Goal: Check status: Check status

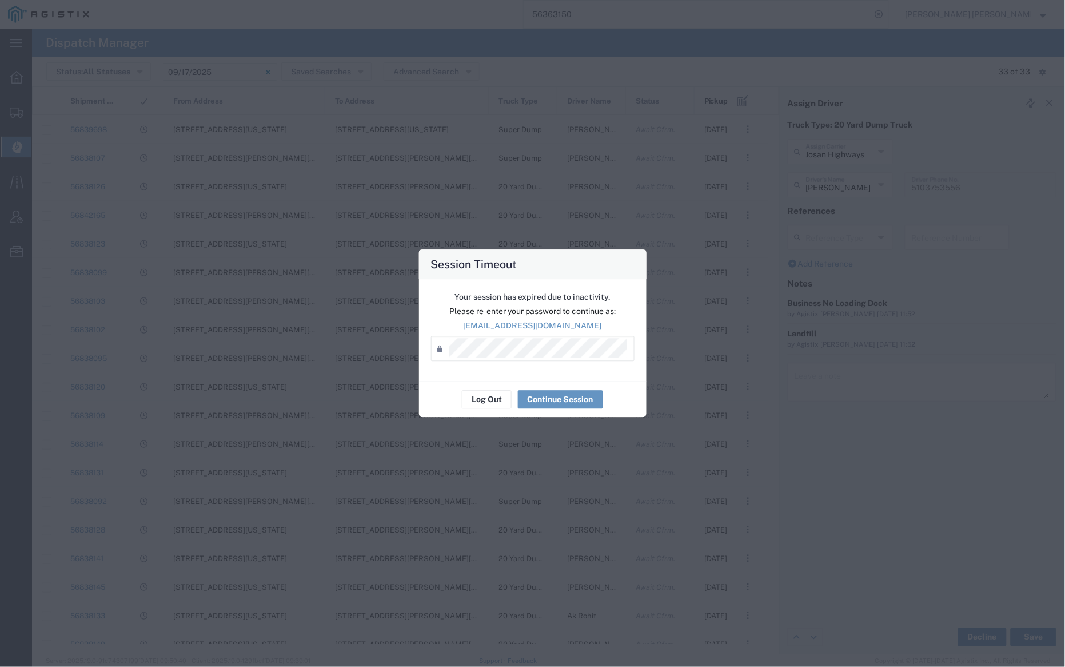
scroll to position [176, 0]
click at [499, 397] on button "Log Out" at bounding box center [487, 400] width 50 height 18
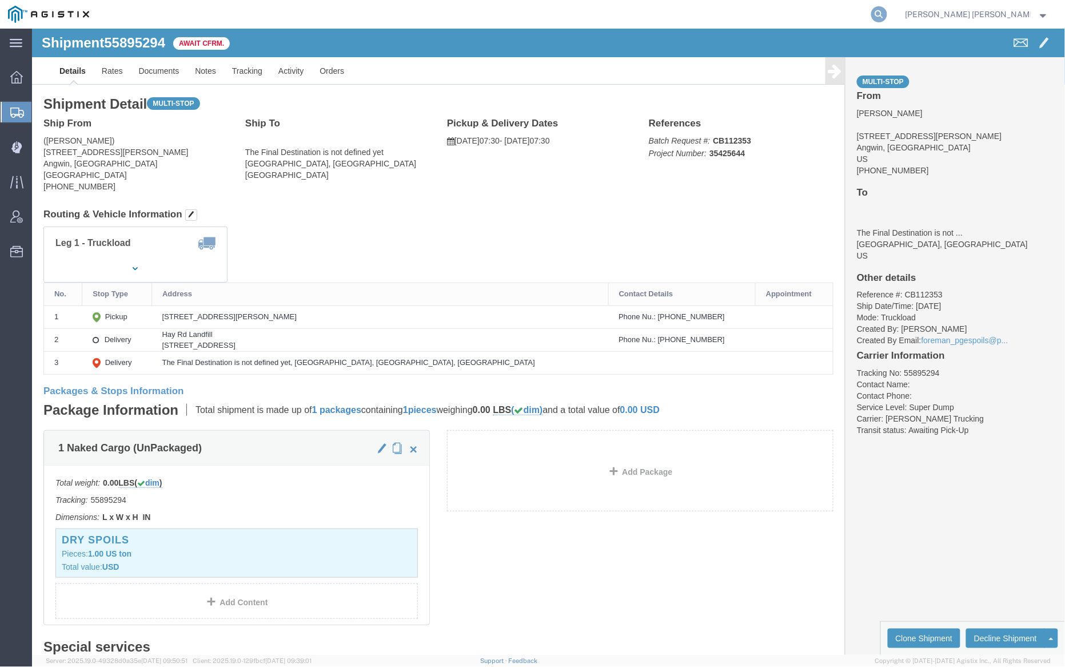
click at [889, 13] on form at bounding box center [880, 14] width 18 height 29
click at [888, 13] on icon at bounding box center [880, 14] width 16 height 16
click at [718, 12] on input "search" at bounding box center [698, 14] width 348 height 27
paste input "56673512"
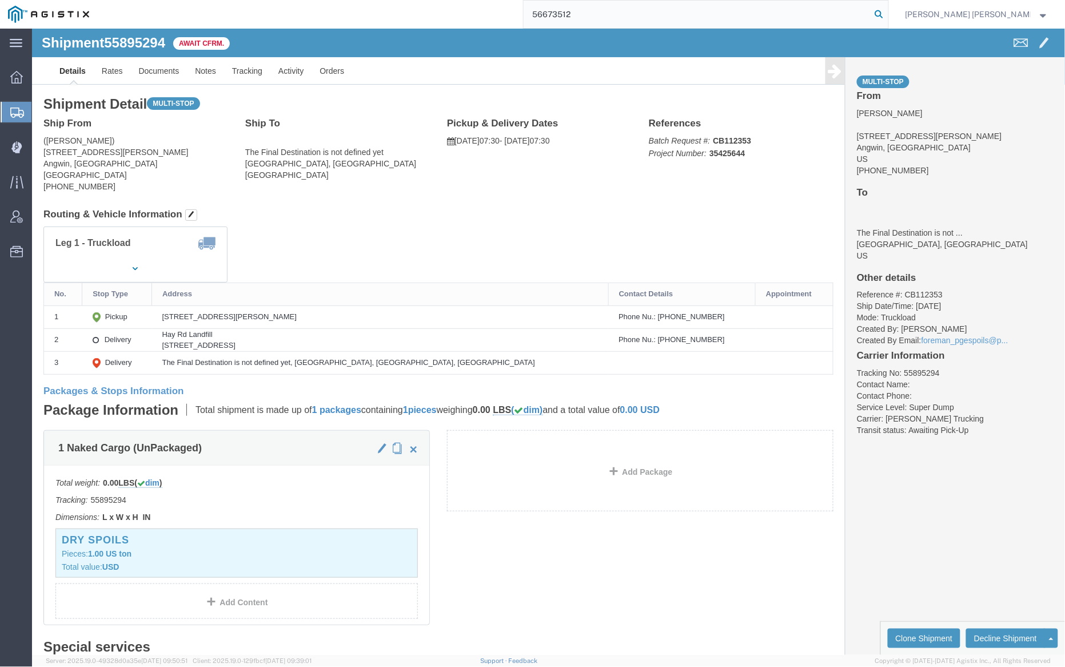
click at [888, 10] on icon at bounding box center [880, 14] width 16 height 16
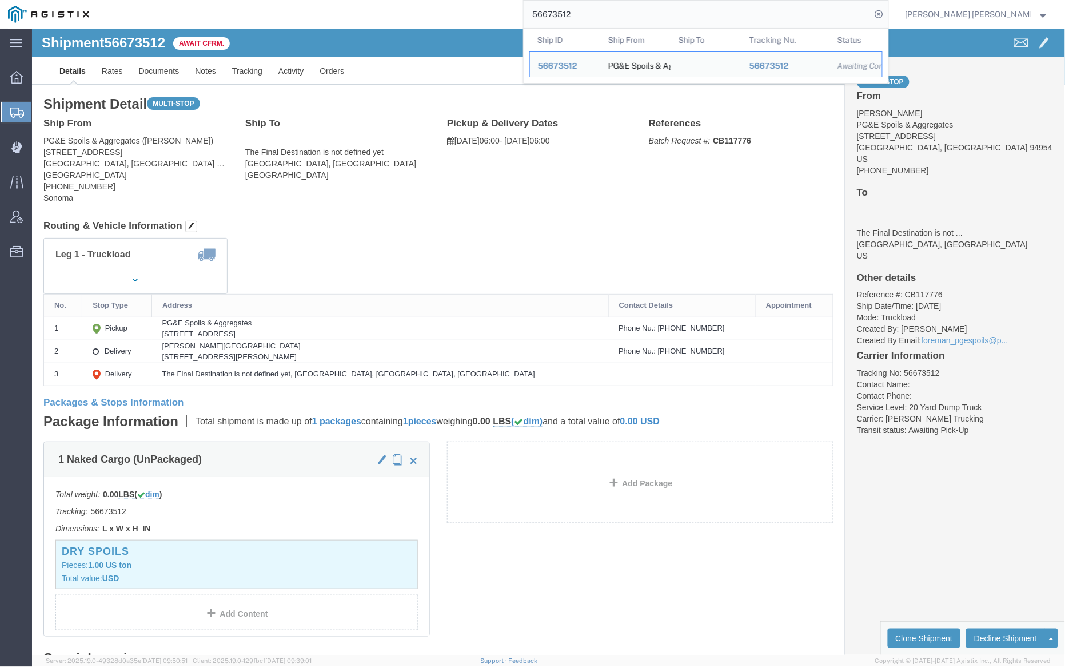
click at [605, 17] on input "56673512" at bounding box center [698, 14] width 348 height 27
paste input "90118"
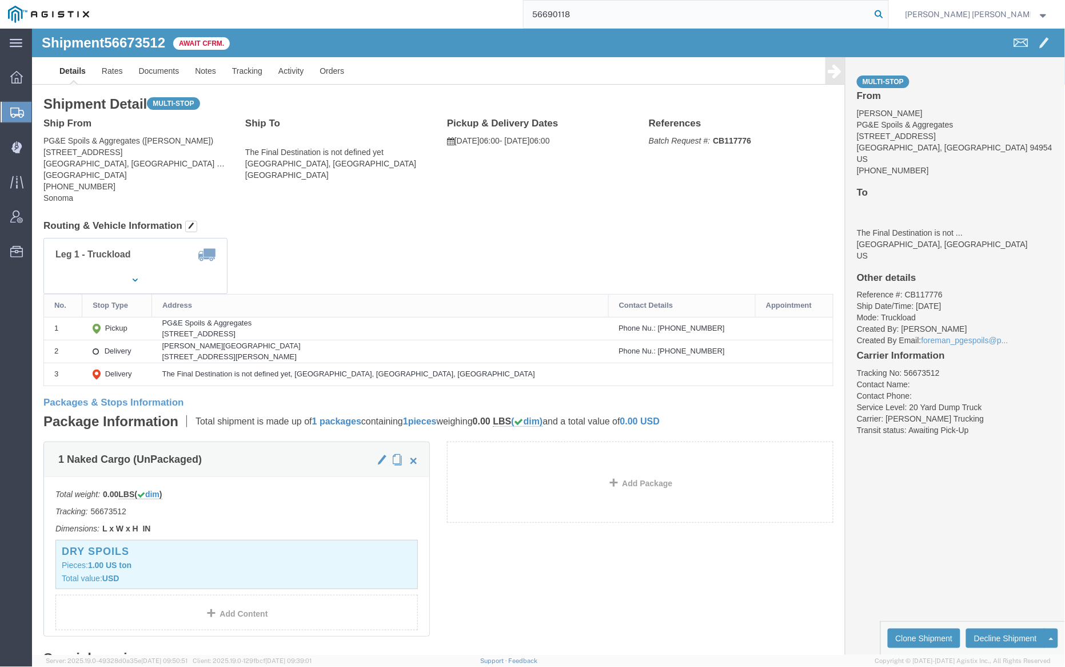
click at [888, 13] on icon at bounding box center [880, 14] width 16 height 16
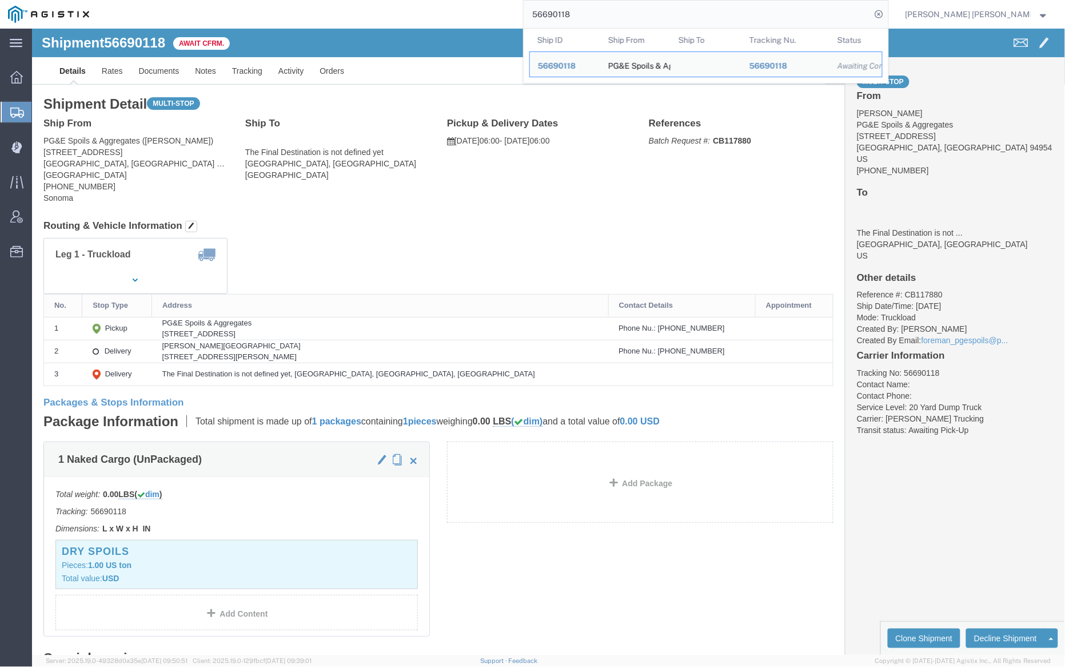
click at [611, 7] on input "56690118" at bounding box center [698, 14] width 348 height 27
paste input "704123"
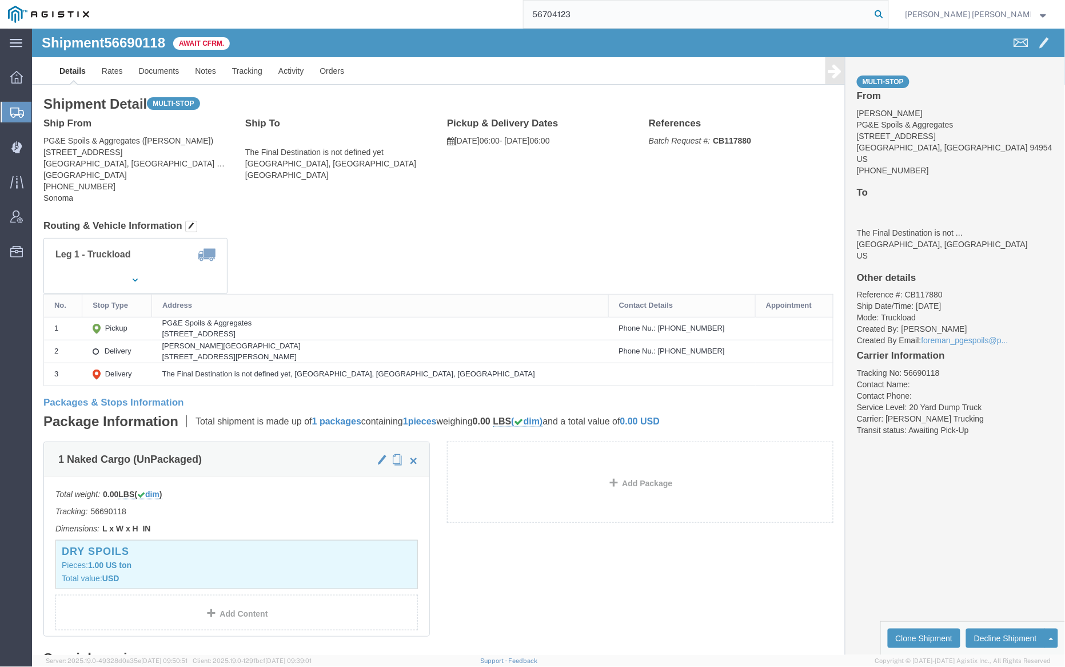
click at [888, 11] on icon at bounding box center [880, 14] width 16 height 16
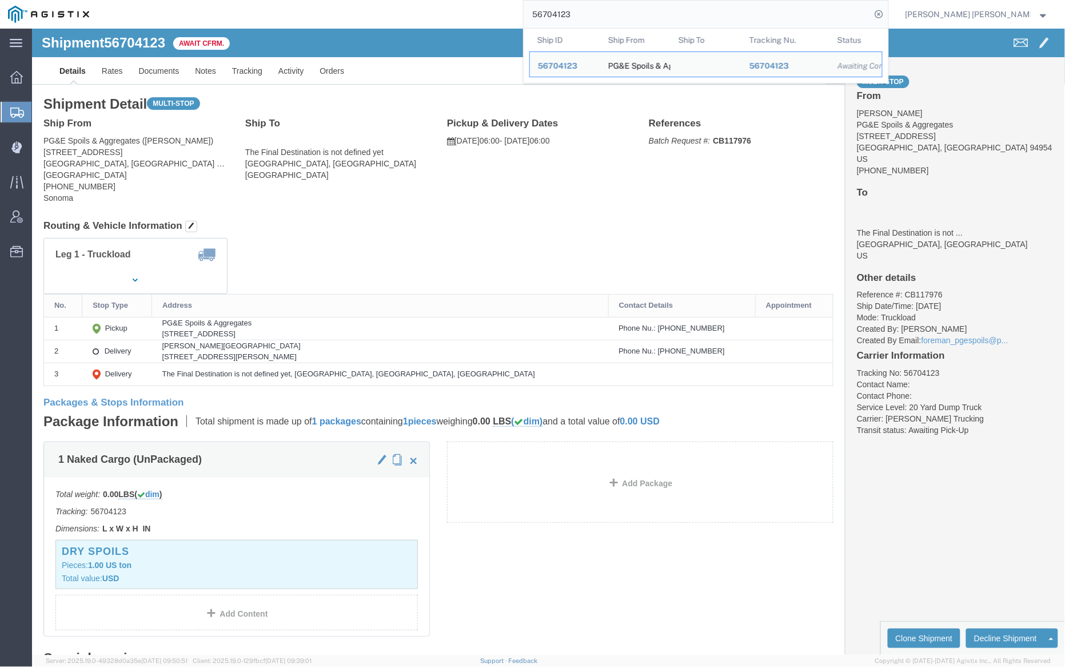
click at [611, 10] on input "56704123" at bounding box center [698, 14] width 348 height 27
paste input "38755"
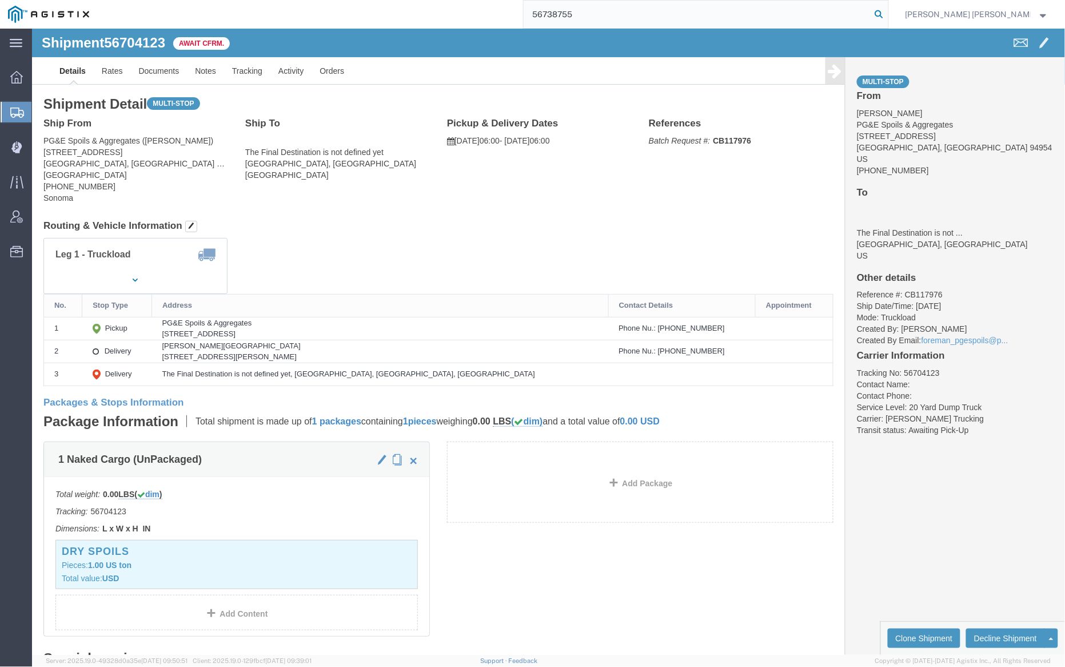
click at [888, 10] on icon at bounding box center [880, 14] width 16 height 16
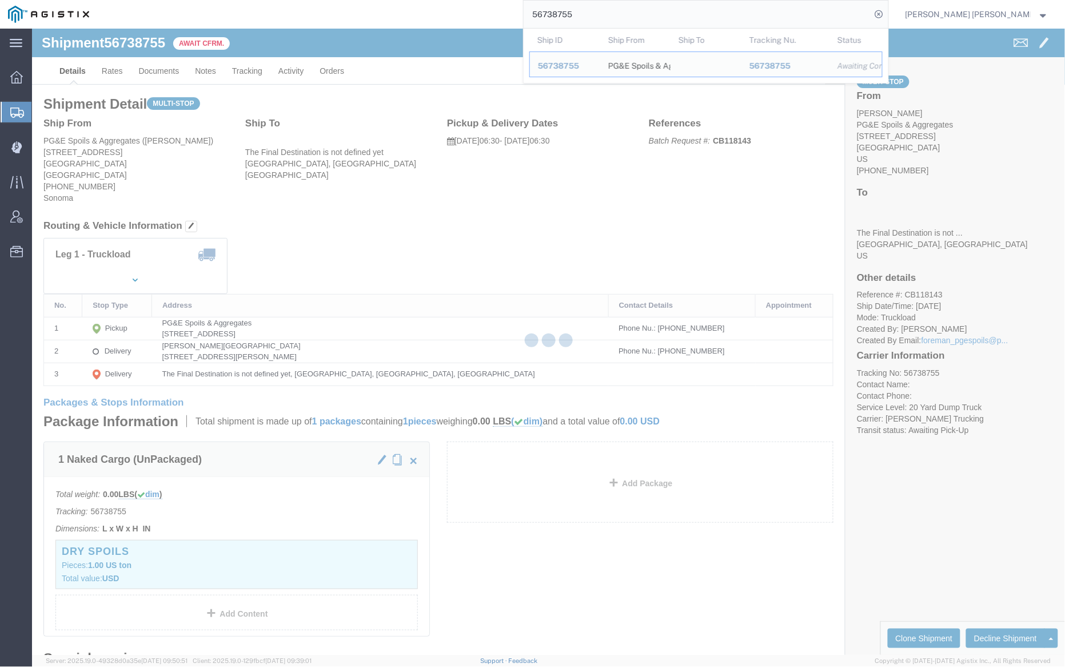
click at [612, 8] on input "56738755" at bounding box center [698, 14] width 348 height 27
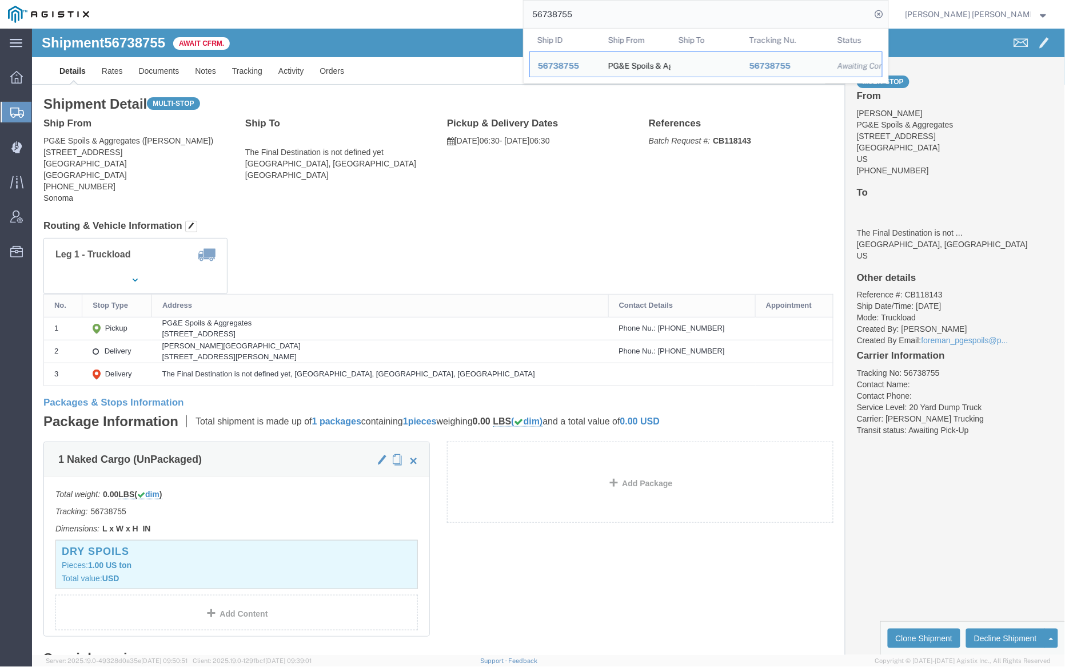
click at [612, 8] on input "56738755" at bounding box center [698, 14] width 348 height 27
paste input "49327"
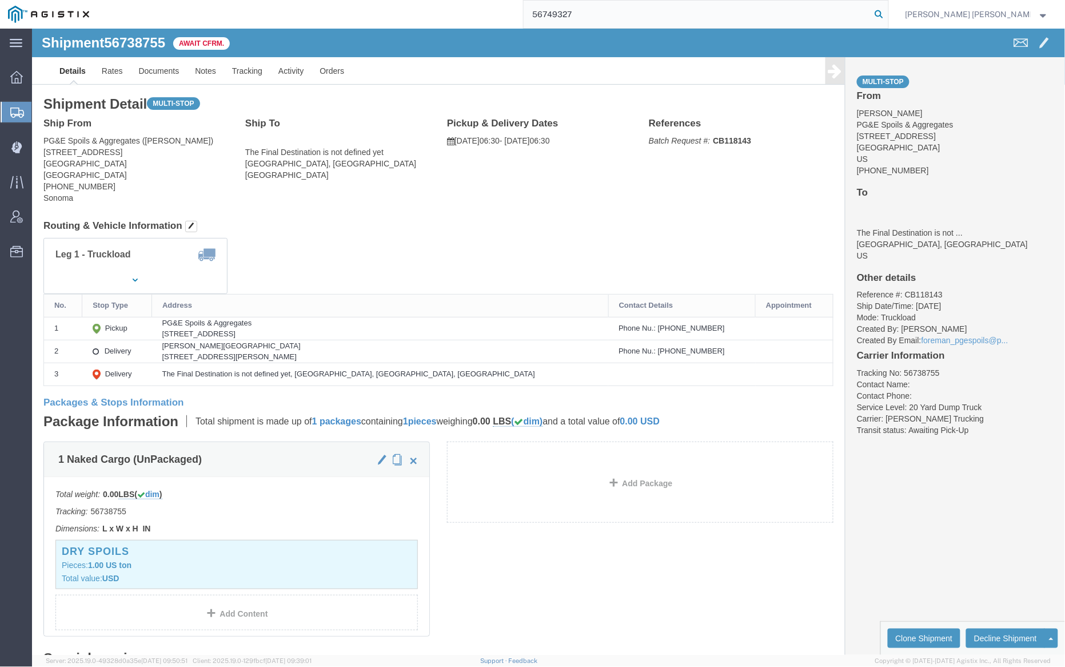
click at [888, 7] on icon at bounding box center [880, 14] width 16 height 16
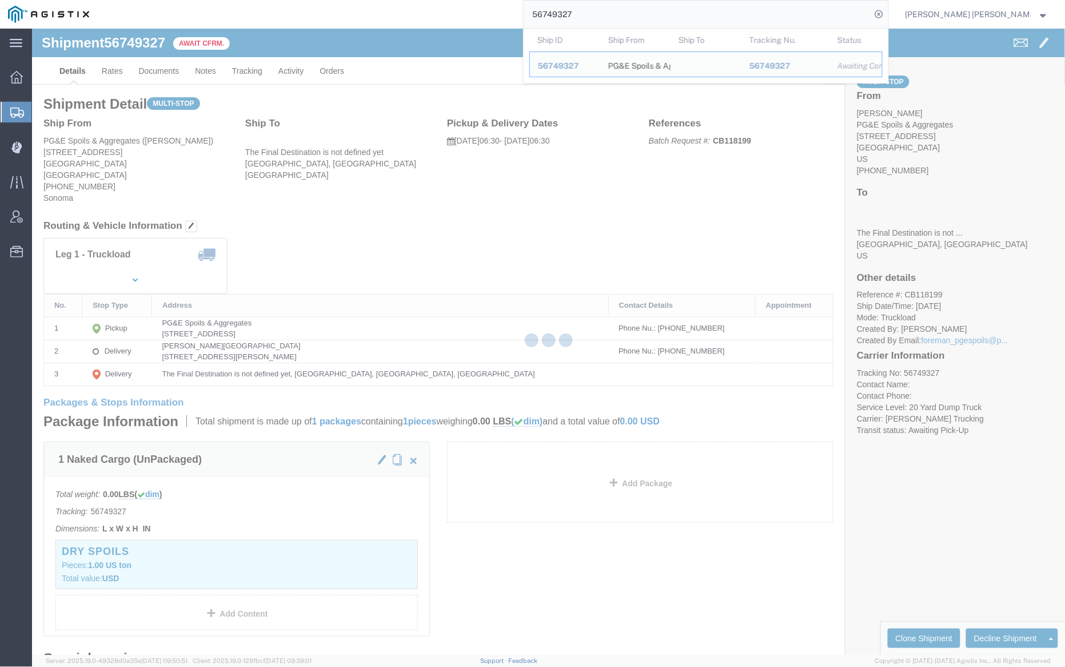
click at [608, 13] on input "56749327" at bounding box center [698, 14] width 348 height 27
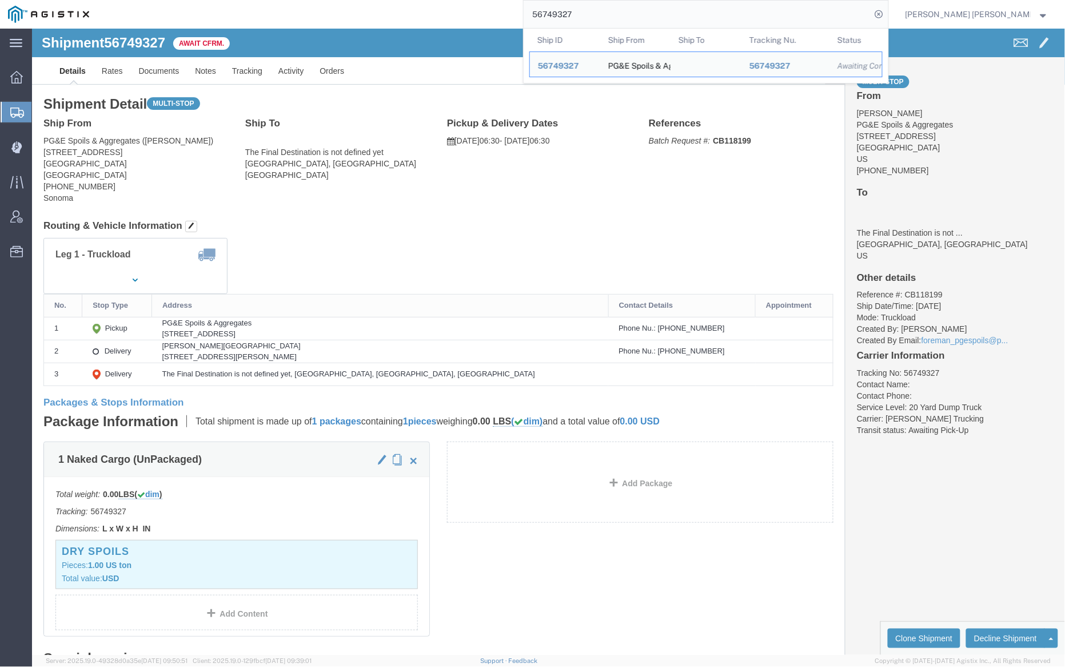
click at [608, 13] on input "56749327" at bounding box center [698, 14] width 348 height 27
paste input "67690"
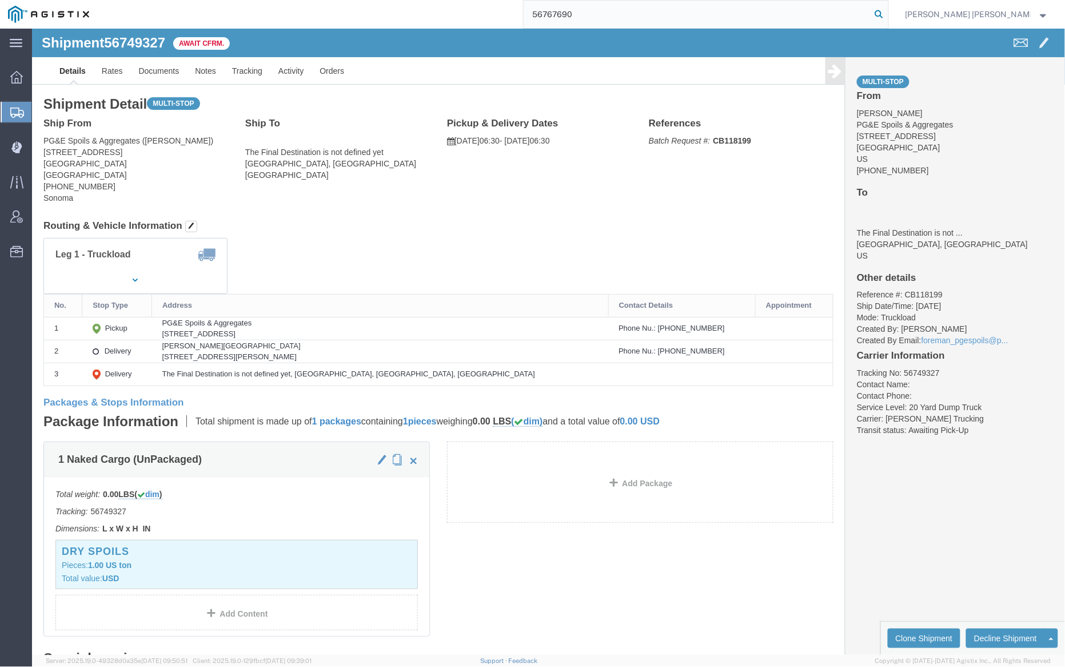
click at [888, 11] on icon at bounding box center [880, 14] width 16 height 16
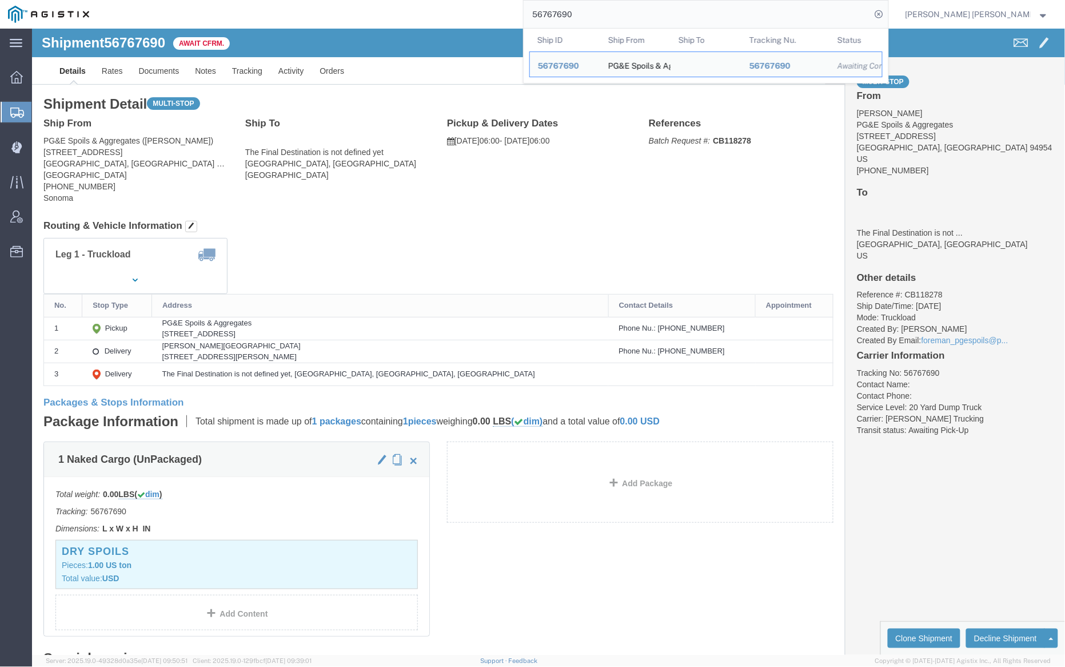
click at [608, 15] on input "56767690" at bounding box center [698, 14] width 348 height 27
paste input "80359"
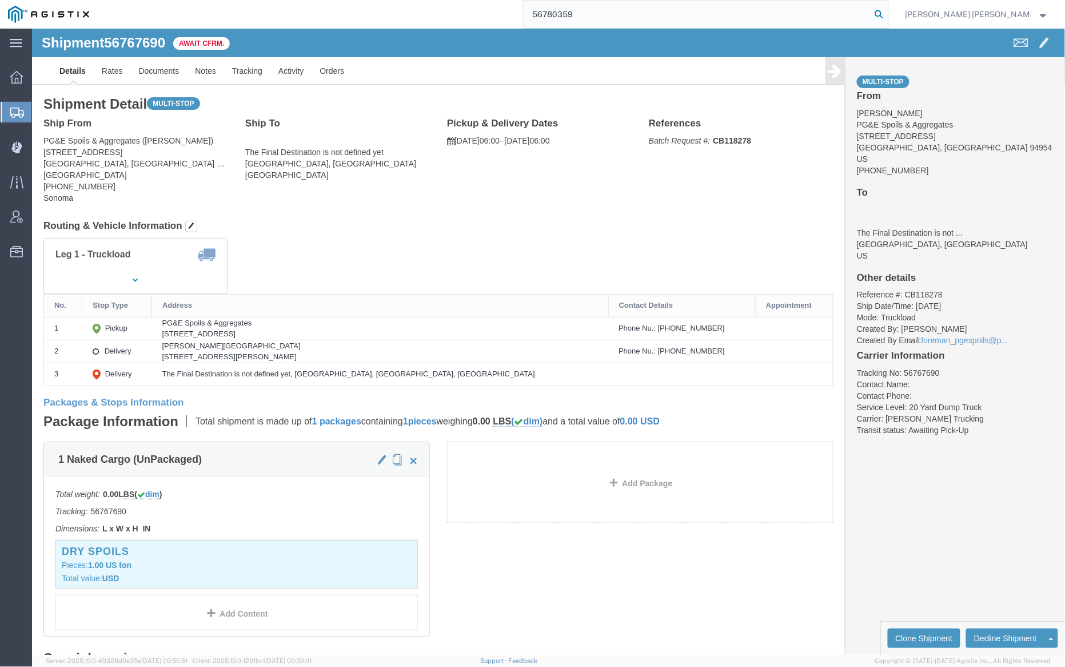
click at [888, 11] on icon at bounding box center [880, 14] width 16 height 16
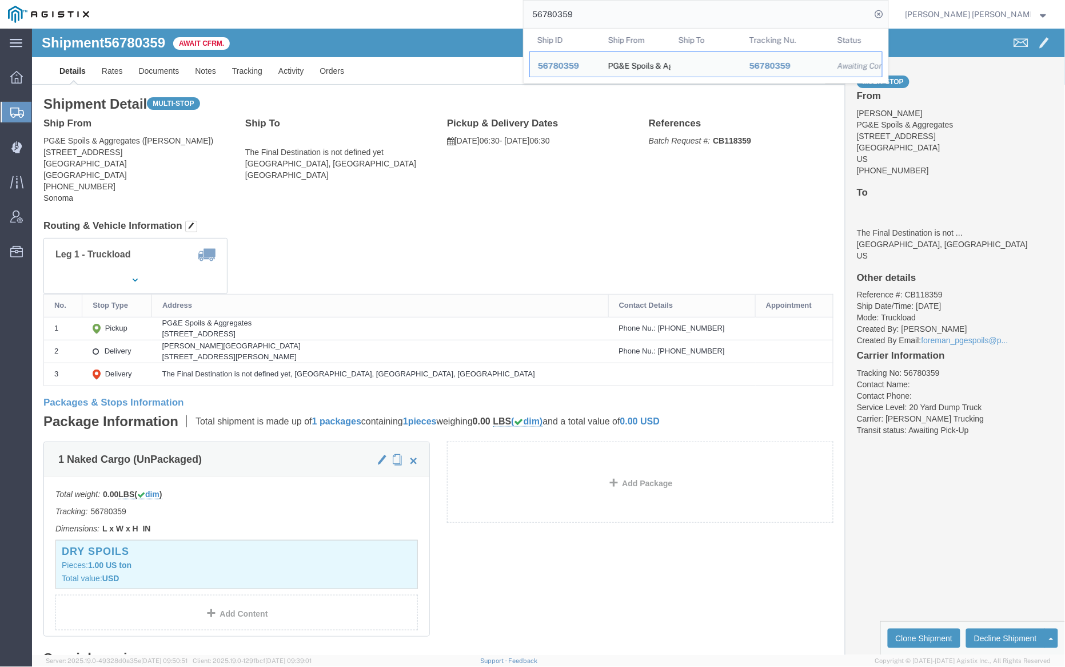
click at [605, 15] on input "56780359" at bounding box center [698, 14] width 348 height 27
paste input "95915"
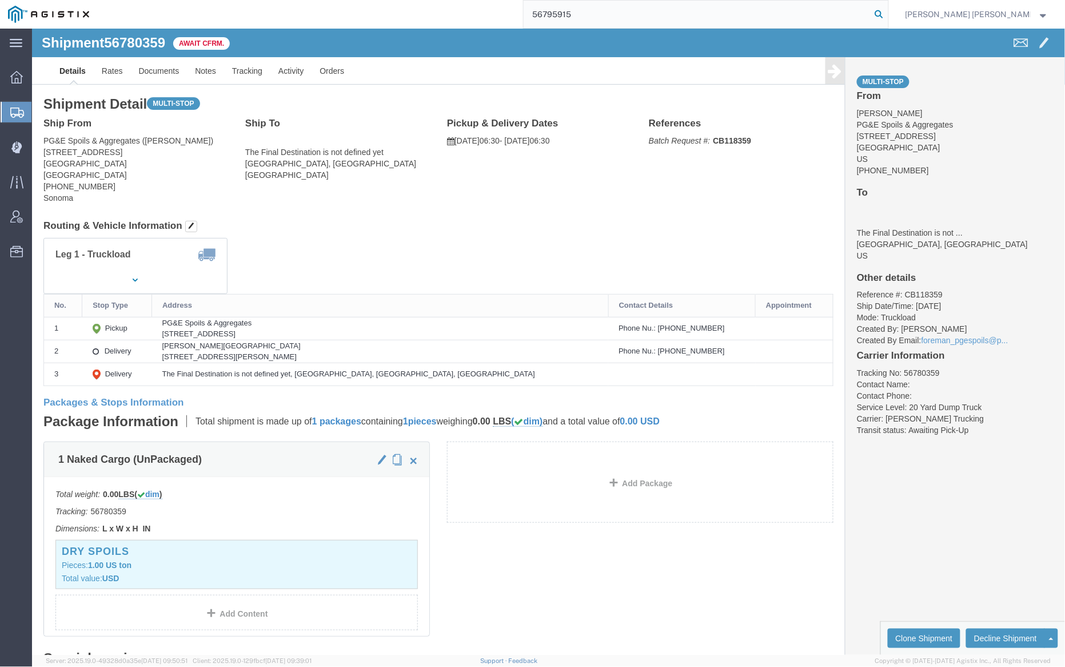
click at [888, 12] on icon at bounding box center [880, 14] width 16 height 16
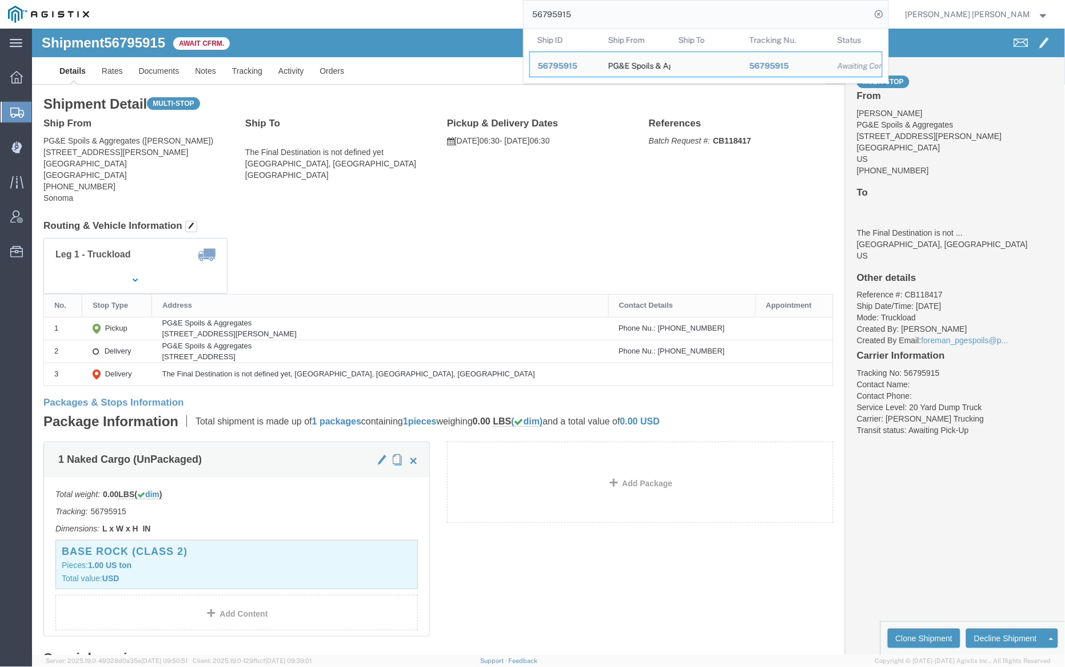
click at [602, 13] on input "56795915" at bounding box center [698, 14] width 348 height 27
drag, startPoint x: 602, startPoint y: 13, endPoint x: 622, endPoint y: 11, distance: 20.6
click at [603, 13] on input "56795915" at bounding box center [698, 14] width 348 height 27
paste input "673512"
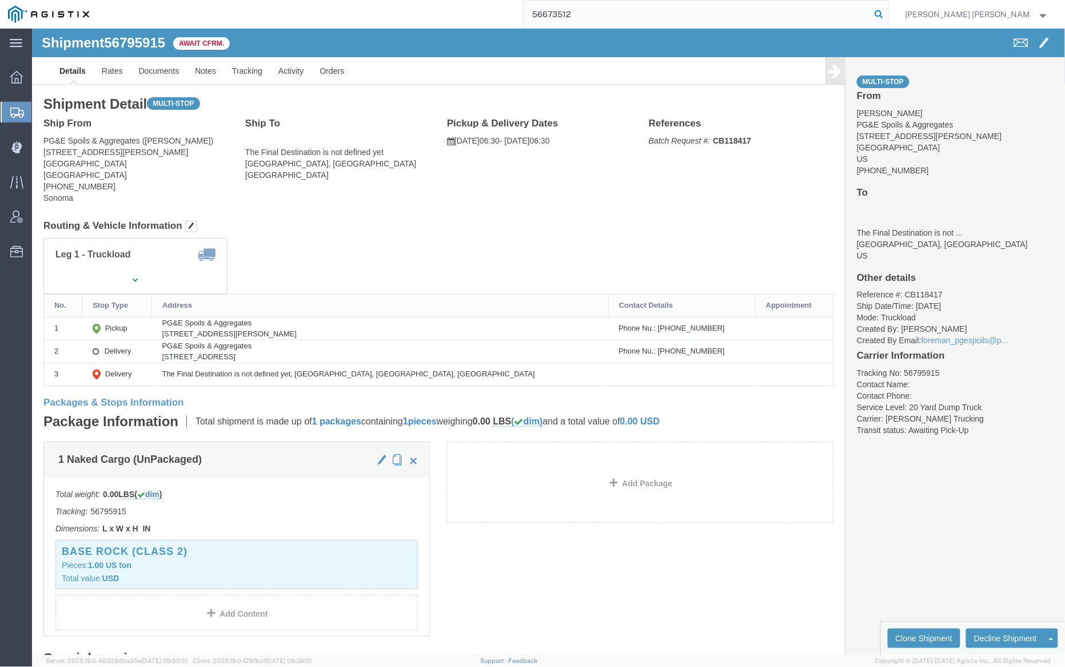
click at [888, 12] on icon at bounding box center [880, 14] width 16 height 16
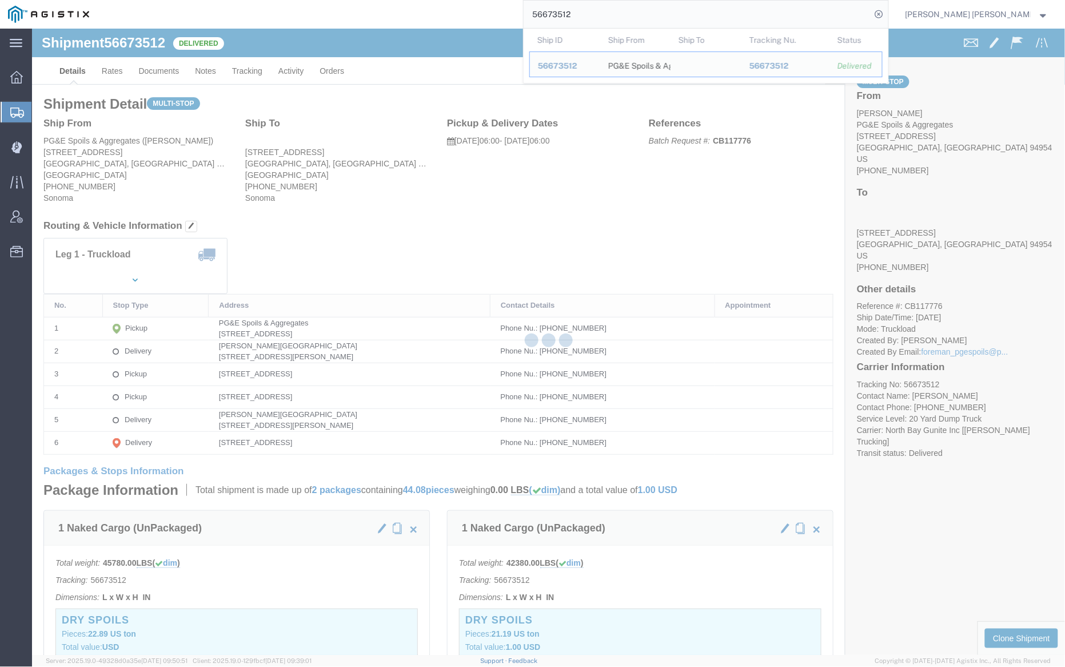
click at [168, 71] on div at bounding box center [548, 342] width 1033 height 626
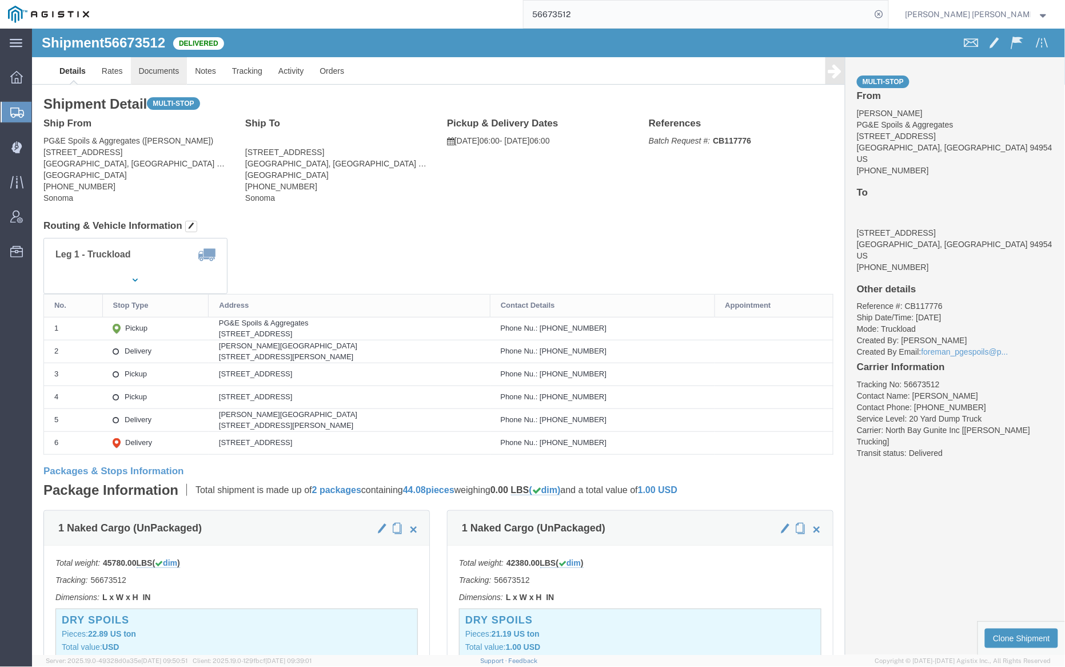
click link "Documents"
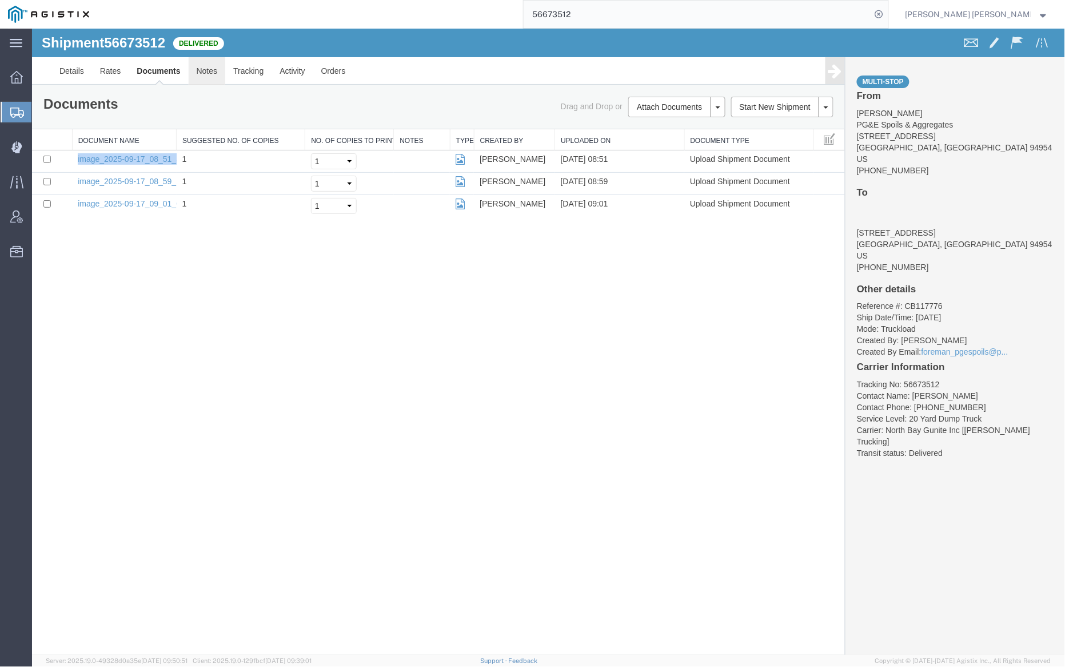
click at [203, 73] on link "Notes" at bounding box center [206, 70] width 37 height 27
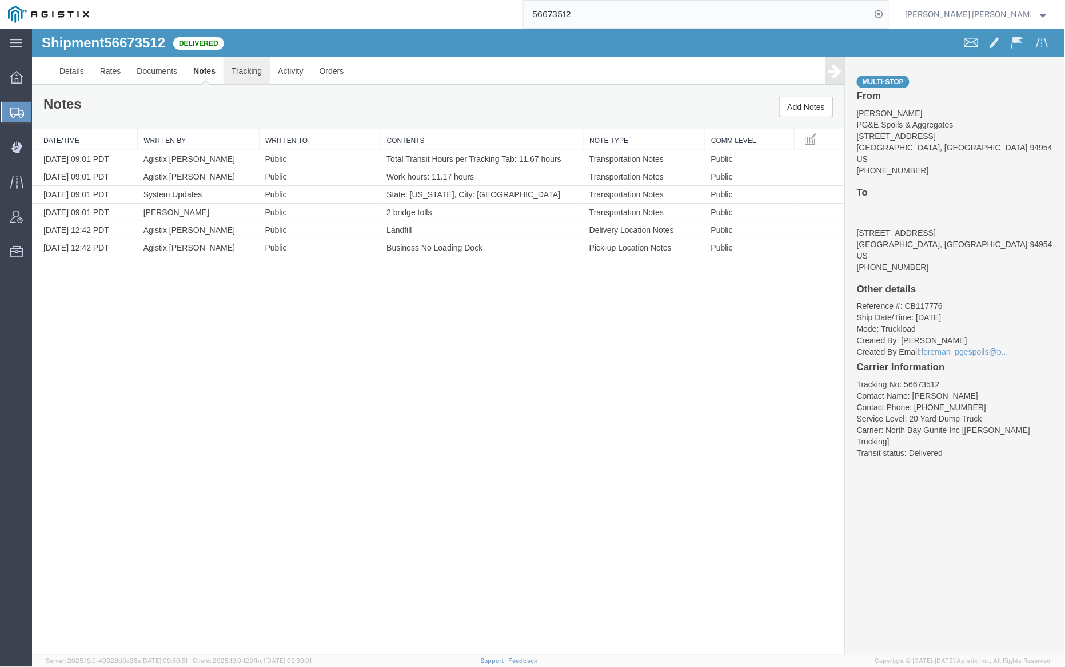
click at [252, 63] on link "Tracking" at bounding box center [246, 70] width 46 height 27
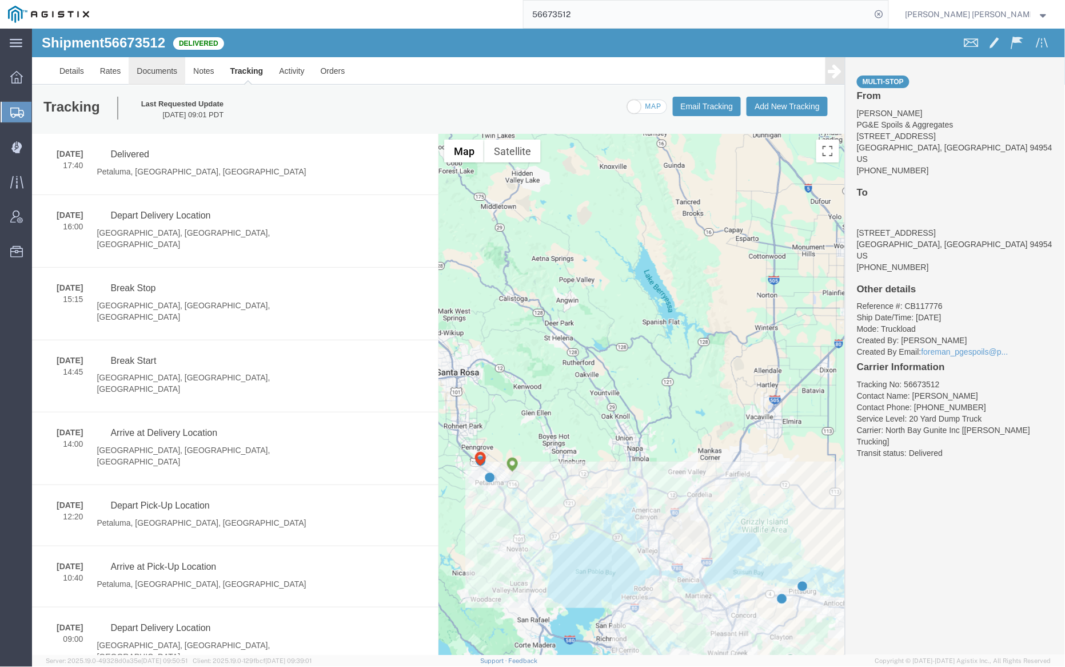
click at [166, 66] on link "Documents" at bounding box center [156, 70] width 57 height 27
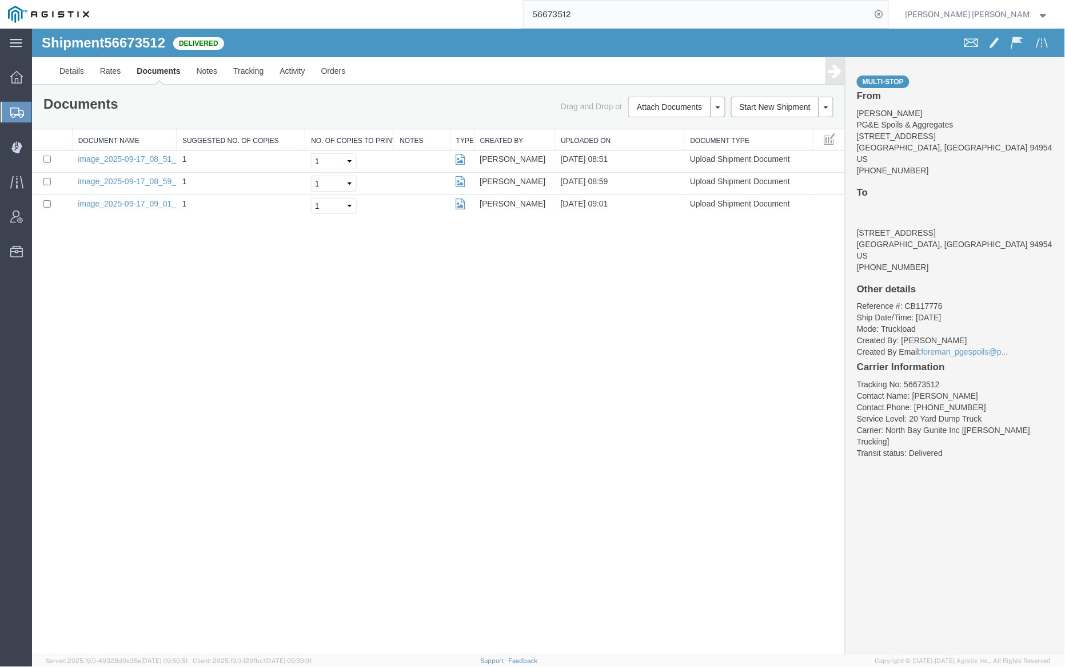
click at [604, 14] on input "56673512" at bounding box center [698, 14] width 348 height 27
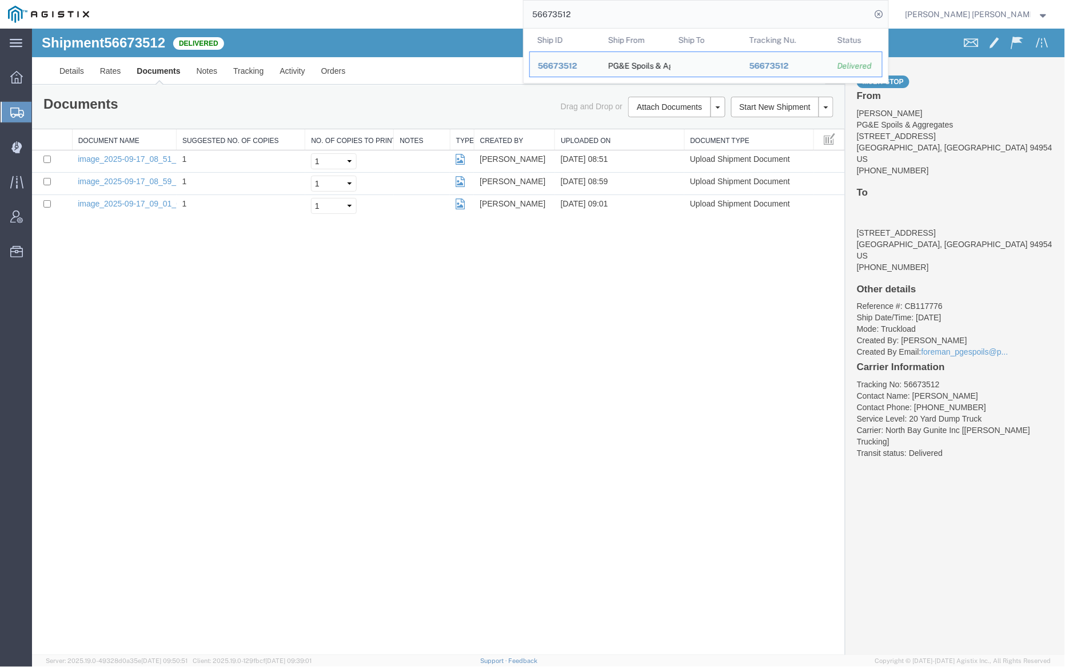
paste input "669"
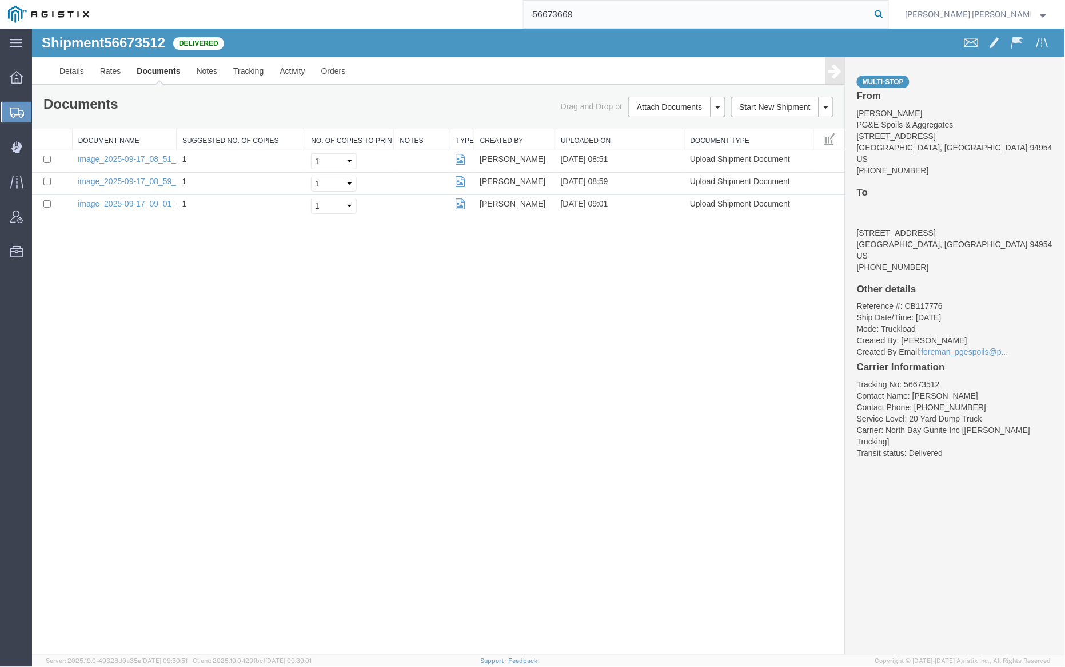
click at [888, 13] on icon at bounding box center [880, 14] width 16 height 16
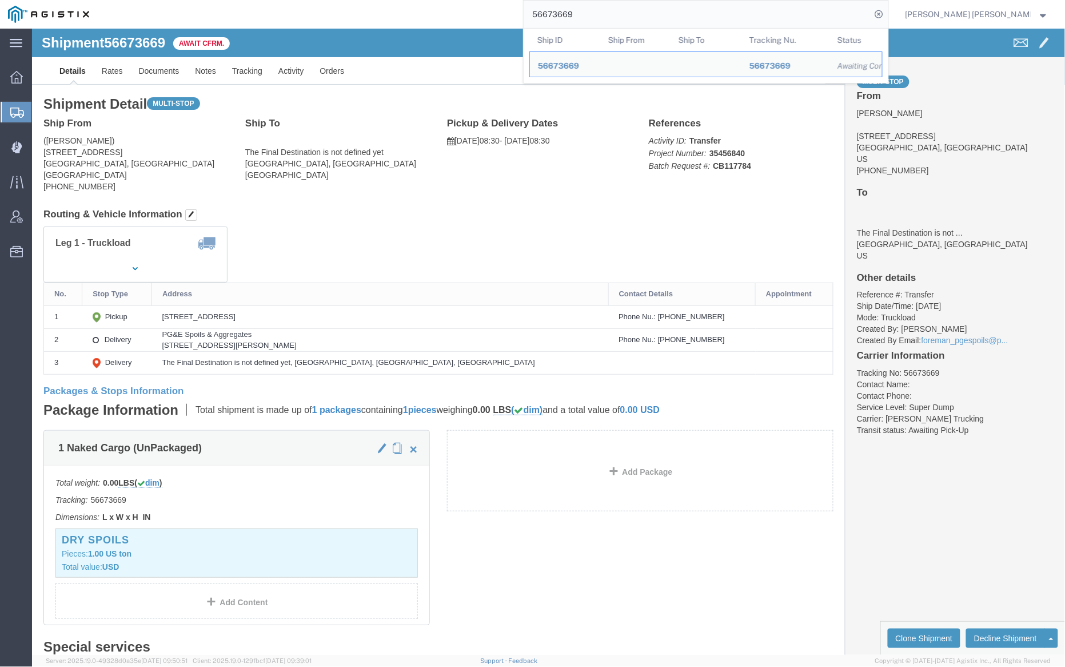
click at [613, 15] on input "56673669" at bounding box center [698, 14] width 348 height 27
paste input "72"
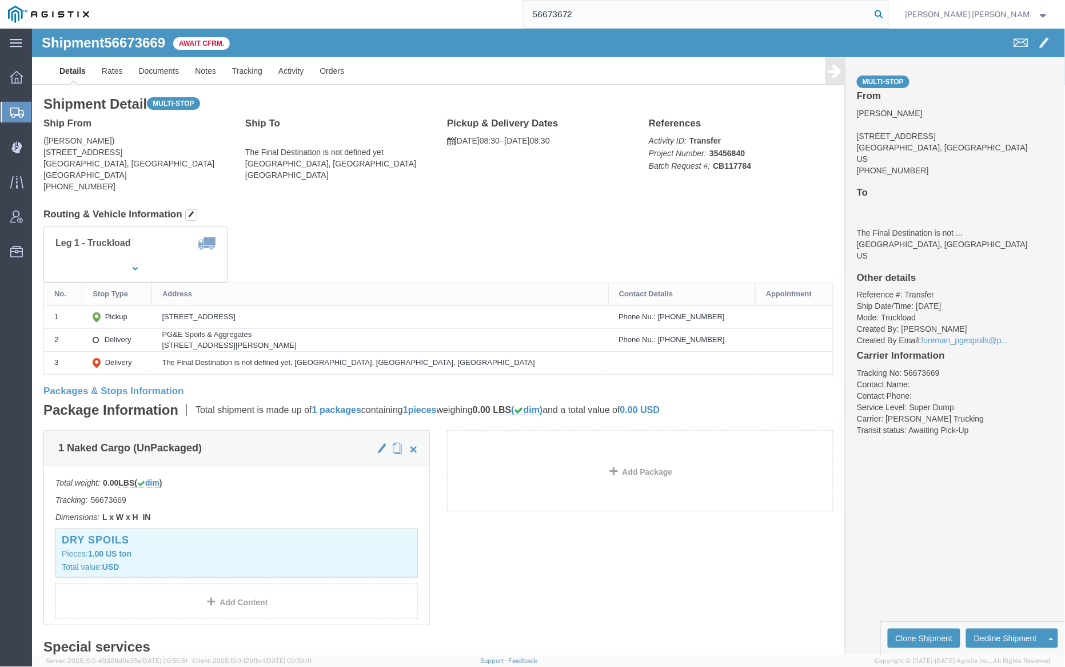
click at [888, 13] on icon at bounding box center [880, 14] width 16 height 16
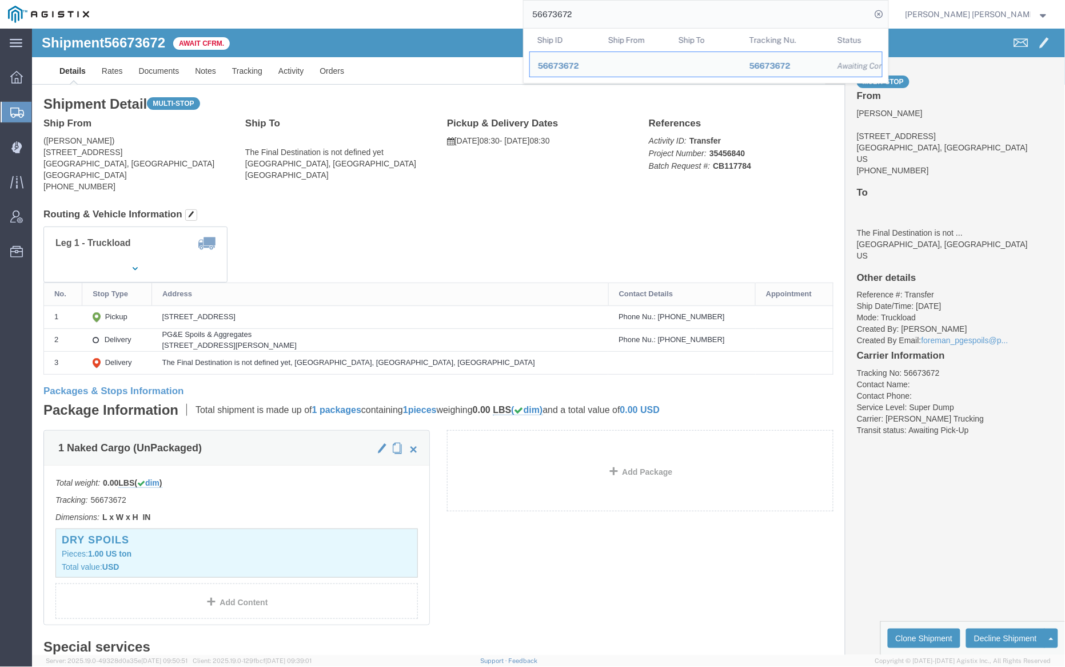
click at [608, 18] on input "56673672" at bounding box center [698, 14] width 348 height 27
paste input "567369"
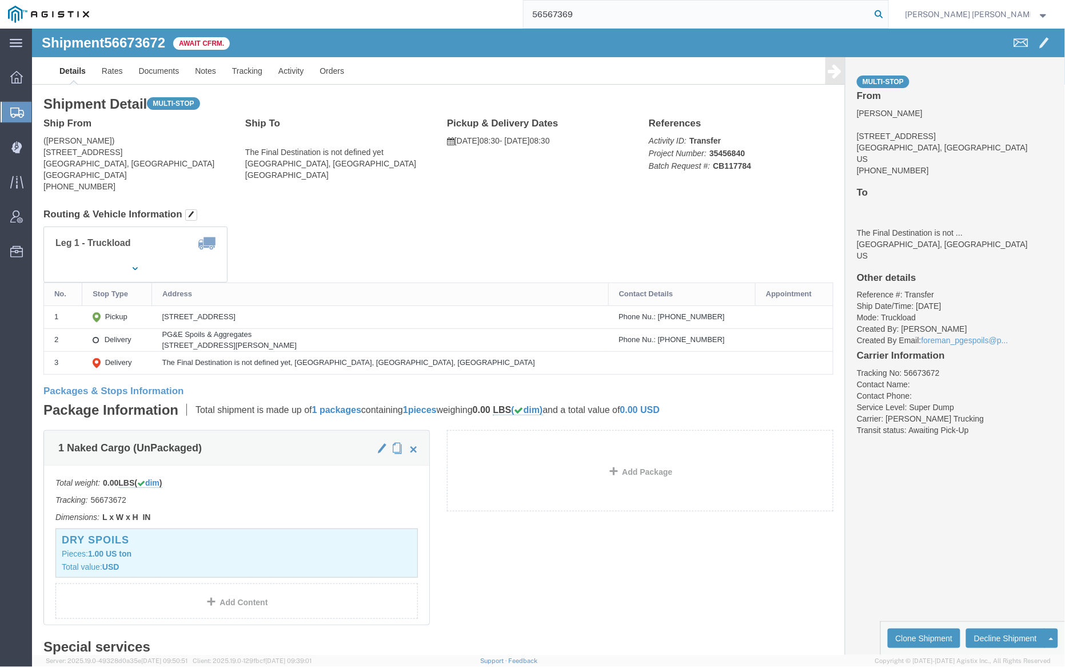
click at [888, 13] on icon at bounding box center [880, 14] width 16 height 16
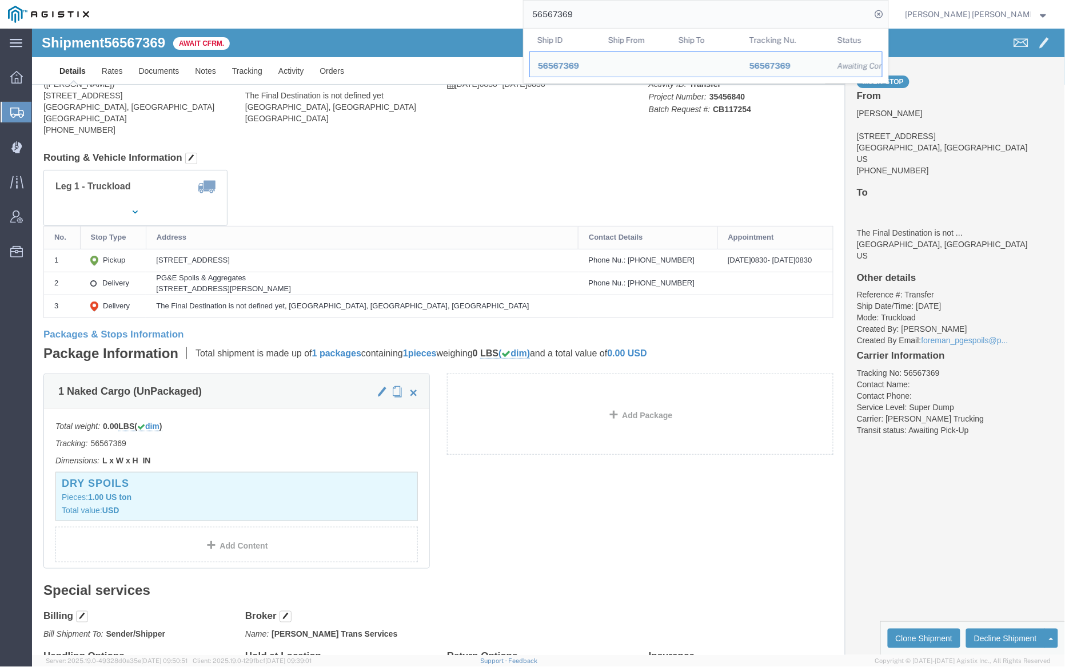
click at [618, 14] on input "56567369" at bounding box center [698, 14] width 348 height 27
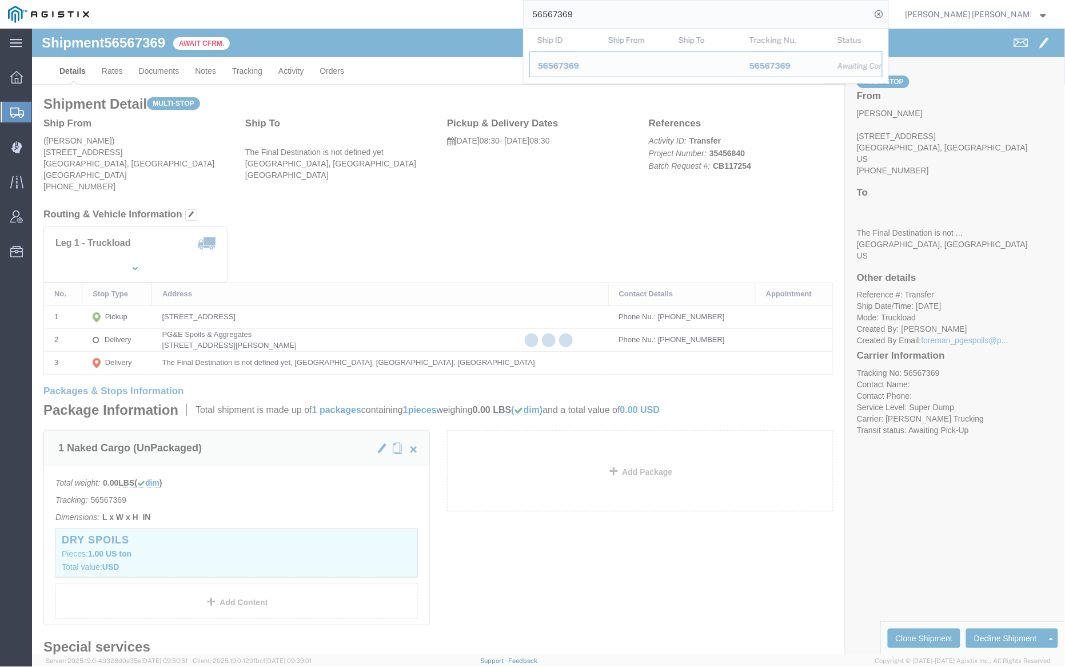
click at [618, 14] on input "56567369" at bounding box center [698, 14] width 348 height 27
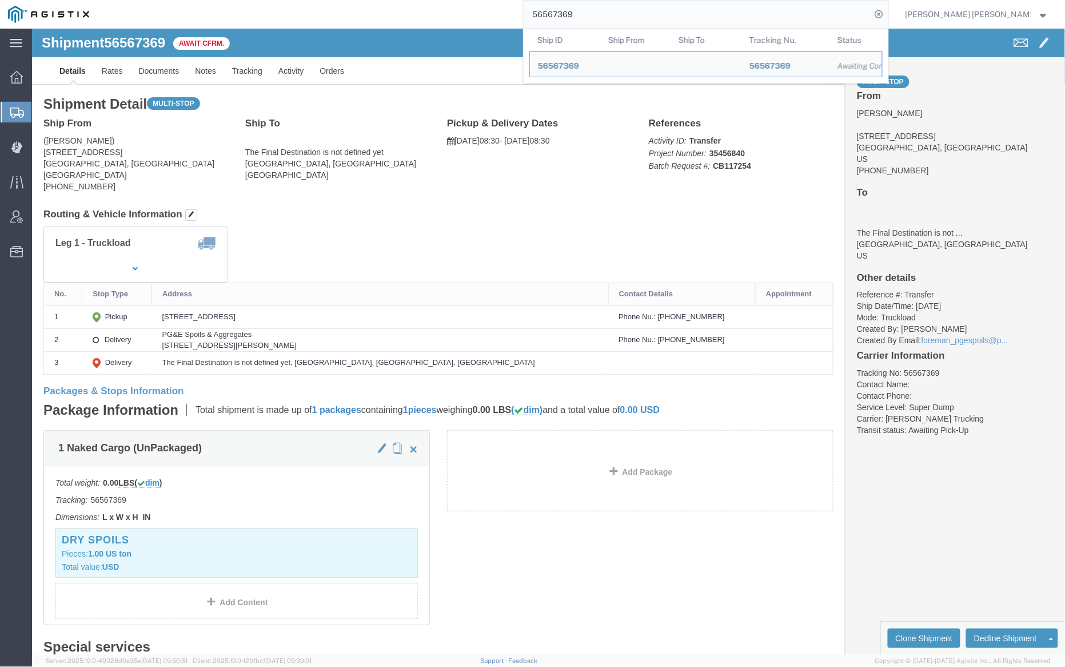
paste input "85012"
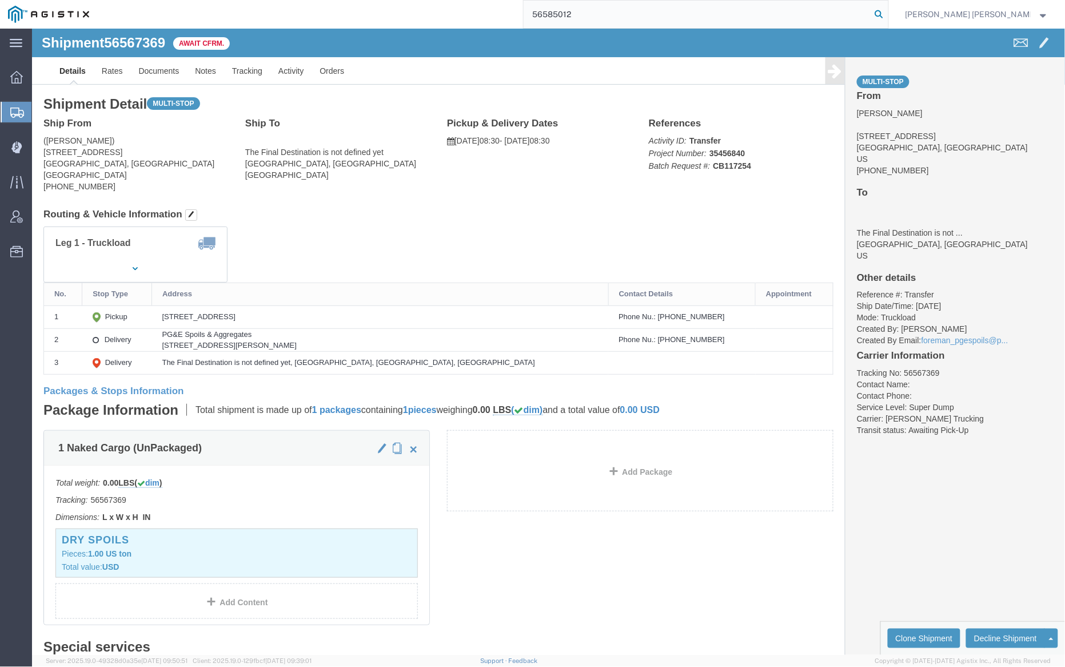
click at [888, 9] on icon at bounding box center [880, 14] width 16 height 16
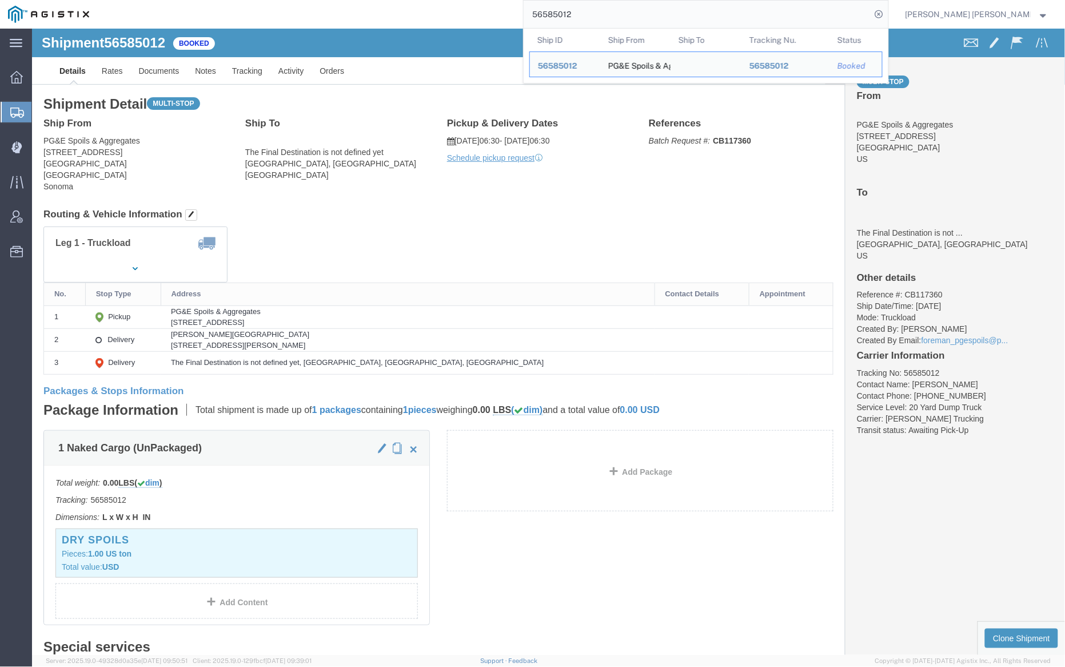
click at [619, 13] on input "56585012" at bounding box center [698, 14] width 348 height 27
paste input "6"
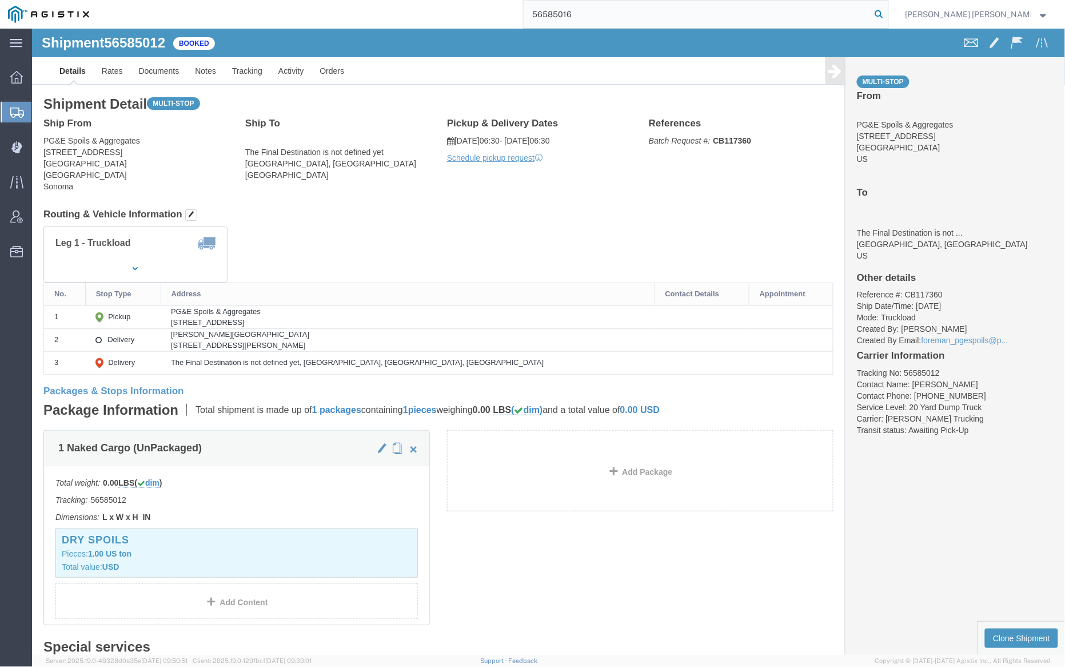
click at [888, 12] on icon at bounding box center [880, 14] width 16 height 16
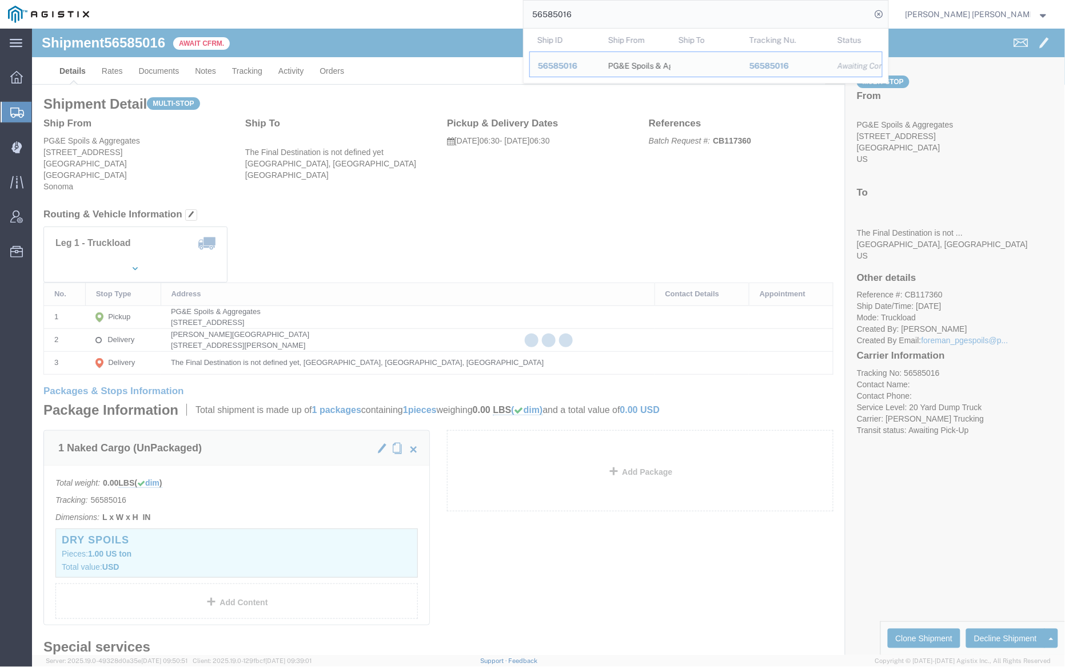
click at [607, 16] on input "56585016" at bounding box center [698, 14] width 348 height 27
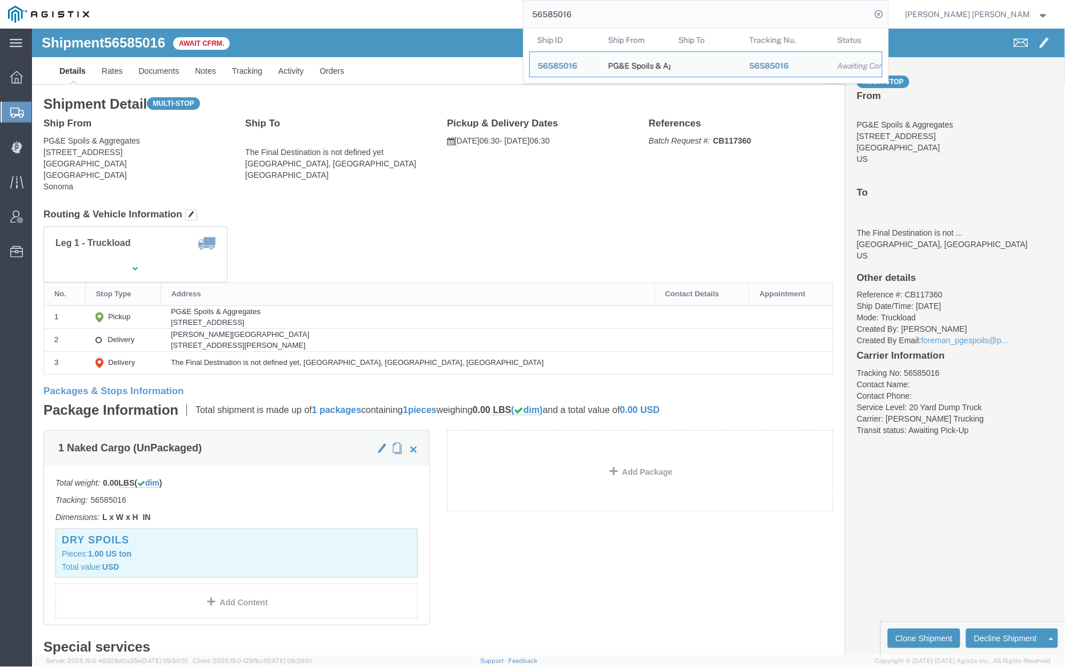
click at [607, 16] on input "56585016" at bounding box center [698, 14] width 348 height 27
paste input "33"
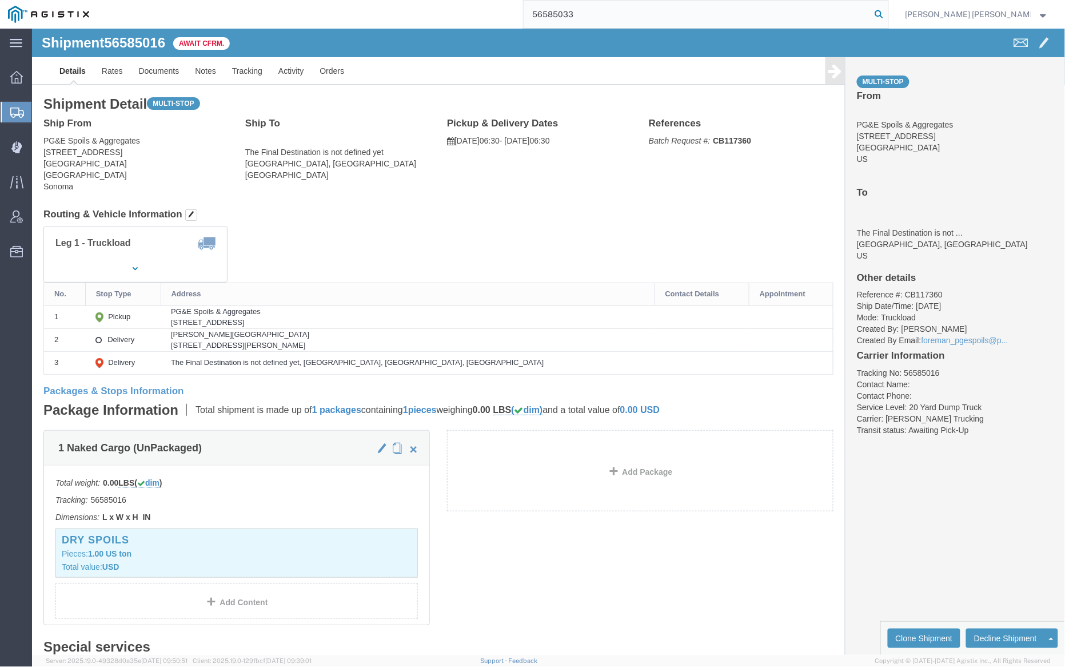
click at [888, 12] on icon at bounding box center [880, 14] width 16 height 16
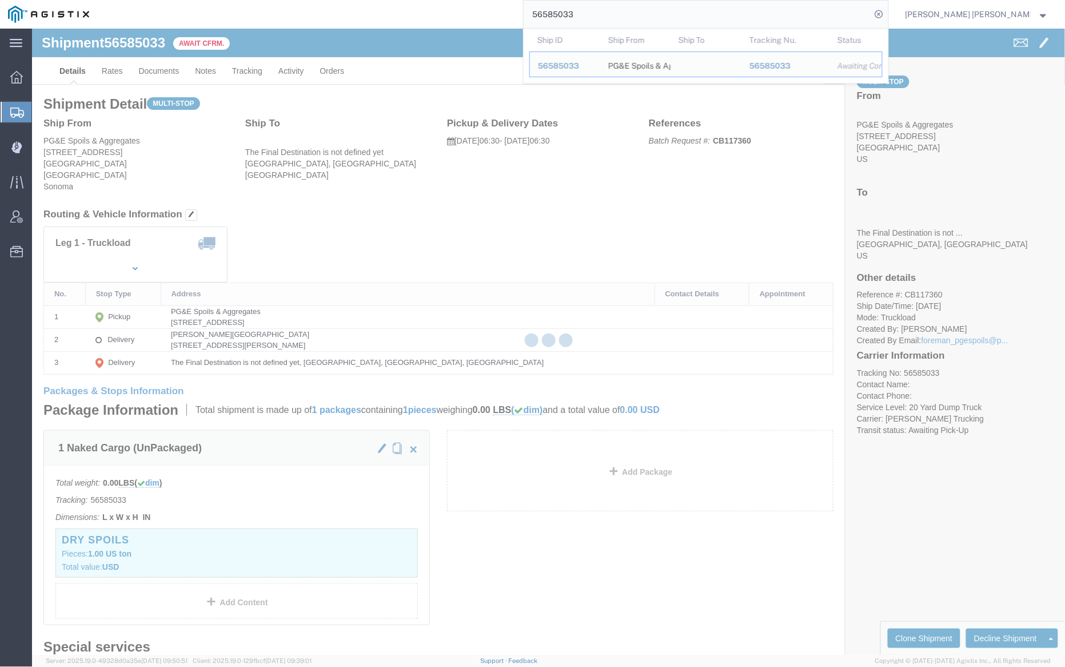
click at [609, 8] on input "56585033" at bounding box center [698, 14] width 348 height 27
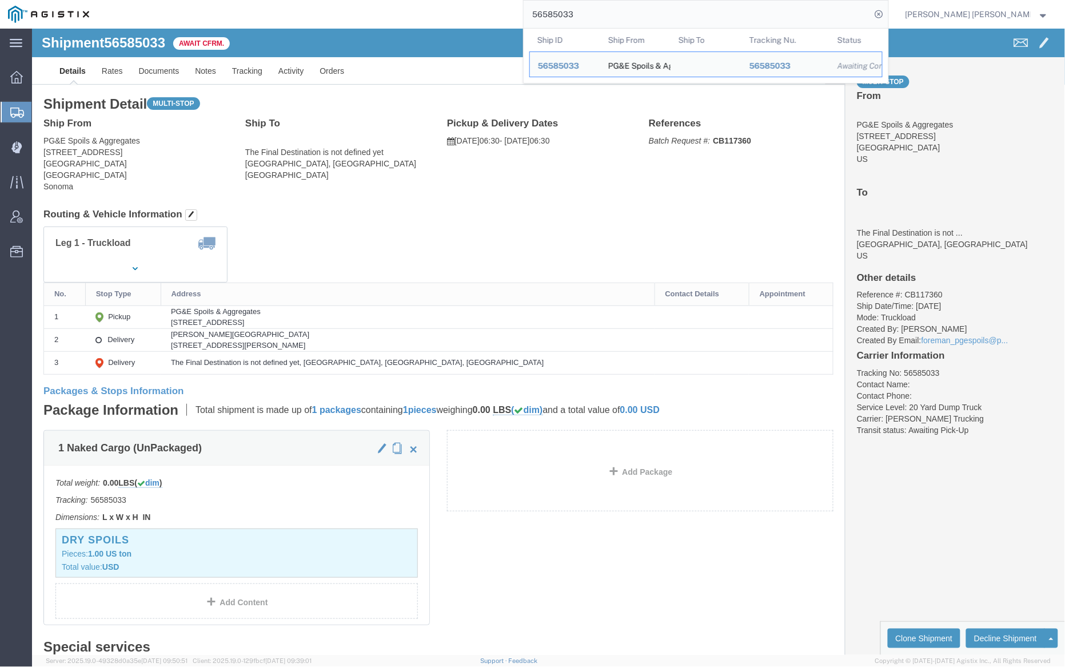
paste input "7"
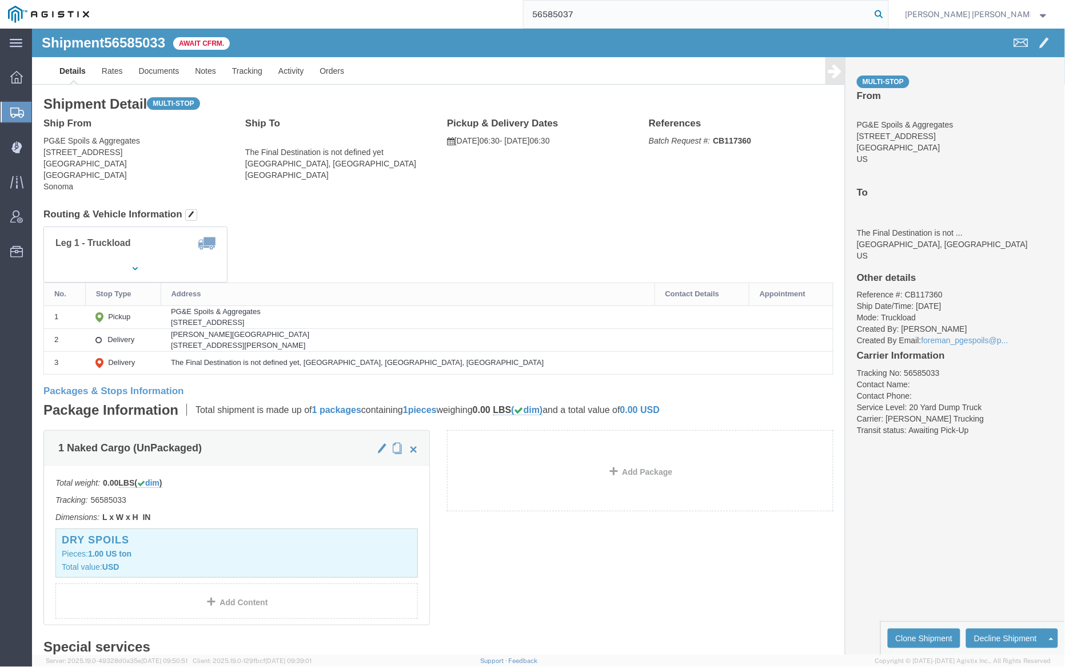
click at [888, 13] on icon at bounding box center [880, 14] width 16 height 16
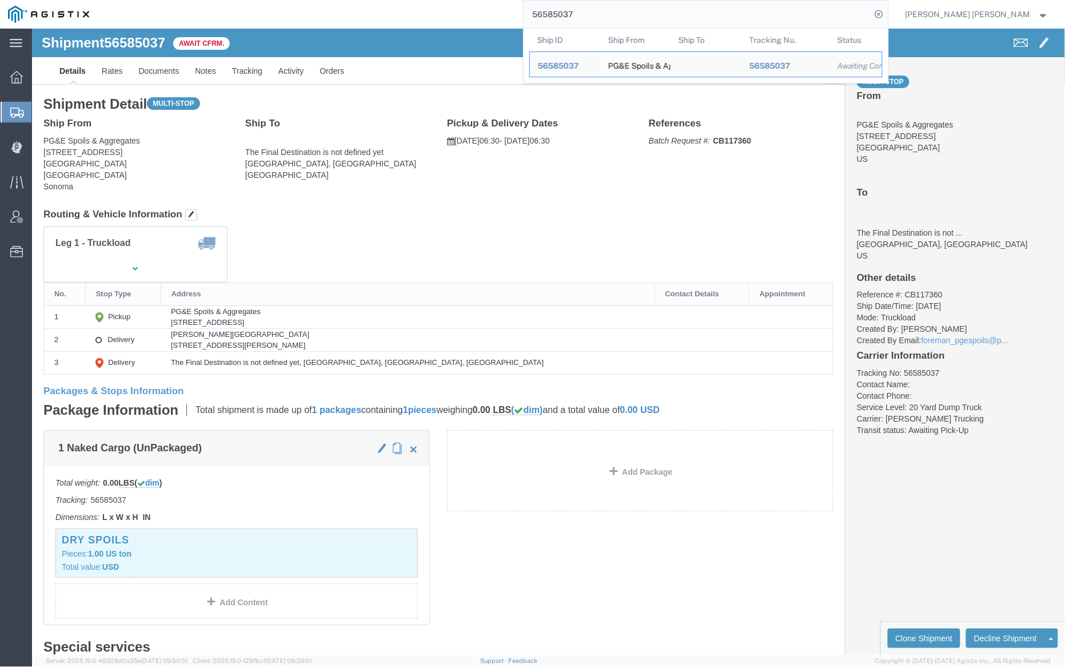
click at [613, 19] on input "56585037" at bounding box center [698, 14] width 348 height 27
paste input "611372"
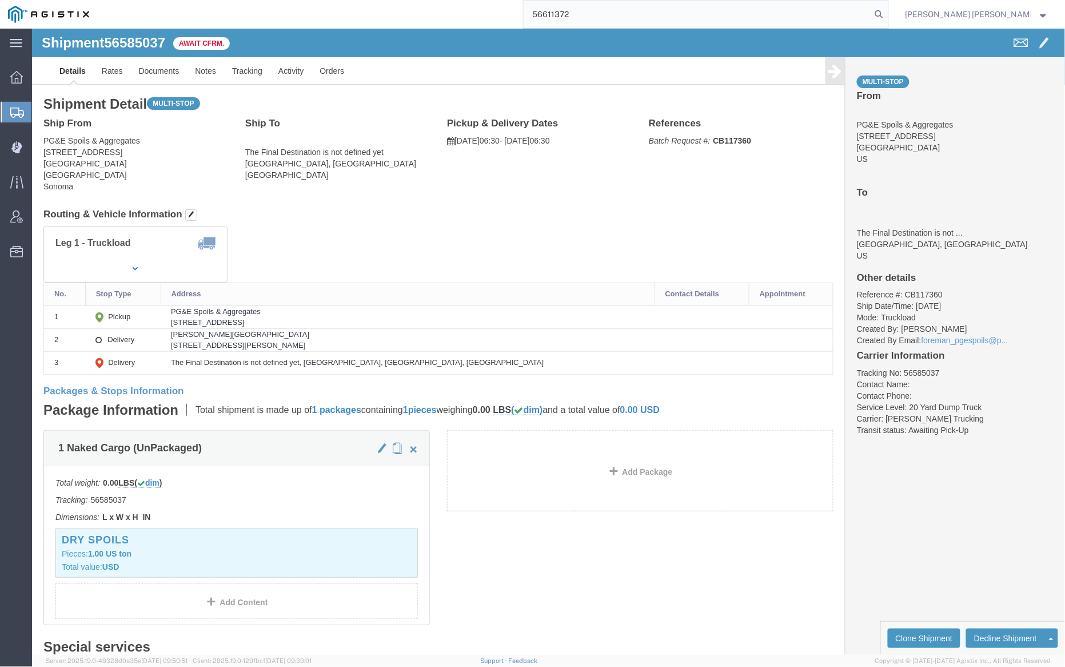
drag, startPoint x: 937, startPoint y: 12, endPoint x: 956, endPoint y: 24, distance: 22.4
click at [888, 12] on icon at bounding box center [880, 14] width 16 height 16
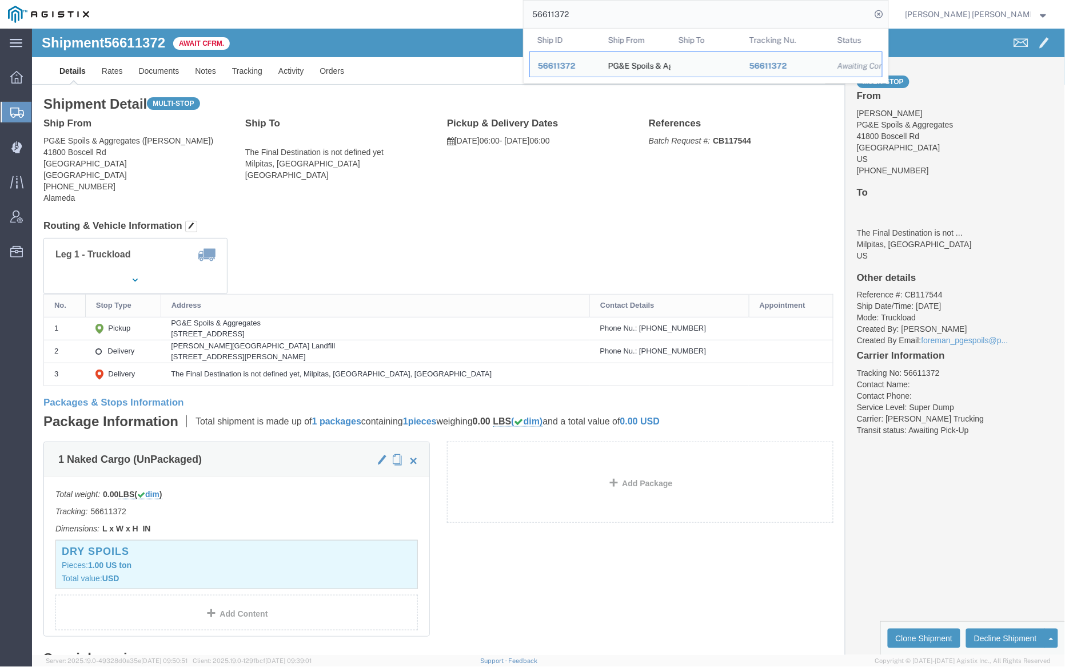
click at [615, 17] on input "56611372" at bounding box center [698, 14] width 348 height 27
paste input "575096"
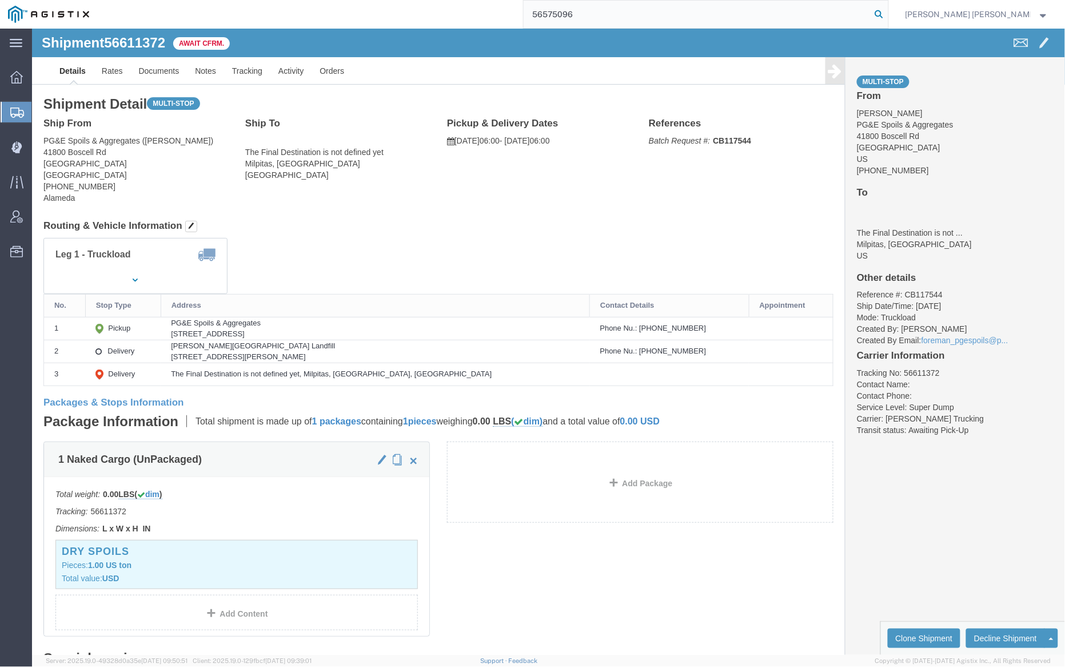
click at [888, 15] on icon at bounding box center [880, 14] width 16 height 16
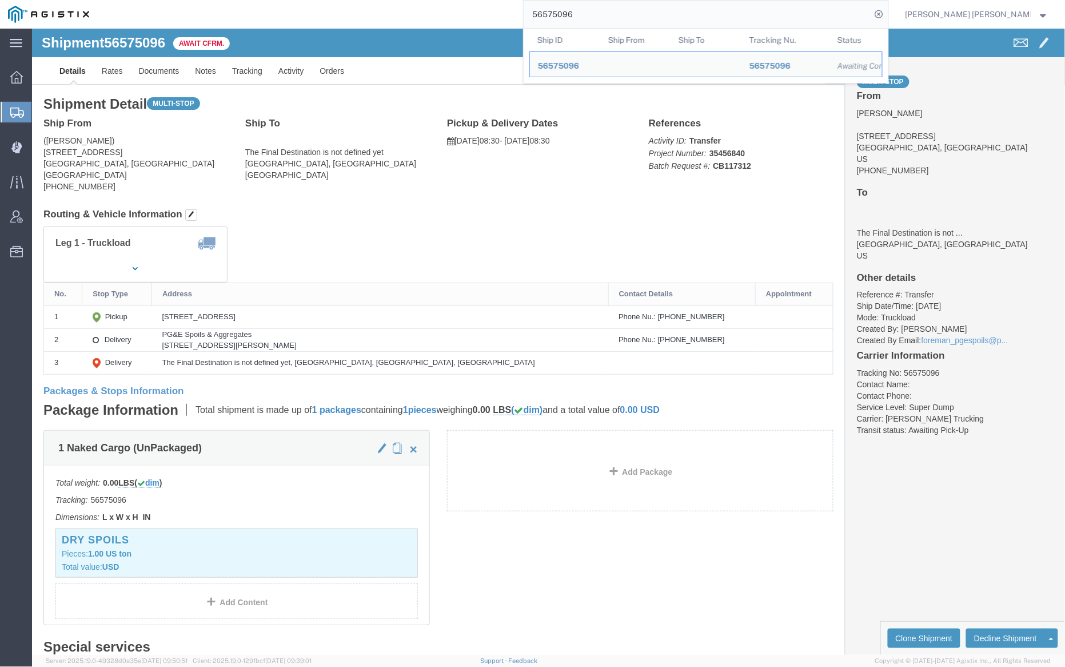
click at [598, 5] on input "56575096" at bounding box center [698, 14] width 348 height 27
paste input "650628"
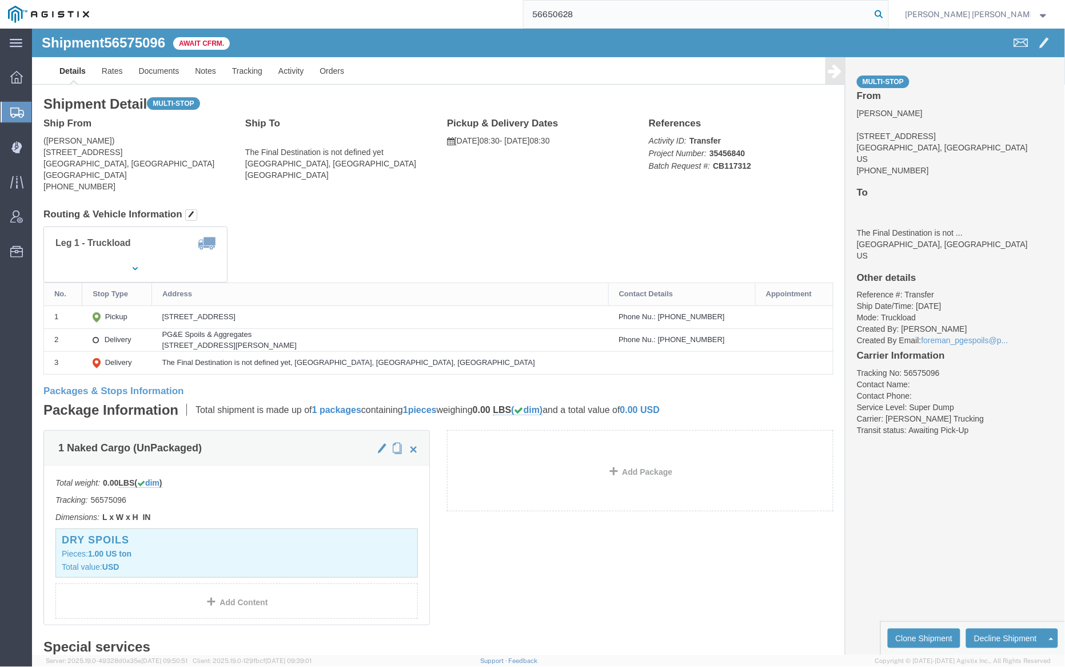
drag, startPoint x: 940, startPoint y: 14, endPoint x: 1030, endPoint y: 97, distance: 121.8
click at [888, 14] on icon at bounding box center [880, 14] width 16 height 16
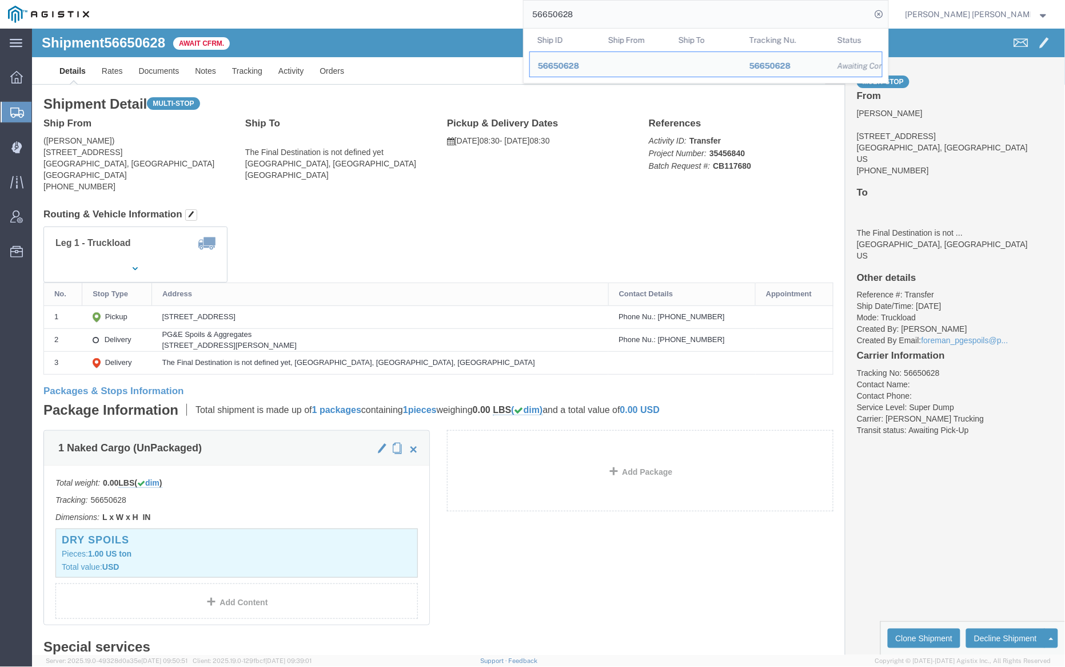
click at [600, 10] on input "56650628" at bounding box center [698, 14] width 348 height 27
paste input "73672"
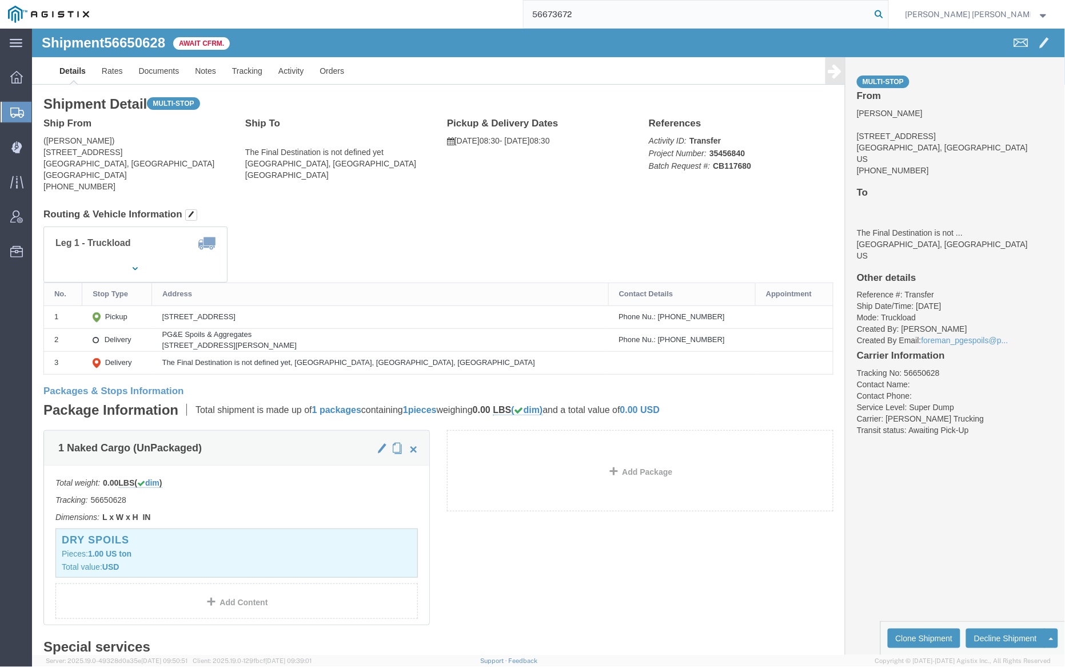
click at [888, 15] on icon at bounding box center [880, 14] width 16 height 16
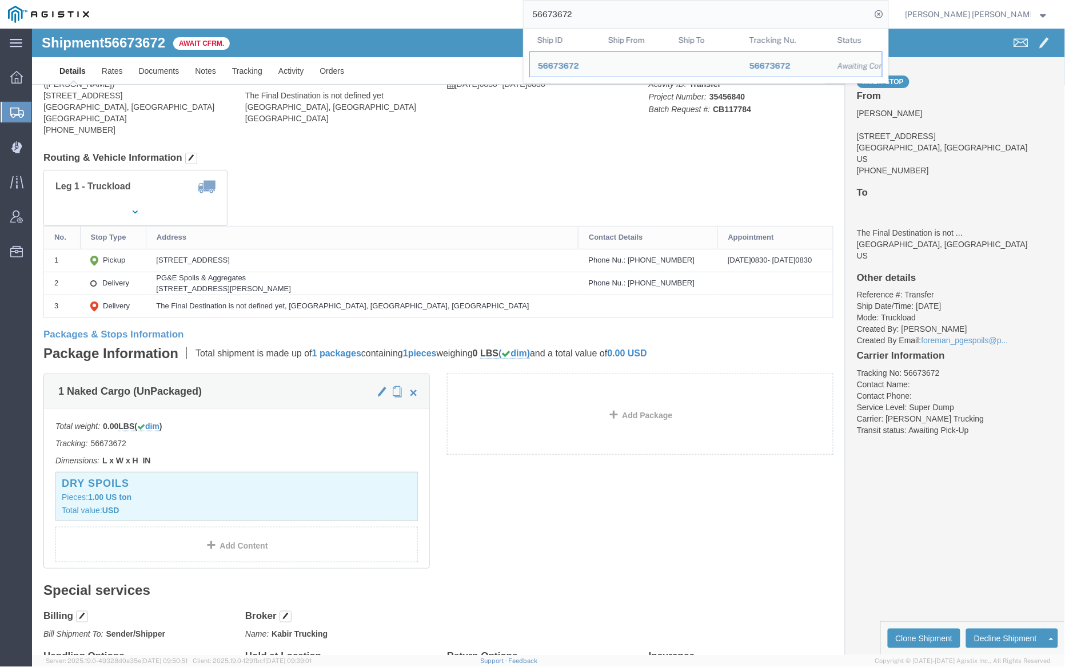
click at [610, 11] on input "56673672" at bounding box center [698, 14] width 348 height 27
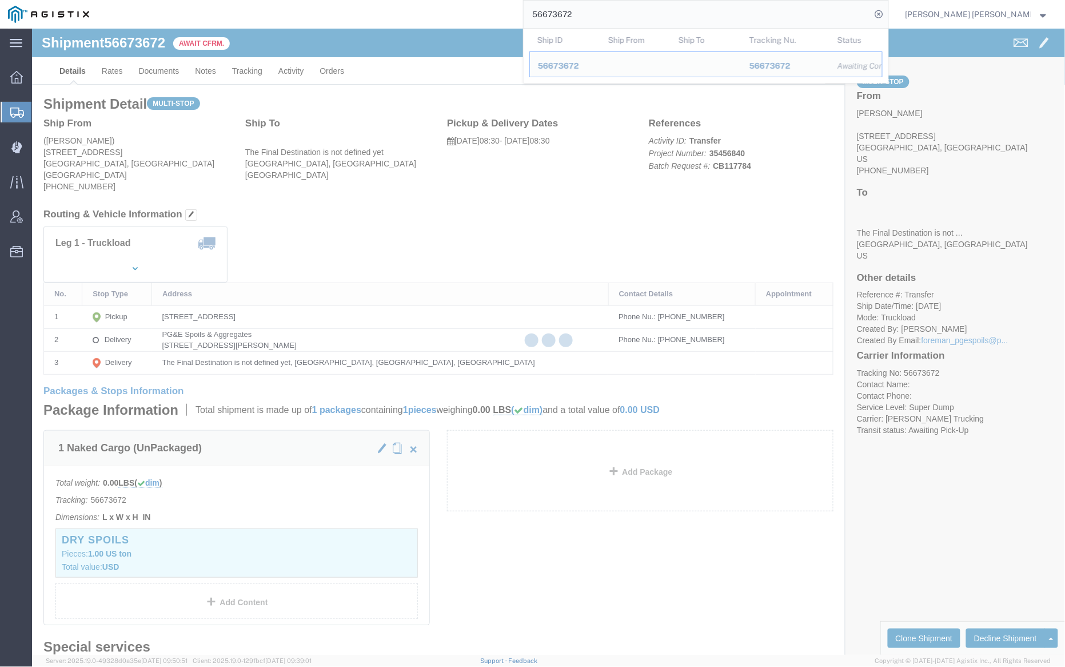
click at [610, 11] on input "56673672" at bounding box center [698, 14] width 348 height 27
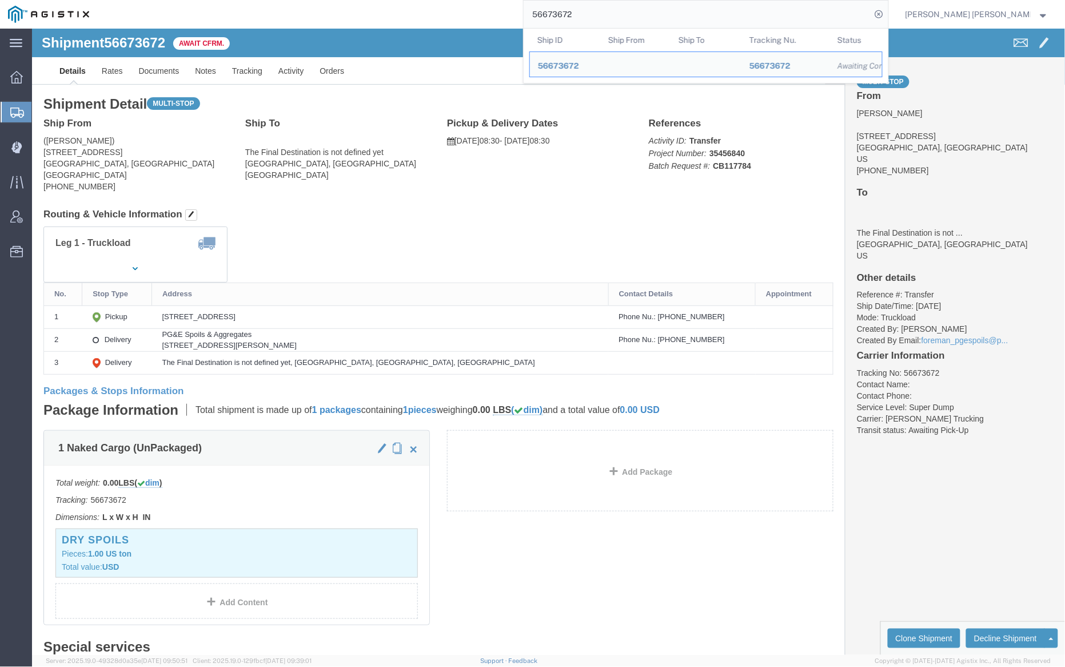
paste input "69"
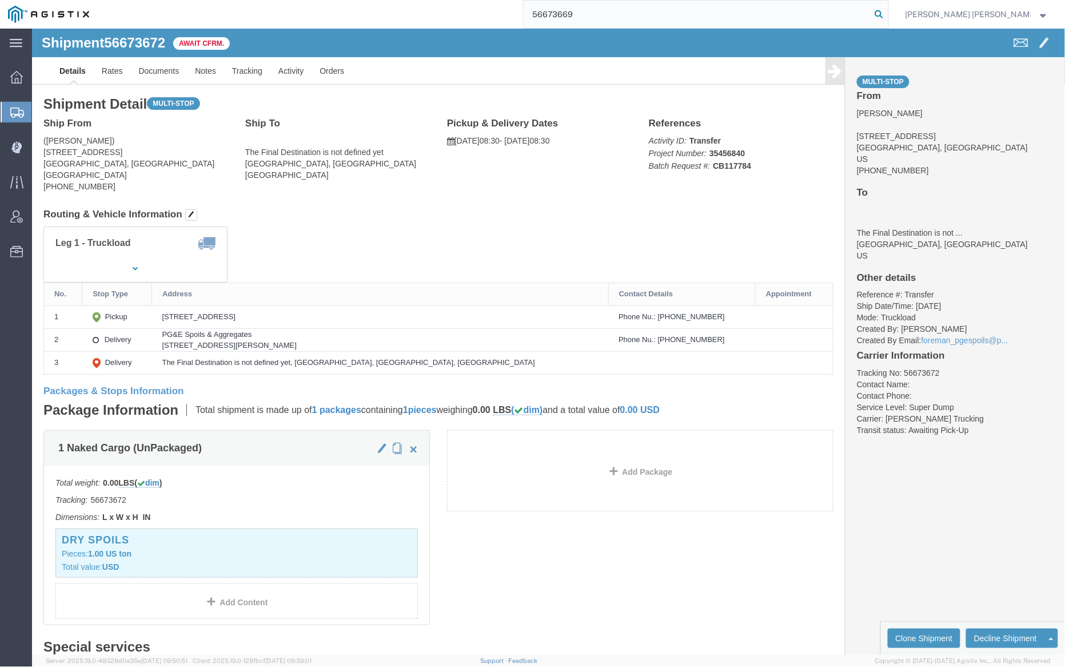
click at [888, 12] on icon at bounding box center [880, 14] width 16 height 16
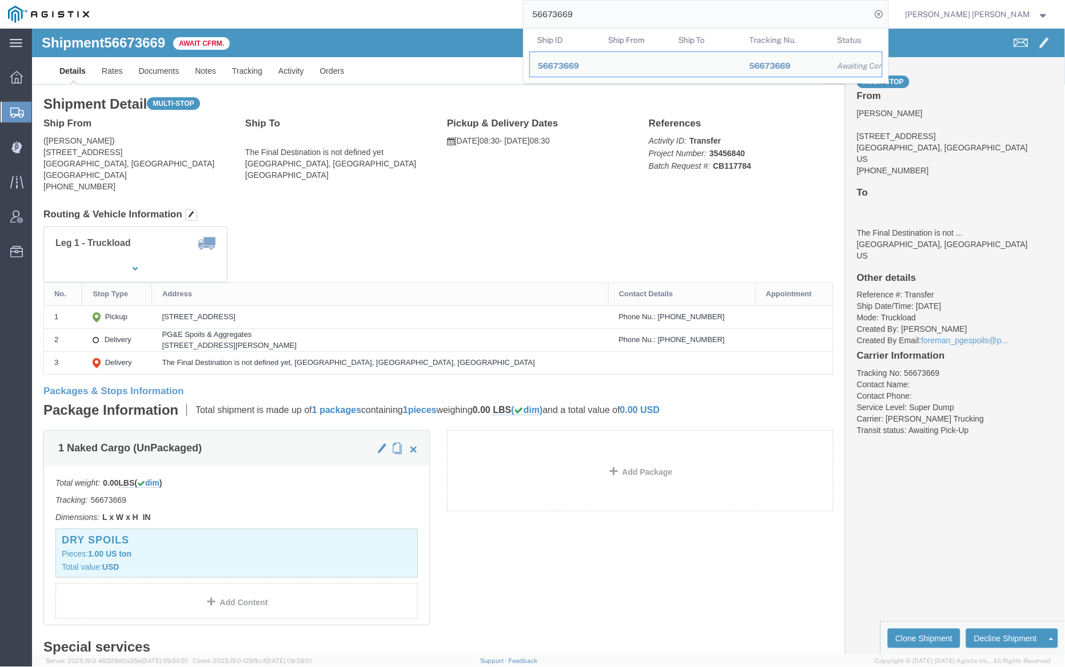
click at [607, 17] on input "56673669" at bounding box center [698, 14] width 348 height 27
paste input "91487"
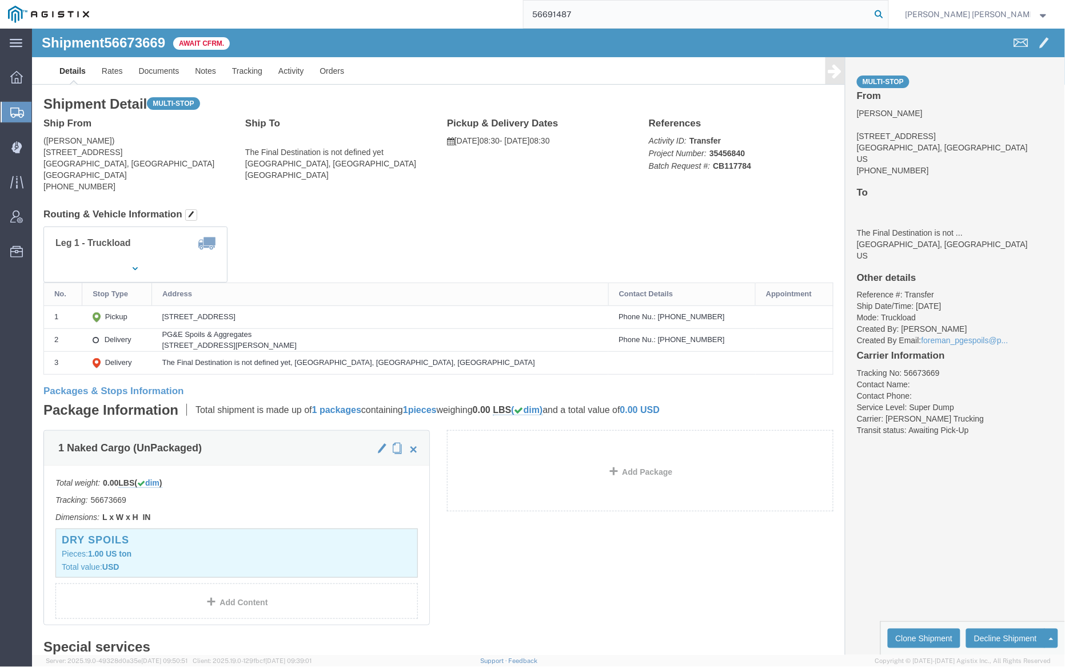
click at [888, 13] on icon at bounding box center [880, 14] width 16 height 16
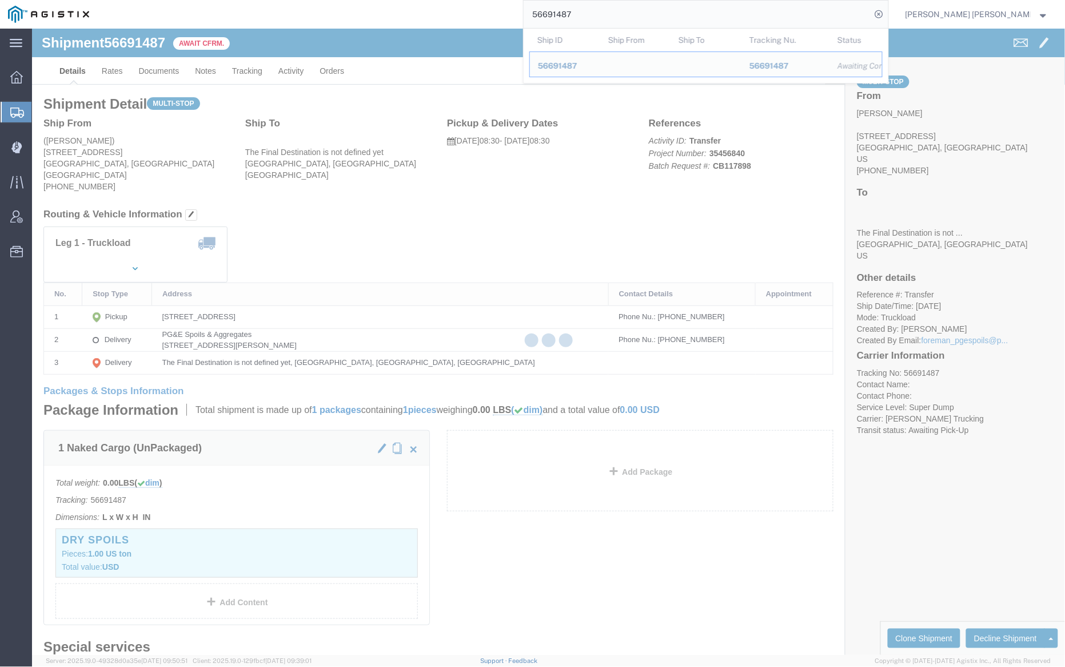
click at [619, 11] on input "56691487" at bounding box center [698, 14] width 348 height 27
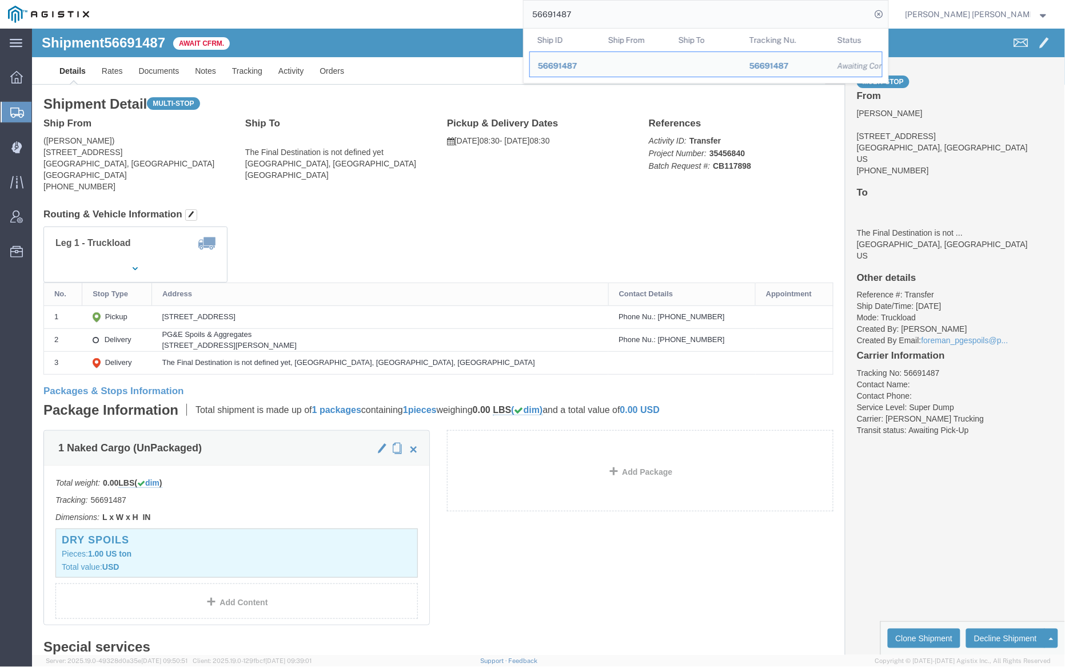
paste input "90"
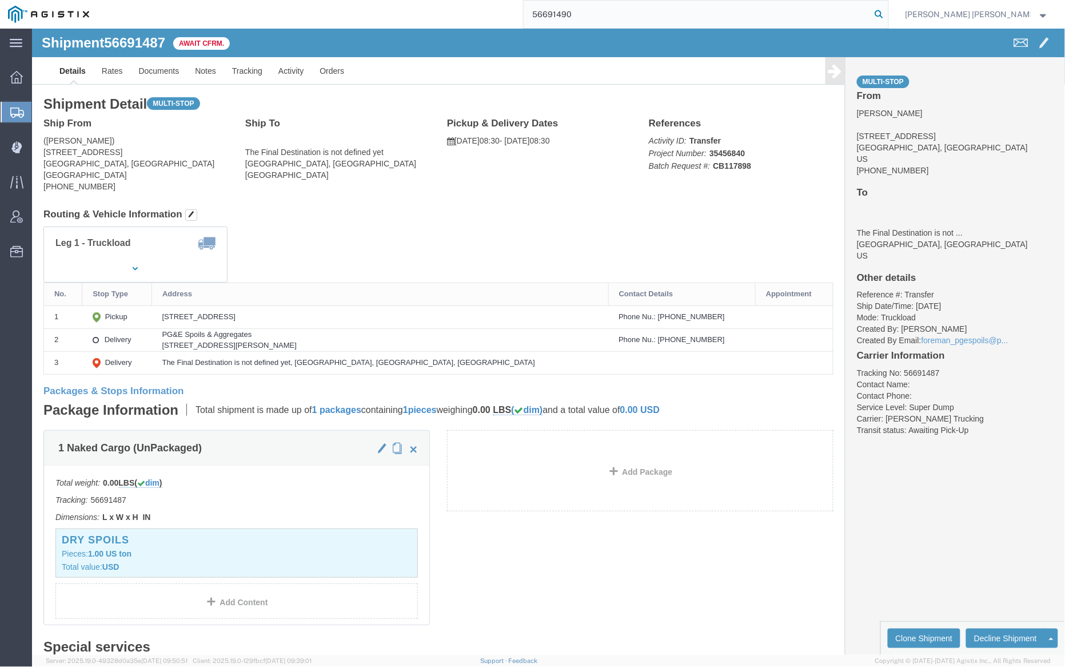
click at [888, 12] on icon at bounding box center [880, 14] width 16 height 16
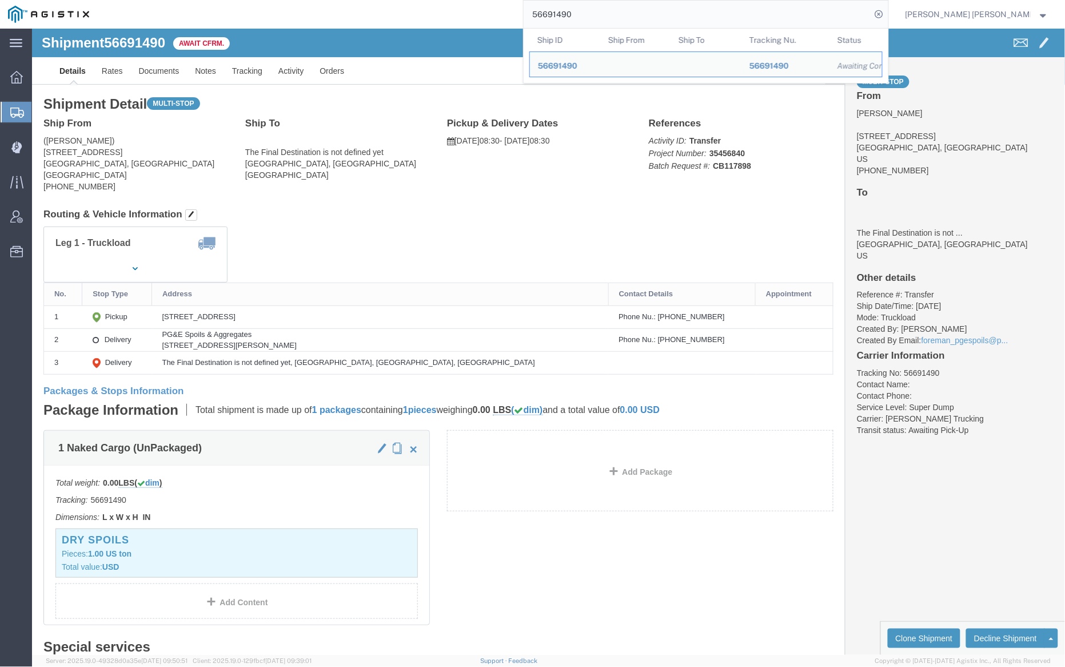
click at [615, 17] on input "56691490" at bounding box center [698, 14] width 348 height 27
paste input "0118"
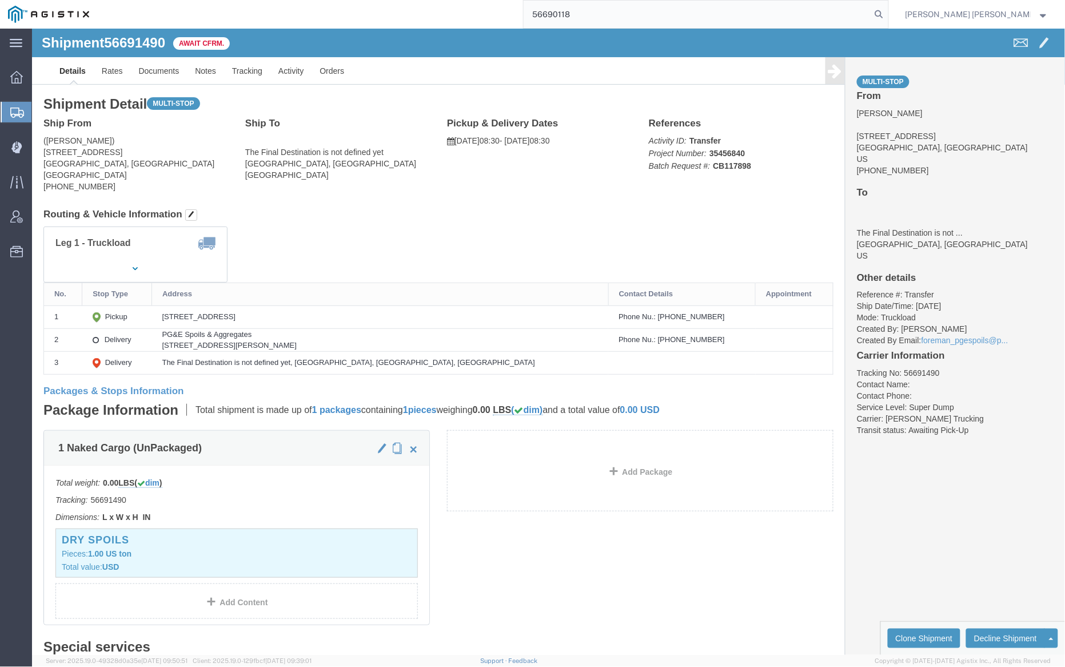
drag, startPoint x: 938, startPoint y: 12, endPoint x: 945, endPoint y: 19, distance: 9.3
click at [888, 12] on icon at bounding box center [880, 14] width 16 height 16
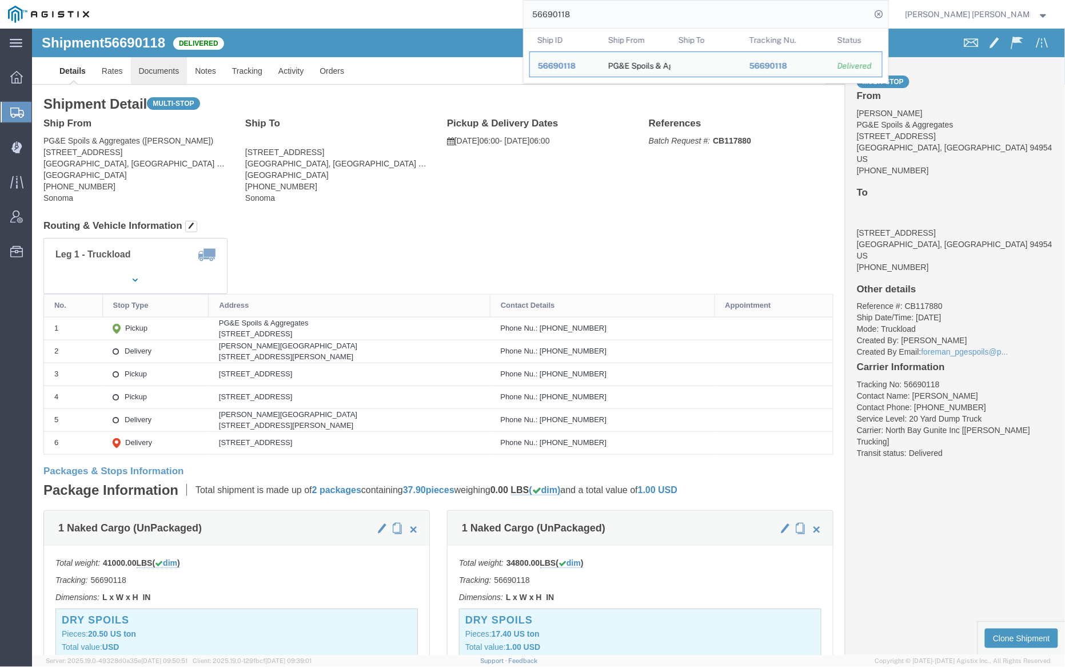
click link "Documents"
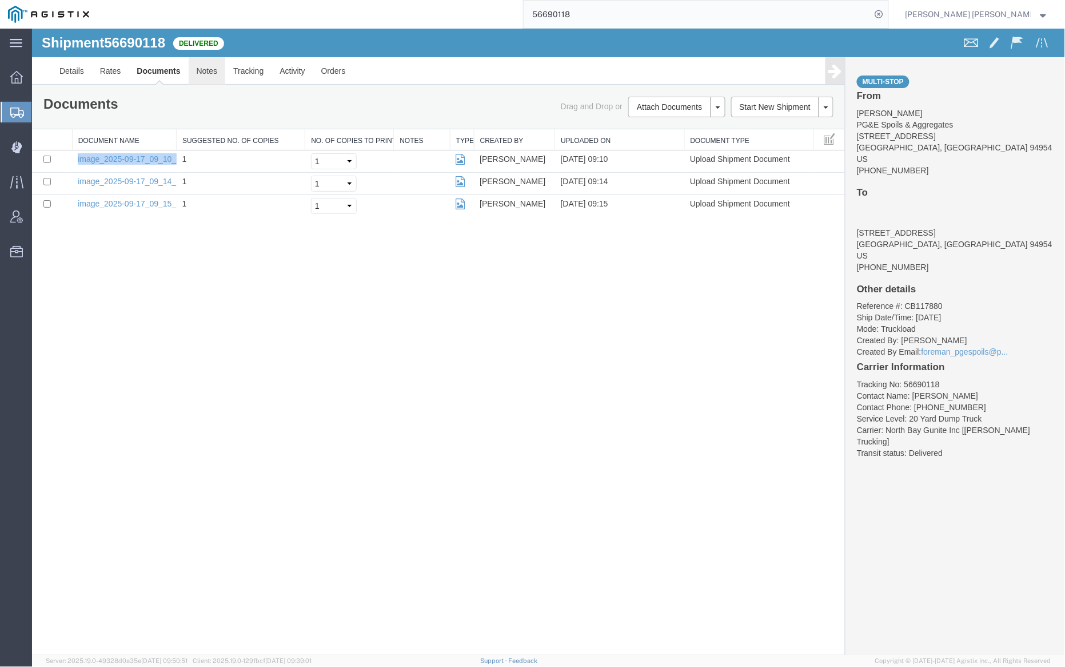
click at [209, 71] on link "Notes" at bounding box center [206, 70] width 37 height 27
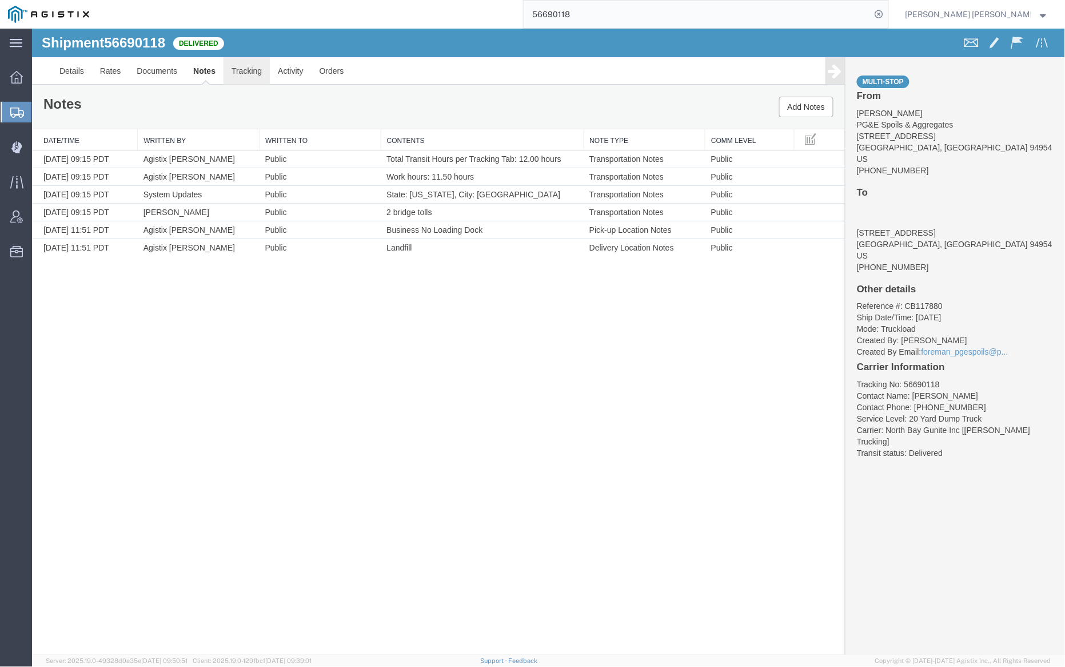
click at [250, 71] on link "Tracking" at bounding box center [246, 70] width 46 height 27
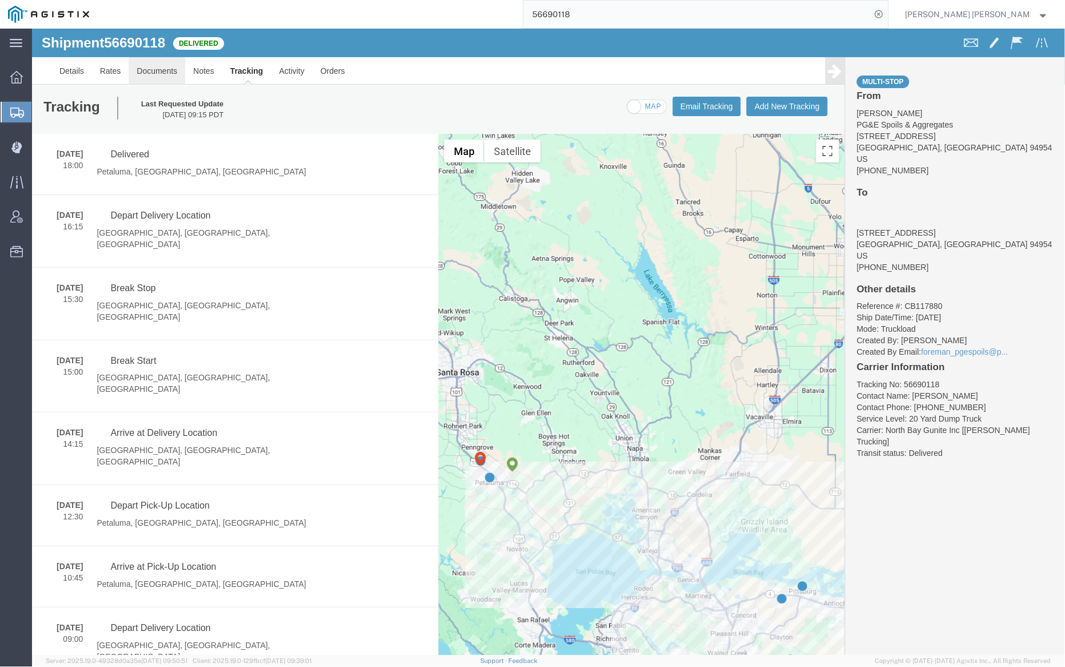
click at [156, 71] on link "Documents" at bounding box center [156, 70] width 57 height 27
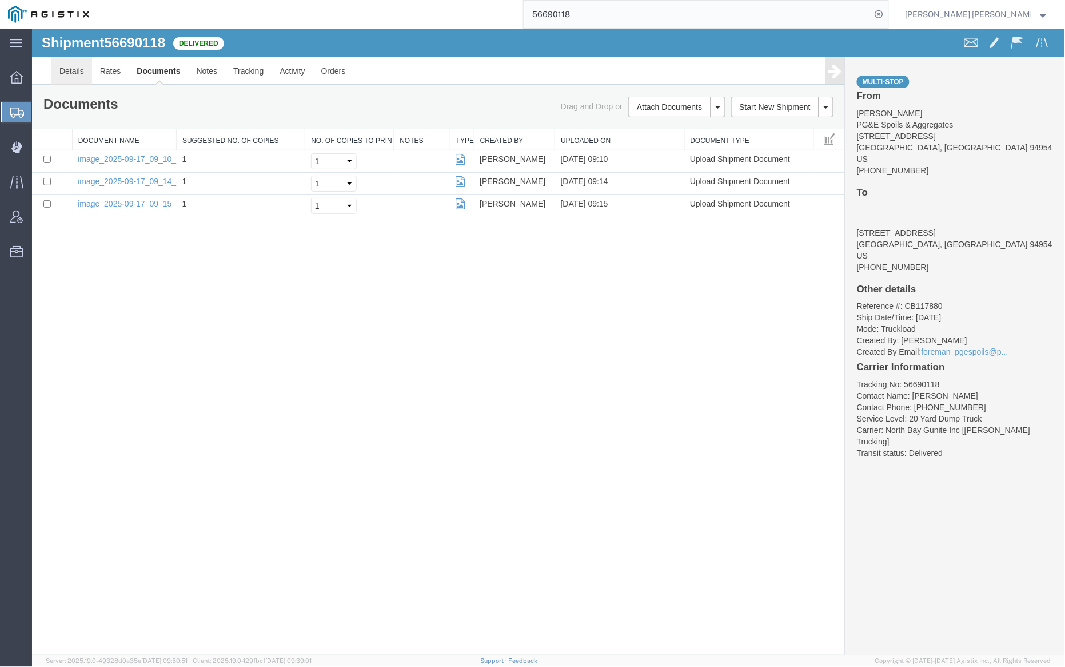
click at [51, 69] on link "Details" at bounding box center [71, 70] width 41 height 27
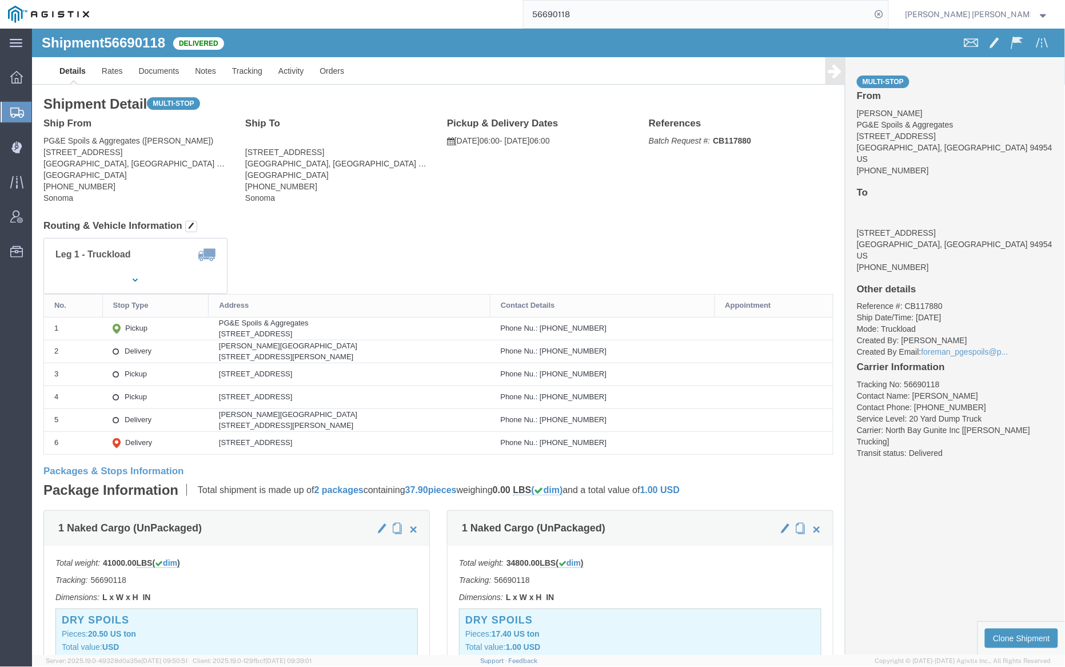
click at [620, 11] on input "56690118" at bounding box center [698, 14] width 348 height 27
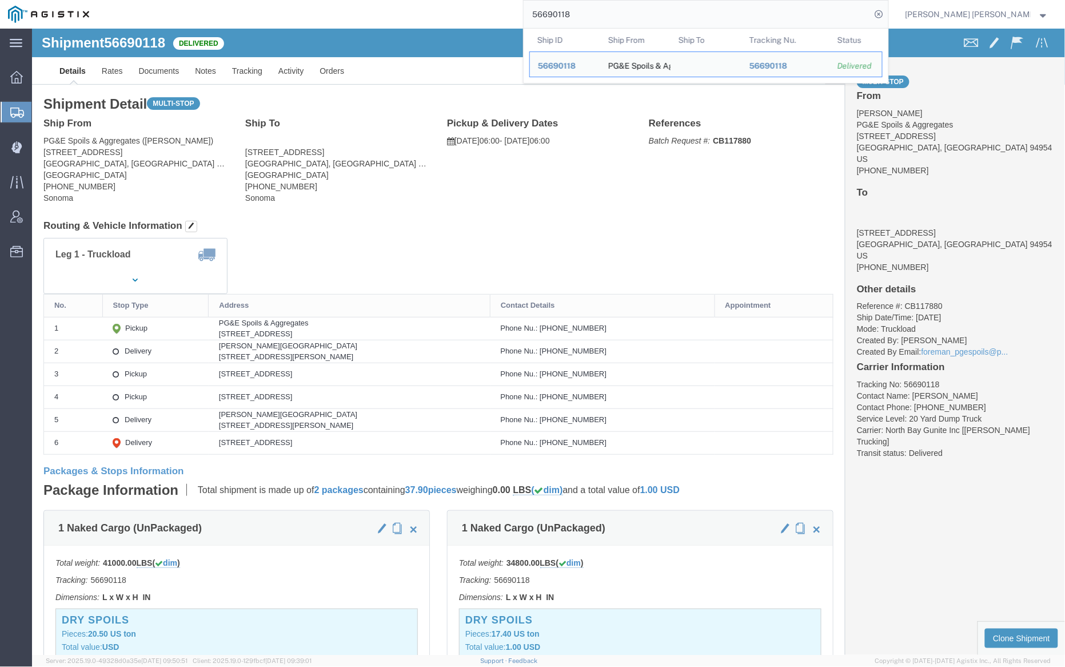
click at [620, 11] on input "56690118" at bounding box center [698, 14] width 348 height 27
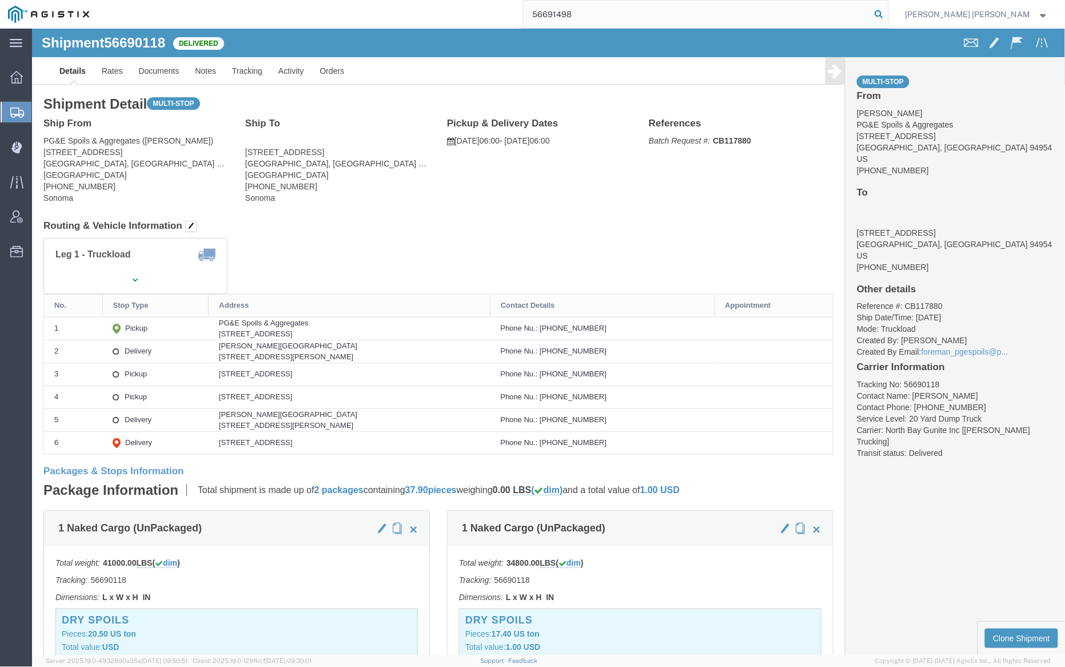
click at [888, 11] on icon at bounding box center [880, 14] width 16 height 16
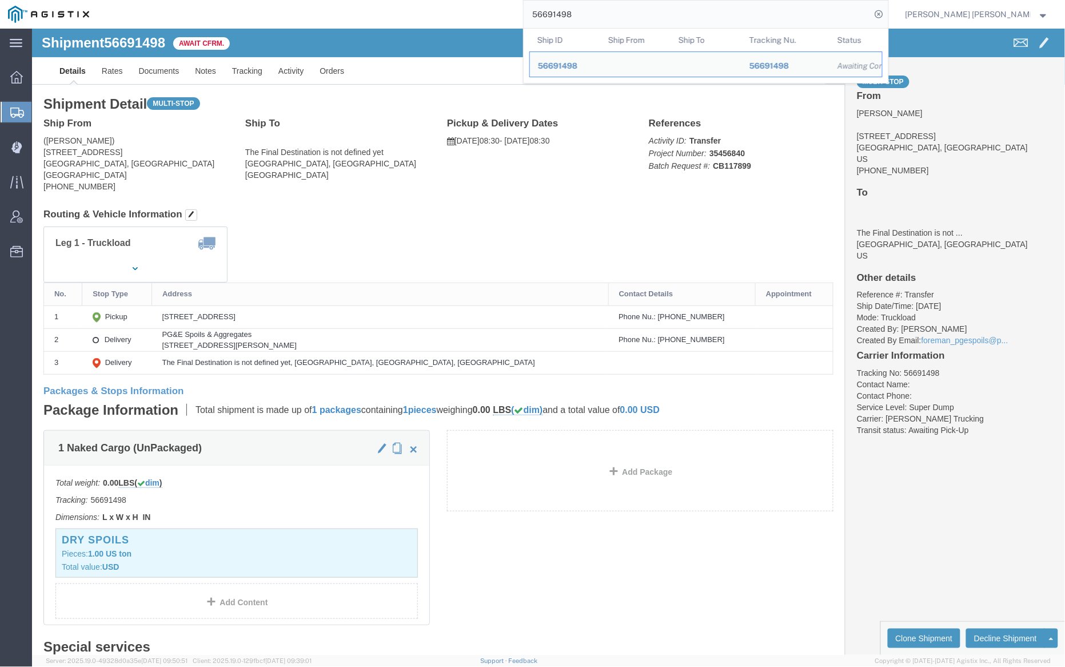
click at [599, 17] on input "56691498" at bounding box center [698, 14] width 348 height 27
paste input "738787"
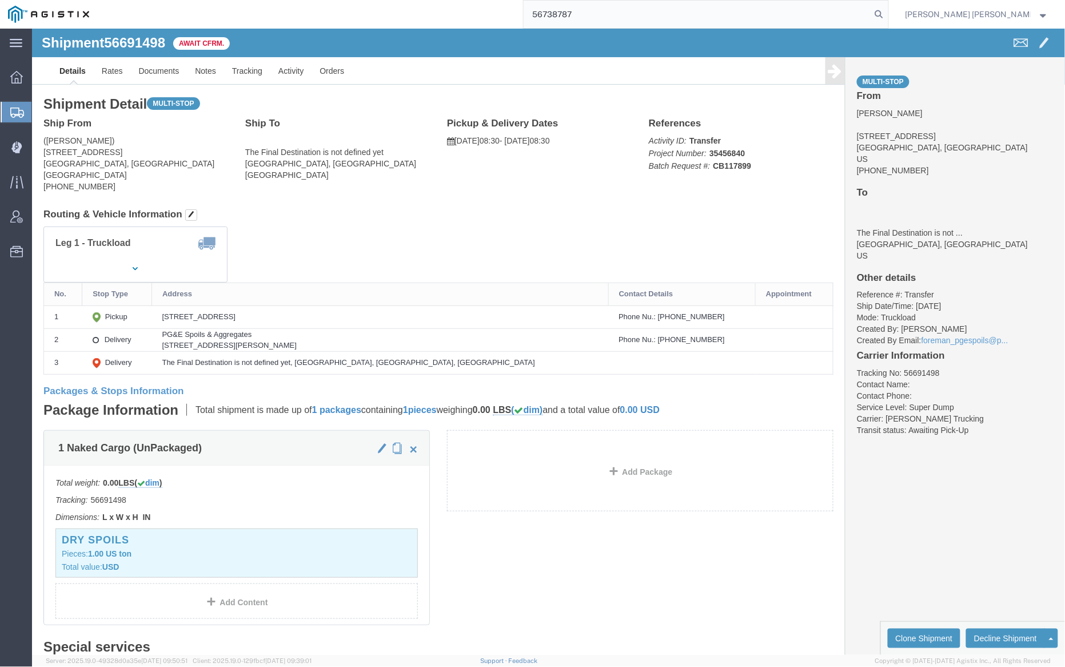
drag, startPoint x: 941, startPoint y: 10, endPoint x: 945, endPoint y: 18, distance: 9.2
click at [888, 10] on icon at bounding box center [880, 14] width 16 height 16
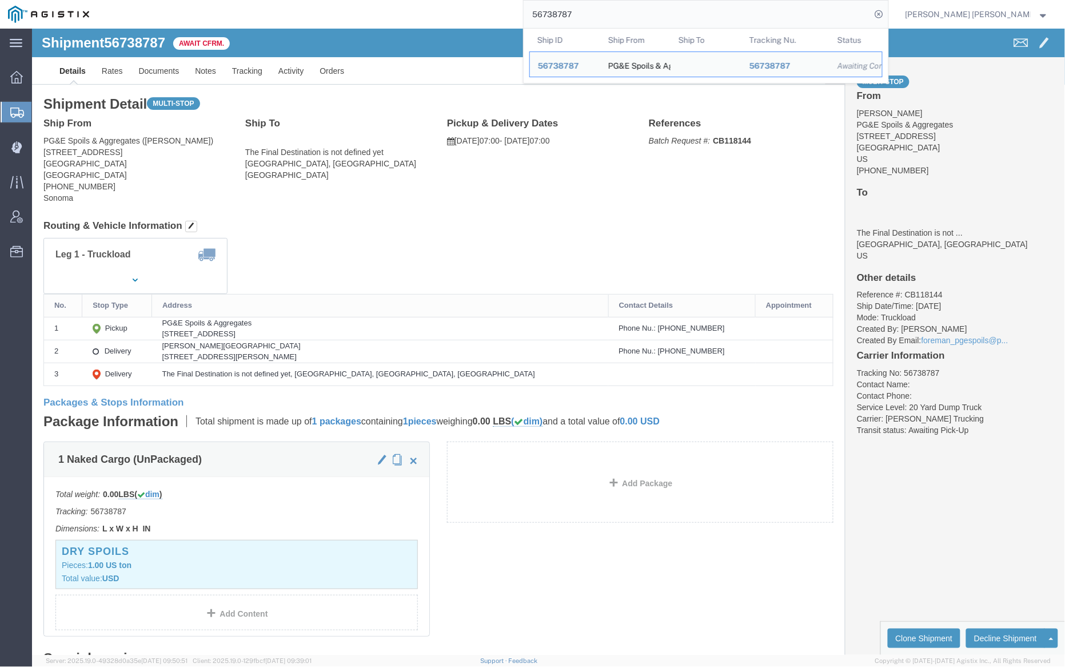
click at [606, 15] on input "56738787" at bounding box center [698, 14] width 348 height 27
click at [607, 15] on input "56738787" at bounding box center [698, 14] width 348 height 27
paste input "3746"
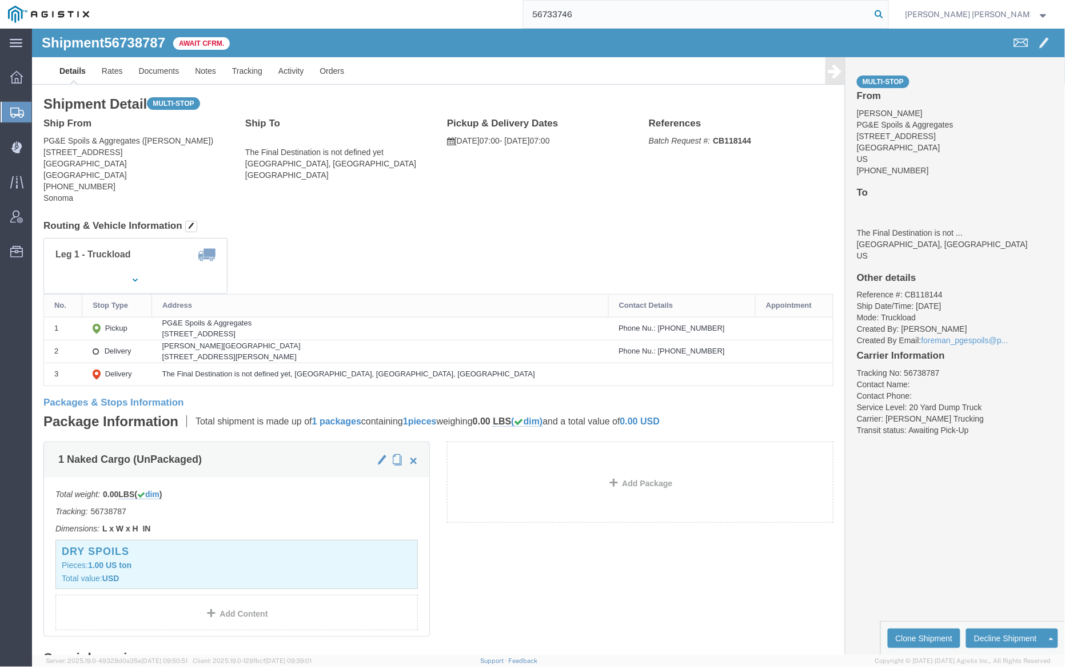
click at [888, 11] on icon at bounding box center [880, 14] width 16 height 16
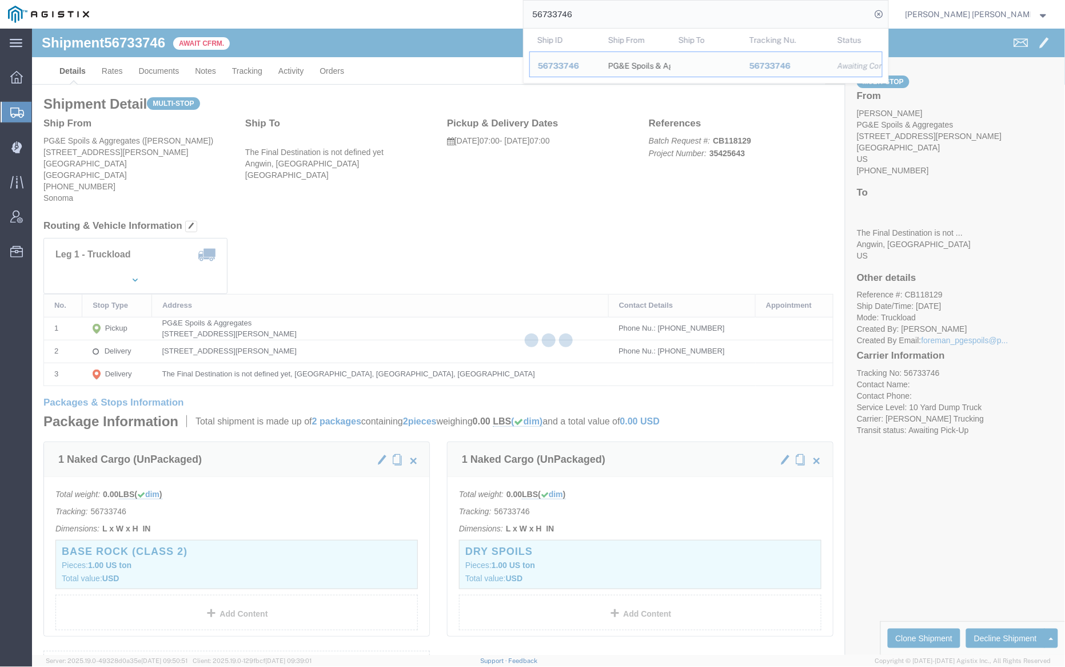
click at [610, 11] on input "56733746" at bounding box center [698, 14] width 348 height 27
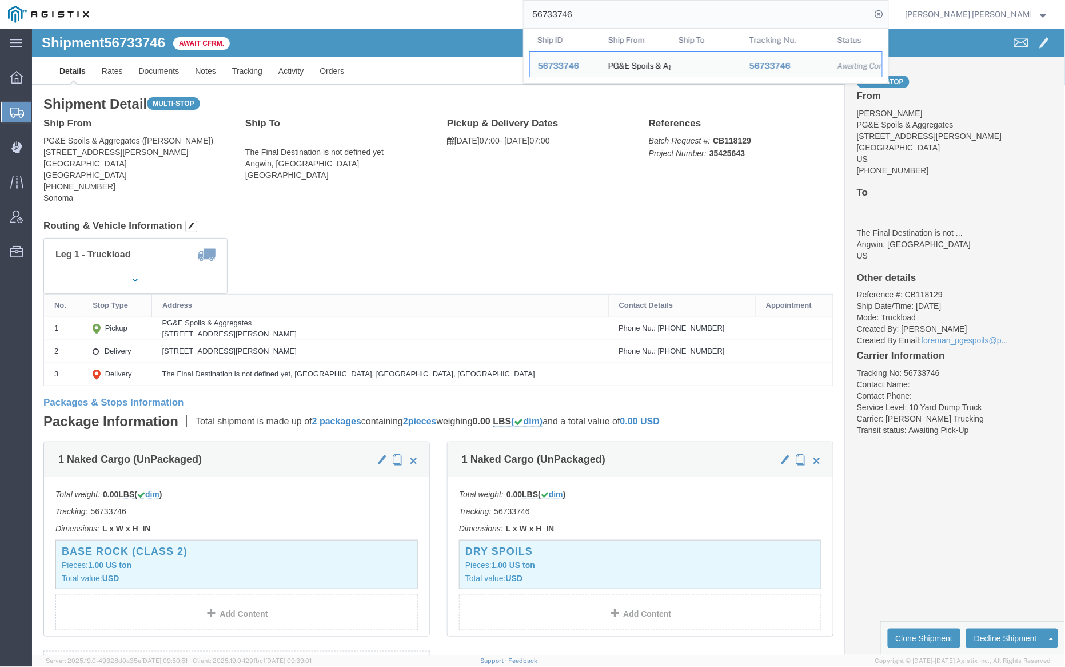
click at [610, 11] on input "56733746" at bounding box center [698, 14] width 348 height 27
paste input "699"
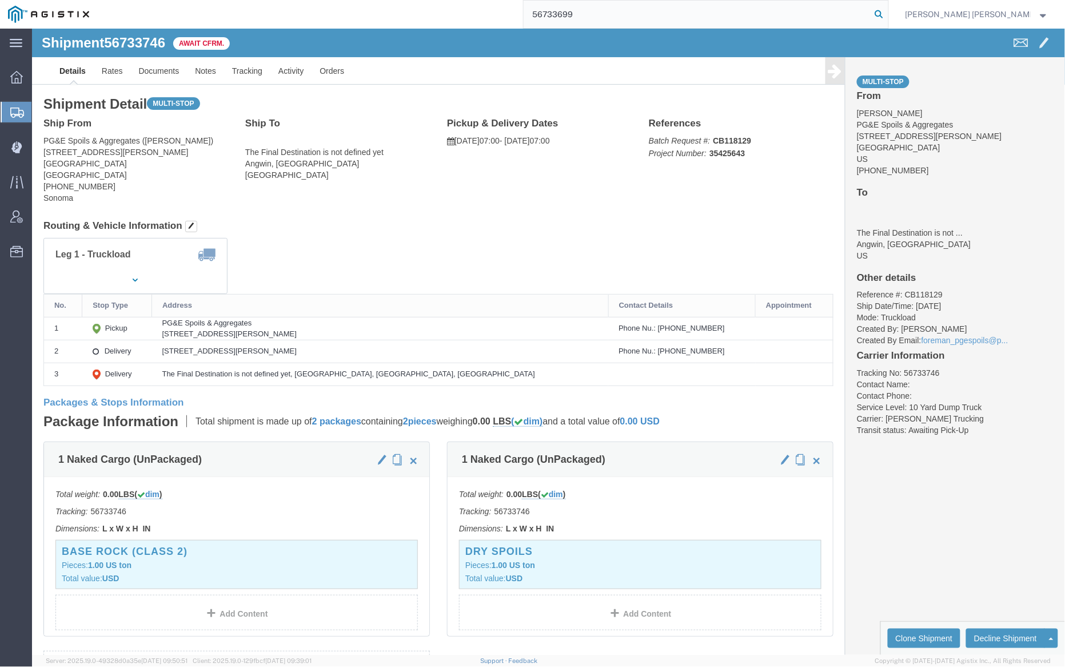
click at [888, 13] on icon at bounding box center [880, 14] width 16 height 16
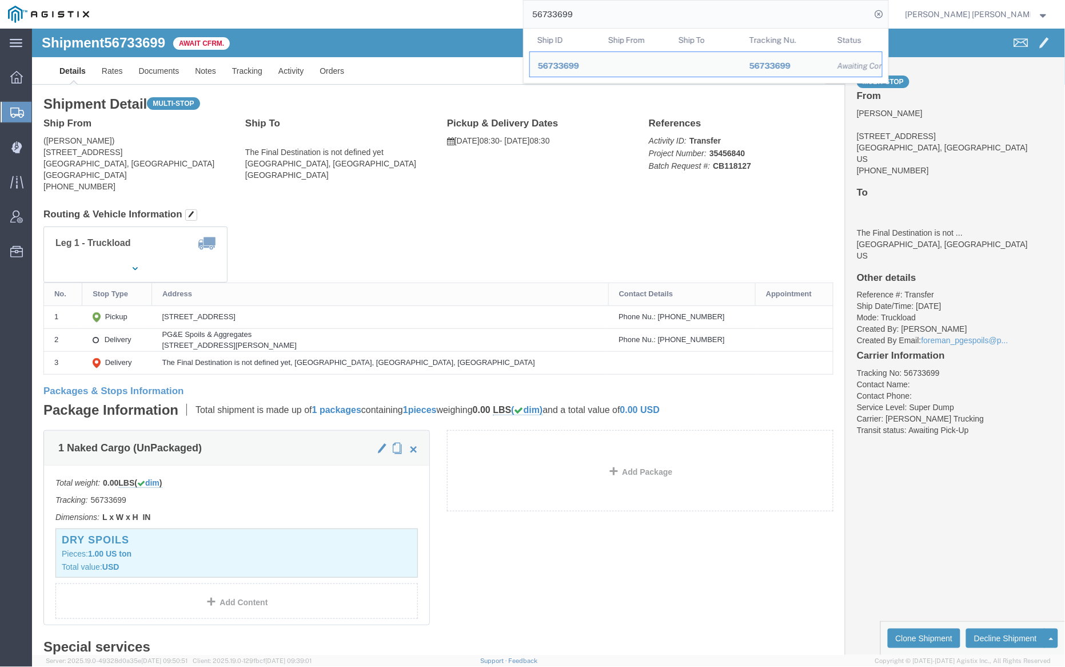
click at [614, 15] on input "56733699" at bounding box center [698, 14] width 348 height 27
paste input "703"
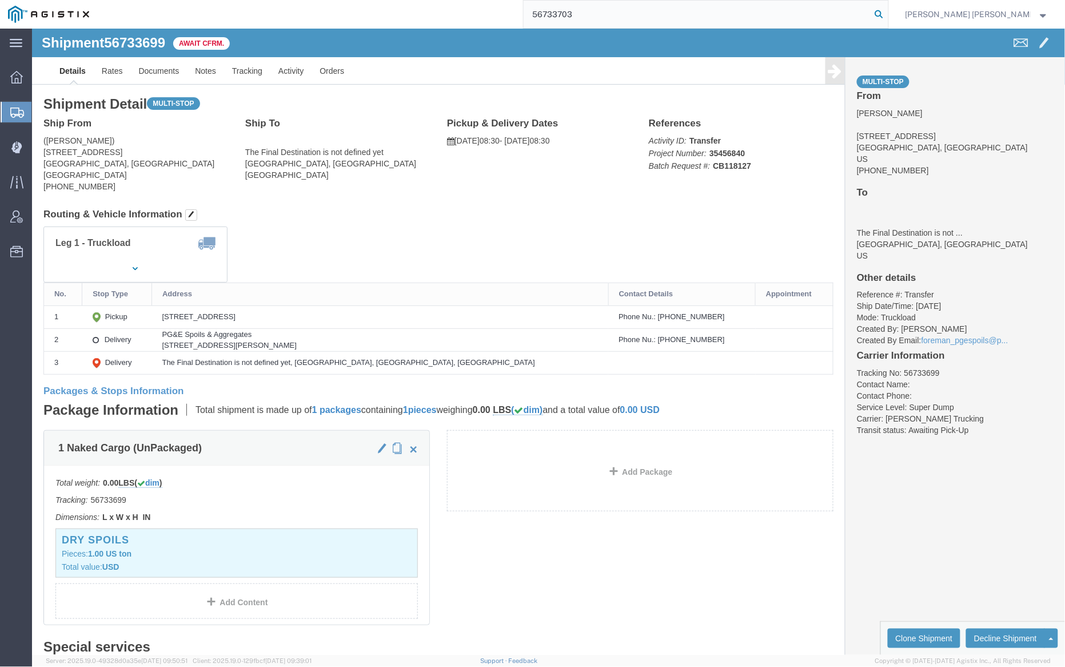
click at [888, 13] on icon at bounding box center [880, 14] width 16 height 16
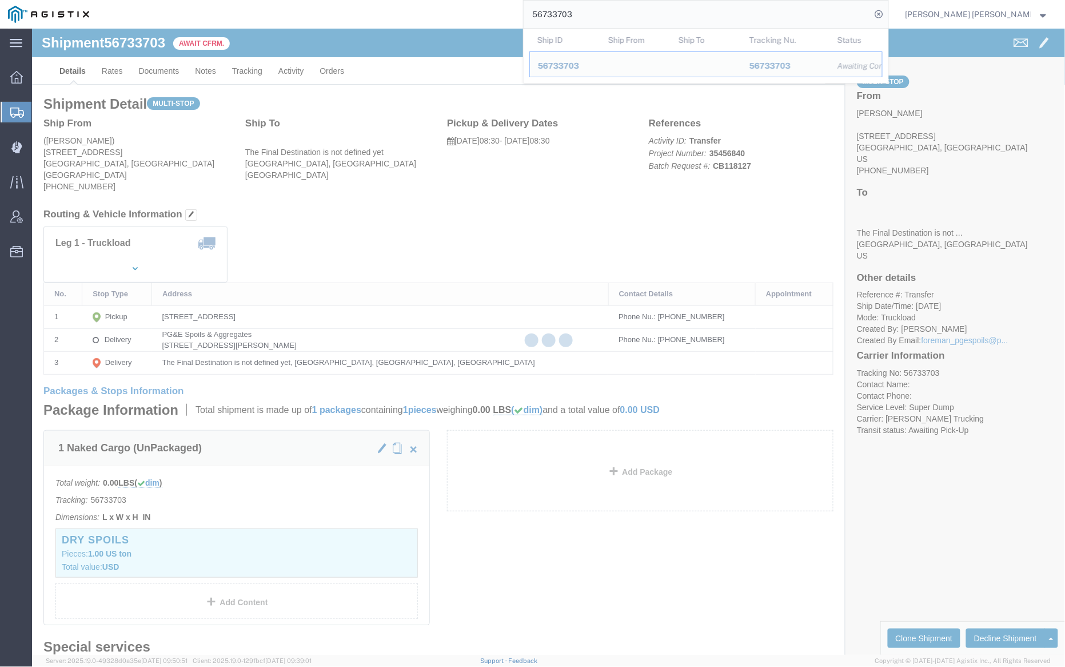
click at [611, 13] on input "56733703" at bounding box center [698, 14] width 348 height 27
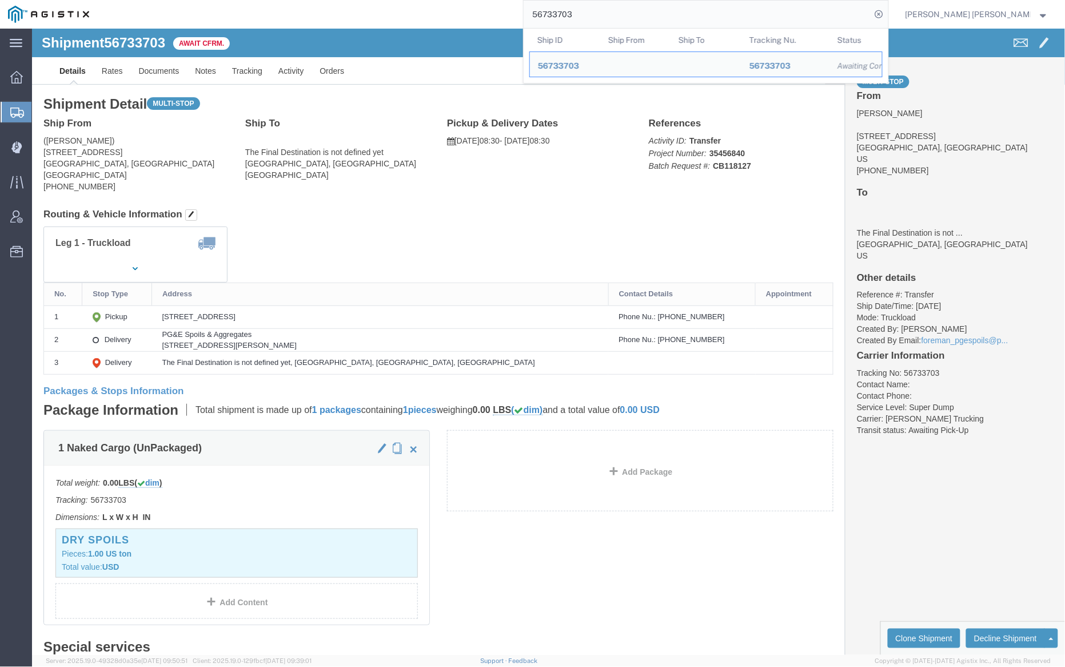
paste input "26"
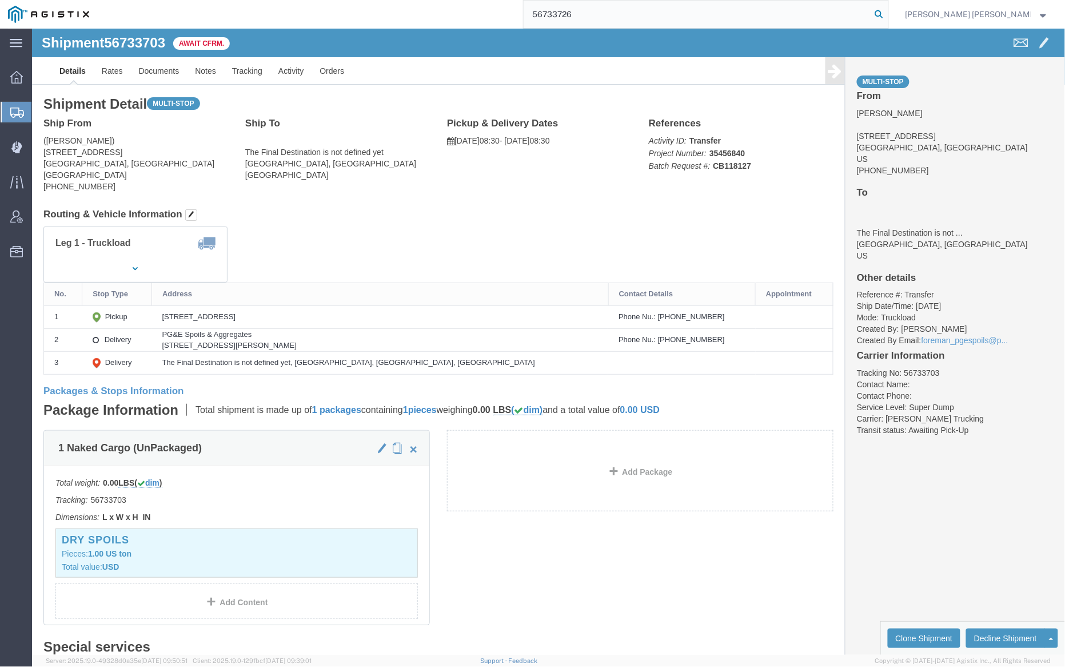
click at [888, 12] on icon at bounding box center [880, 14] width 16 height 16
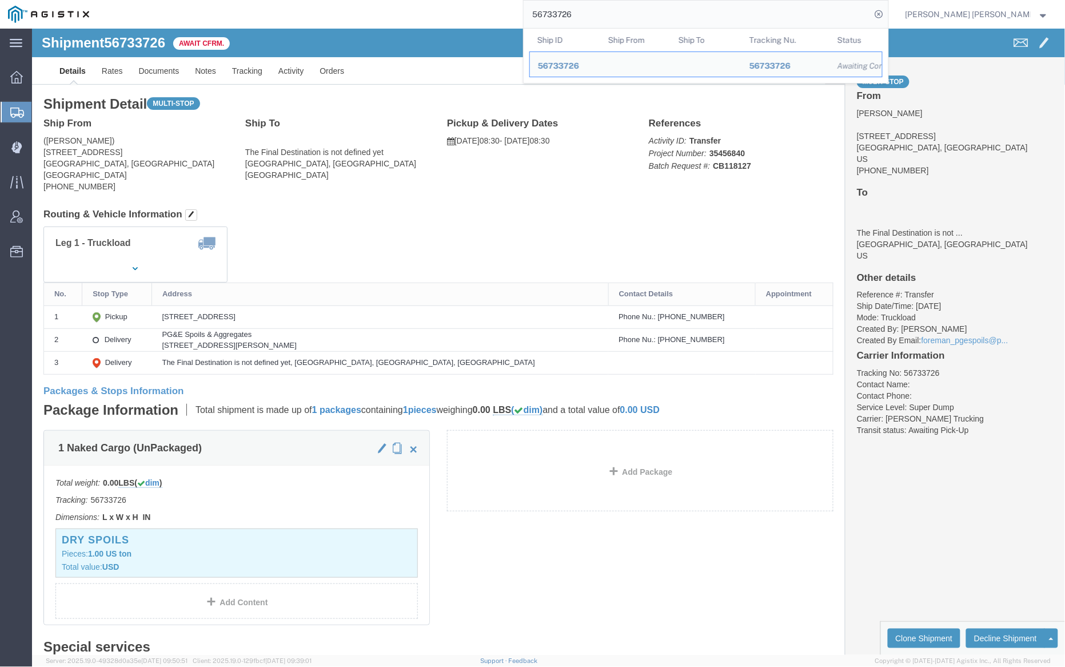
click at [598, 17] on input "56733726" at bounding box center [698, 14] width 348 height 27
paste input "50661"
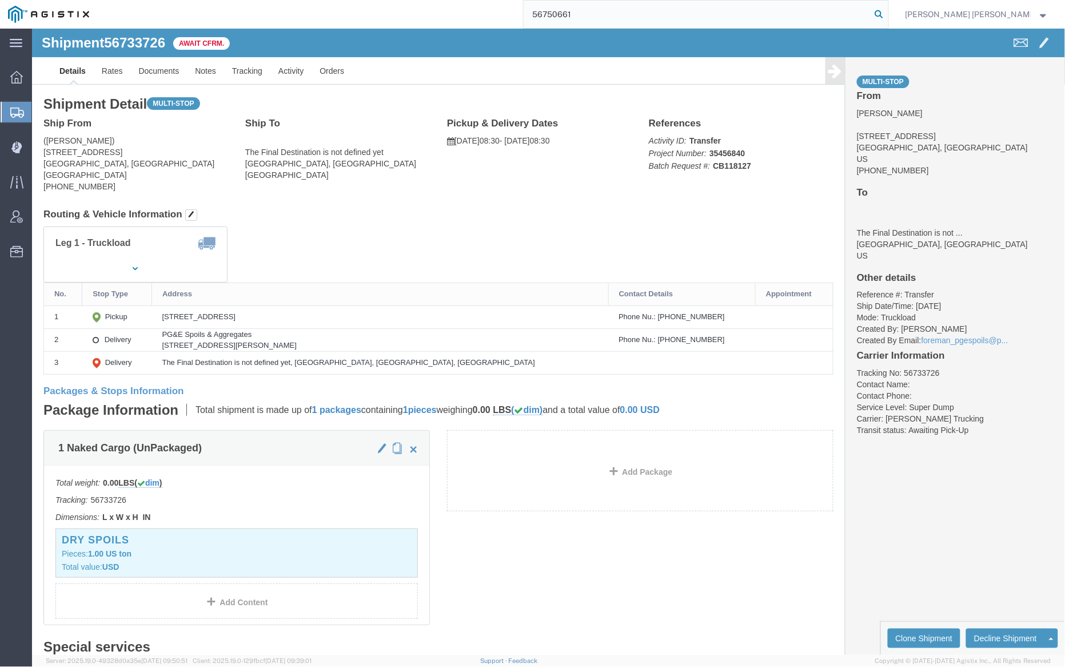
click at [888, 13] on icon at bounding box center [880, 14] width 16 height 16
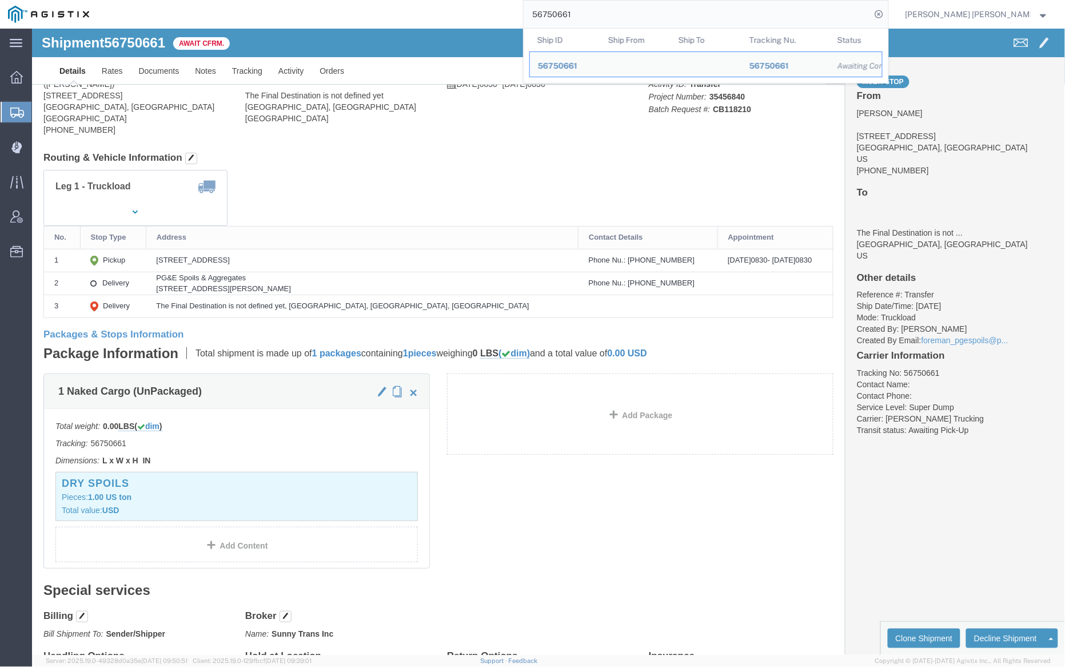
click at [607, 13] on input "56750661" at bounding box center [698, 14] width 348 height 27
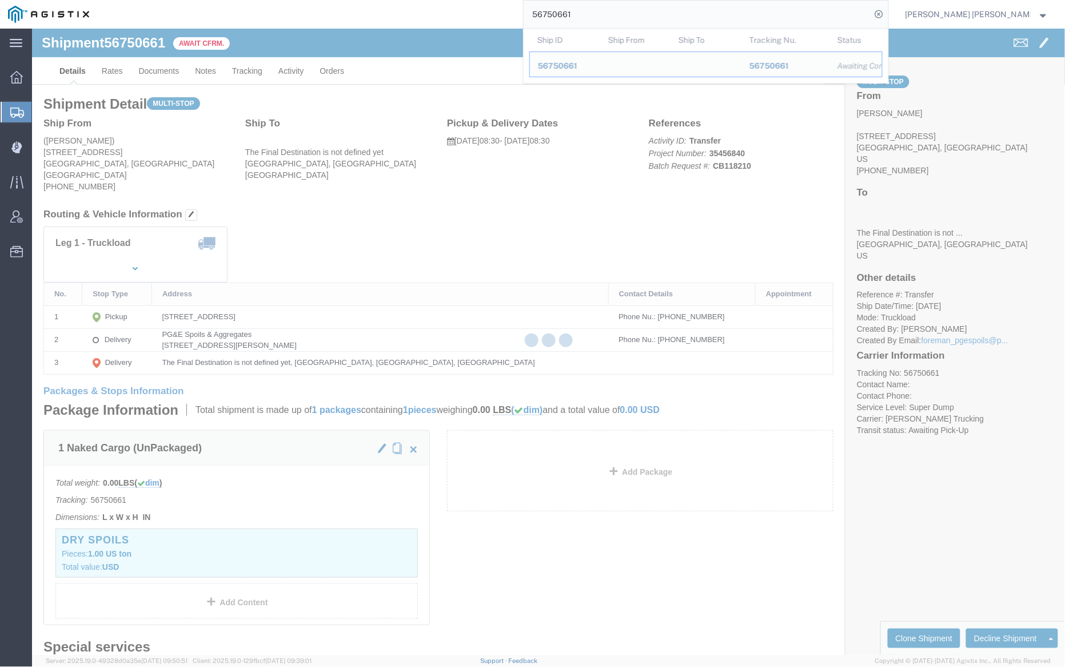
paste input "2"
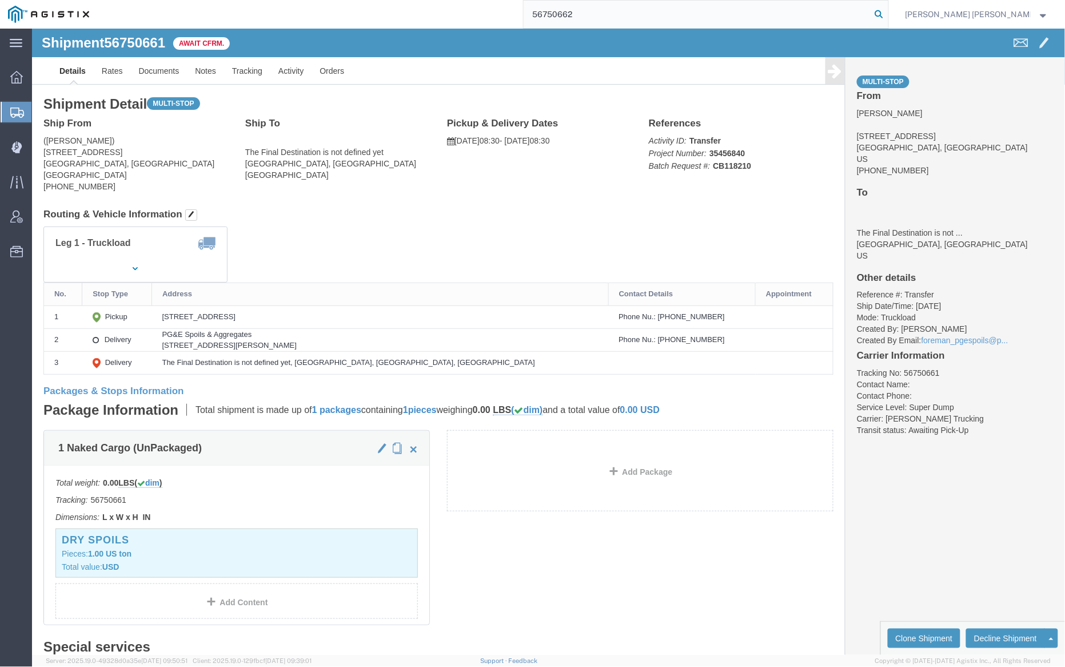
click at [888, 12] on icon at bounding box center [880, 14] width 16 height 16
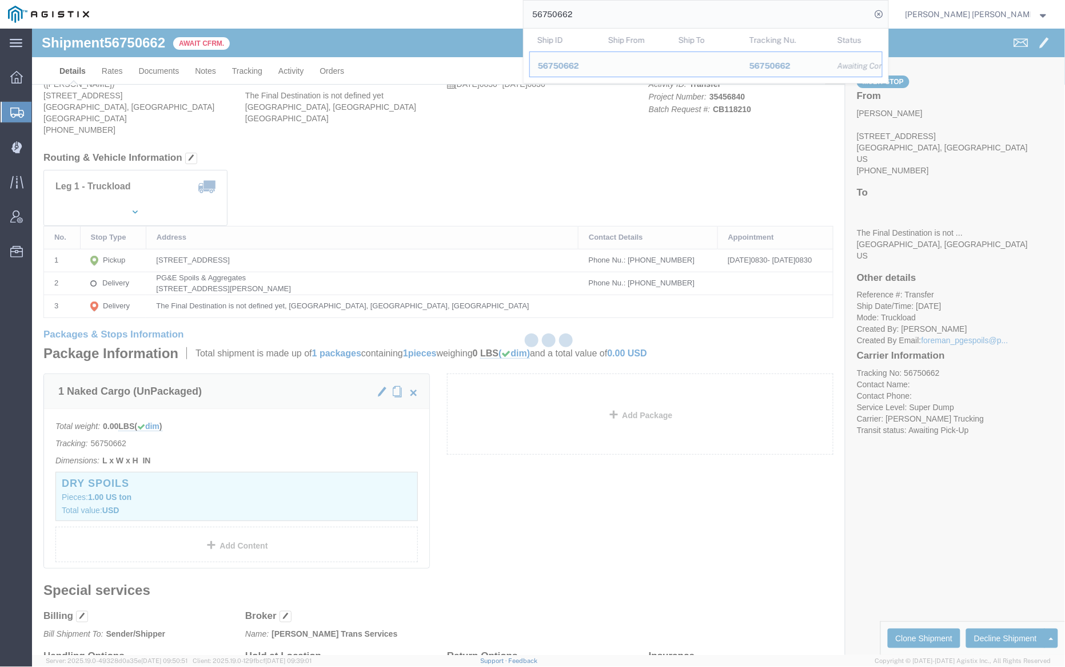
click at [611, 13] on input "56750662" at bounding box center [698, 14] width 348 height 27
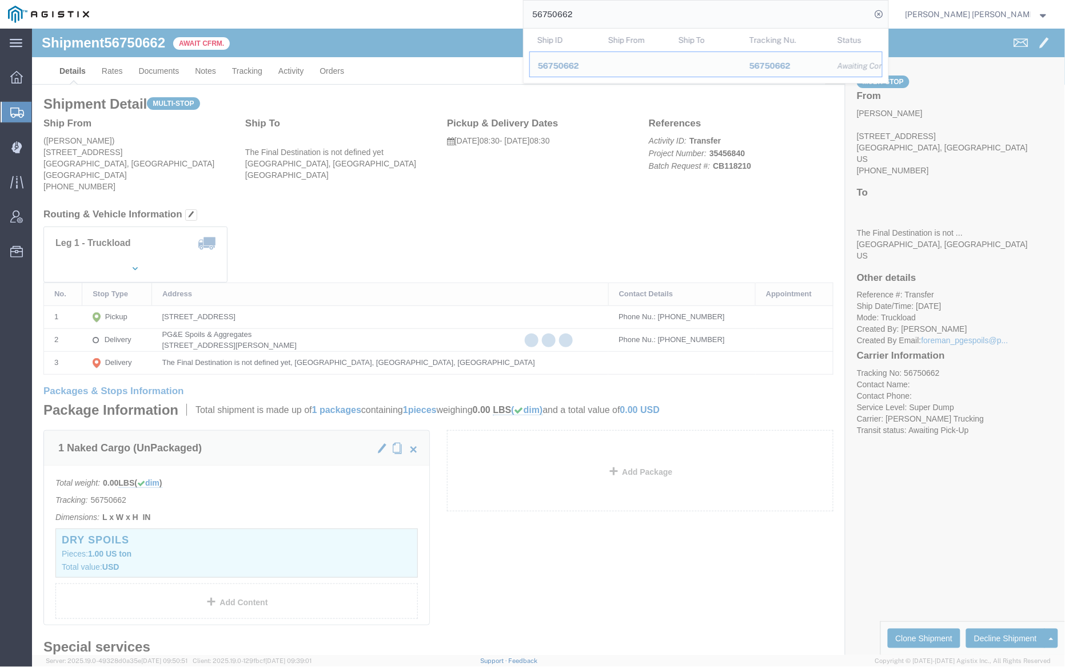
click at [611, 13] on input "56750662" at bounding box center [698, 14] width 348 height 27
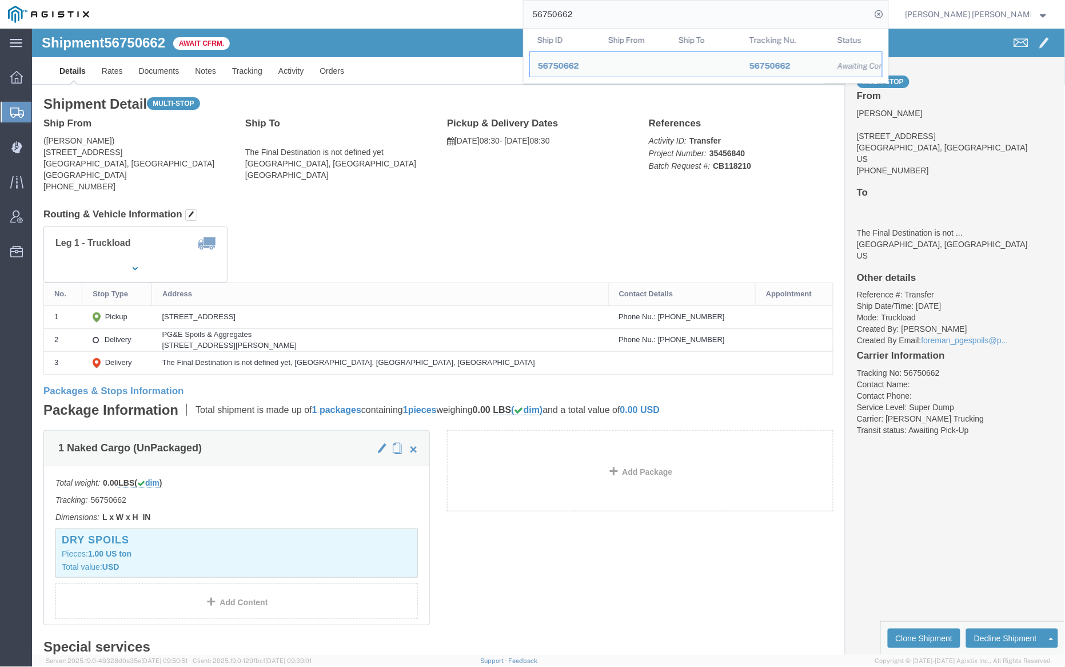
paste input "49345"
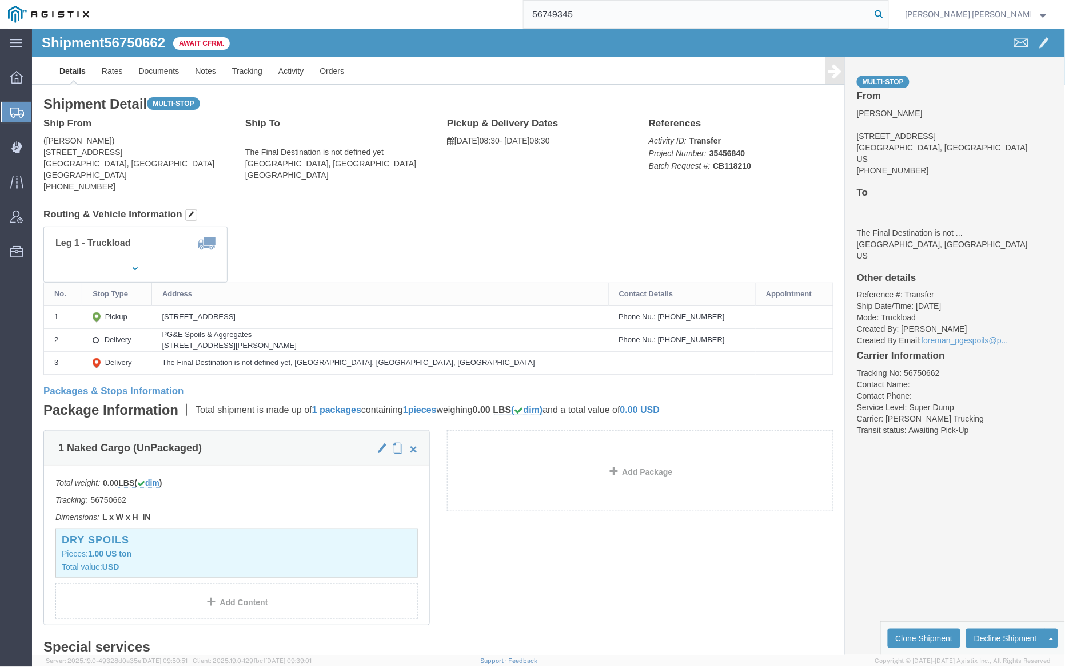
click at [888, 13] on icon at bounding box center [880, 14] width 16 height 16
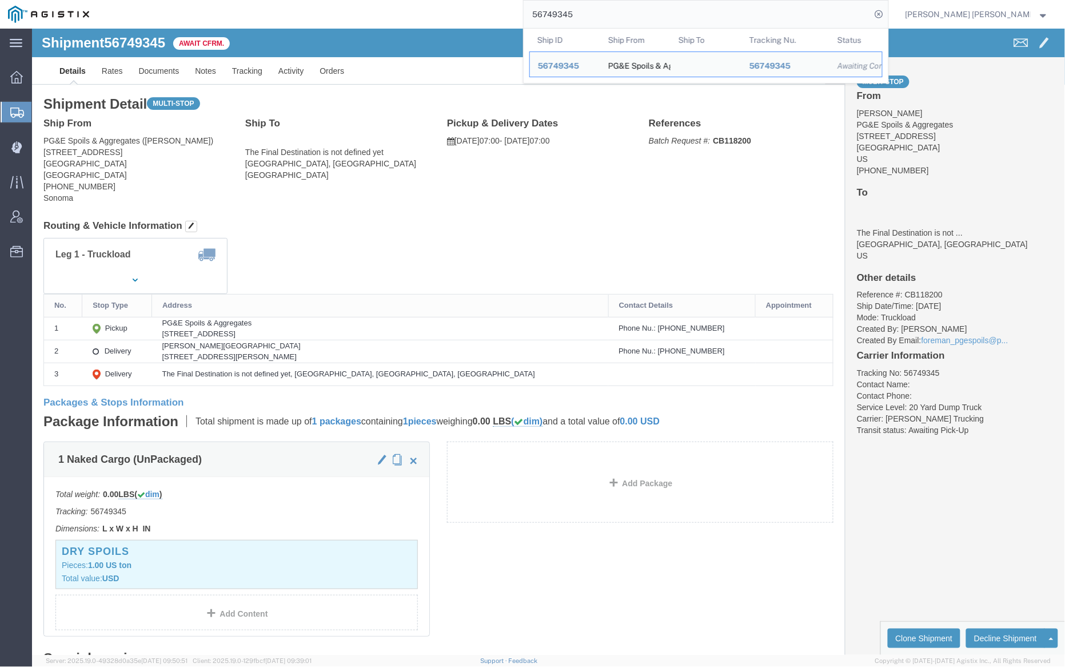
click at [607, 17] on input "56749345" at bounding box center [698, 14] width 348 height 27
paste input "67744"
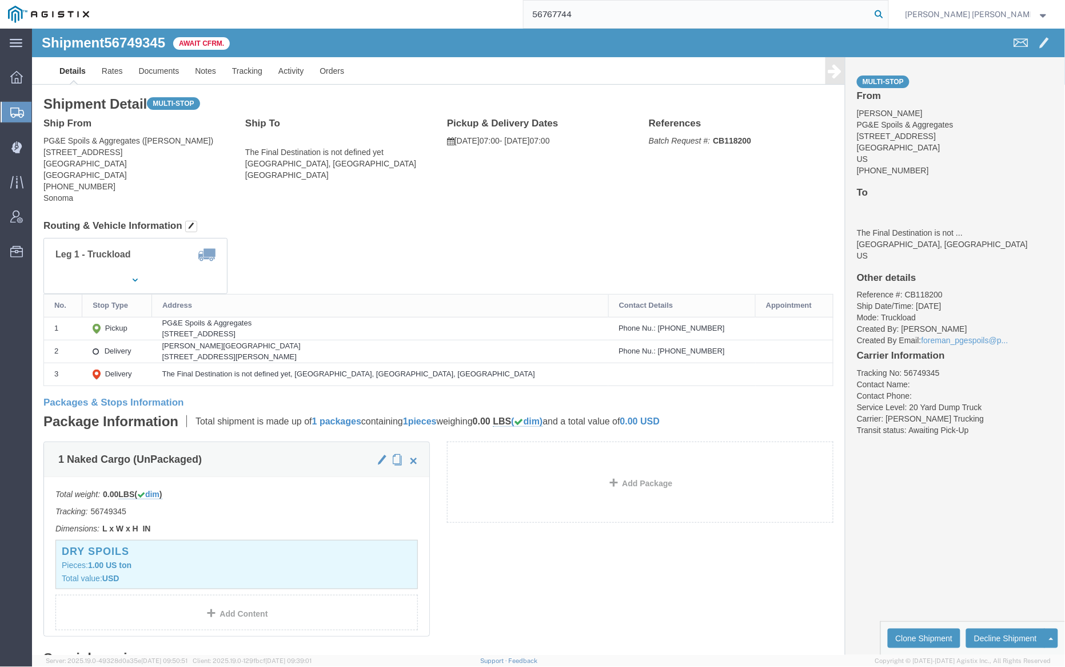
click at [888, 15] on icon at bounding box center [880, 14] width 16 height 16
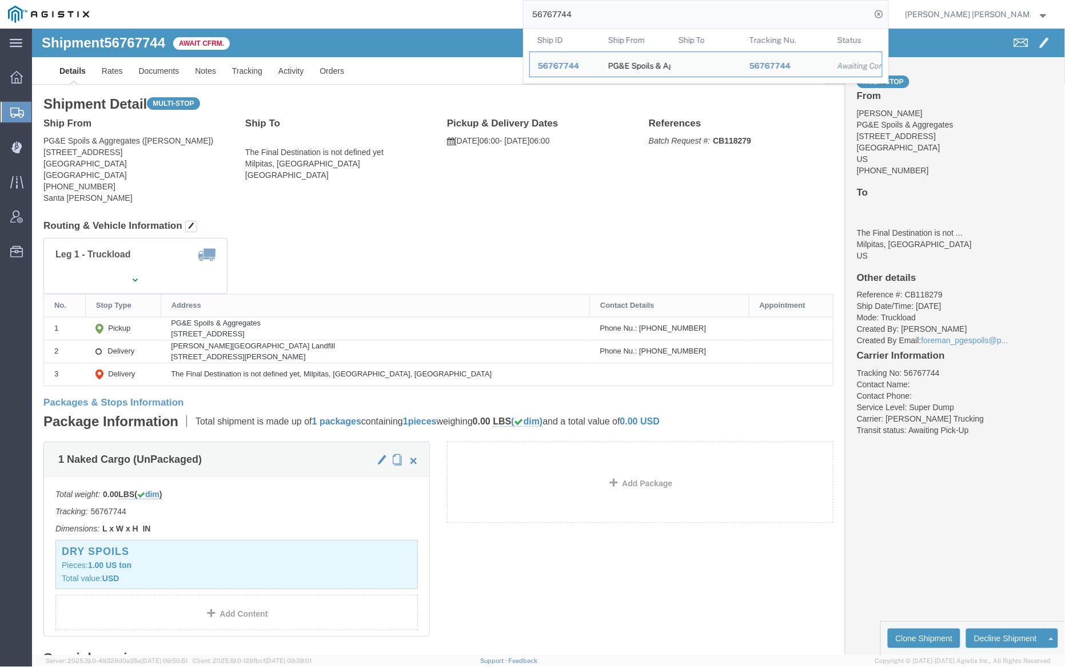
click at [616, 13] on input "56767744" at bounding box center [698, 14] width 348 height 27
paste input "06"
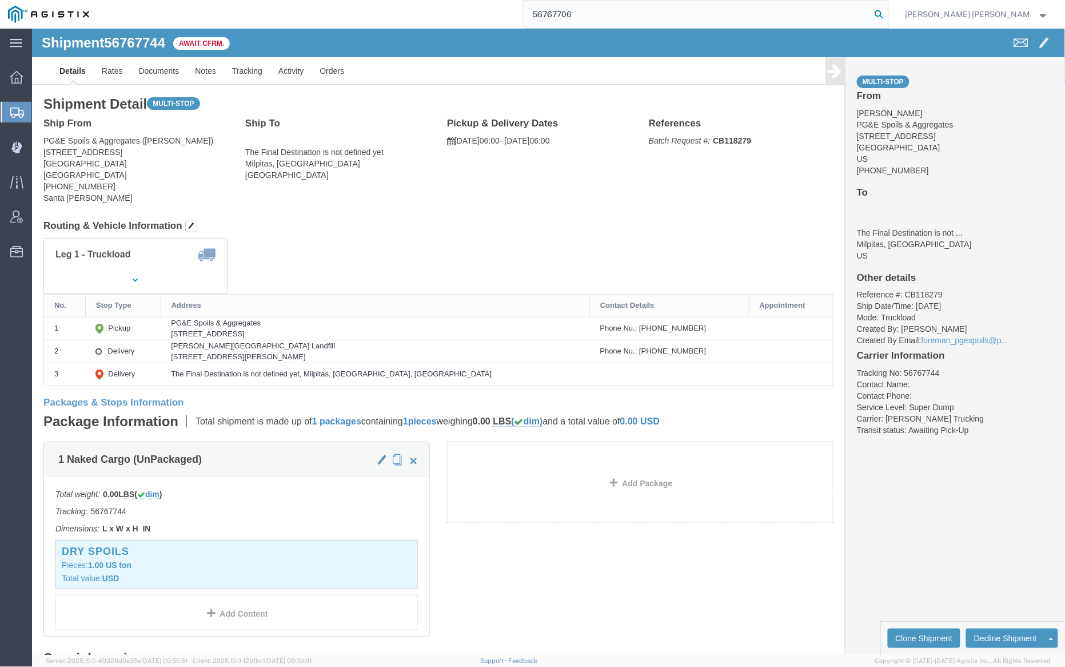
click at [888, 10] on icon at bounding box center [880, 14] width 16 height 16
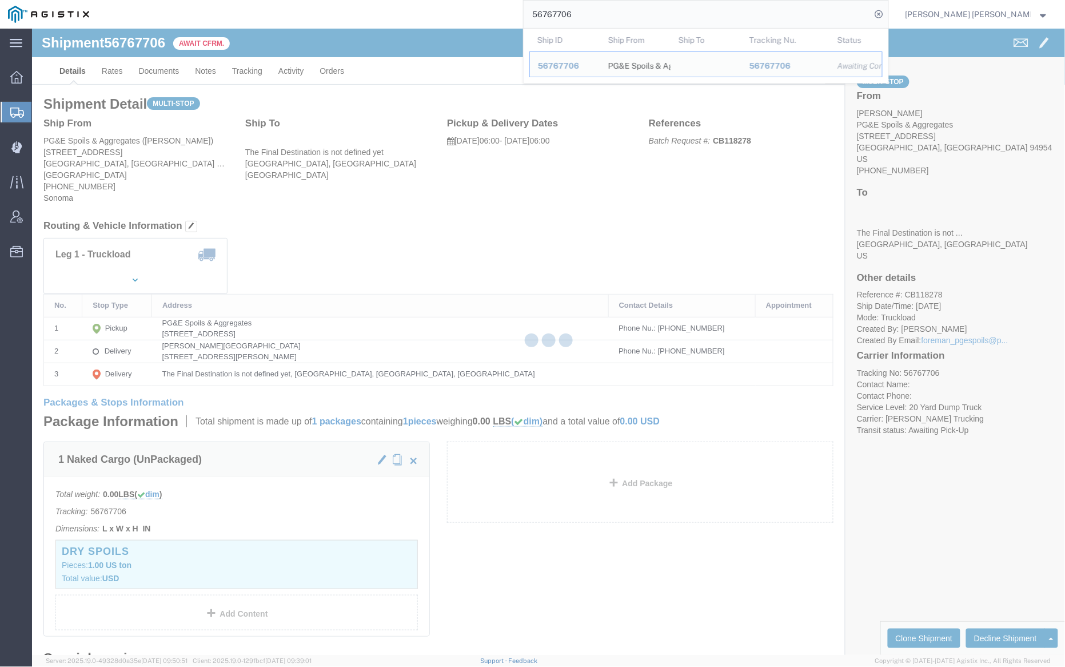
click at [606, 15] on input "56767706" at bounding box center [698, 14] width 348 height 27
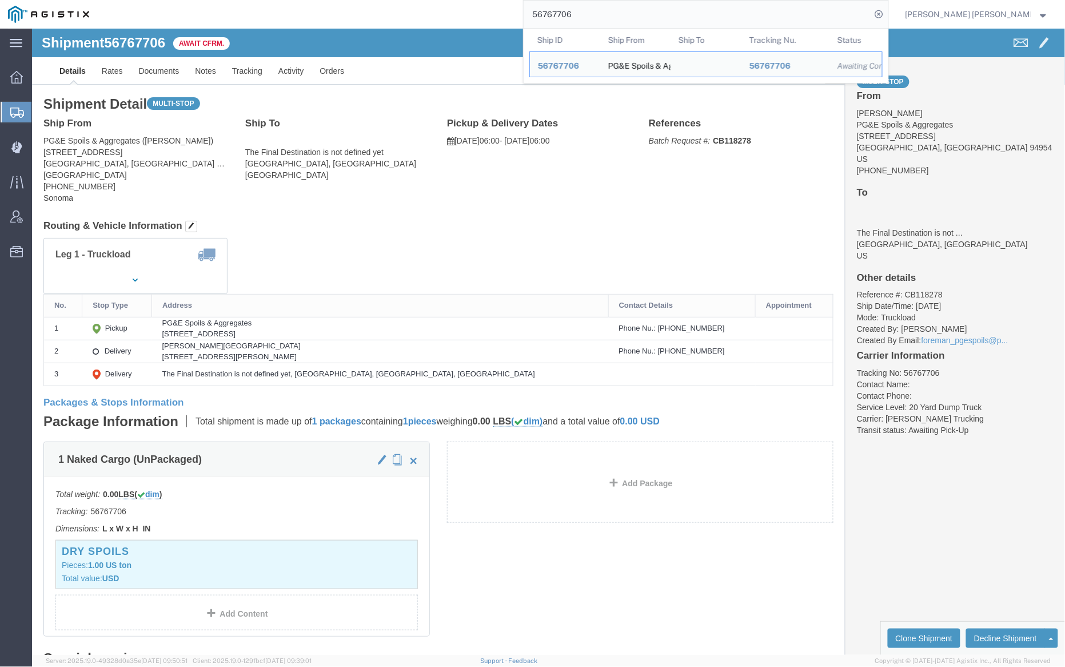
click at [606, 15] on input "56767706" at bounding box center [698, 14] width 348 height 27
paste input "394"
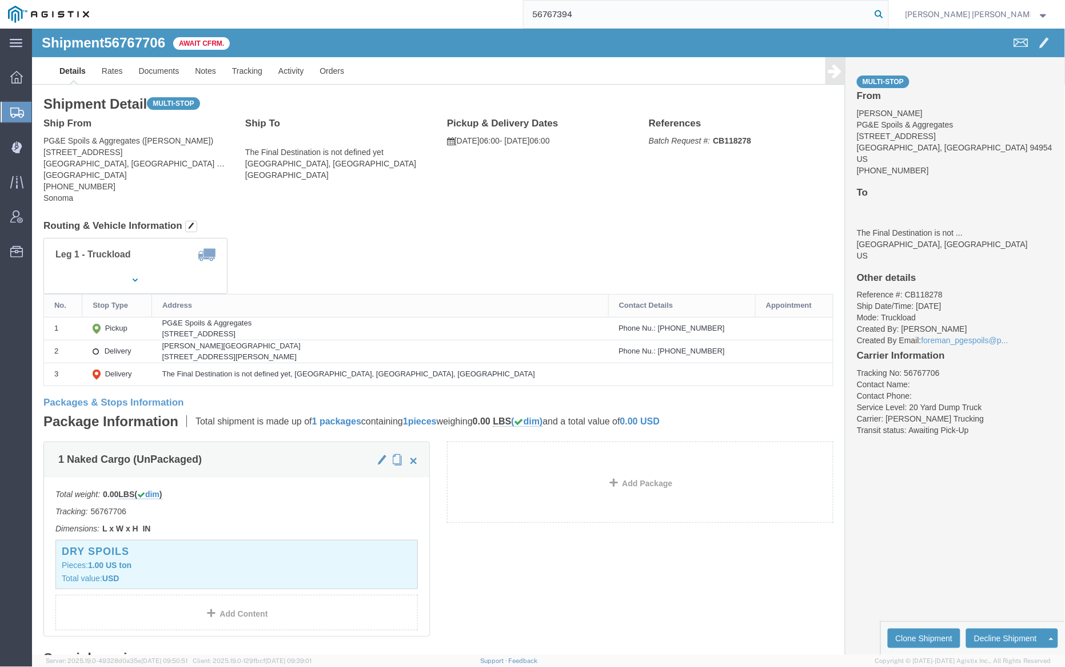
click at [888, 13] on icon at bounding box center [880, 14] width 16 height 16
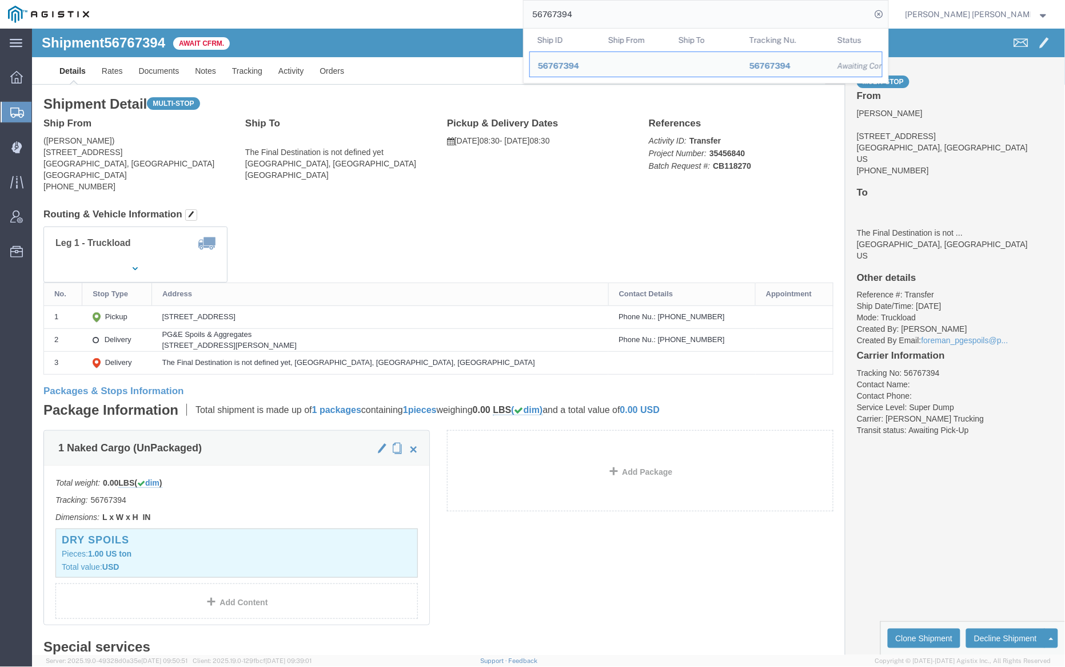
click at [601, 17] on input "56767394" at bounding box center [698, 14] width 348 height 27
paste input "6"
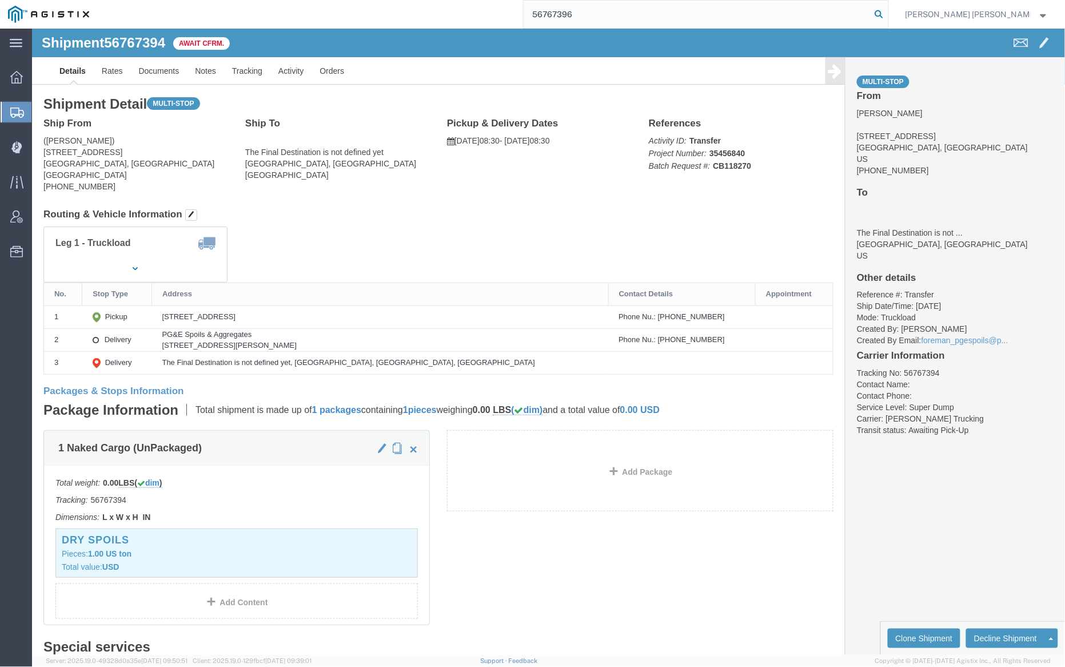
click at [888, 14] on icon at bounding box center [880, 14] width 16 height 16
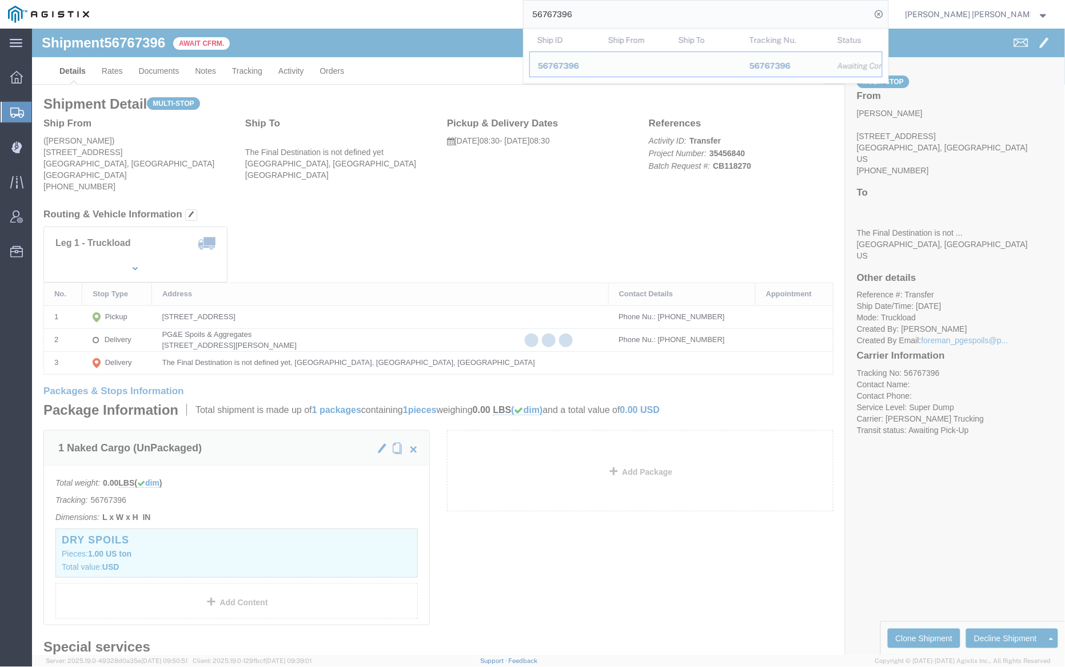
click at [604, 12] on input "56767396" at bounding box center [698, 14] width 348 height 27
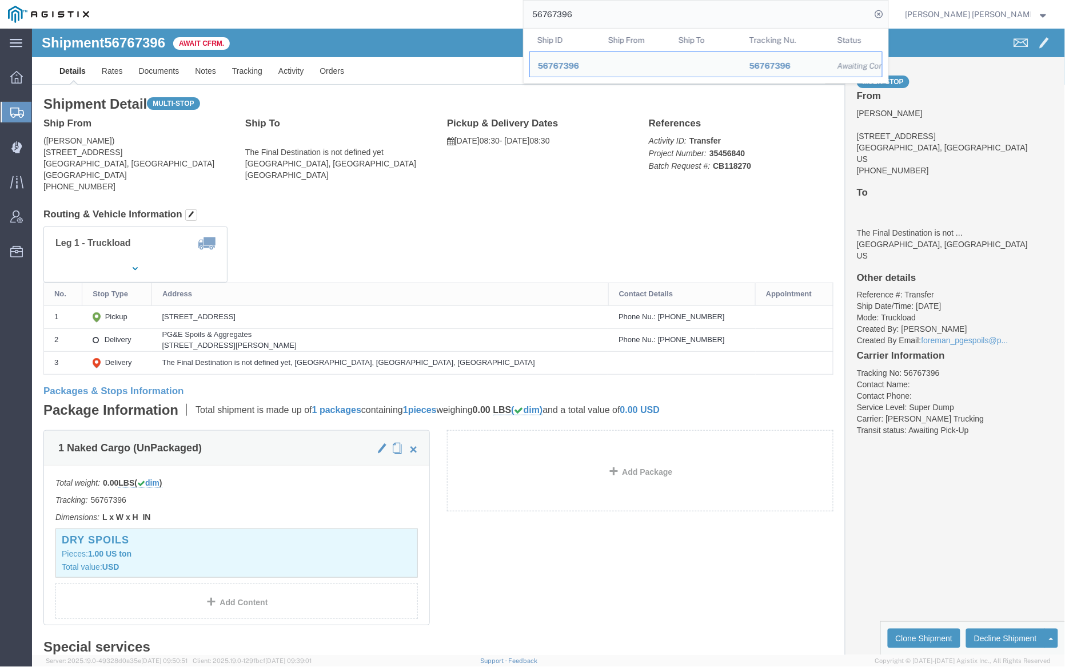
click at [604, 12] on input "56767396" at bounding box center [698, 14] width 348 height 27
paste input "401"
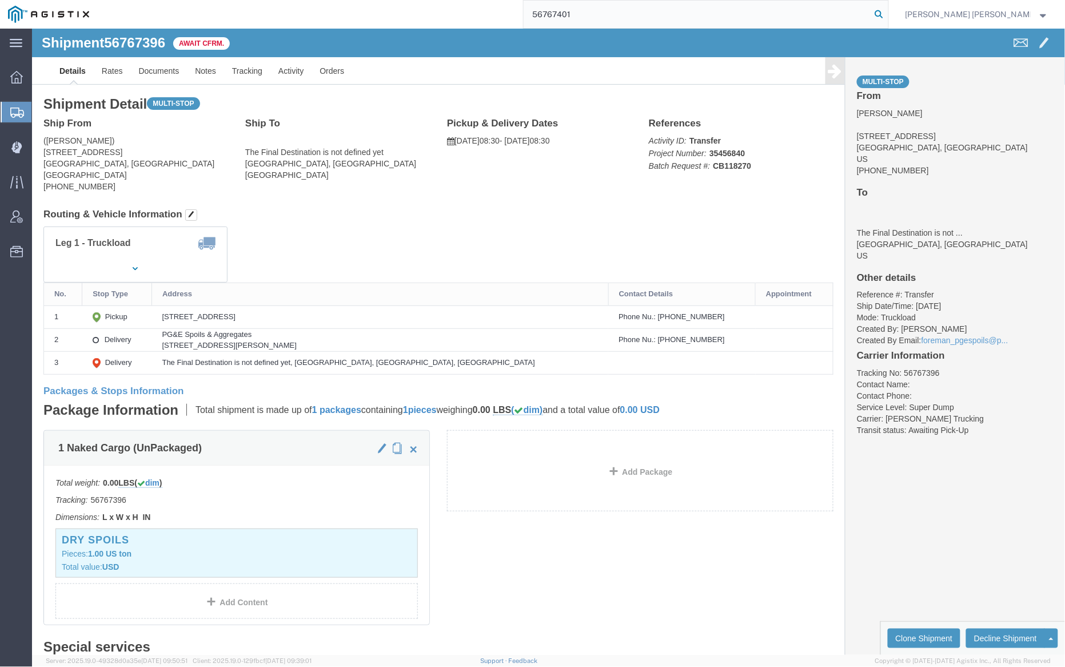
click at [888, 11] on icon at bounding box center [880, 14] width 16 height 16
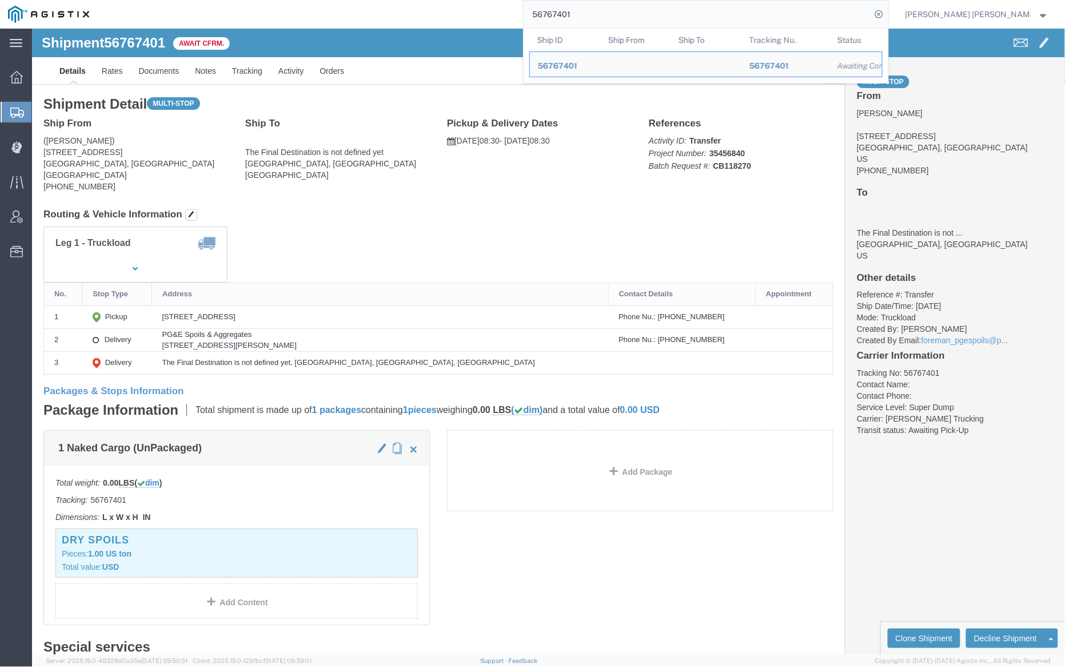
click at [603, 12] on input "56767401" at bounding box center [698, 14] width 348 height 27
paste input "81730"
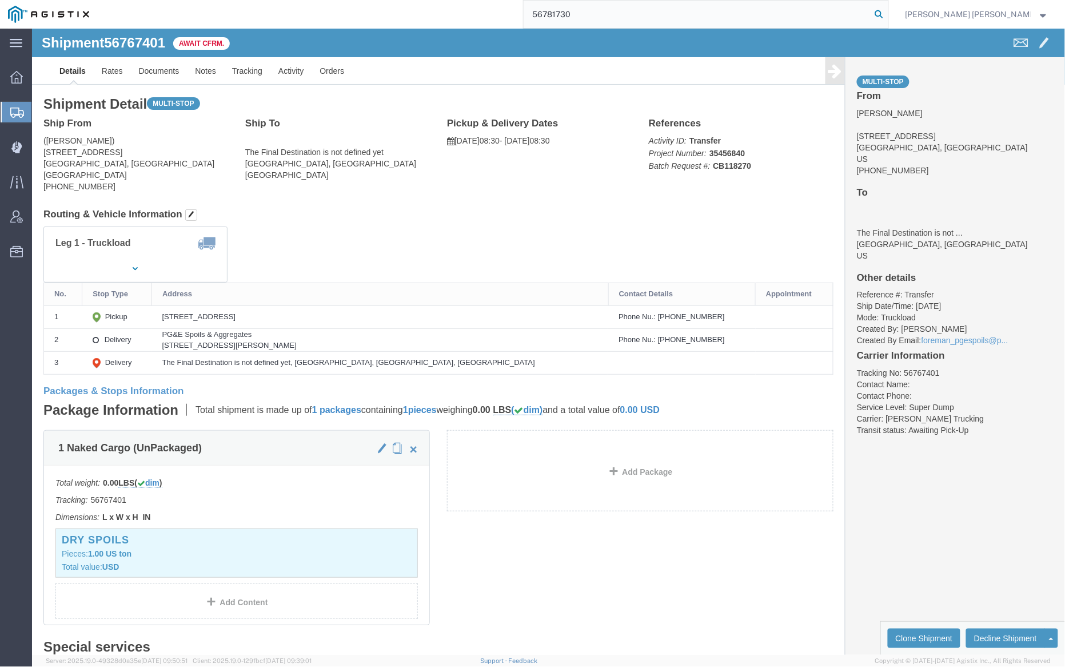
click at [888, 13] on icon at bounding box center [880, 14] width 16 height 16
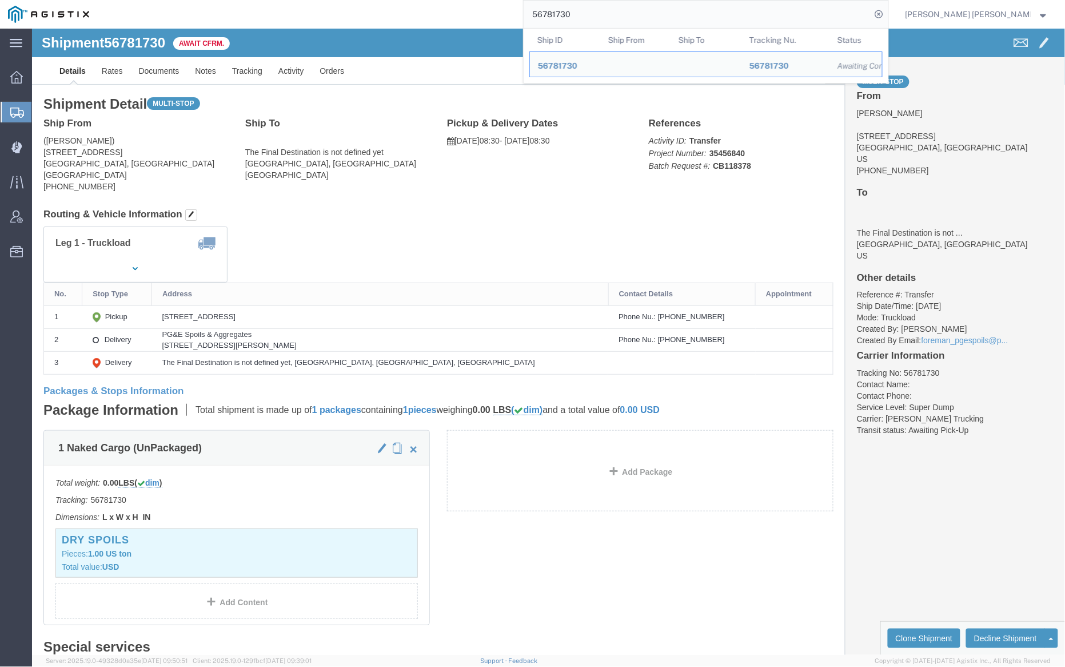
click at [628, 14] on input "56781730" at bounding box center [698, 14] width 348 height 27
paste input "4"
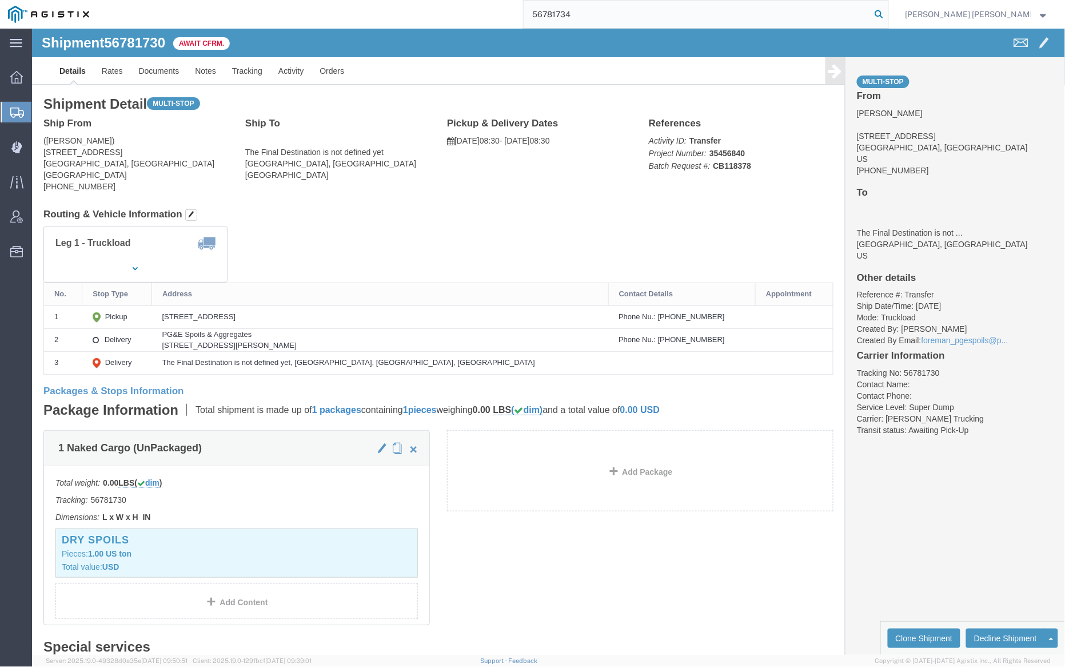
click at [888, 14] on icon at bounding box center [880, 14] width 16 height 16
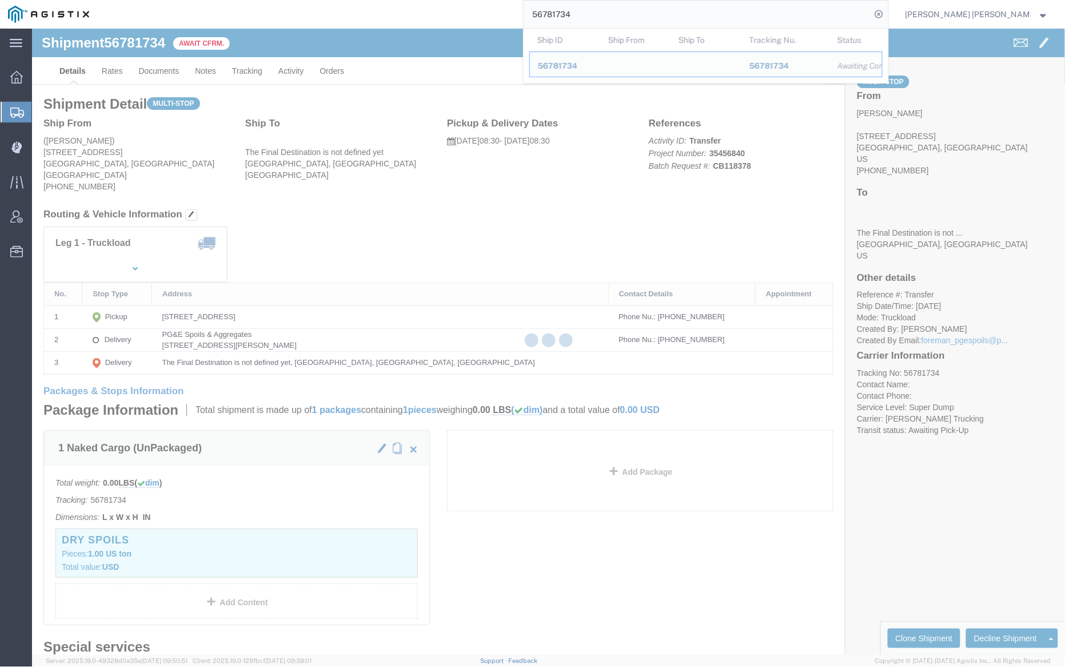
click at [615, 15] on input "56781734" at bounding box center [698, 14] width 348 height 27
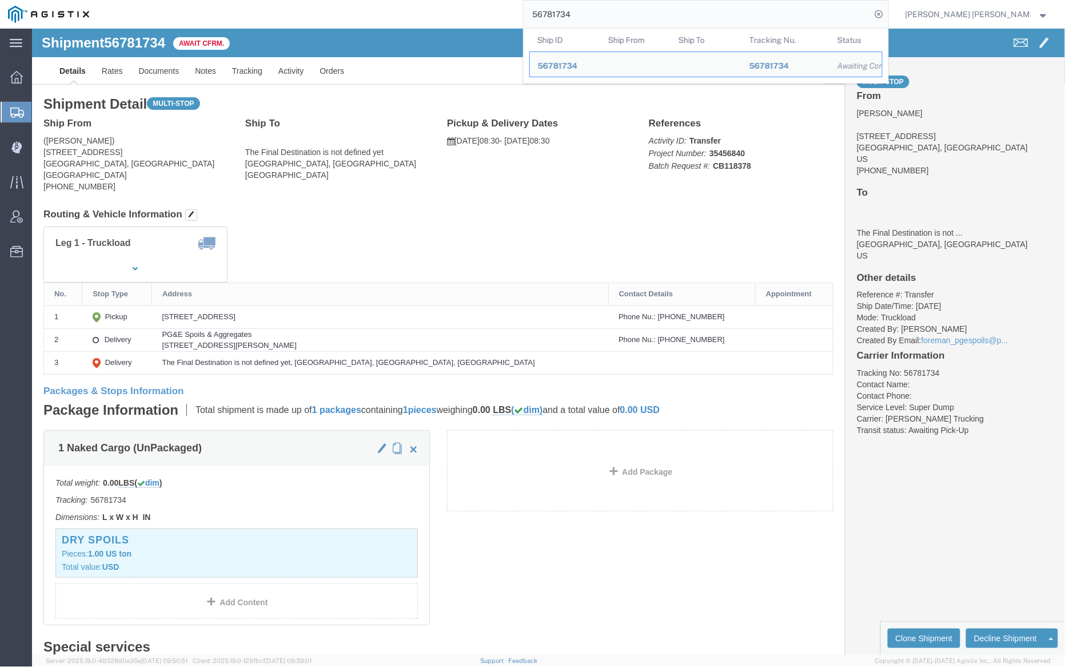
click at [615, 15] on input "56781734" at bounding box center [698, 14] width 348 height 27
paste input "6"
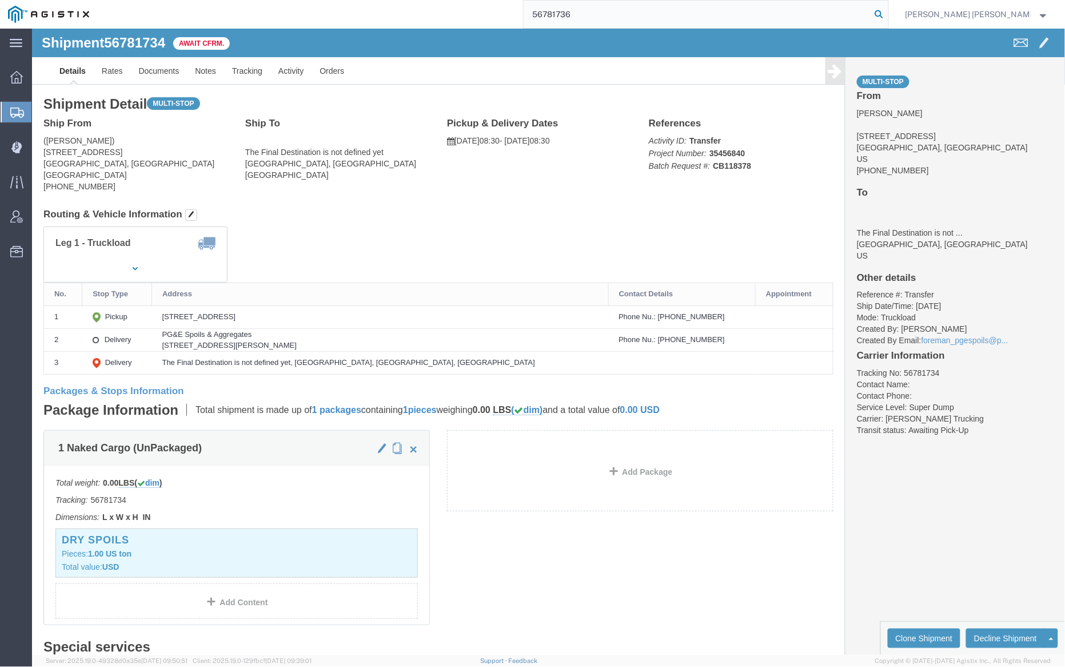
click at [888, 10] on icon at bounding box center [880, 14] width 16 height 16
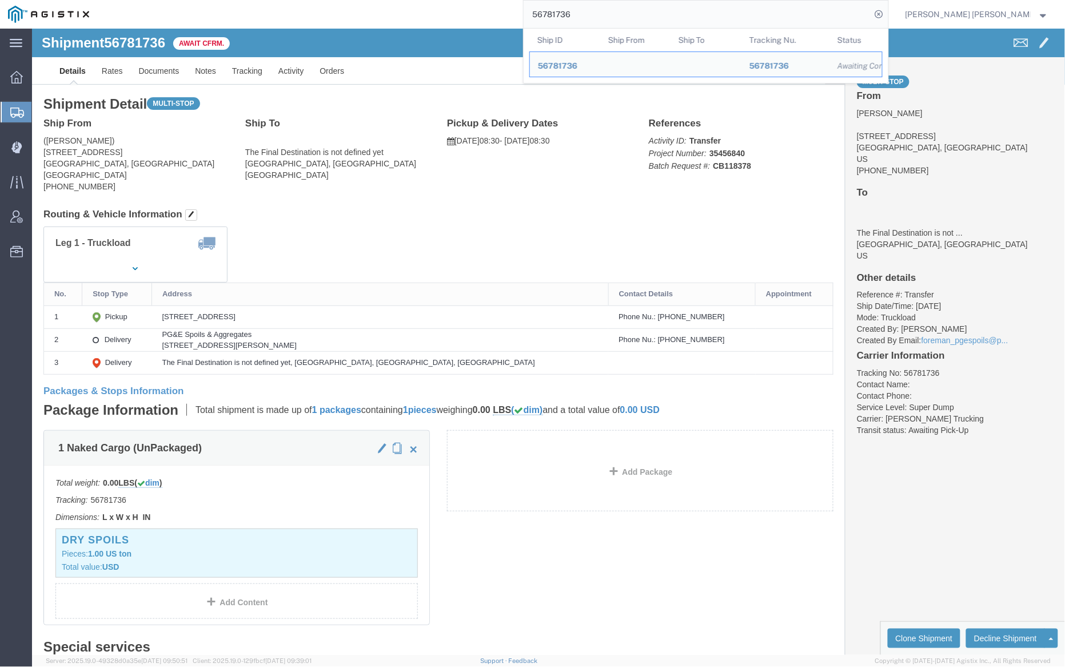
click at [602, 21] on input "56781736" at bounding box center [698, 14] width 348 height 27
paste input "0361"
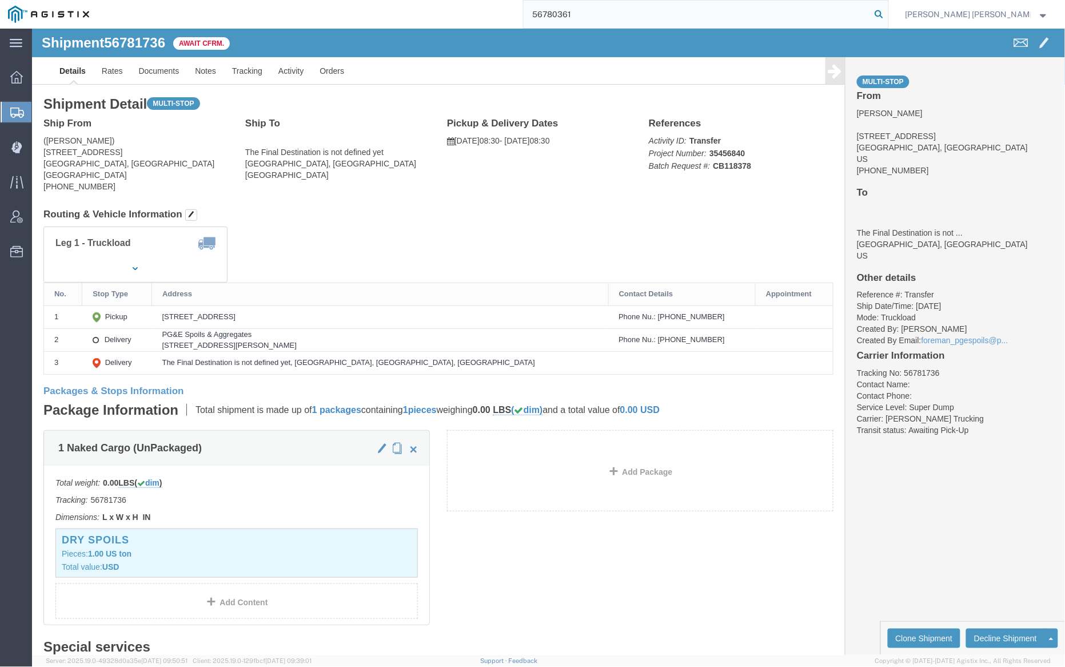
click at [888, 13] on icon at bounding box center [880, 14] width 16 height 16
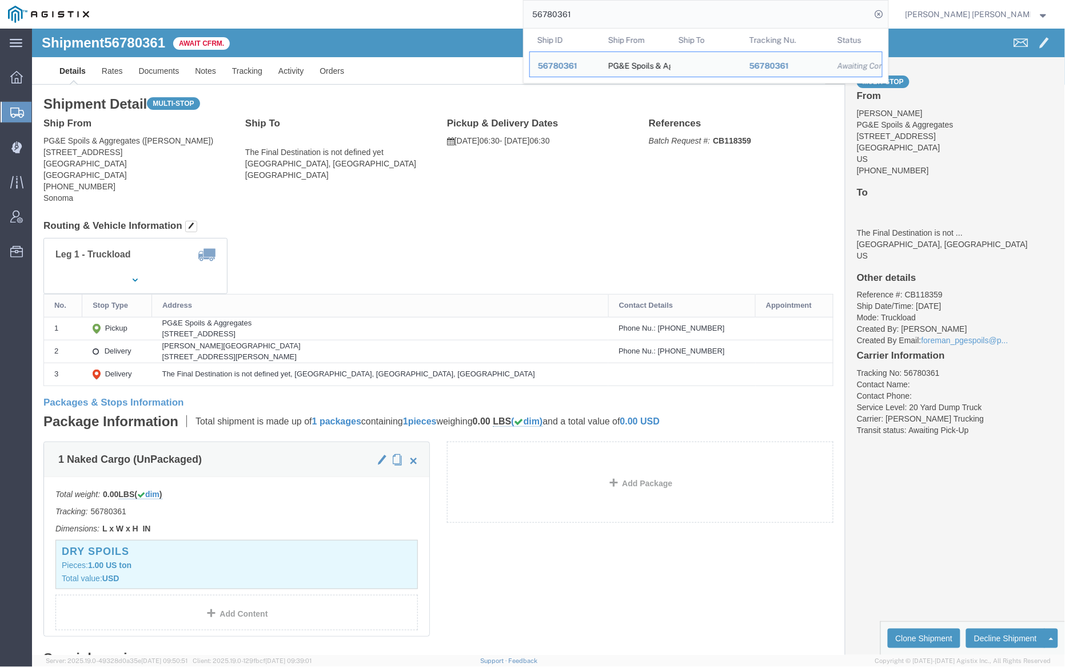
click at [607, 10] on input "56780361" at bounding box center [698, 14] width 348 height 27
paste input "4"
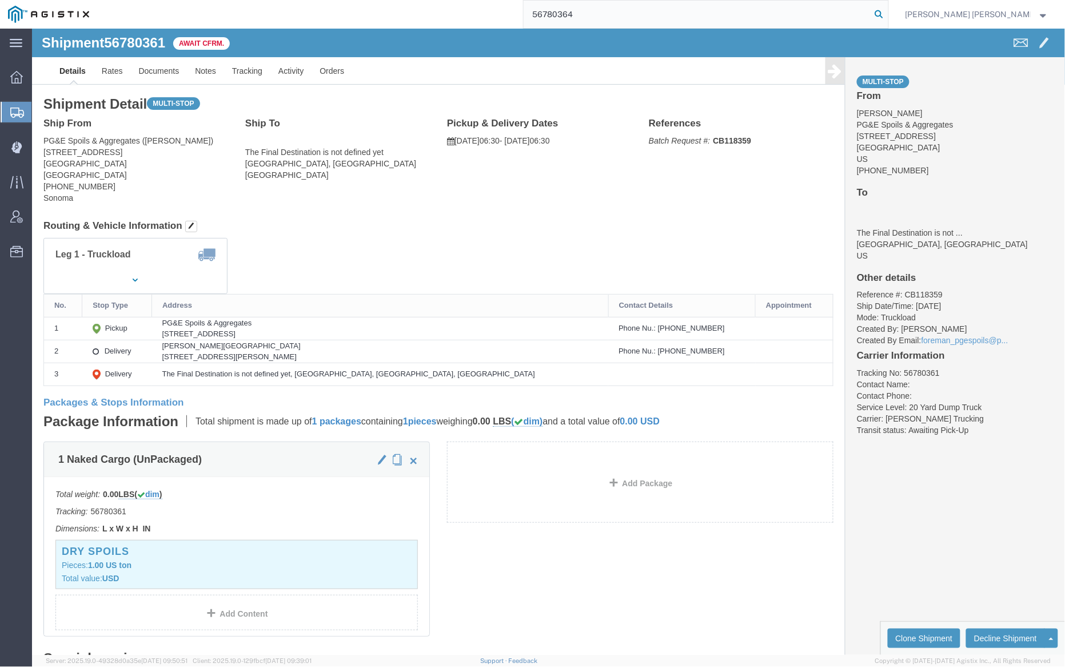
click at [888, 14] on icon at bounding box center [880, 14] width 16 height 16
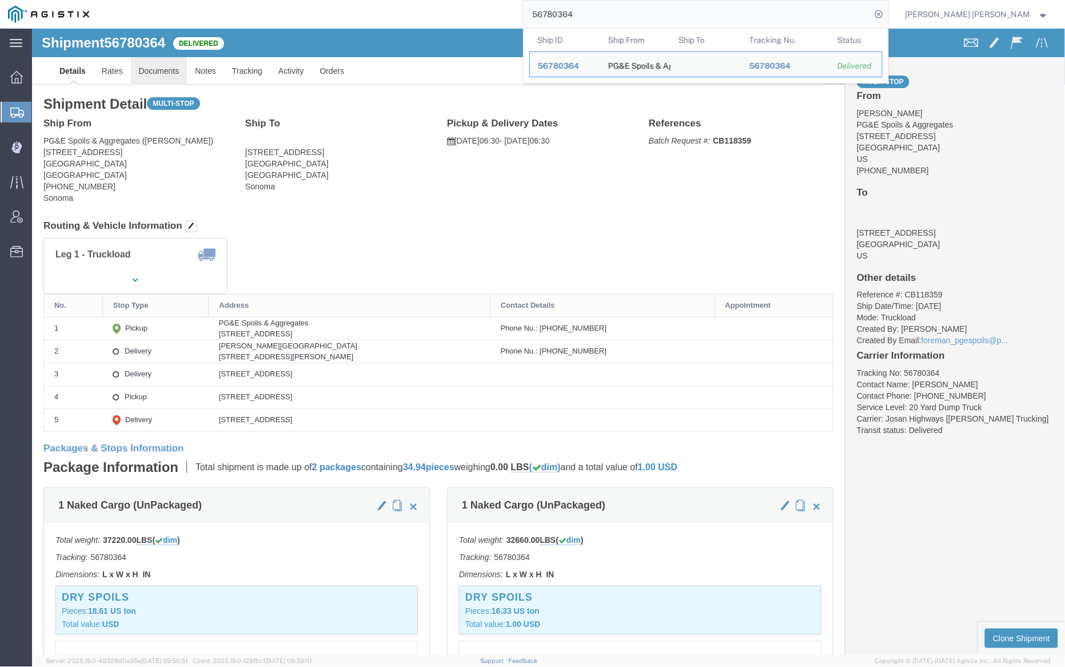
click link "Documents"
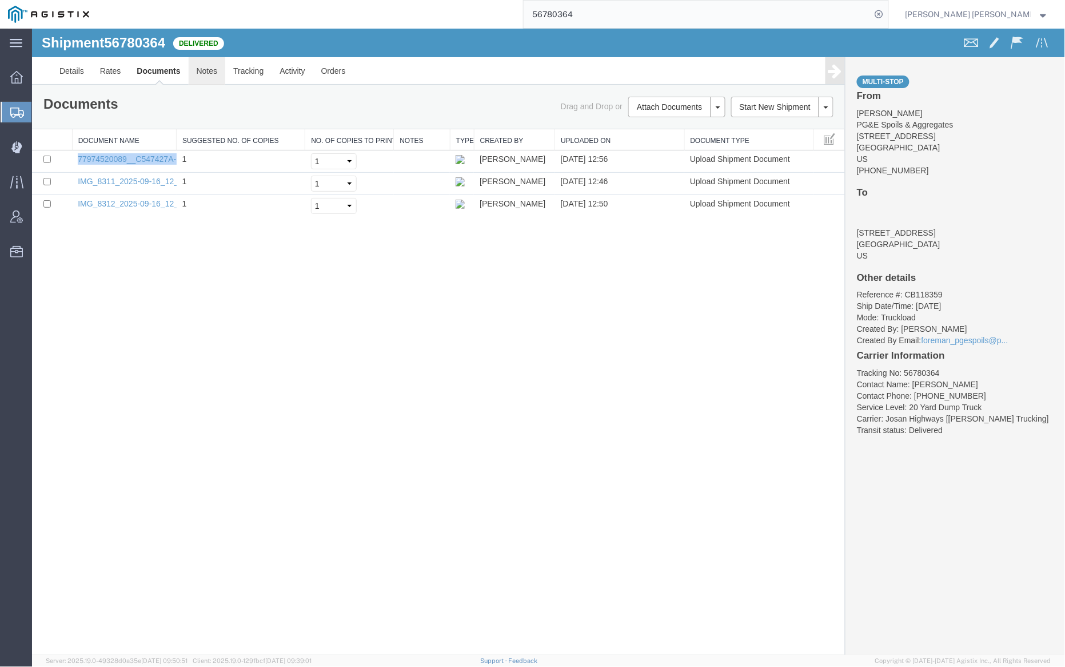
click at [215, 65] on link "Notes" at bounding box center [206, 70] width 37 height 27
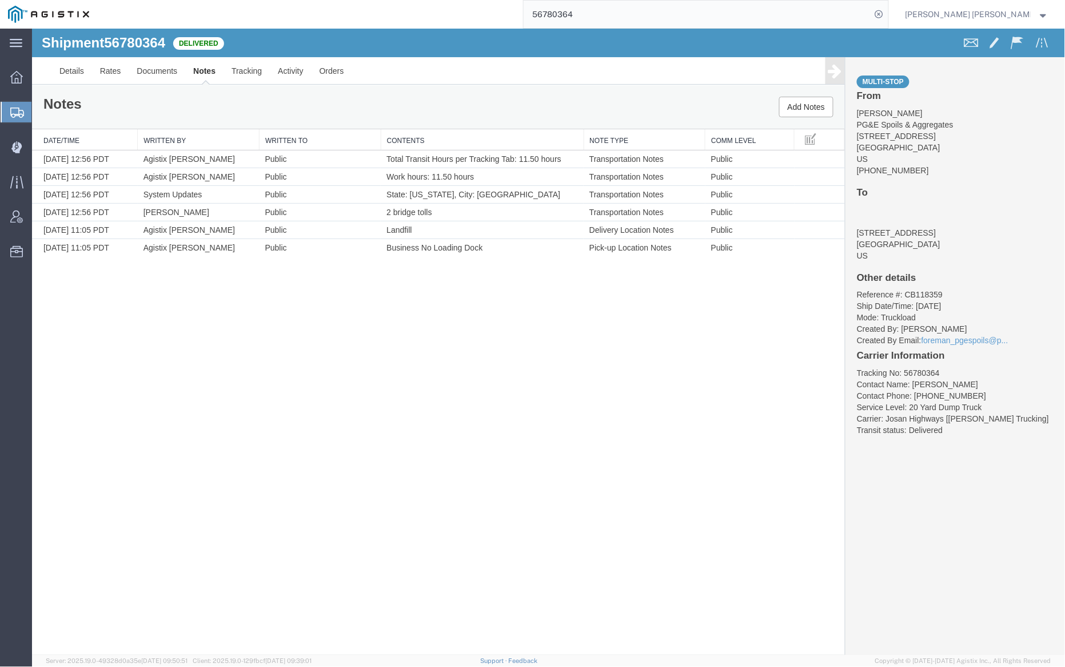
click at [617, 12] on input "56780364" at bounding box center [698, 14] width 348 height 27
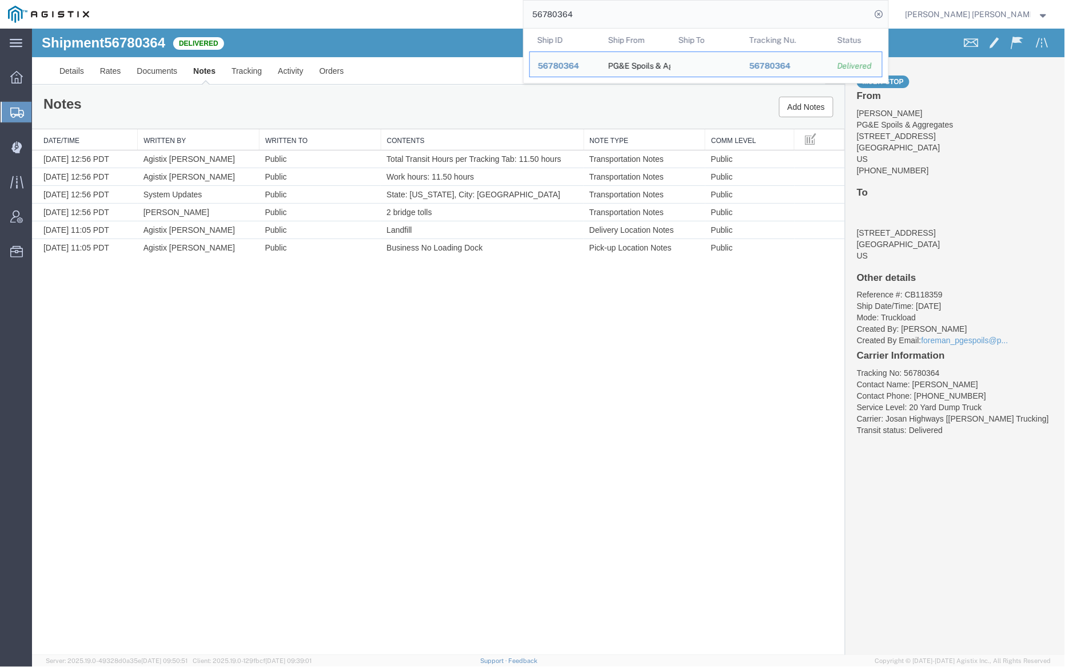
click at [617, 12] on input "56780364" at bounding box center [698, 14] width 348 height 27
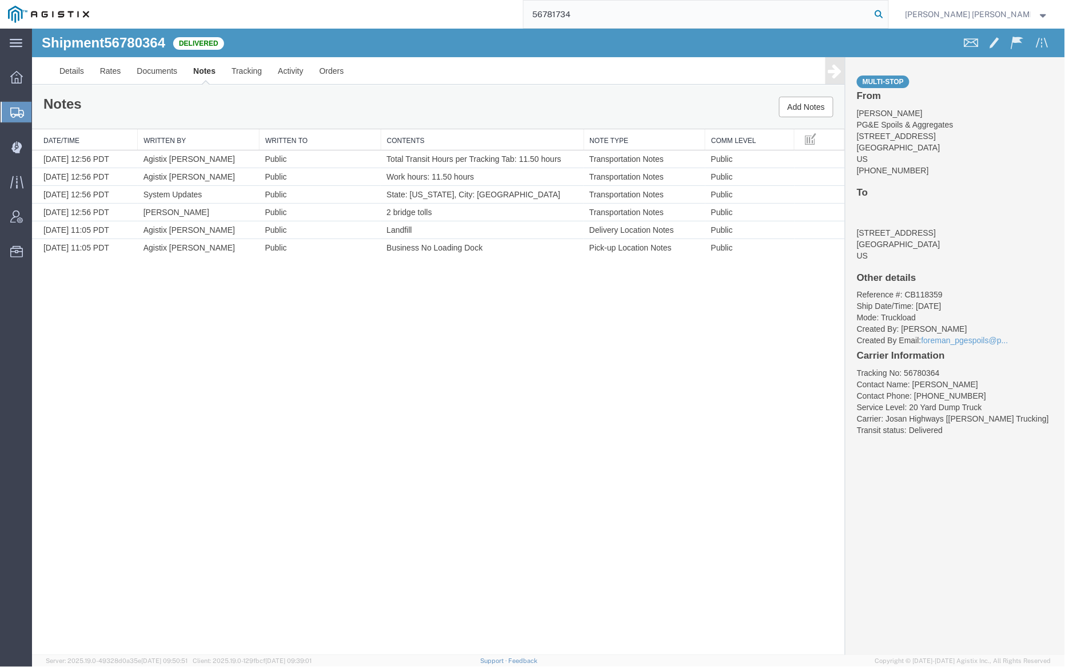
click at [888, 11] on icon at bounding box center [880, 14] width 16 height 16
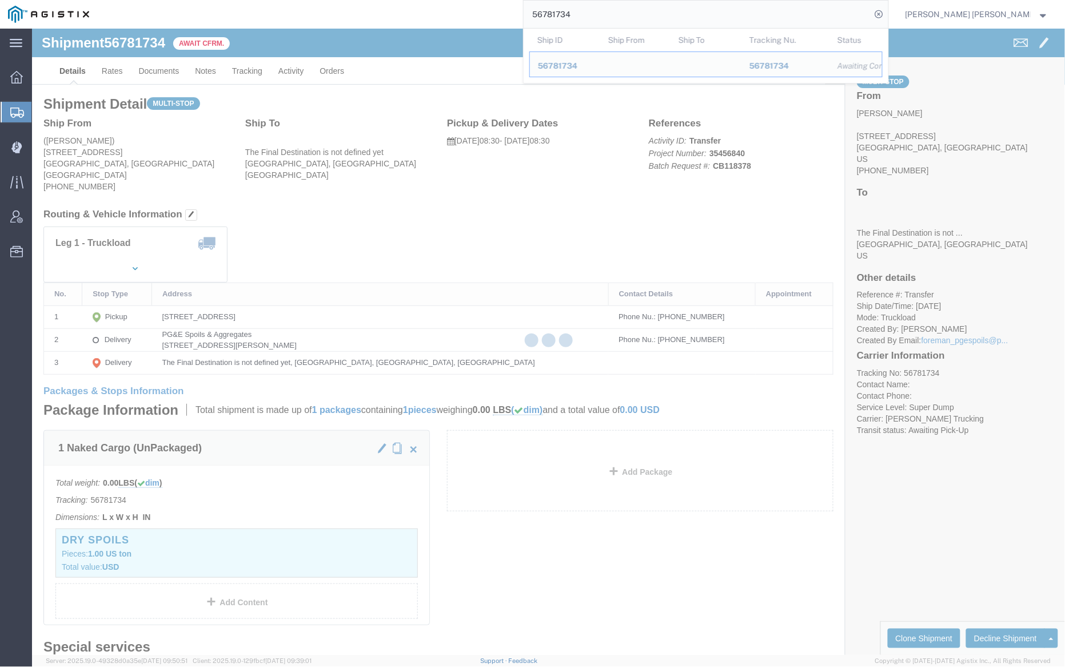
click at [602, 18] on input "56781734" at bounding box center [698, 14] width 348 height 27
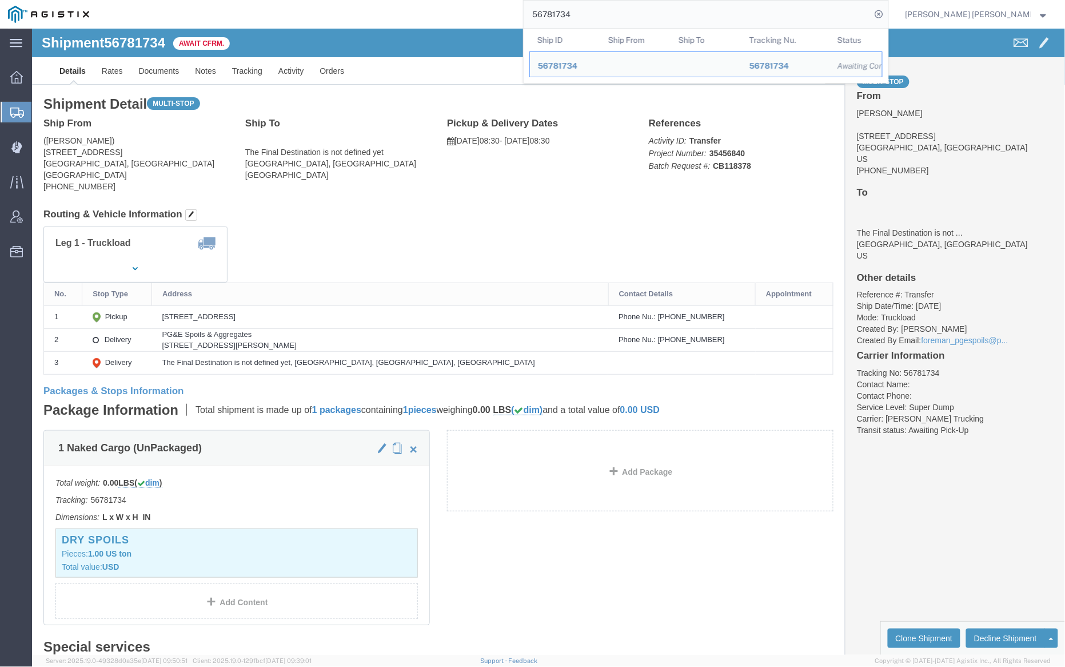
paste input "6"
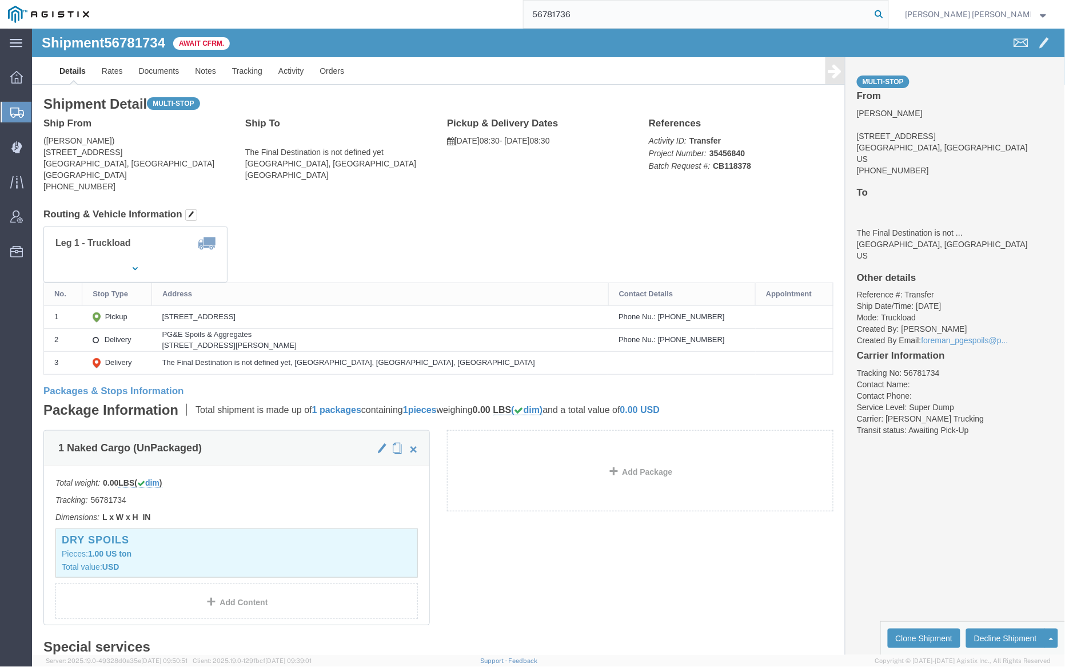
click at [888, 13] on icon at bounding box center [880, 14] width 16 height 16
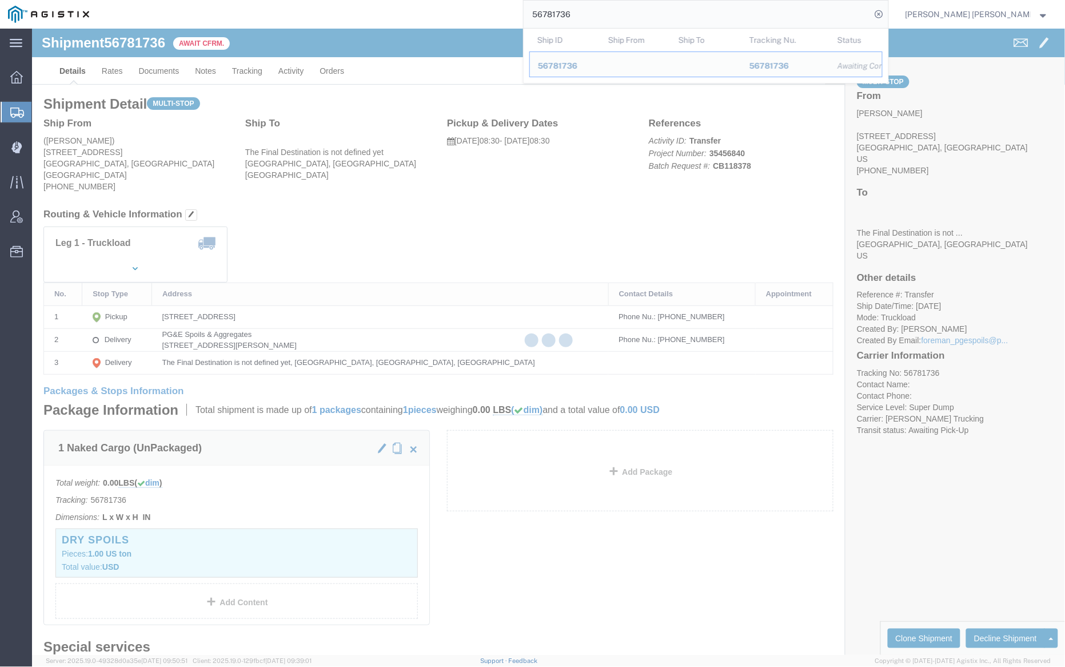
click at [607, 13] on input "56781736" at bounding box center [698, 14] width 348 height 27
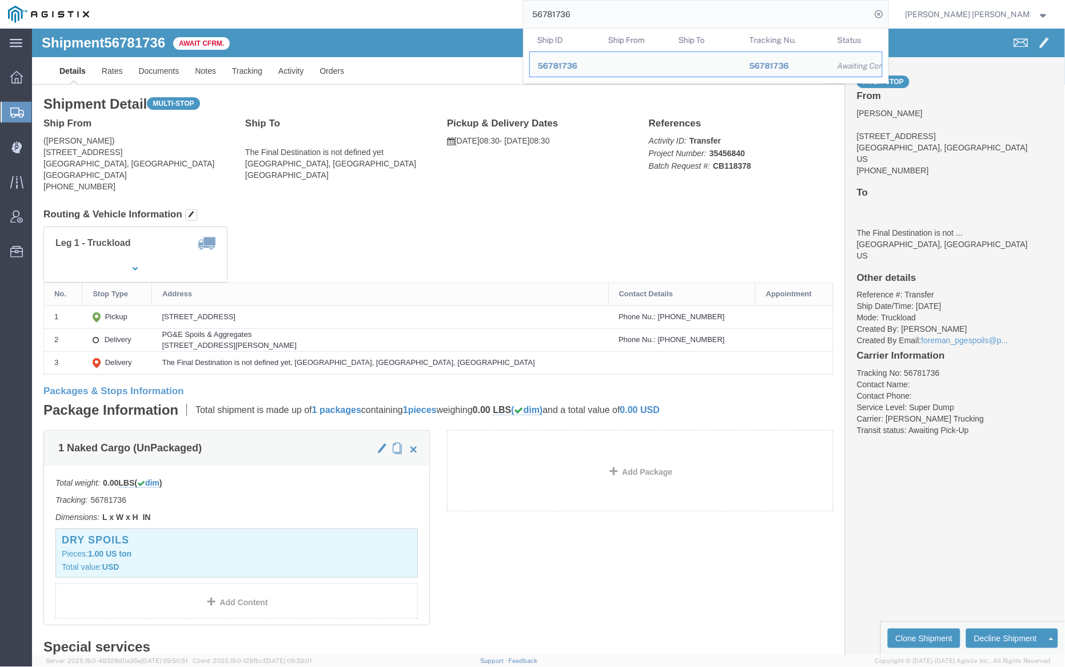
click at [607, 13] on input "56781736" at bounding box center [698, 14] width 348 height 27
paste input "0"
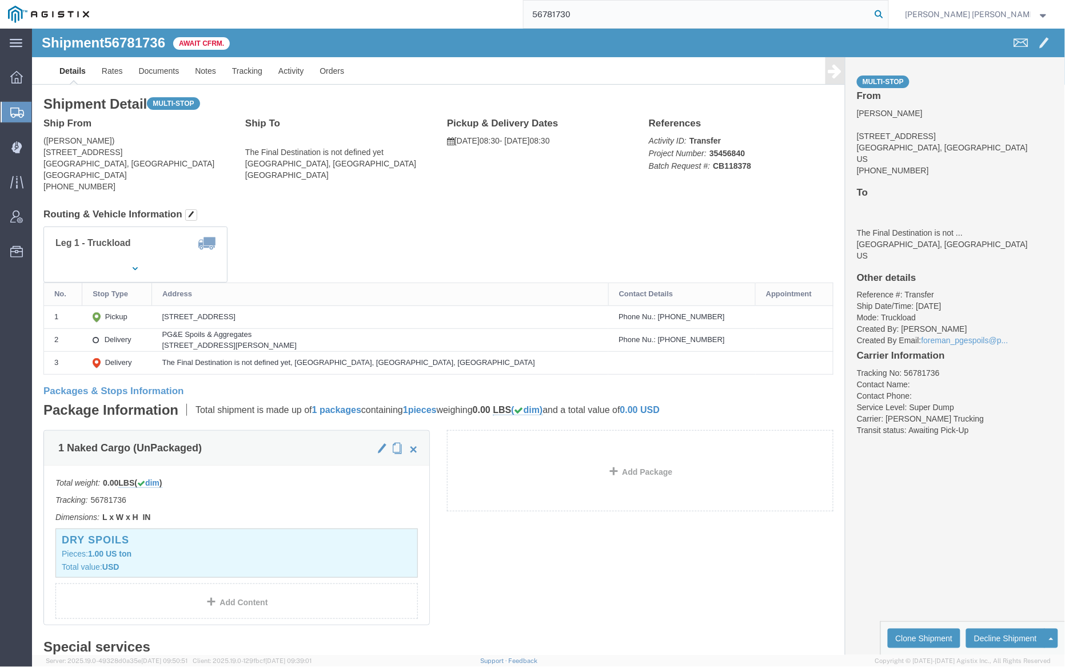
click at [888, 15] on icon at bounding box center [880, 14] width 16 height 16
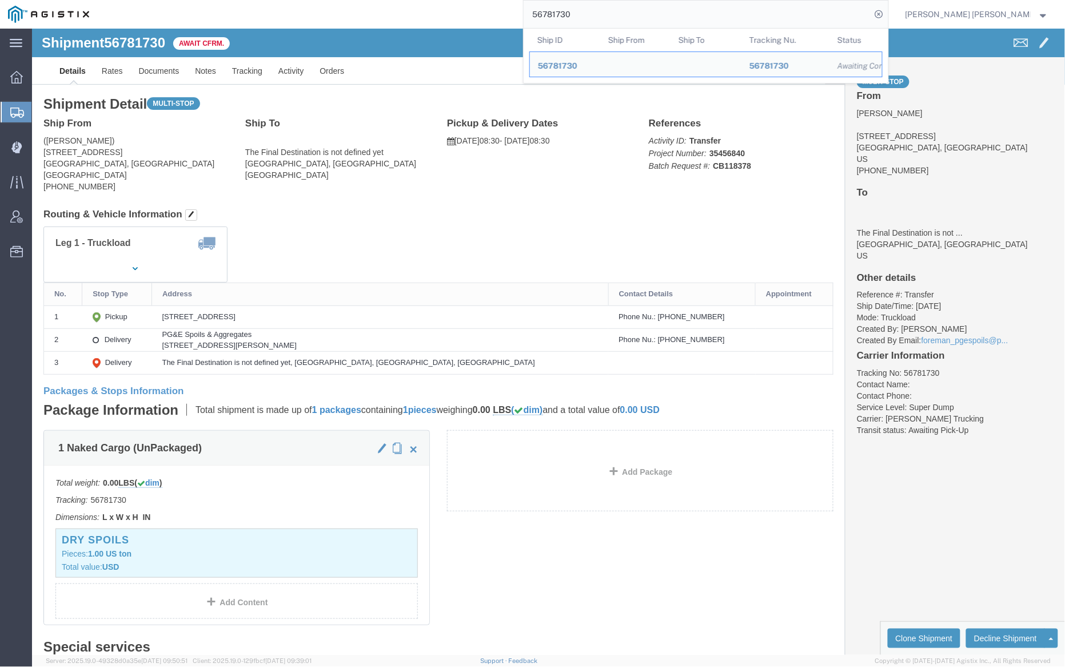
click at [616, 17] on input "56781730" at bounding box center [698, 14] width 348 height 27
paste input "0361"
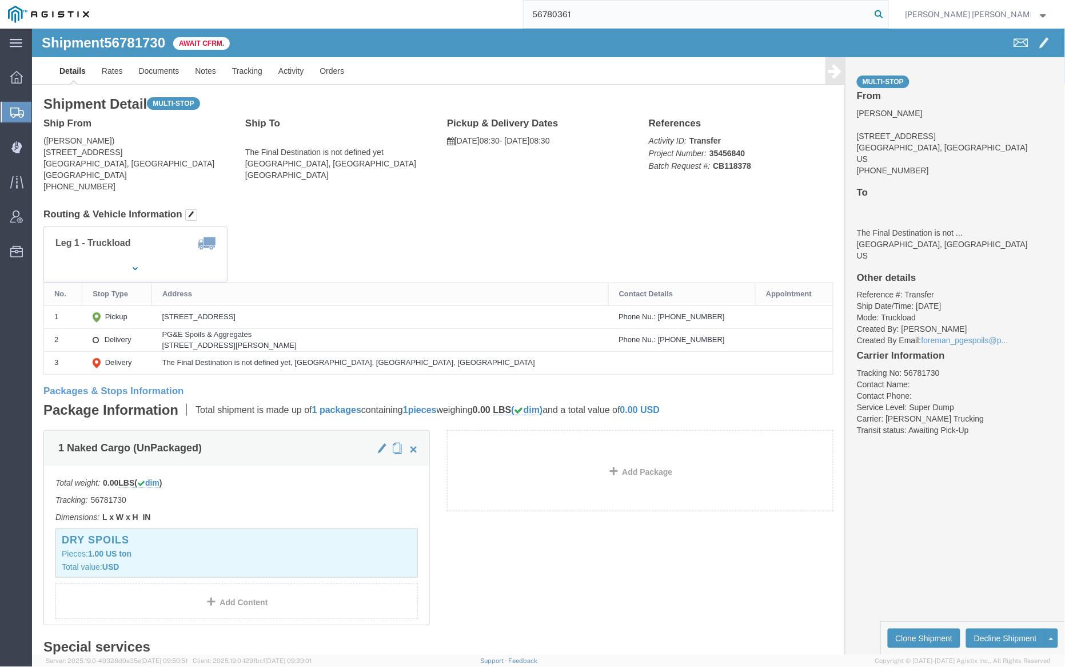
drag, startPoint x: 937, startPoint y: 11, endPoint x: 1029, endPoint y: 155, distance: 171.3
click at [888, 11] on icon at bounding box center [880, 14] width 16 height 16
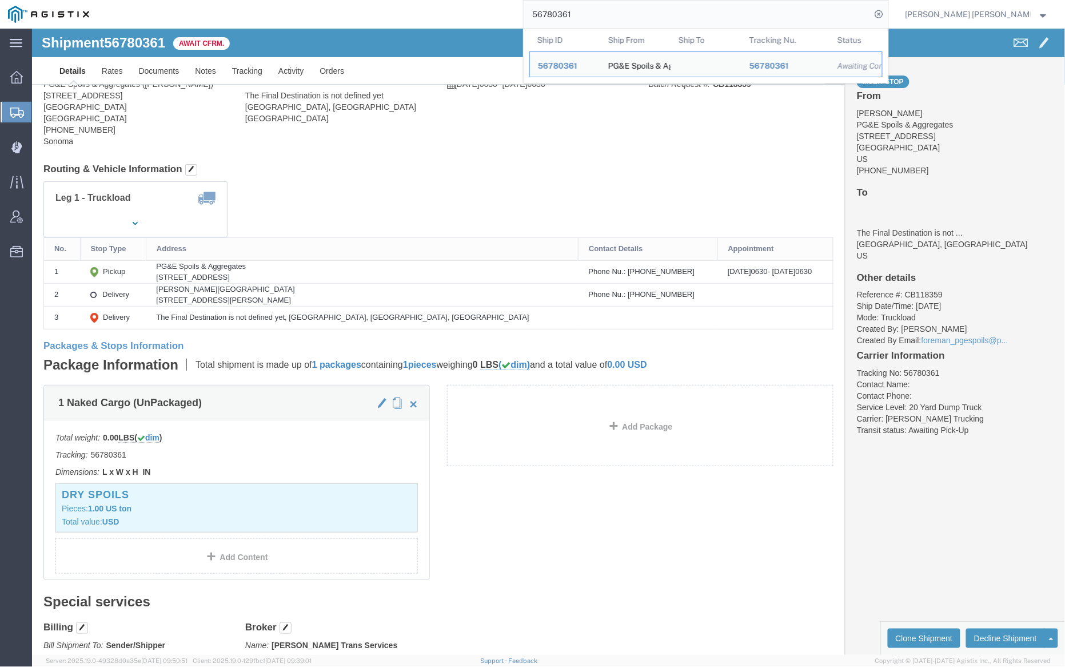
click at [611, 7] on input "56780361" at bounding box center [698, 14] width 348 height 27
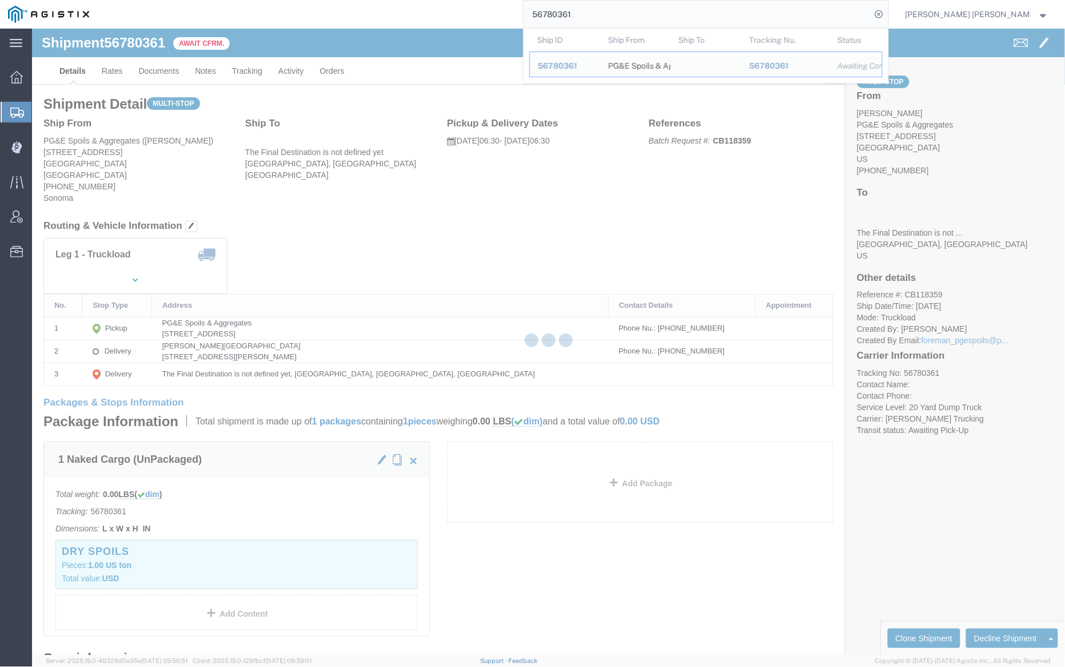
click at [611, 7] on input "56780361" at bounding box center [698, 14] width 348 height 27
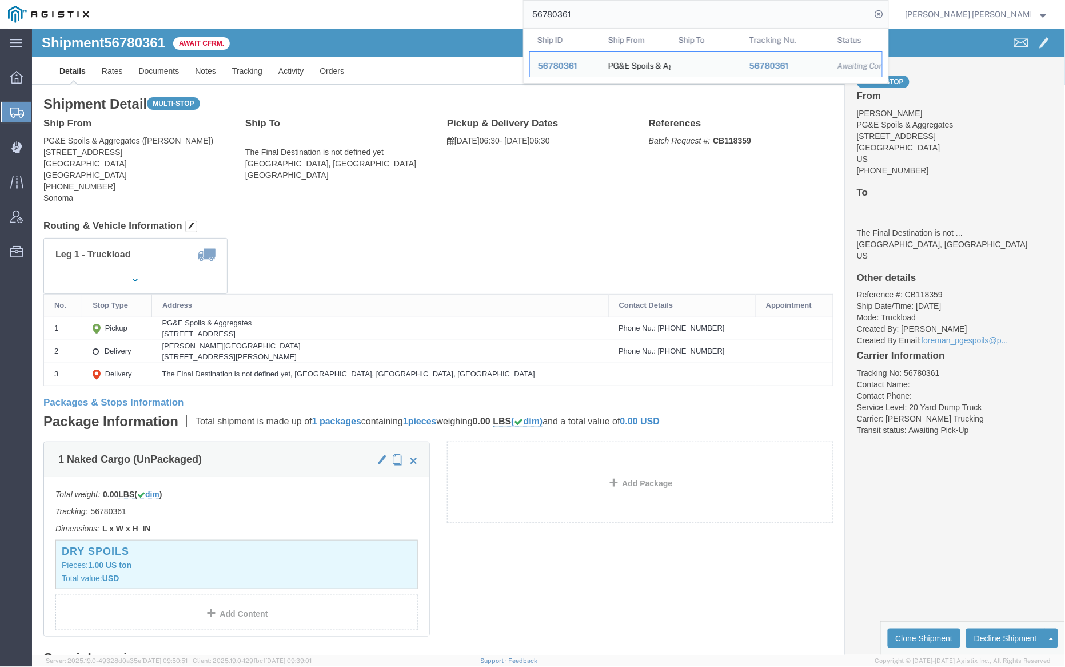
paste input "86"
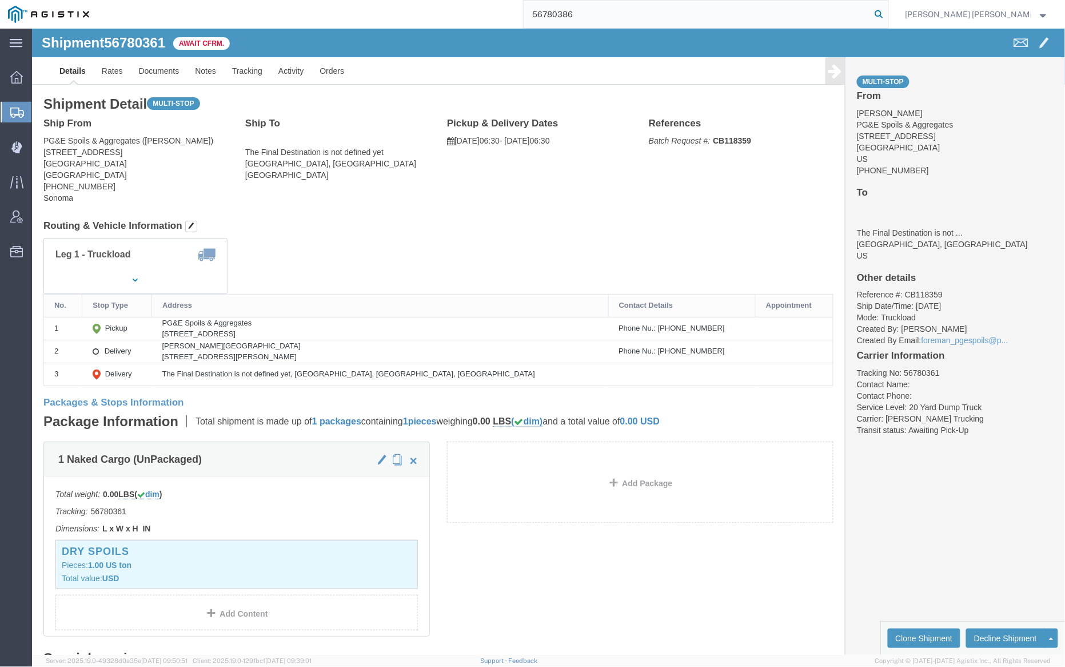
click at [888, 11] on icon at bounding box center [880, 14] width 16 height 16
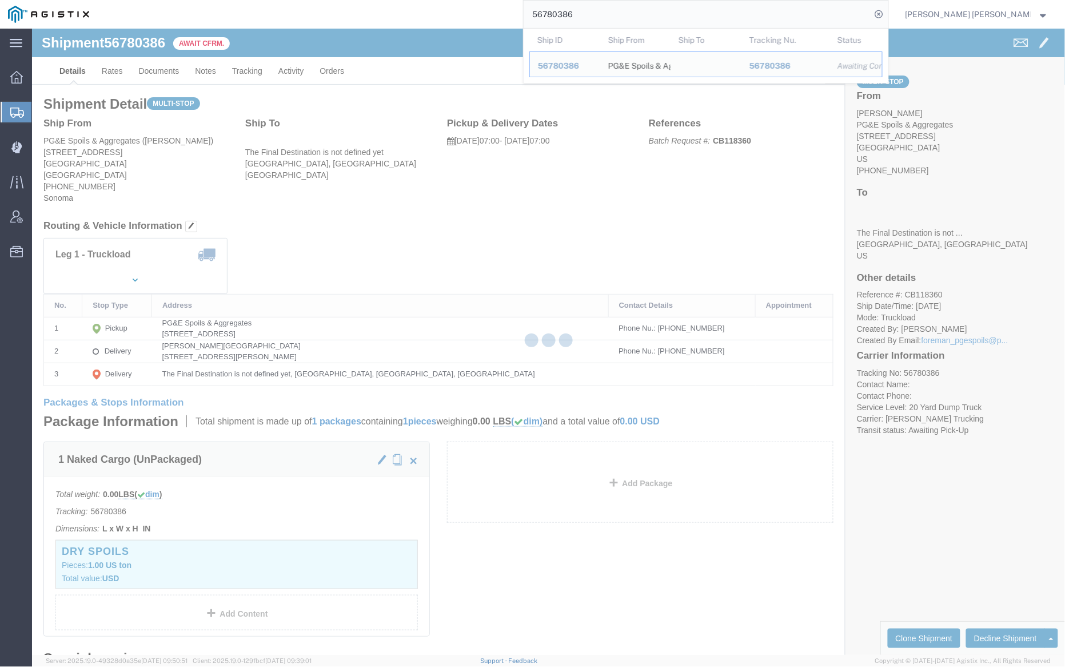
click at [622, 15] on input "56780386" at bounding box center [698, 14] width 348 height 27
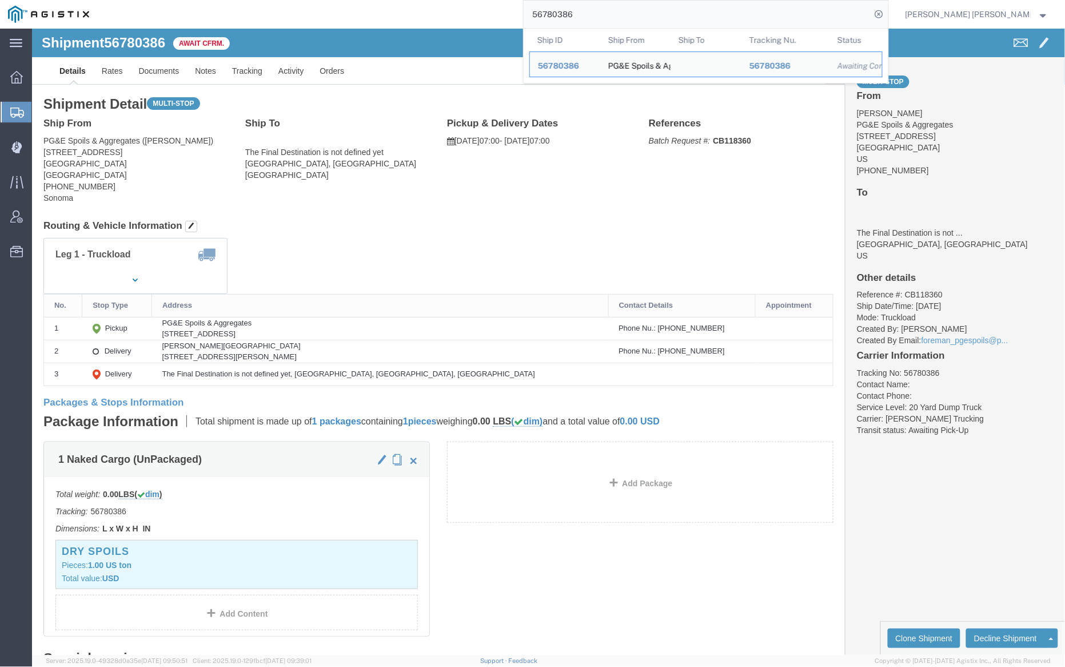
paste input "29"
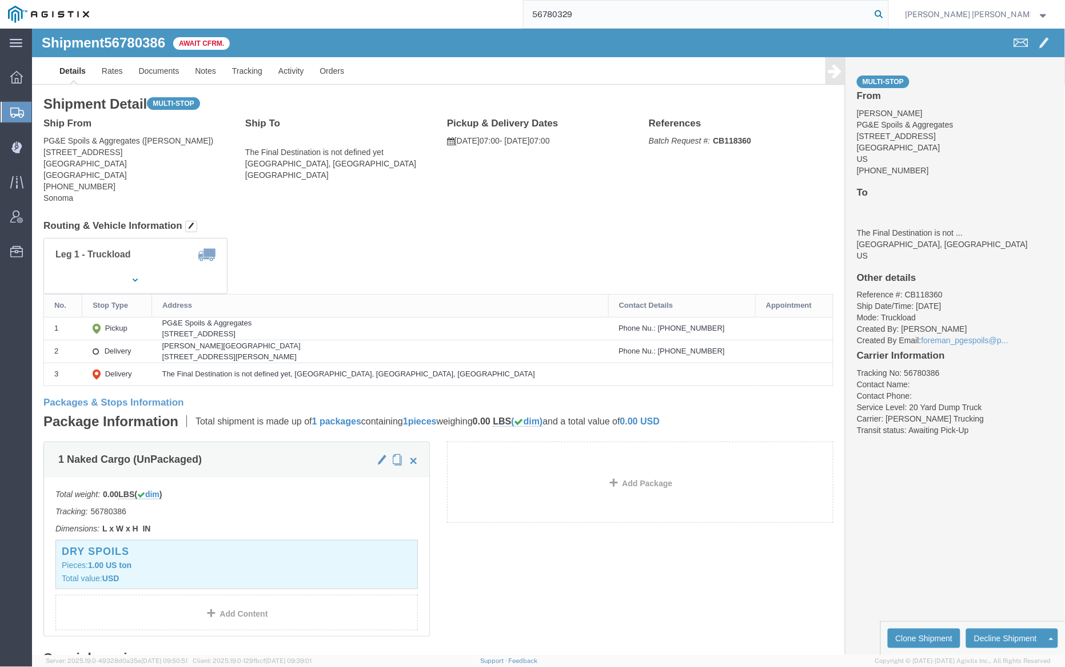
click at [888, 14] on icon at bounding box center [880, 14] width 16 height 16
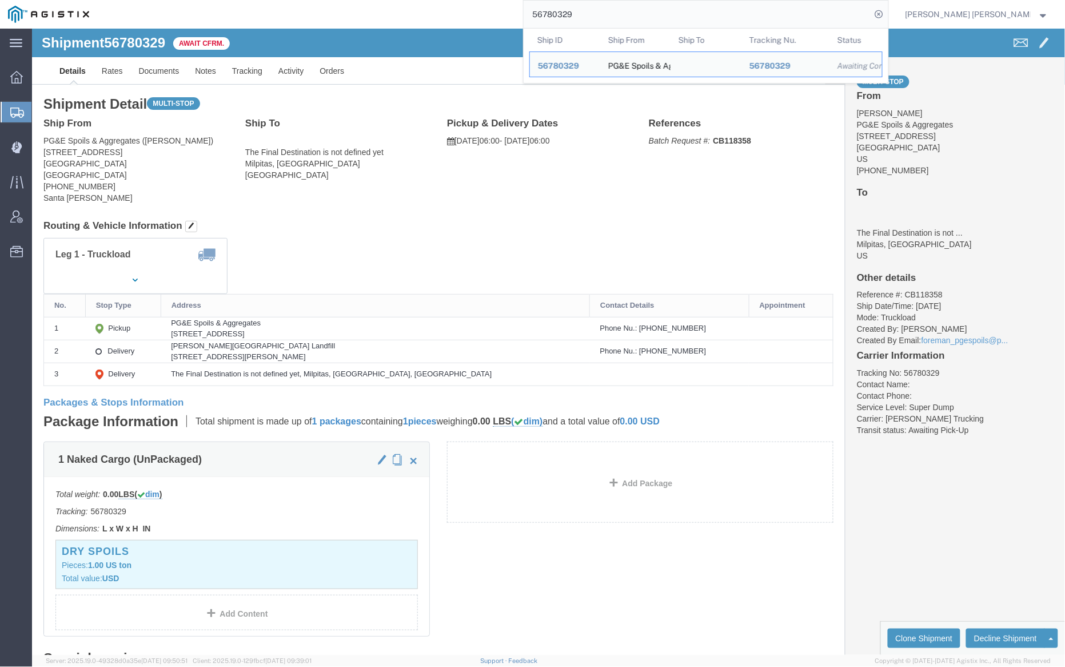
click at [604, 12] on input "56780329" at bounding box center [698, 14] width 348 height 27
paste input "04123"
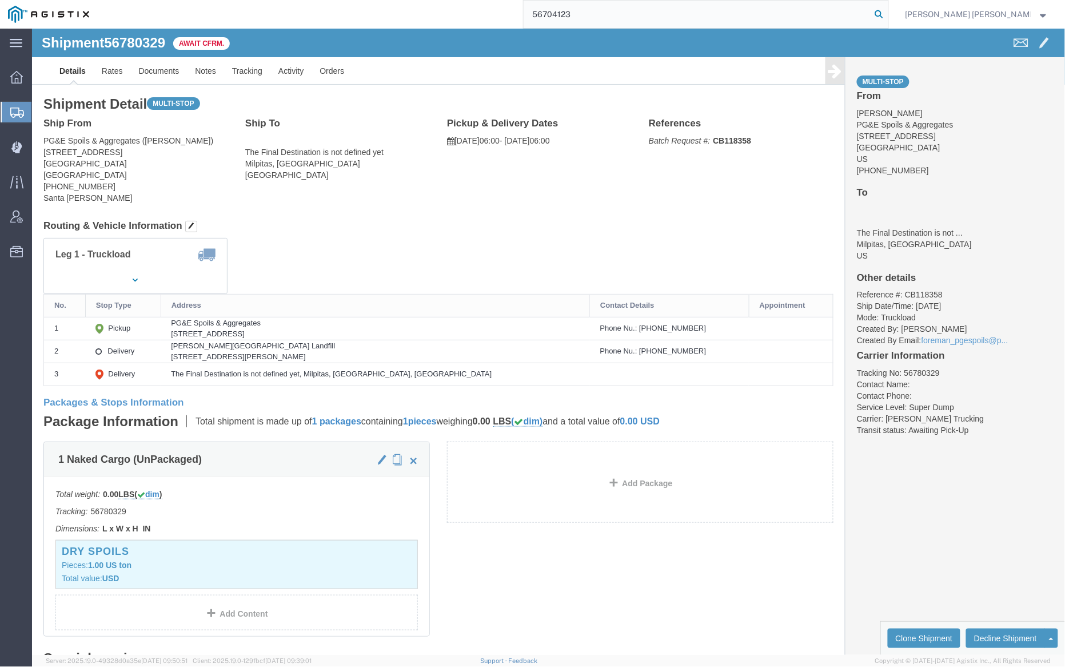
click at [888, 13] on icon at bounding box center [880, 14] width 16 height 16
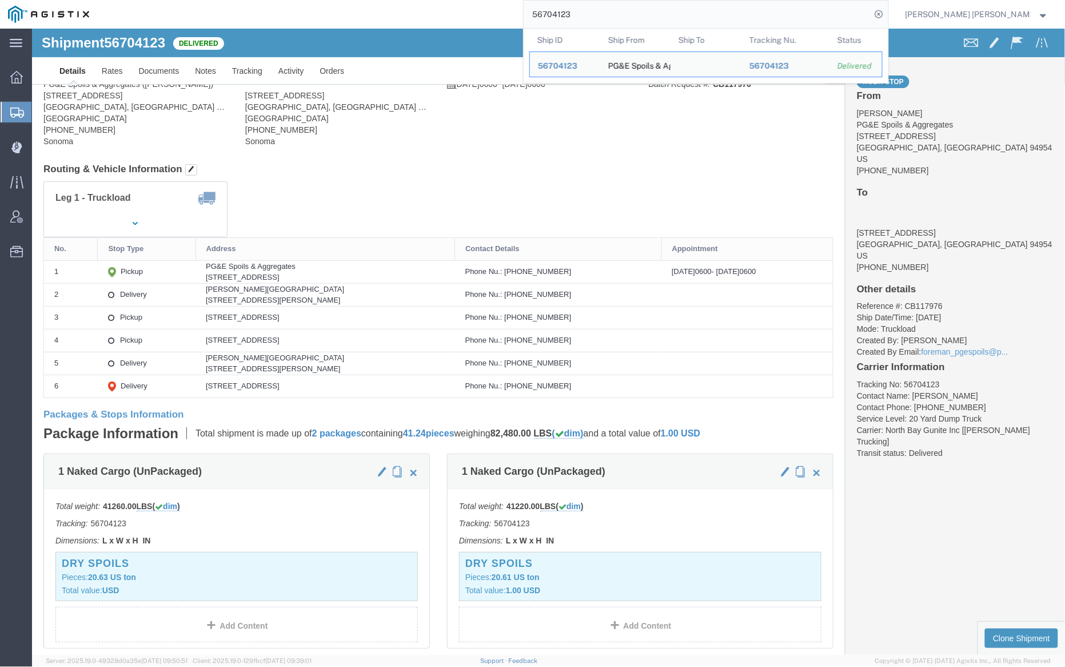
click div
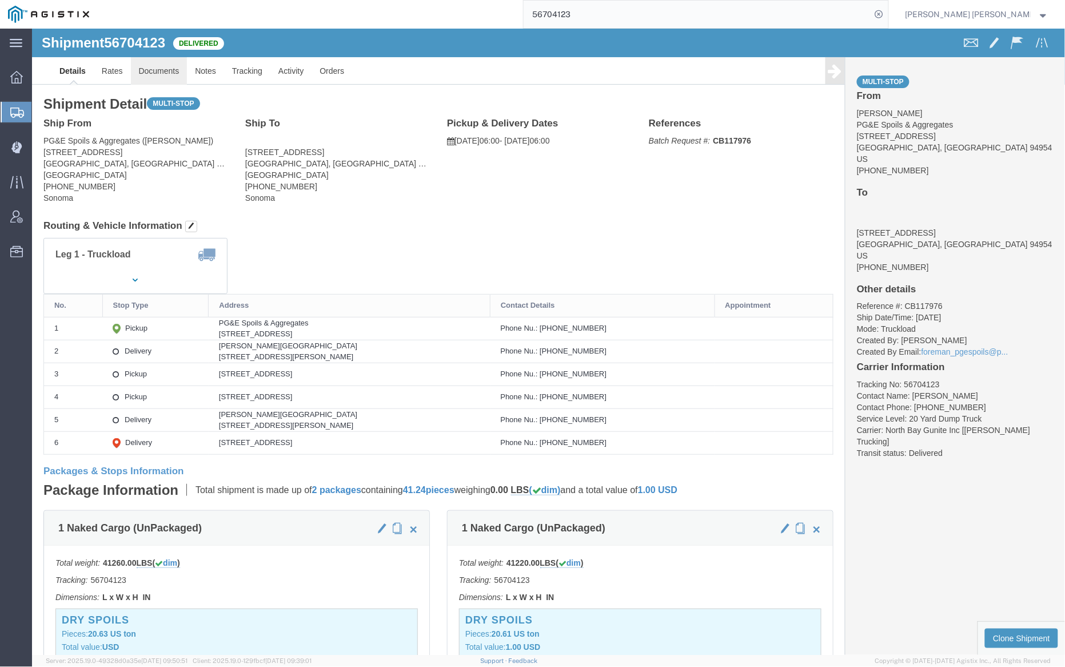
click link "Documents"
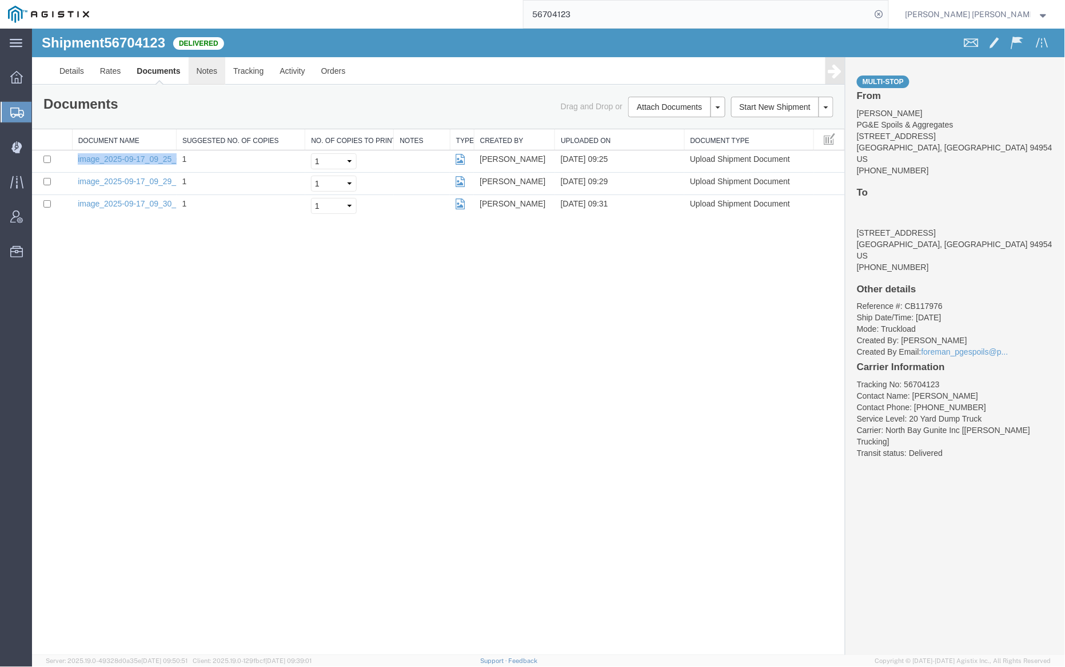
click at [212, 70] on link "Notes" at bounding box center [206, 70] width 37 height 27
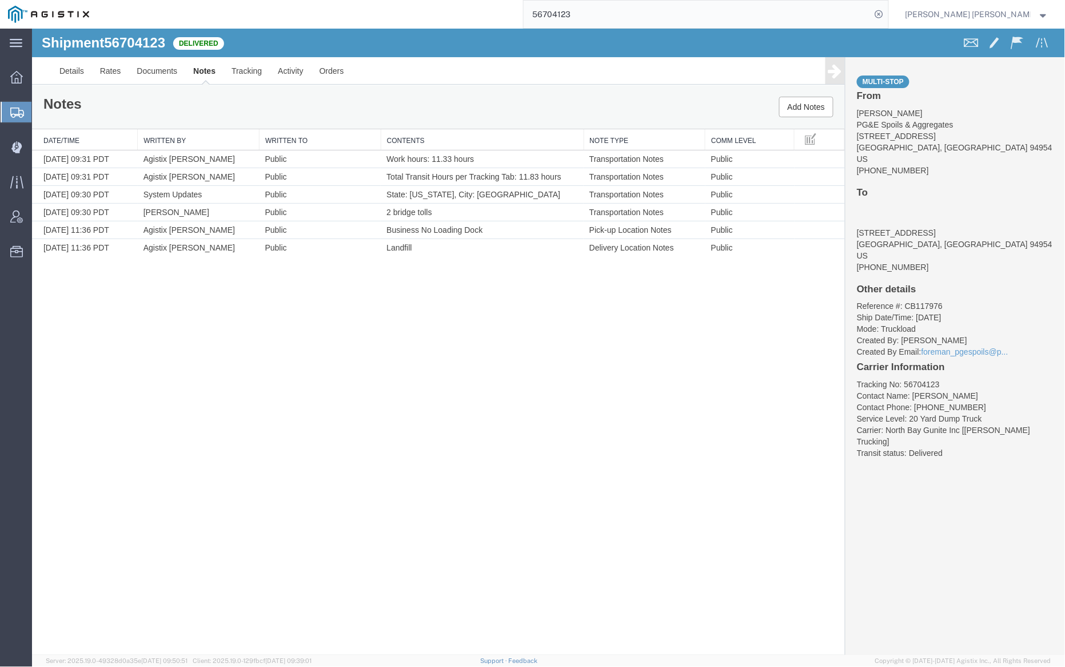
click at [606, 12] on input "56704123" at bounding box center [698, 14] width 348 height 27
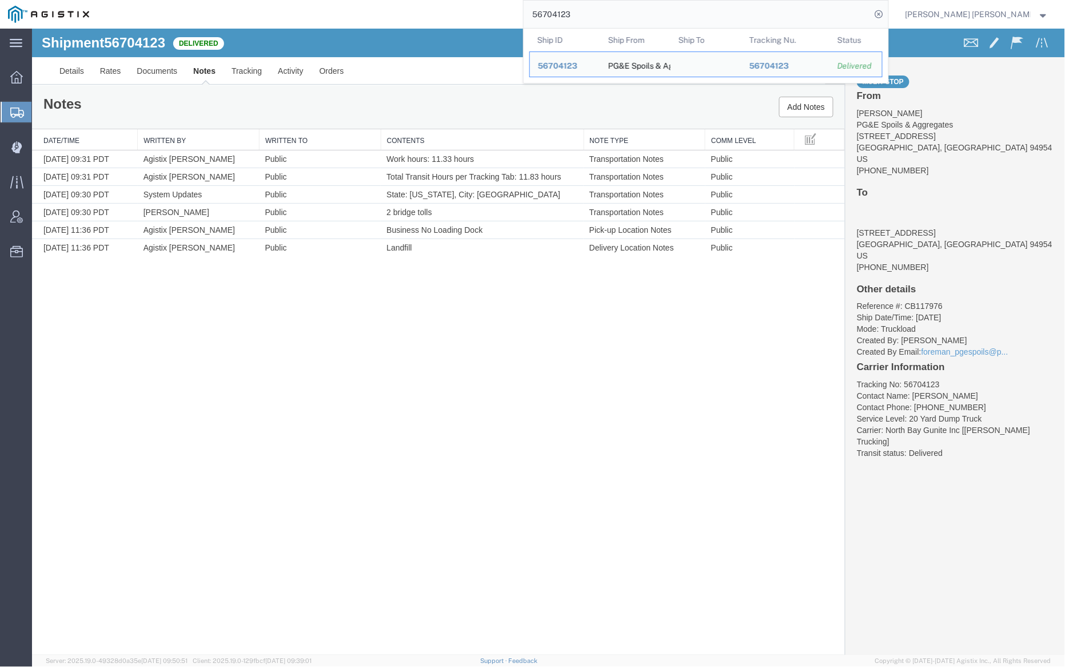
click at [606, 12] on input "56704123" at bounding box center [698, 14] width 348 height 27
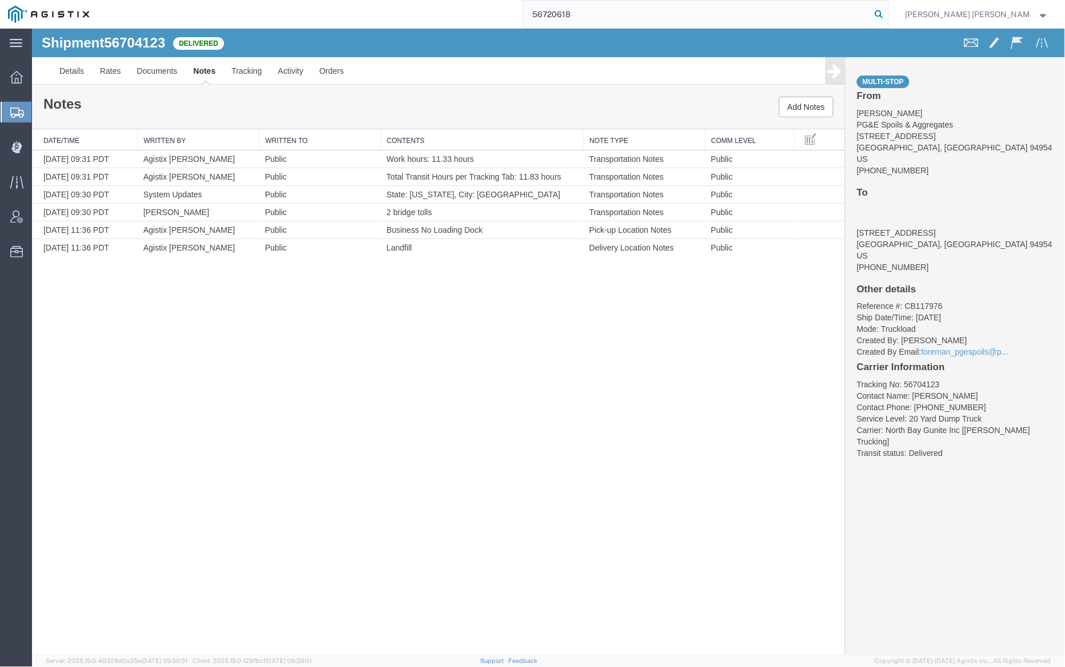
type input "56720618"
click at [888, 12] on icon at bounding box center [880, 14] width 16 height 16
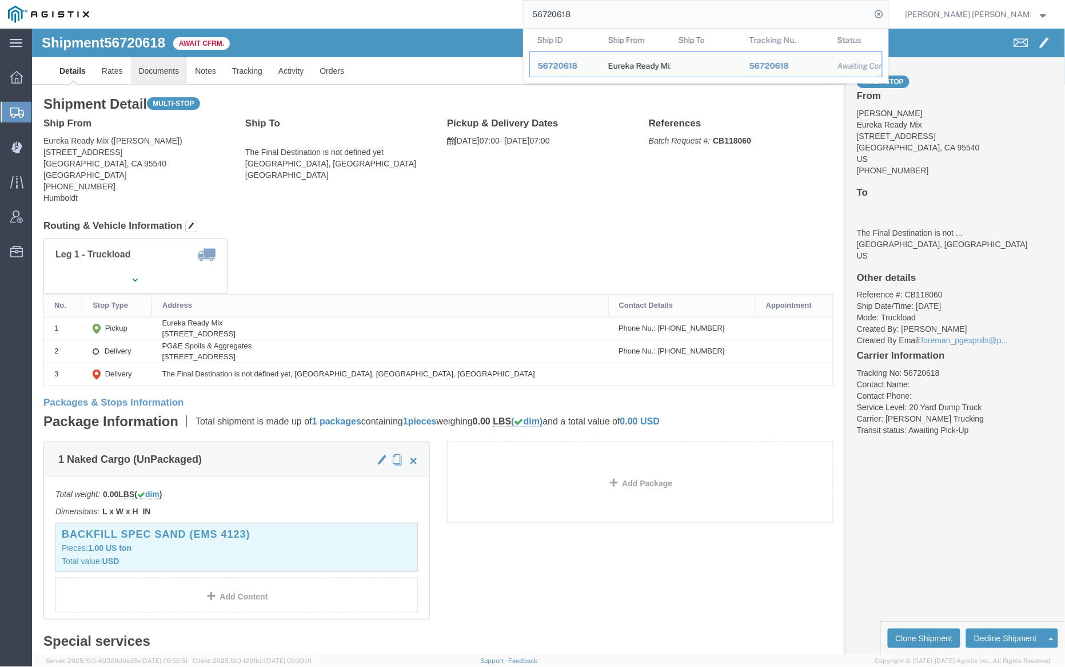
click link "Documents"
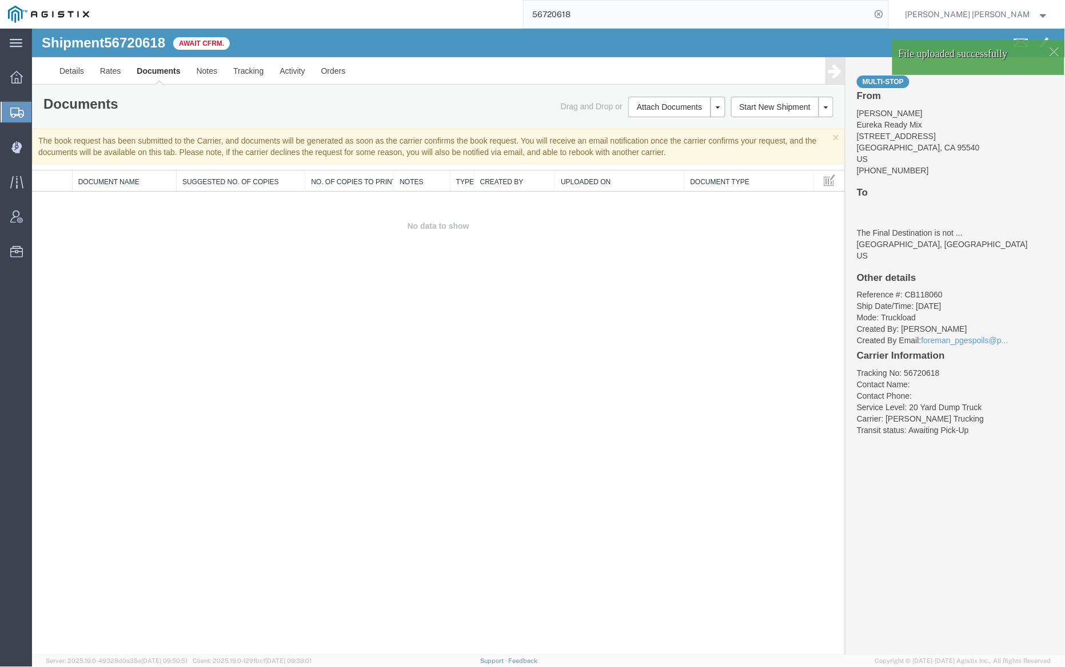
click at [161, 70] on link "Documents" at bounding box center [157, 70] width 59 height 27
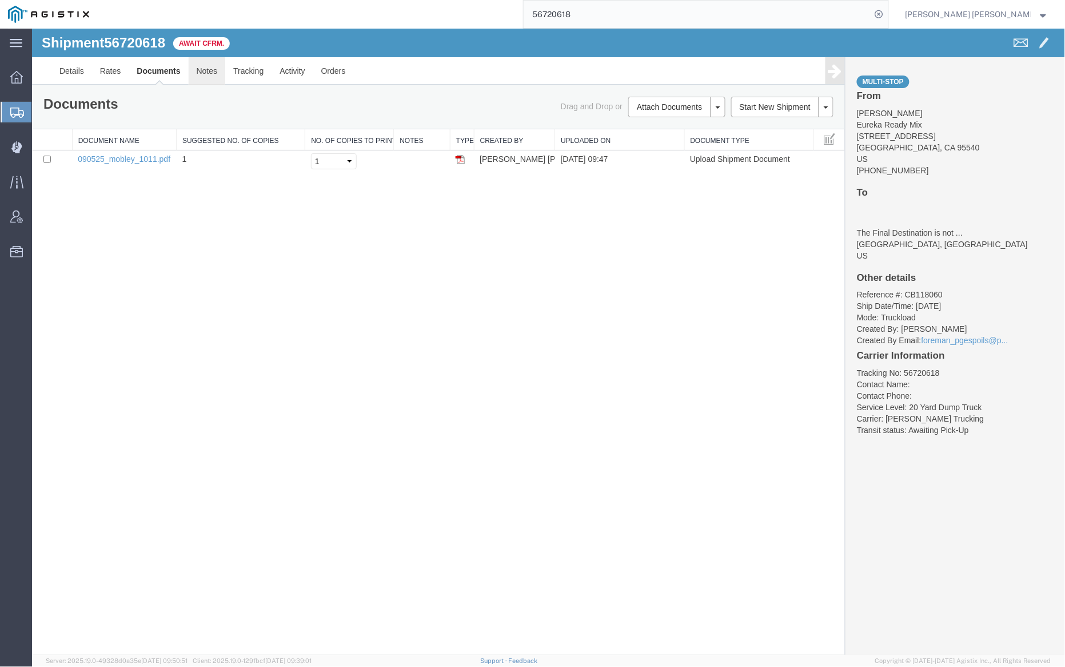
click at [196, 65] on link "Notes" at bounding box center [206, 70] width 37 height 27
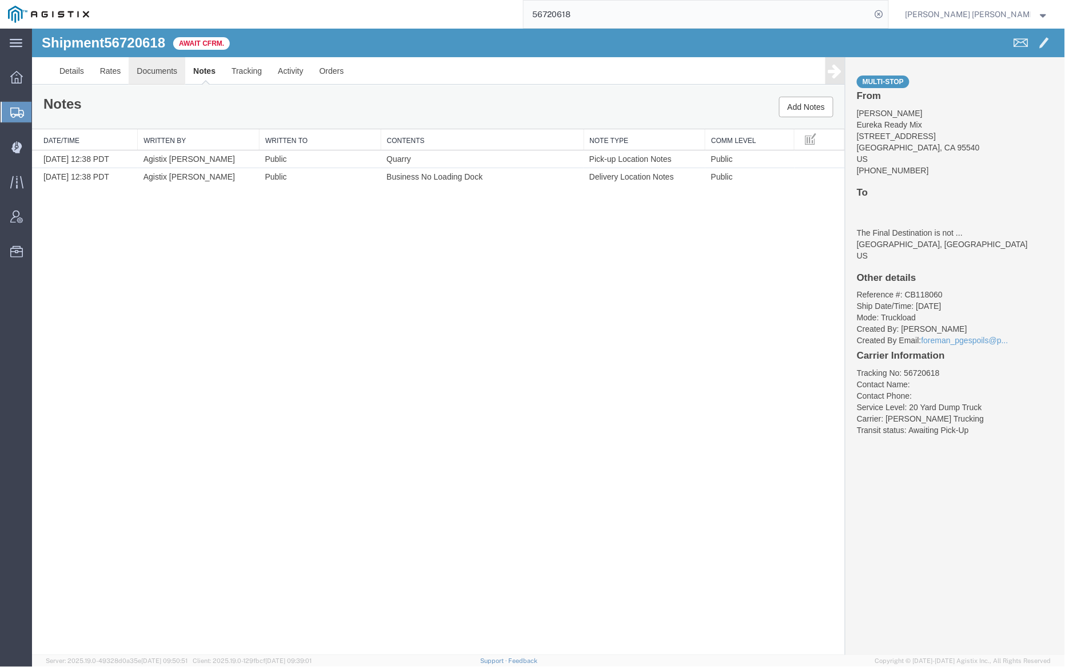
click at [157, 73] on link "Documents" at bounding box center [156, 70] width 57 height 27
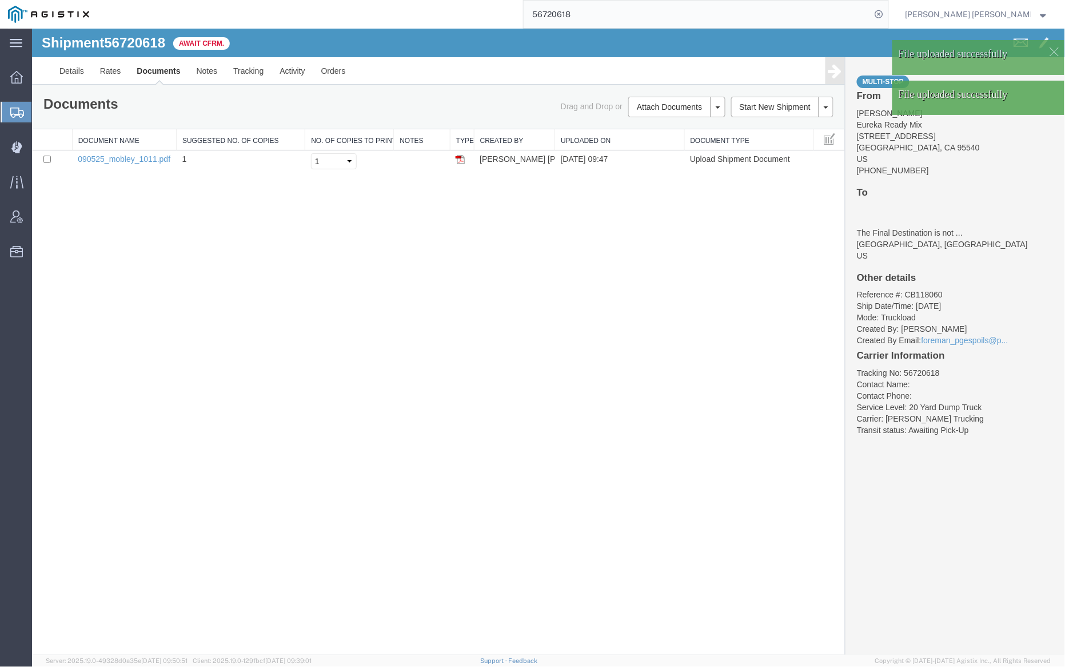
click at [162, 68] on div at bounding box center [547, 341] width 1033 height 626
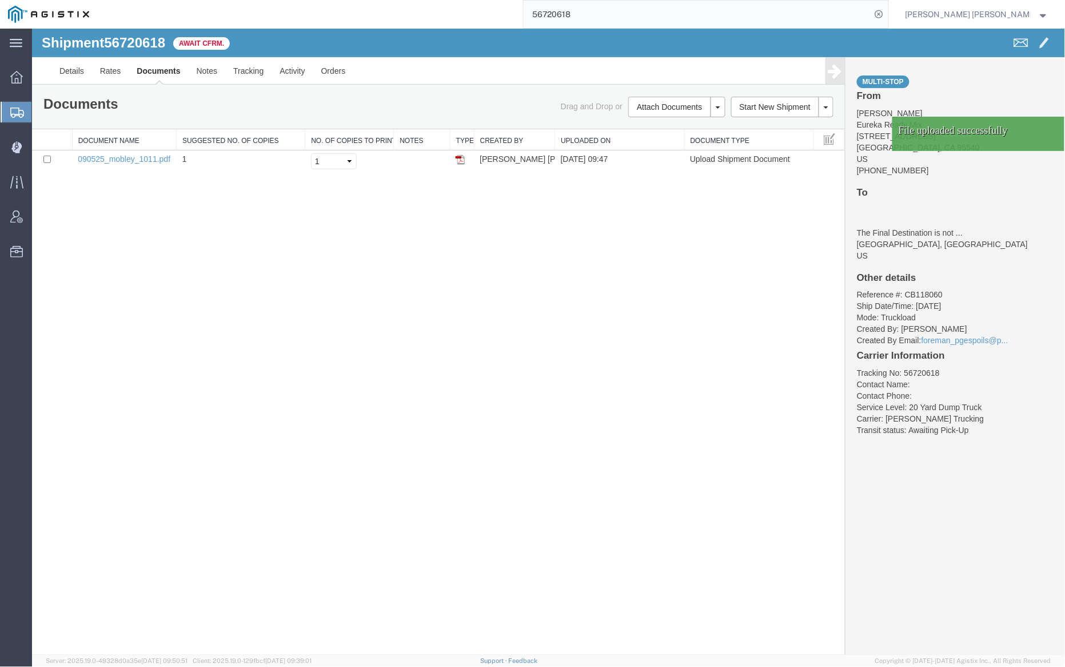
click at [158, 70] on link "Documents" at bounding box center [157, 70] width 59 height 27
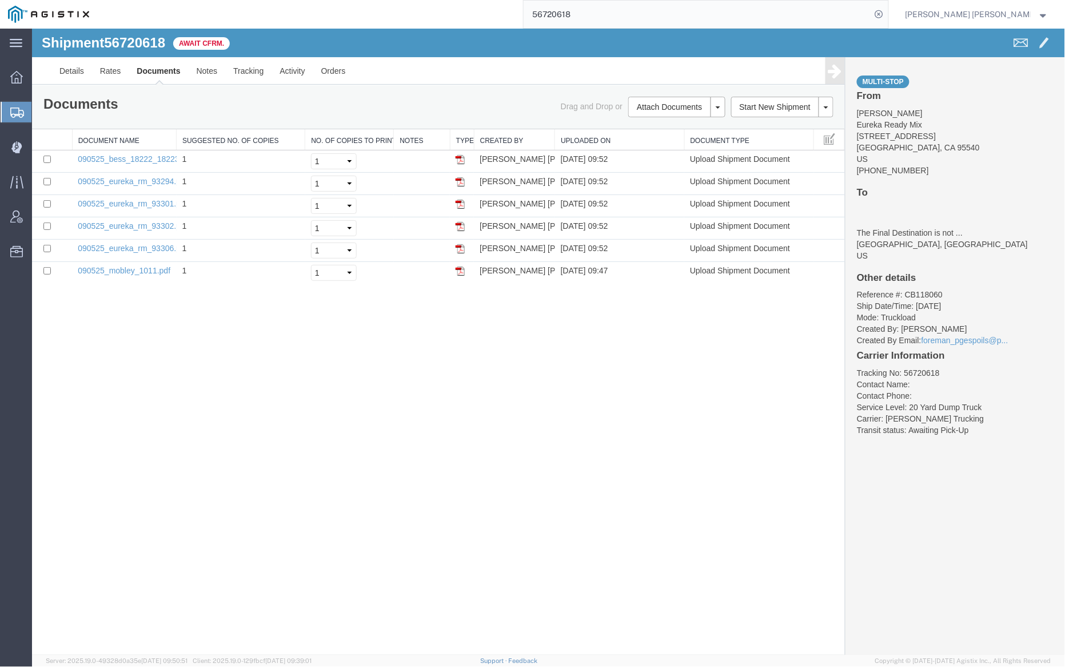
click at [160, 70] on link "Documents" at bounding box center [157, 70] width 59 height 27
click at [210, 69] on link "Notes" at bounding box center [206, 70] width 37 height 27
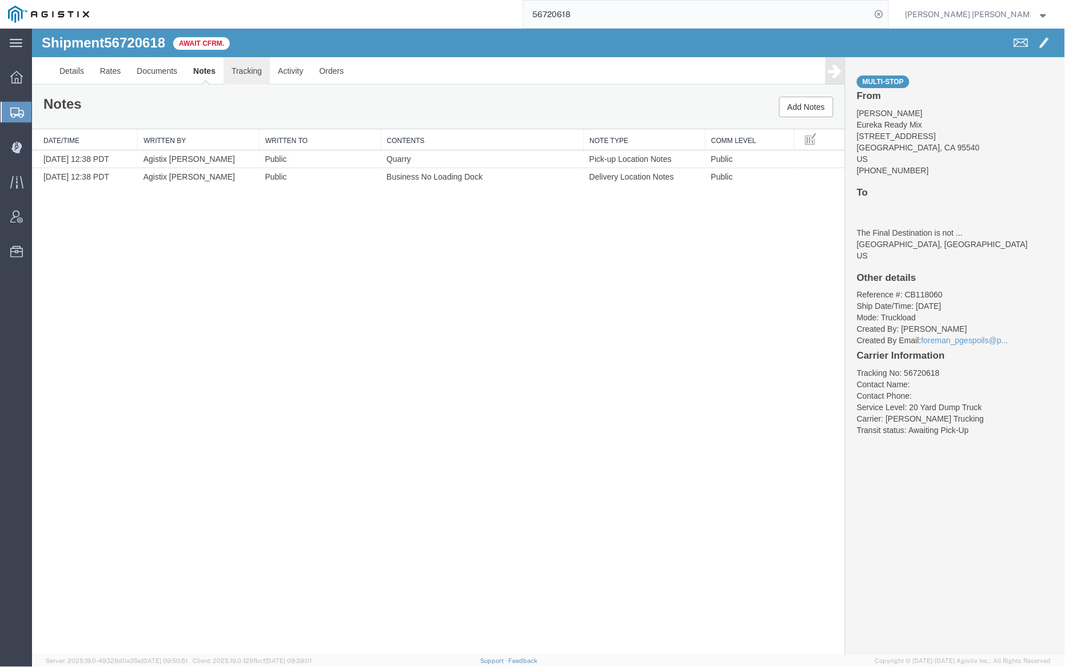
click at [244, 69] on link "Tracking" at bounding box center [246, 70] width 46 height 27
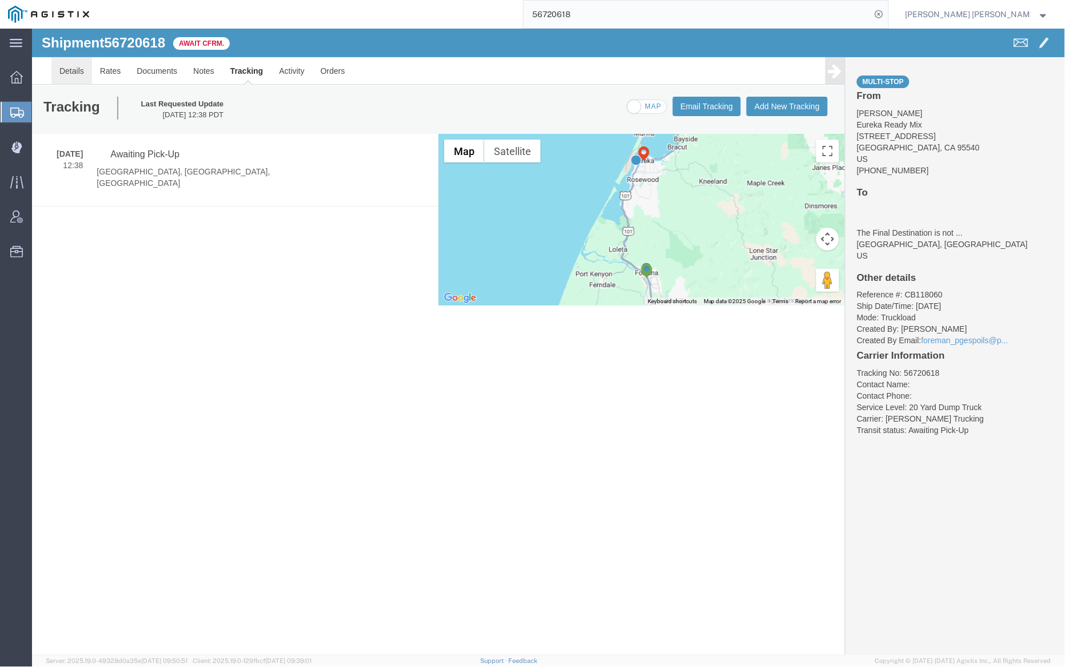
click at [64, 70] on link "Details" at bounding box center [71, 70] width 41 height 27
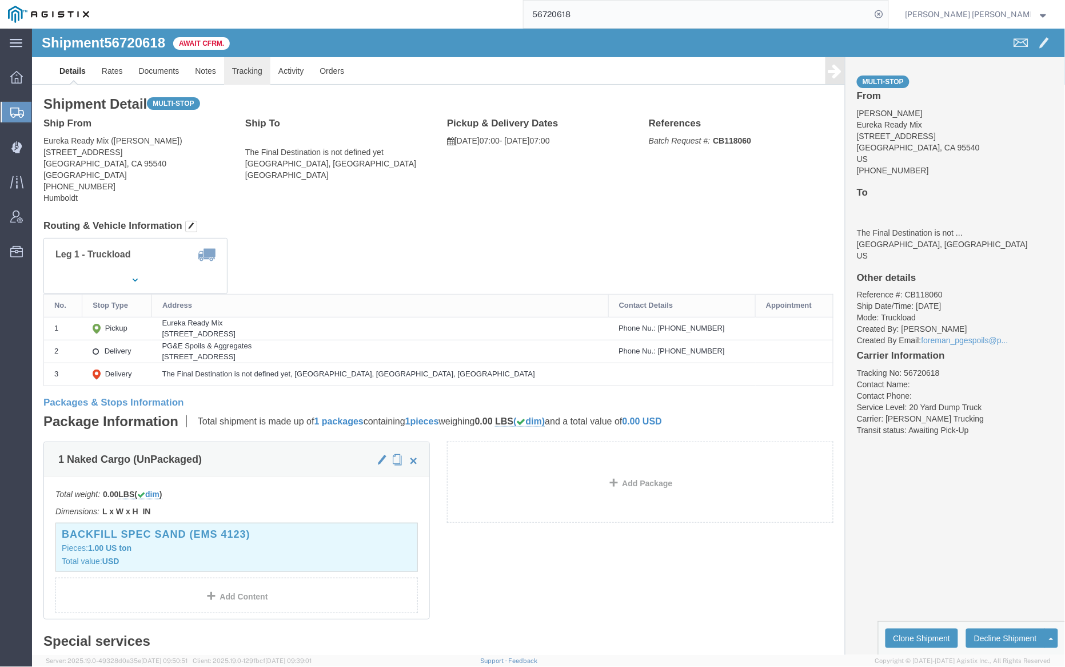
click link "Tracking"
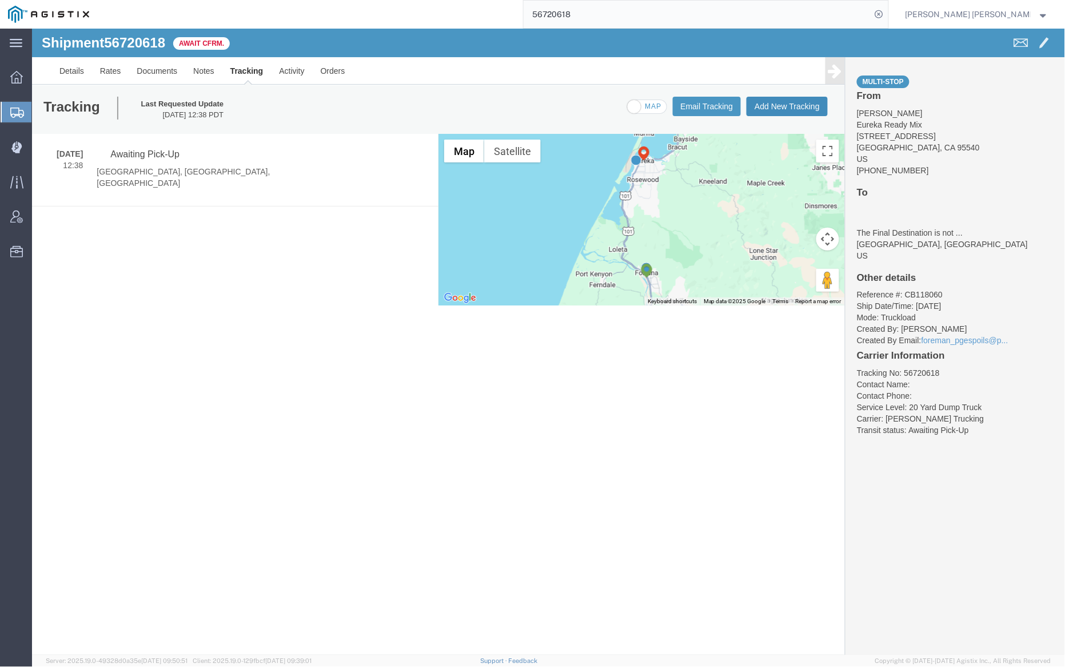
click at [790, 98] on button "Add New Tracking" at bounding box center [786, 105] width 81 height 19
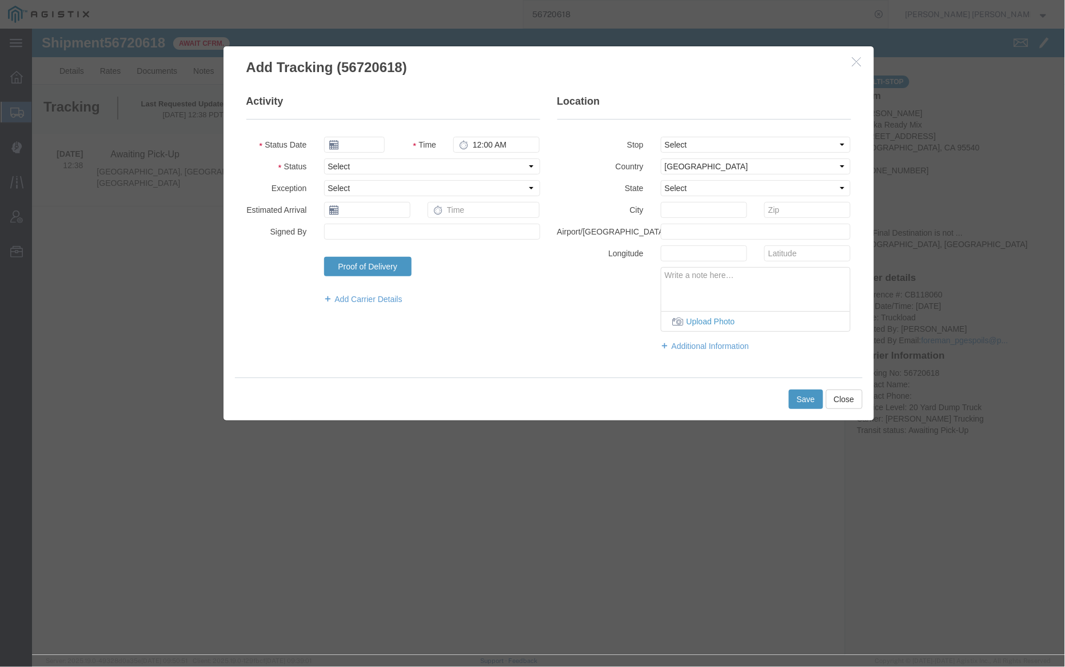
type input "09/17/2025"
type input "10:00 AM"
click at [354, 148] on input "09/17/2025" at bounding box center [354, 144] width 61 height 16
click at [419, 197] on td "5" at bounding box center [417, 198] width 17 height 17
type input "[DATE]"
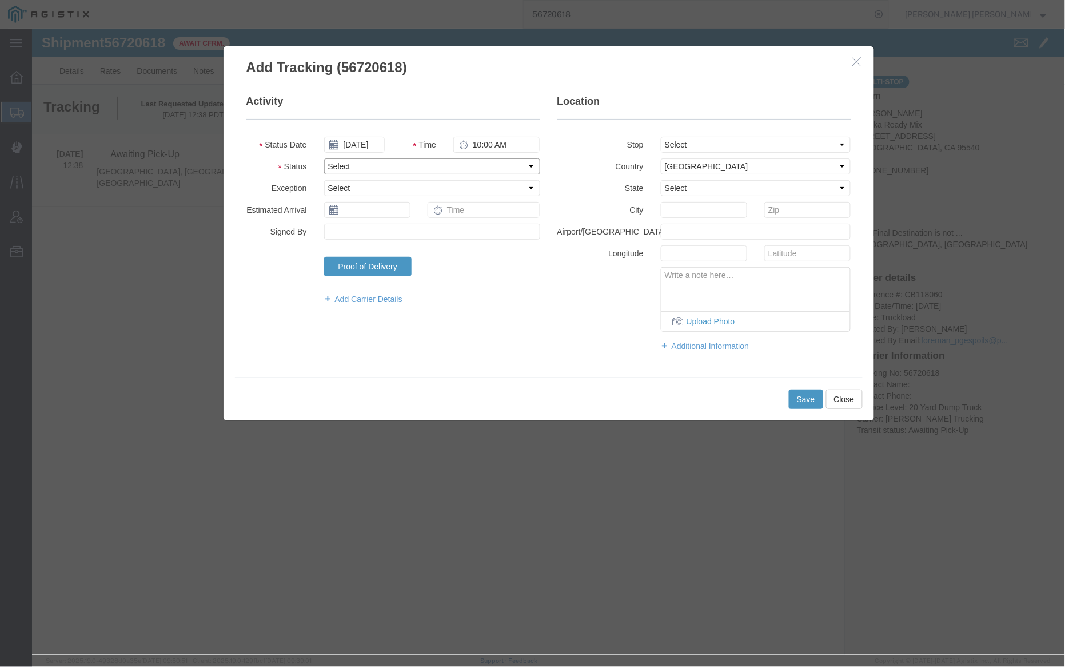
click at [360, 165] on select "Select Arrival Notice Available Arrival Notice Imported Arrive at Delivery Loca…" at bounding box center [432, 166] width 216 height 16
select select "ARVPULOC"
click at [324, 158] on select "Select Arrival Notice Available Arrival Notice Imported Arrive at Delivery Loca…" at bounding box center [432, 166] width 216 height 16
click at [479, 142] on input "10:00 AM" at bounding box center [496, 144] width 86 height 16
type input "7:15 AM"
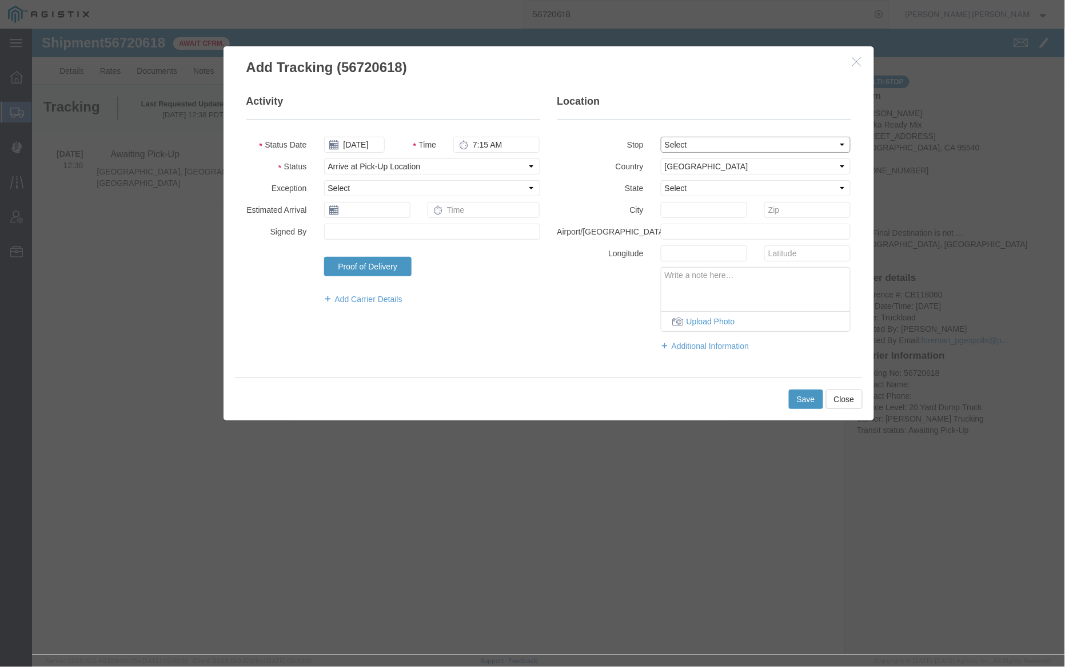
click at [685, 144] on select "Select From: 62300 US HWY 101, Fortuna, CA, 95540, US Stop 2: 1099 W 14th St, E…" at bounding box center [756, 144] width 190 height 16
select select "{"pickupDeliveryInfoId": "122735698","pickupOrDelivery": "P","stopNum": "1","lo…"
click at [661, 136] on select "Select From: 62300 US HWY 101, Fortuna, CA, 95540, US Stop 2: 1099 W 14th St, E…" at bounding box center [756, 144] width 190 height 16
select select "CA"
type input "Fortuna"
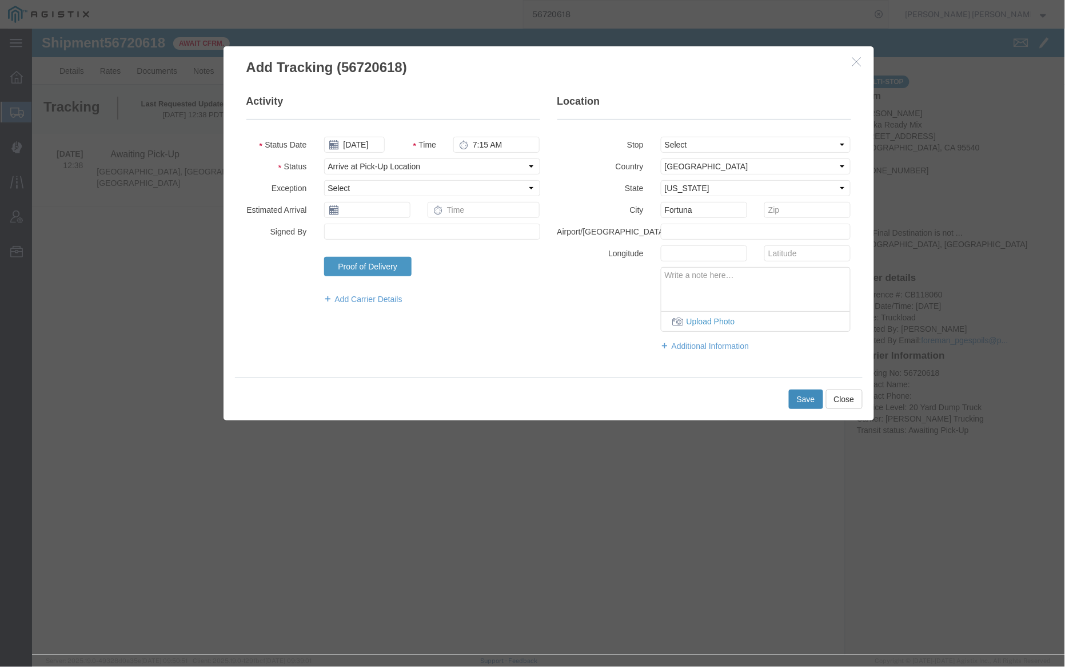
click at [813, 397] on button "Save" at bounding box center [806, 398] width 34 height 19
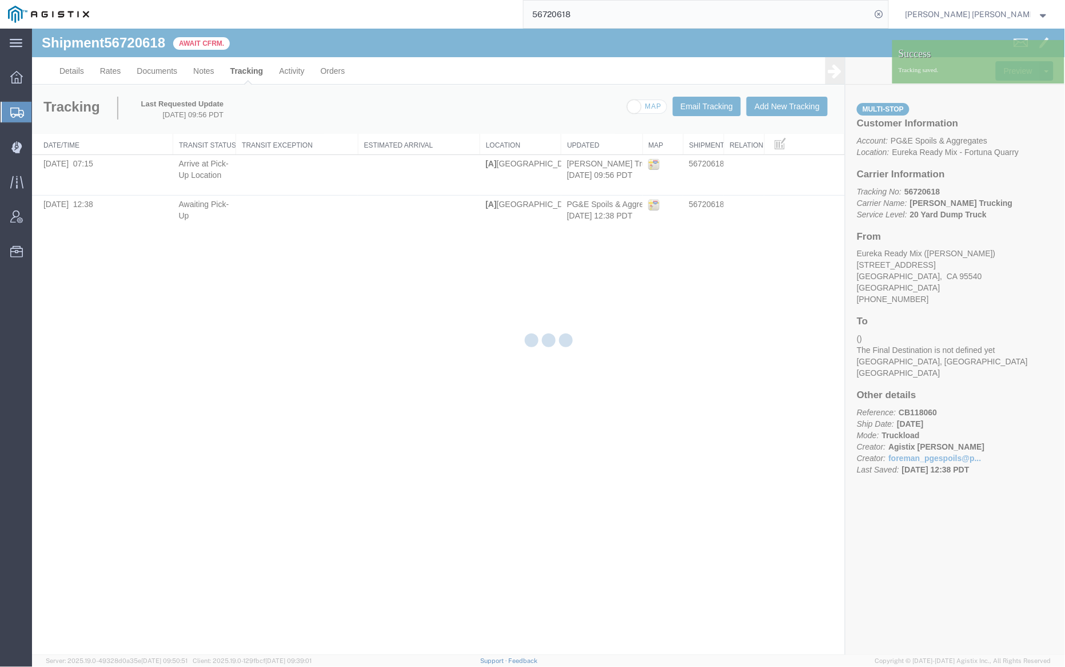
checkbox input "false"
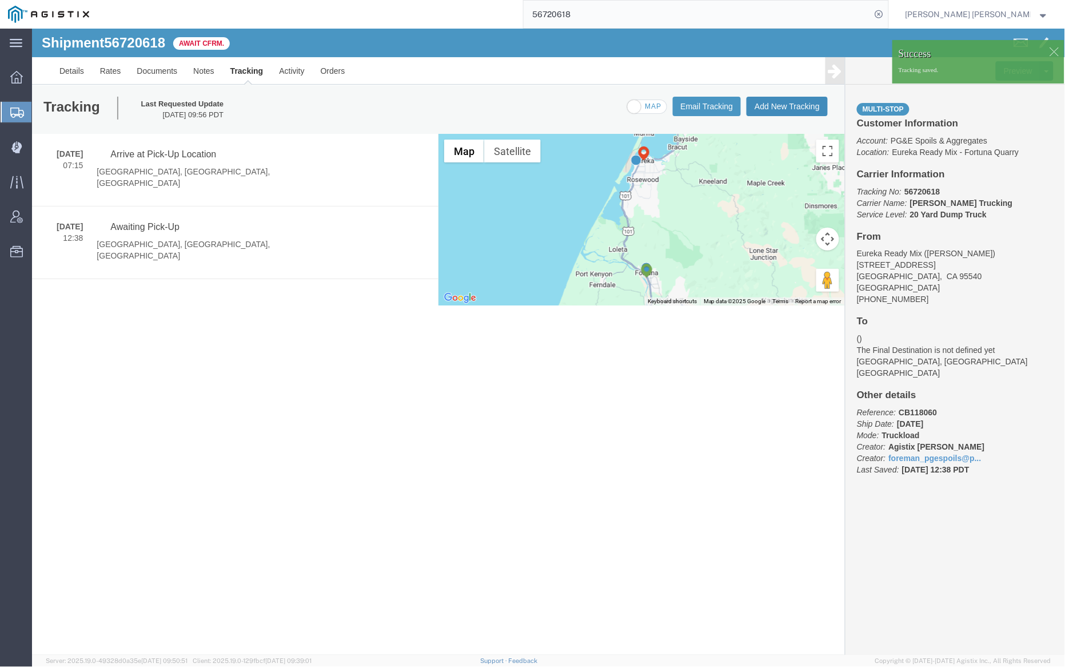
click at [779, 110] on button "Add New Tracking" at bounding box center [786, 105] width 81 height 19
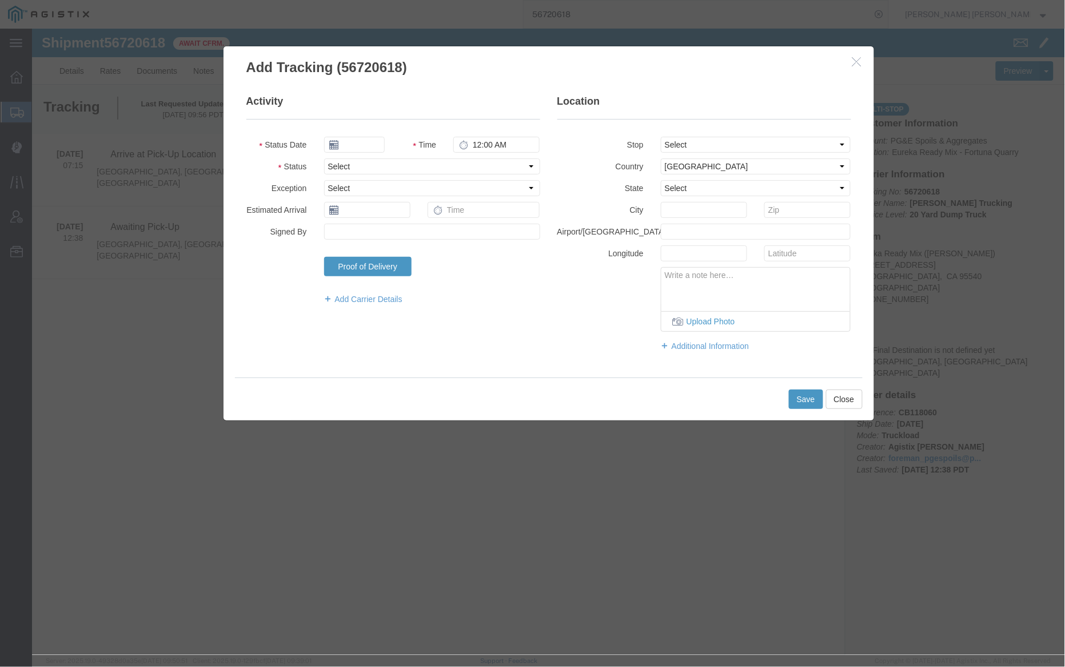
type input "09/17/2025"
type input "10:00 AM"
click at [366, 142] on input "09/17/2025" at bounding box center [354, 144] width 61 height 16
click at [418, 201] on td "5" at bounding box center [417, 198] width 17 height 17
type input "[DATE]"
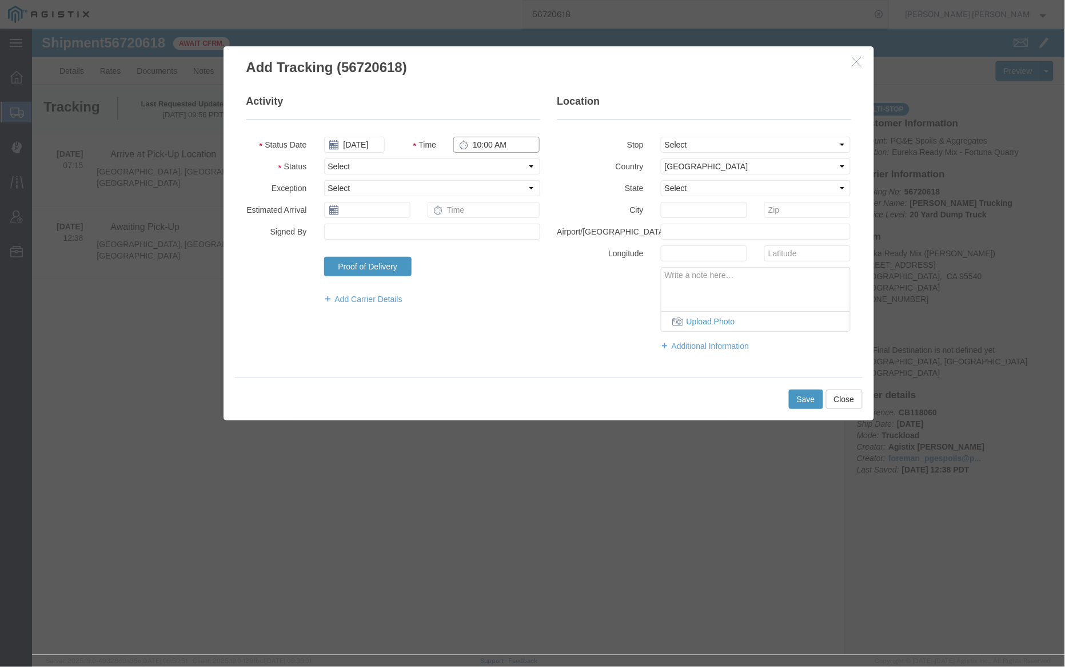
click at [475, 142] on input "10:00 AM" at bounding box center [496, 144] width 86 height 16
type input "3:30 PM"
click at [718, 142] on select "Select From: 62300 US HWY 101, Fortuna, CA, 95540, US Stop 2: 1099 W 14th St, E…" at bounding box center [756, 144] width 190 height 16
select select "{"pickupDeliveryInfoId": "122735698","pickupOrDelivery": "P","stopNum": "1","lo…"
click at [661, 136] on select "Select From: 62300 US HWY 101, Fortuna, CA, 95540, US Stop 2: 1099 W 14th St, E…" at bounding box center [756, 144] width 190 height 16
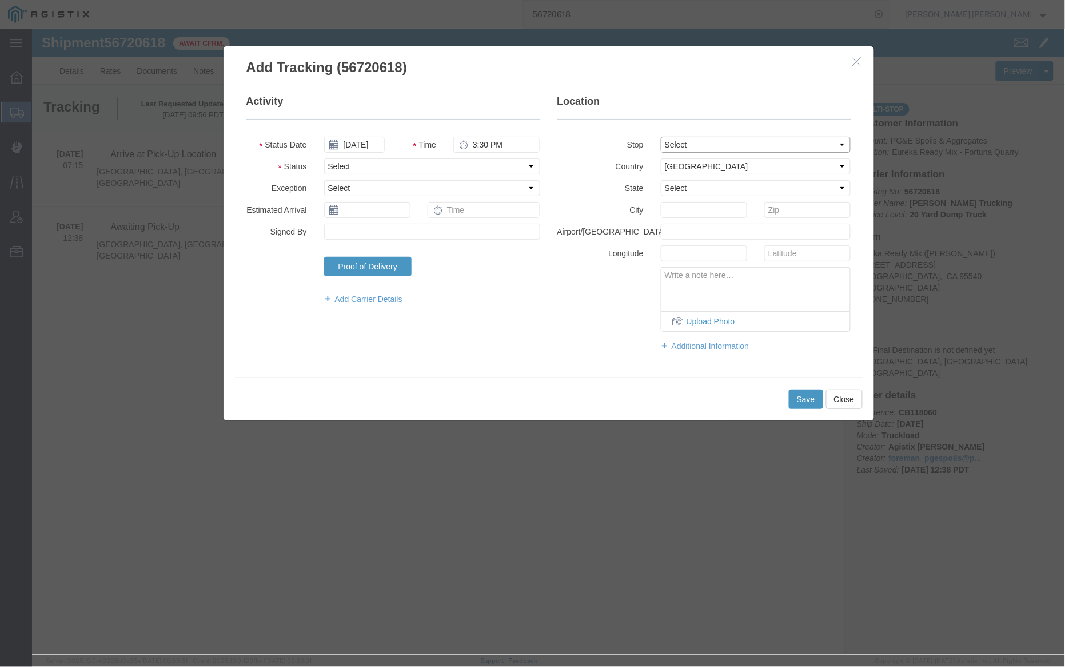
select select "CA"
type input "Fortuna"
click at [443, 164] on select "Select Arrival Notice Available Arrival Notice Imported Arrive at Delivery Loca…" at bounding box center [432, 166] width 216 height 16
select select "DELIVRED"
click at [324, 158] on select "Select Arrival Notice Available Arrival Notice Imported Arrive at Delivery Loca…" at bounding box center [432, 166] width 216 height 16
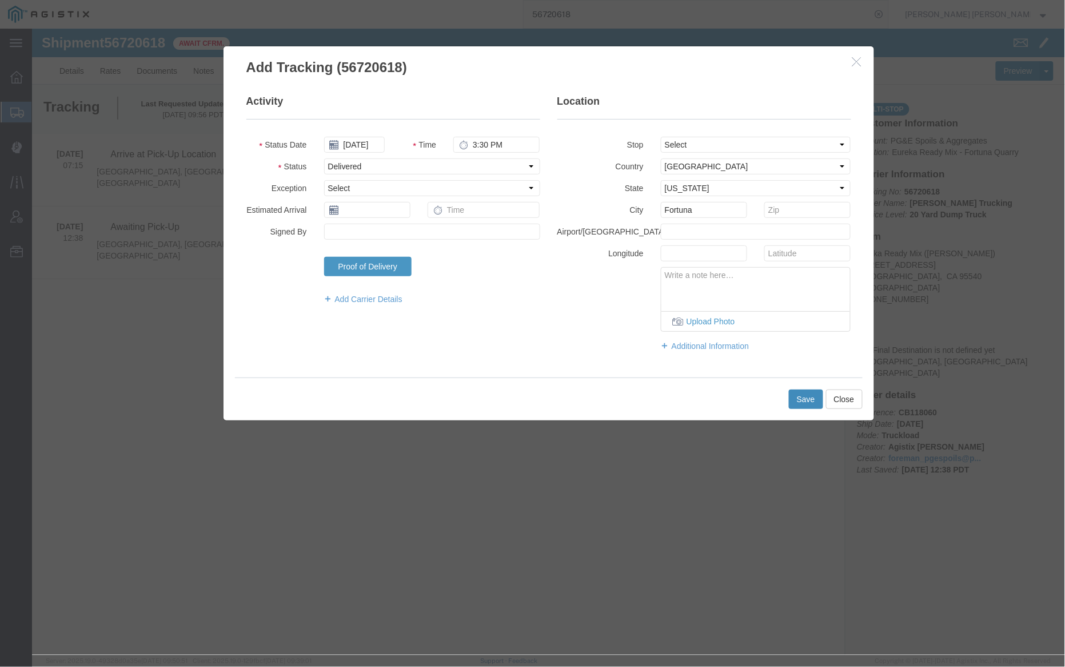
click at [799, 394] on button "Save" at bounding box center [806, 398] width 34 height 19
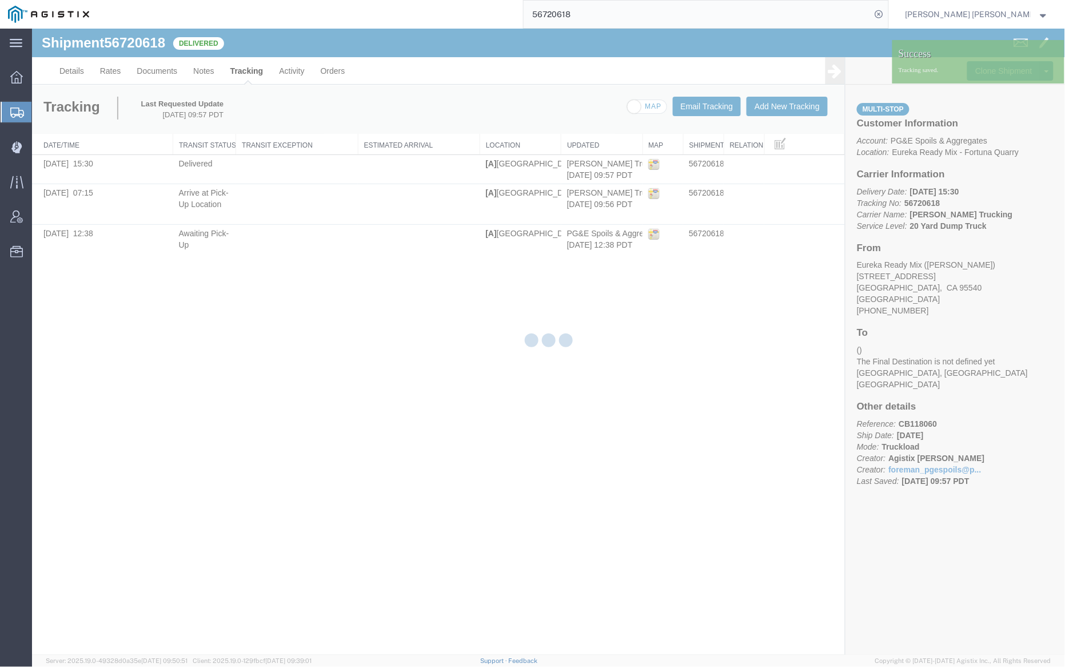
checkbox input "false"
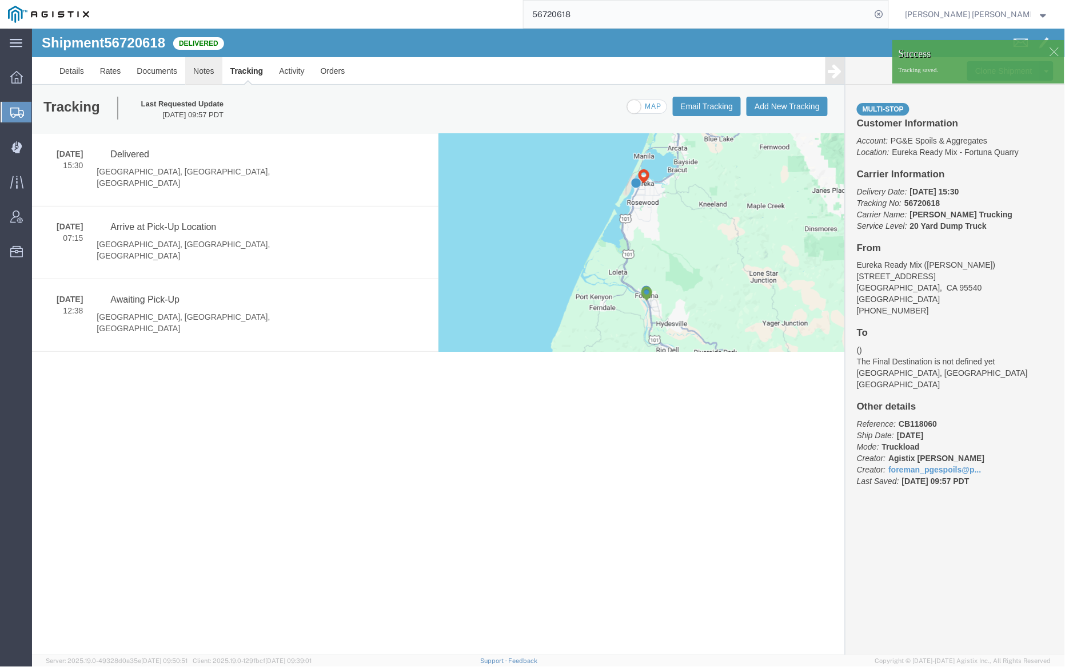
click at [208, 66] on link "Notes" at bounding box center [203, 70] width 37 height 27
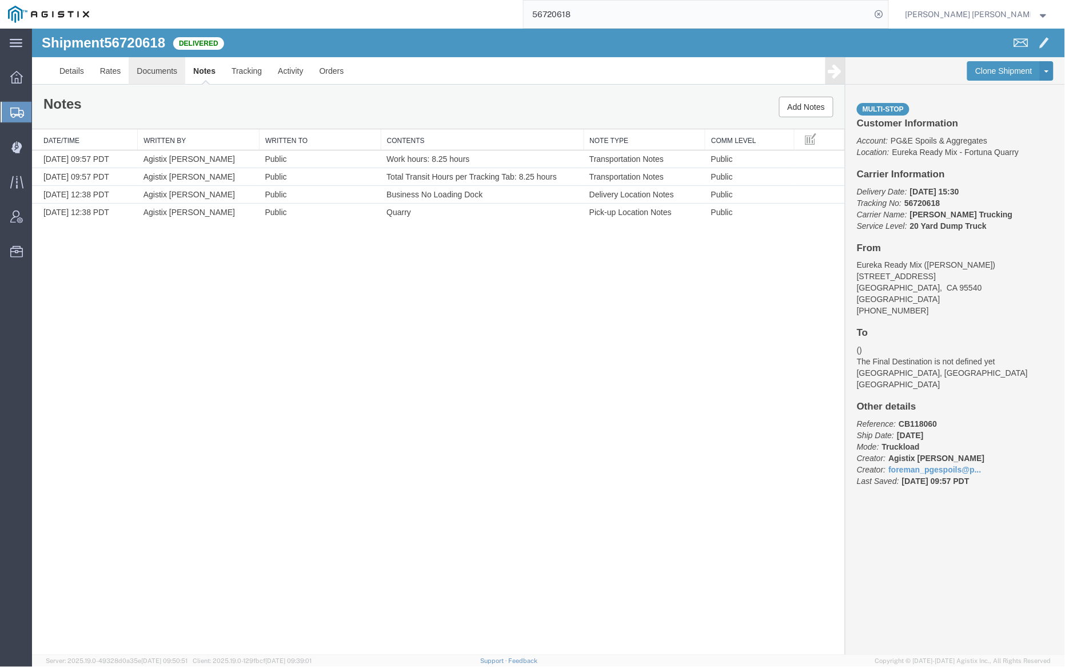
click at [164, 67] on link "Documents" at bounding box center [156, 70] width 57 height 27
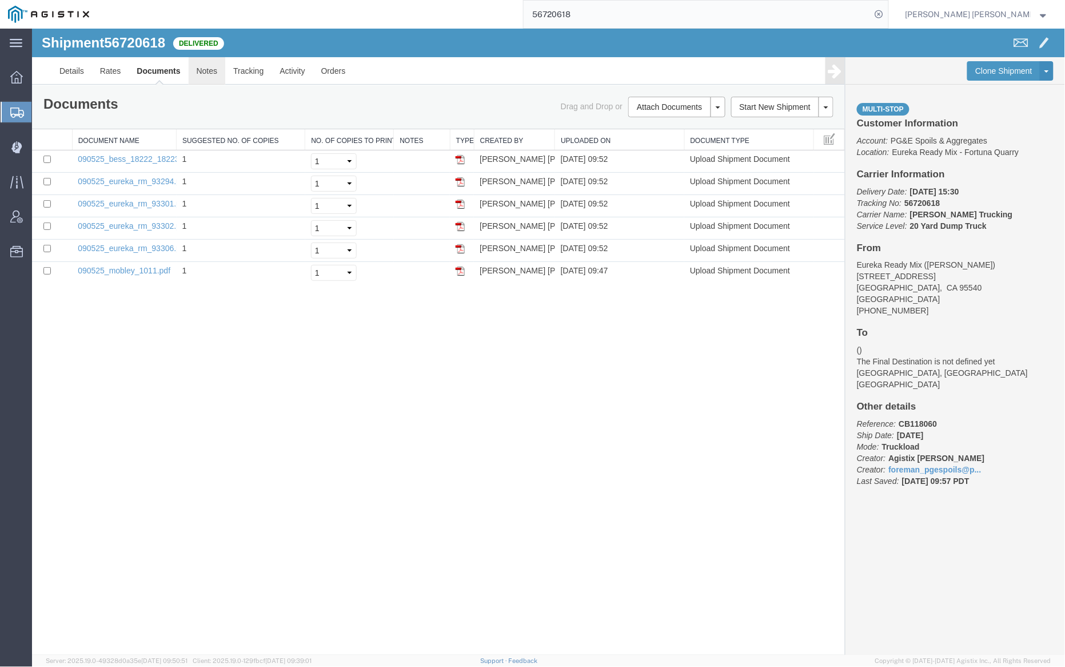
click at [199, 71] on link "Notes" at bounding box center [206, 70] width 37 height 27
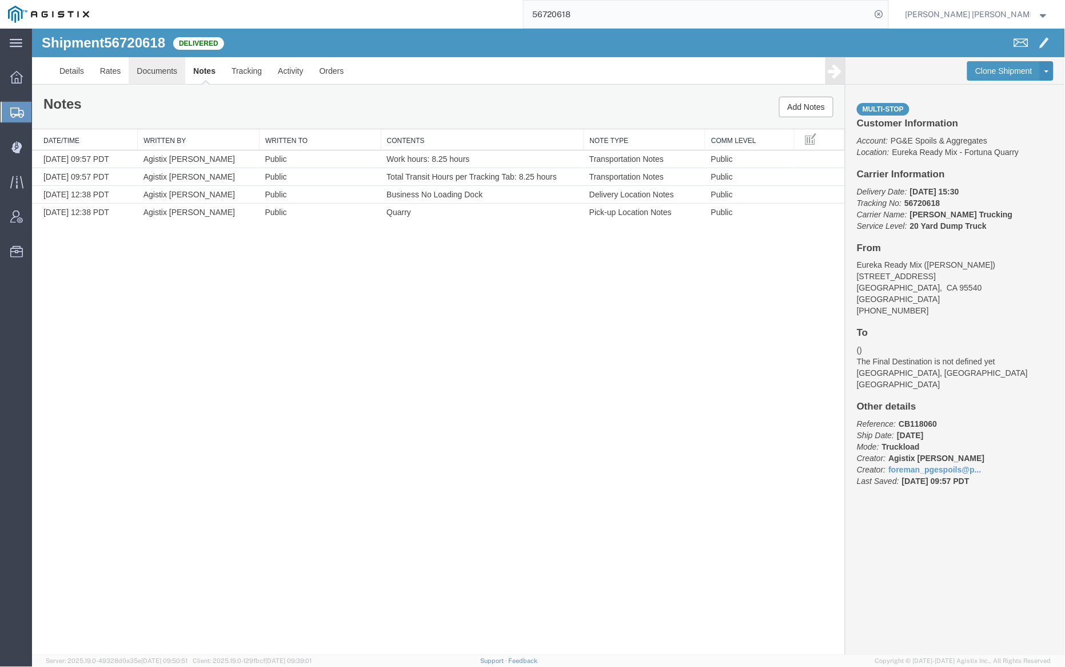
click at [166, 72] on link "Documents" at bounding box center [156, 70] width 57 height 27
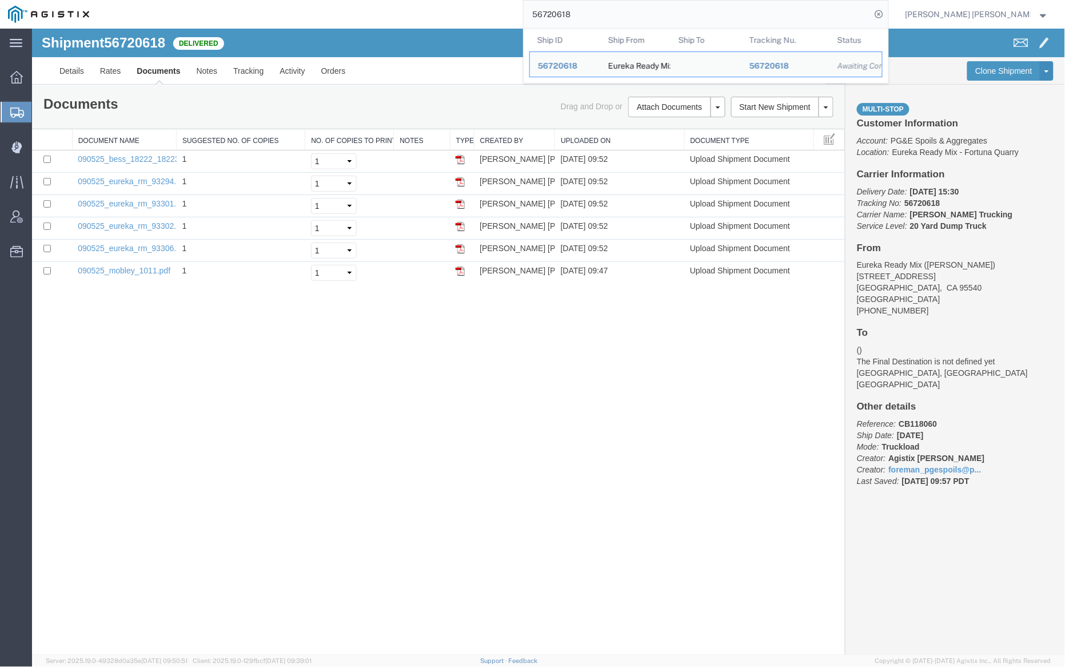
click at [594, 9] on input "56720618" at bounding box center [698, 14] width 348 height 27
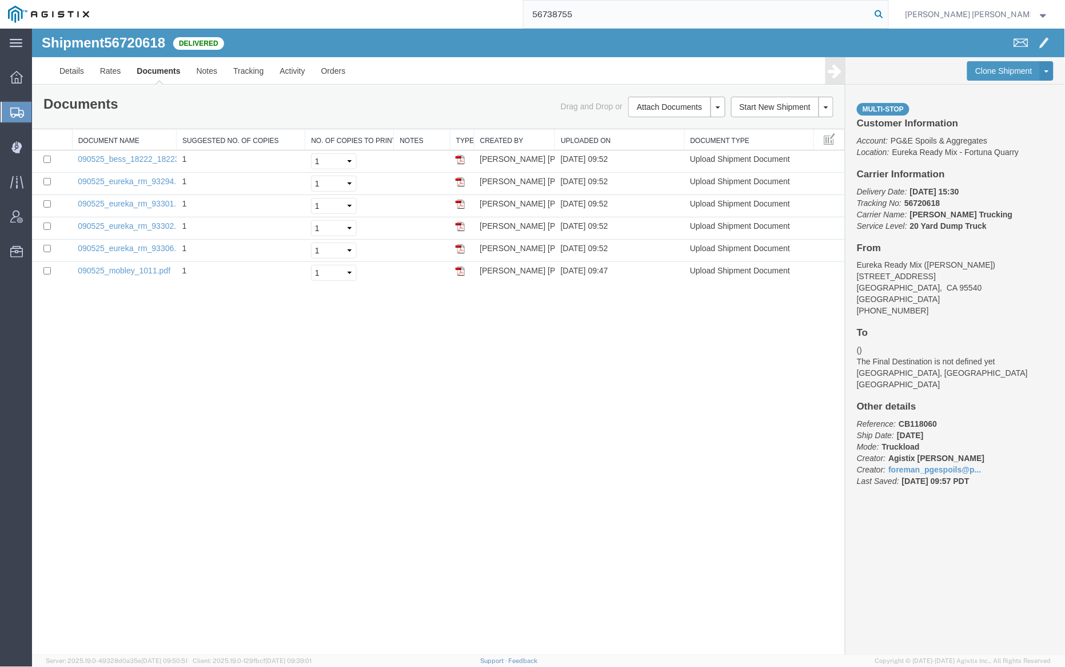
click at [888, 13] on icon at bounding box center [880, 14] width 16 height 16
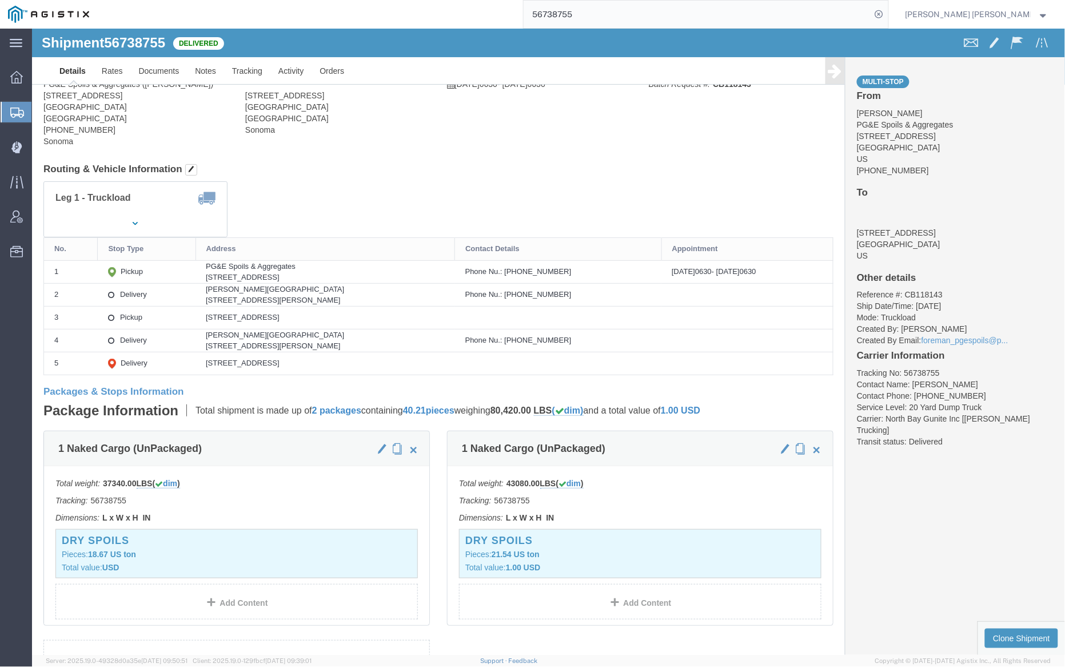
click div
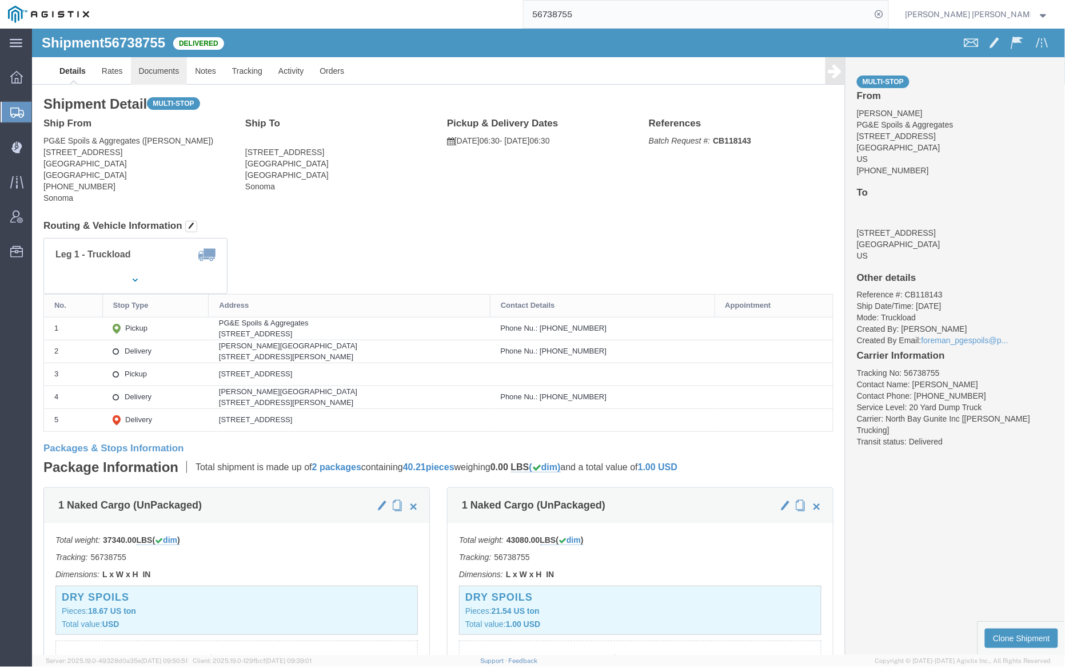
click link "Documents"
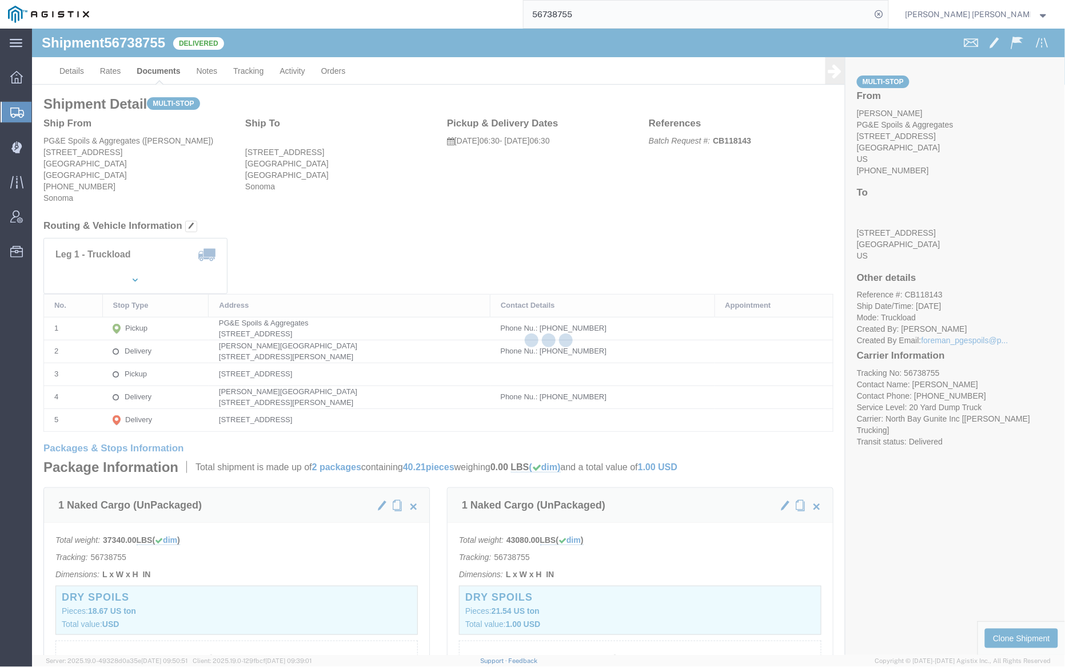
click at [158, 68] on div at bounding box center [548, 342] width 1033 height 626
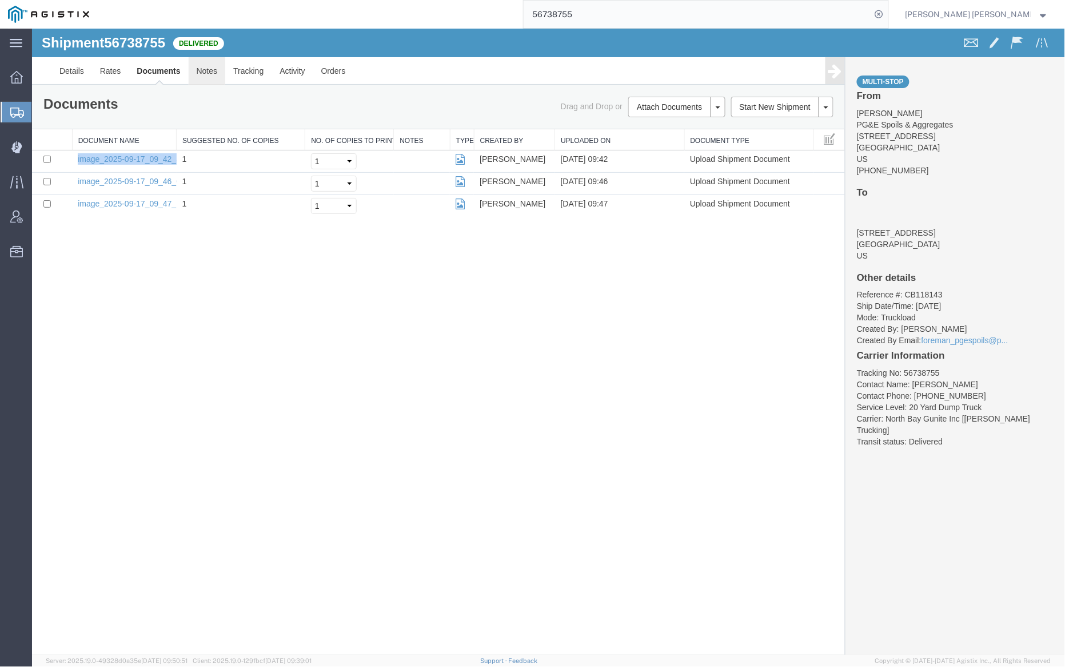
click at [216, 66] on link "Notes" at bounding box center [206, 70] width 37 height 27
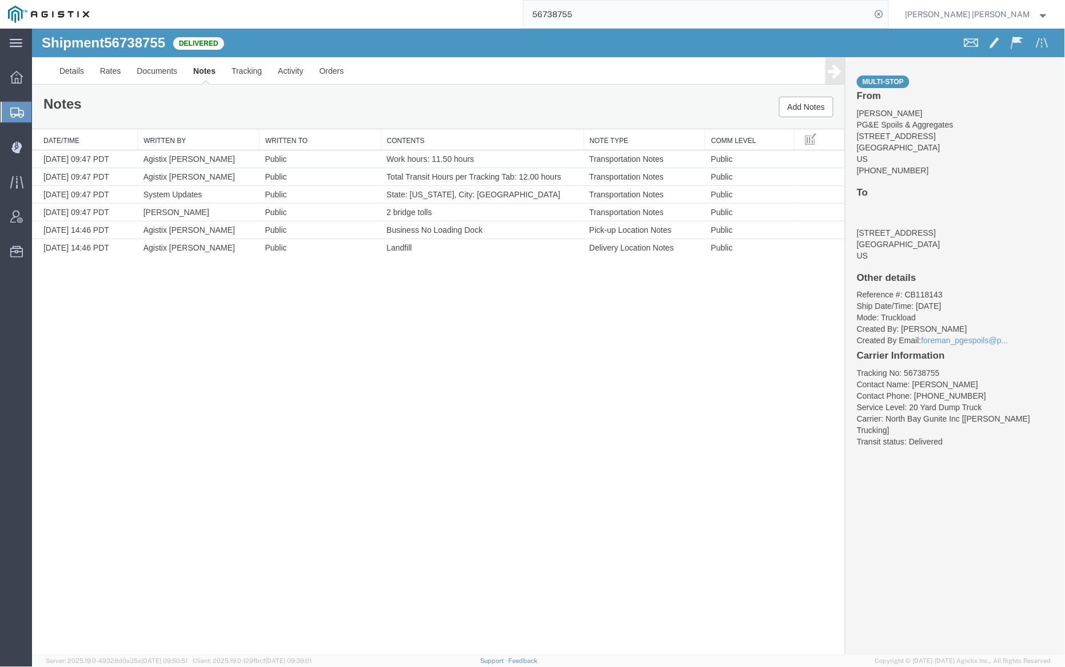
click at [617, 13] on input "56738755" at bounding box center [698, 14] width 348 height 27
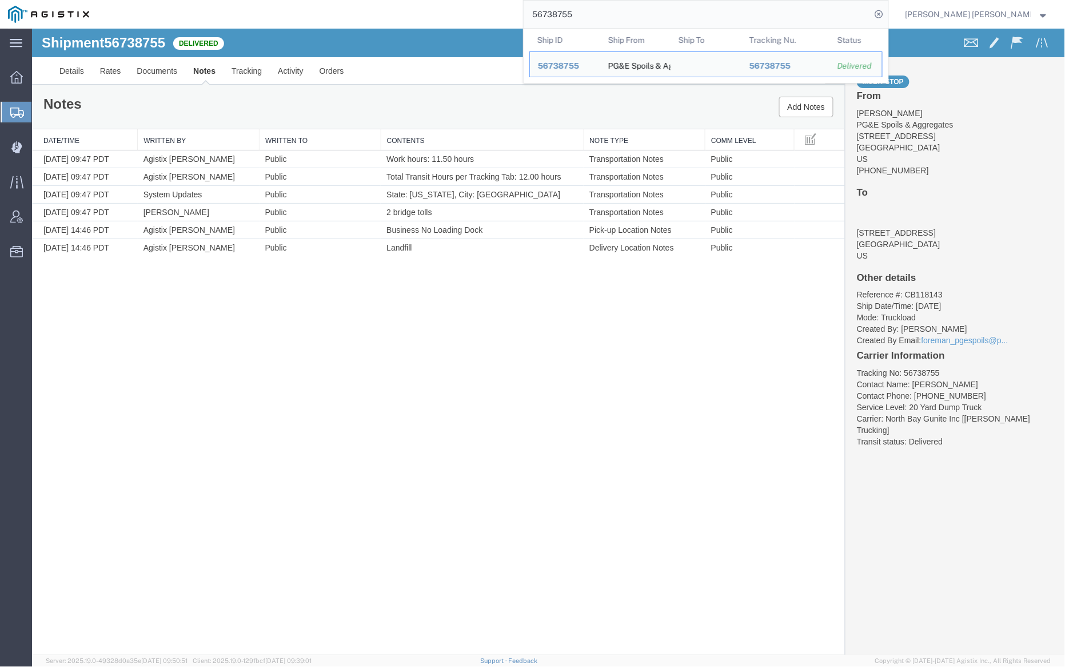
drag, startPoint x: 617, startPoint y: 13, endPoint x: 719, endPoint y: 18, distance: 101.9
click at [618, 13] on input "56738755" at bounding box center [698, 14] width 348 height 27
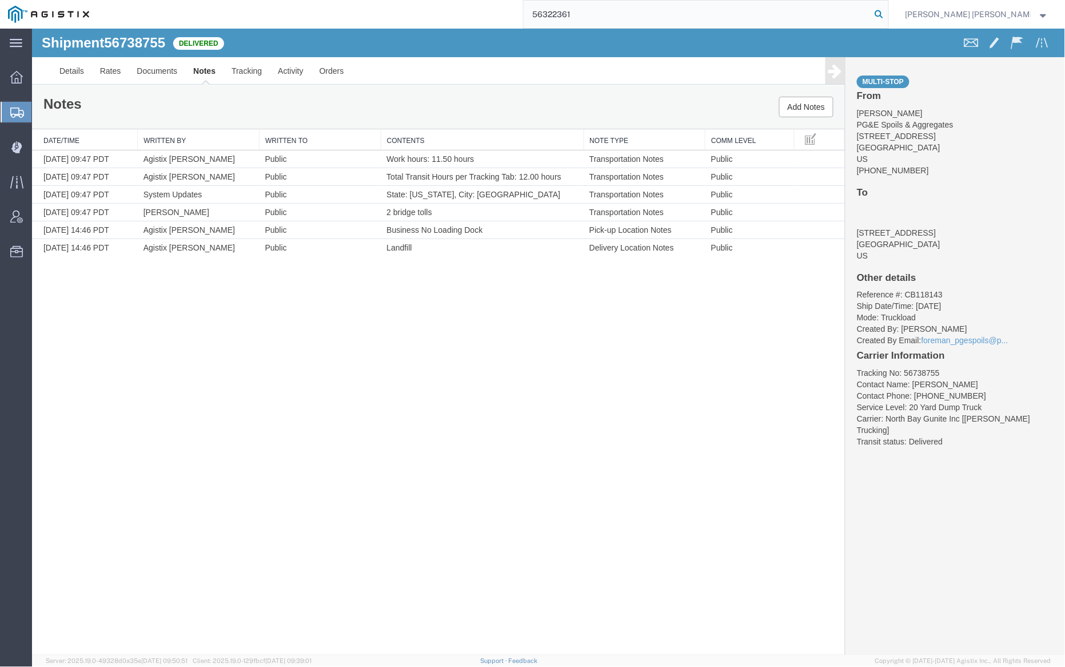
click at [888, 15] on icon at bounding box center [880, 14] width 16 height 16
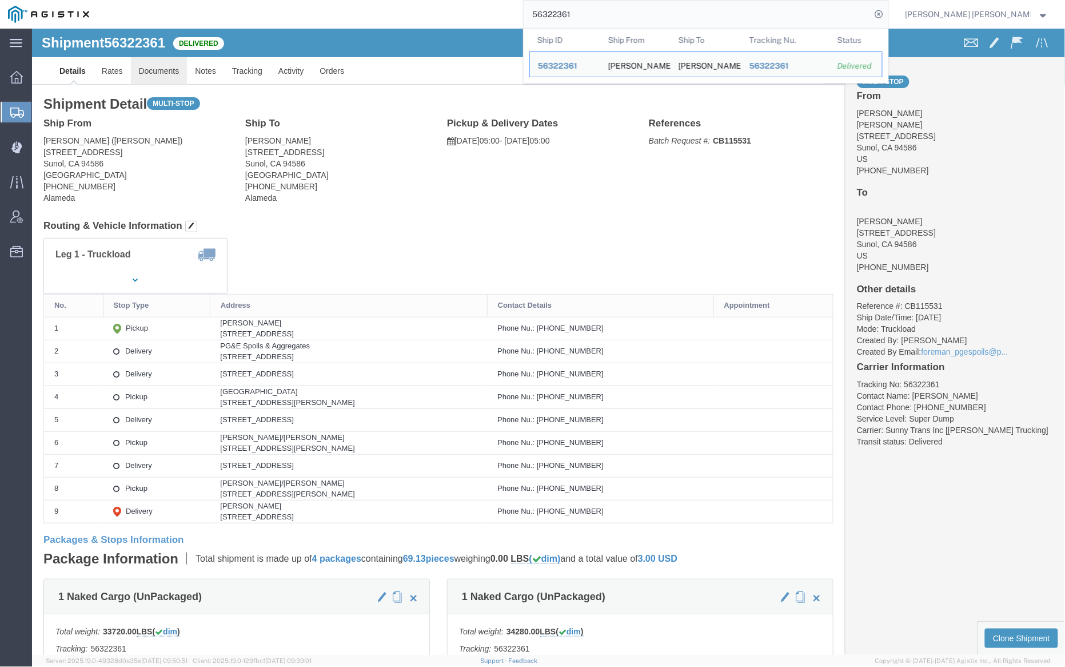
click link "Documents"
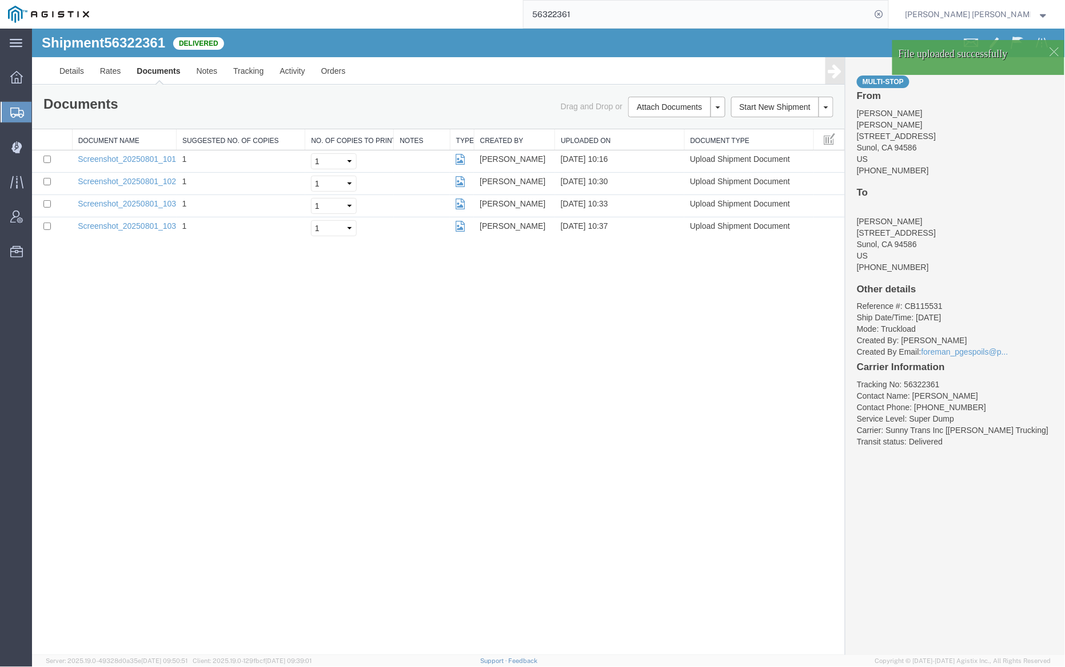
click at [170, 73] on link "Documents" at bounding box center [157, 70] width 59 height 27
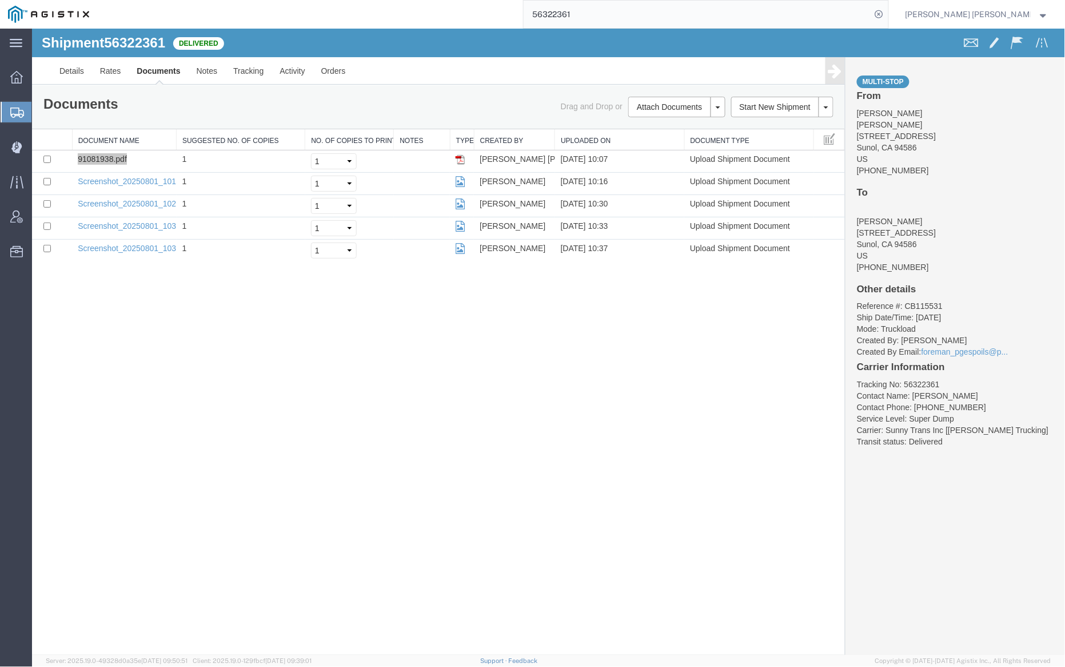
click at [609, 12] on input "56322361" at bounding box center [698, 14] width 348 height 27
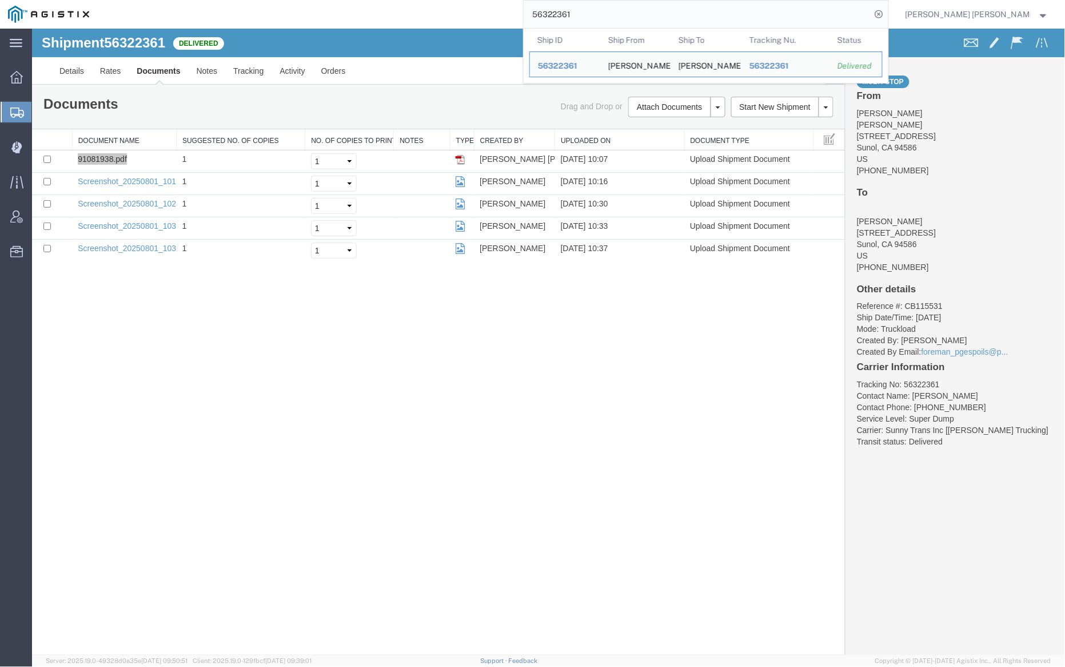
click at [609, 12] on input "56322361" at bounding box center [698, 14] width 348 height 27
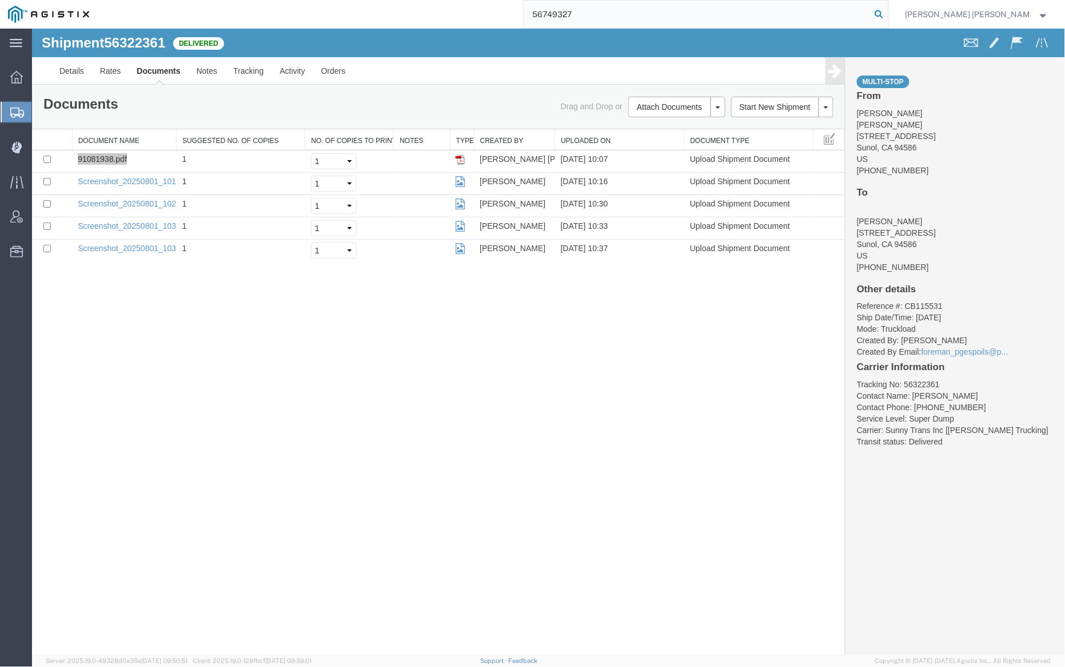
type input "56749327"
click at [888, 12] on icon at bounding box center [880, 14] width 16 height 16
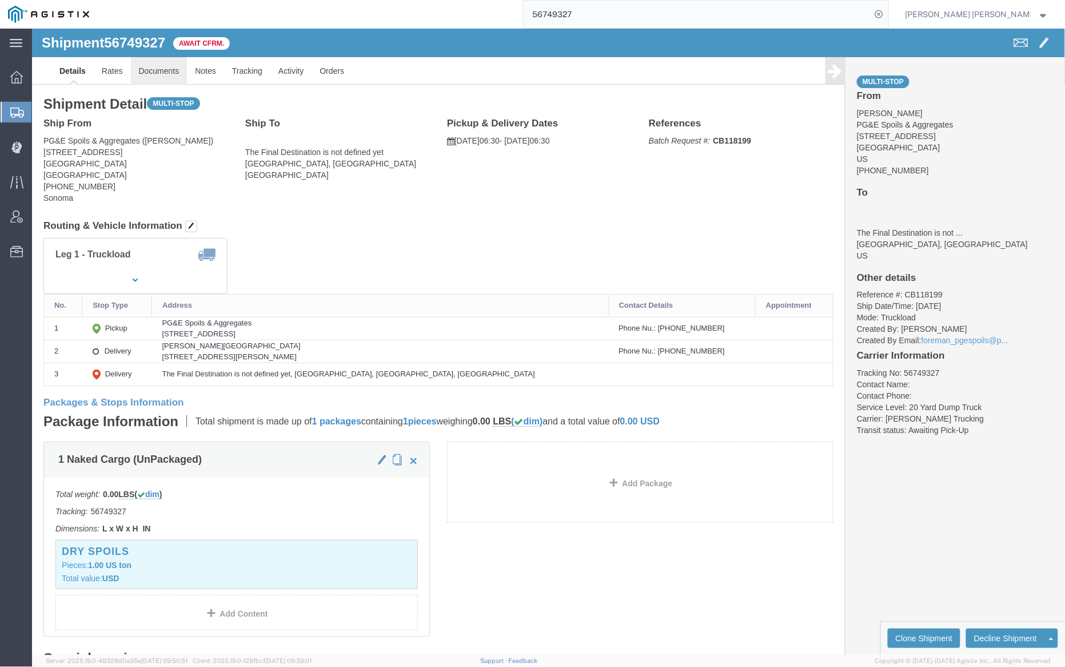
click link "Documents"
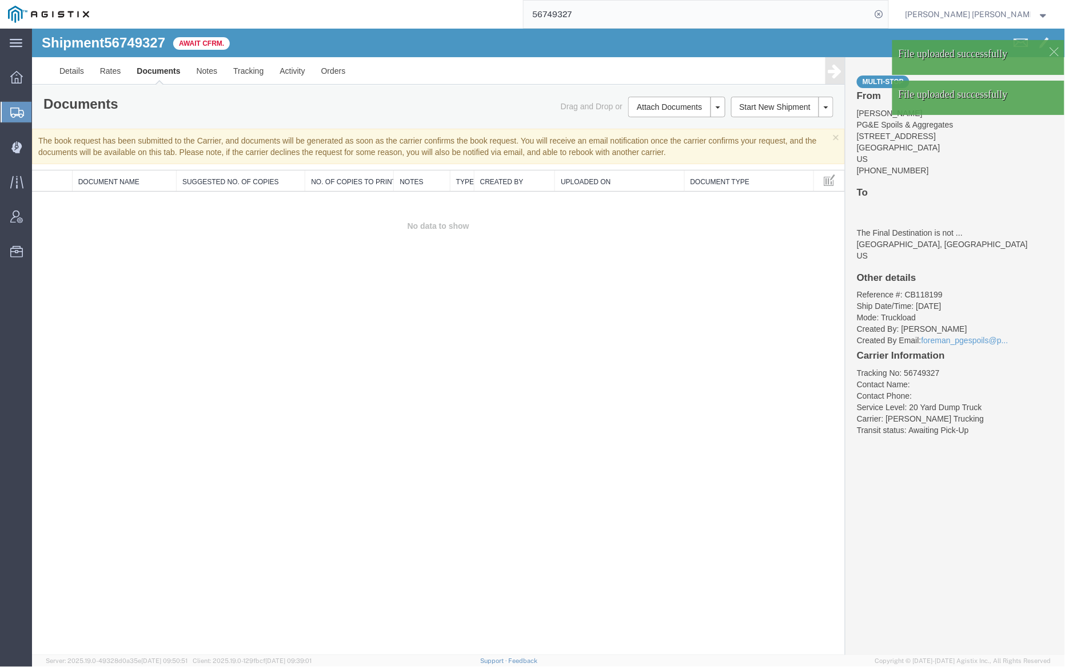
click at [159, 71] on link "Documents" at bounding box center [157, 70] width 59 height 27
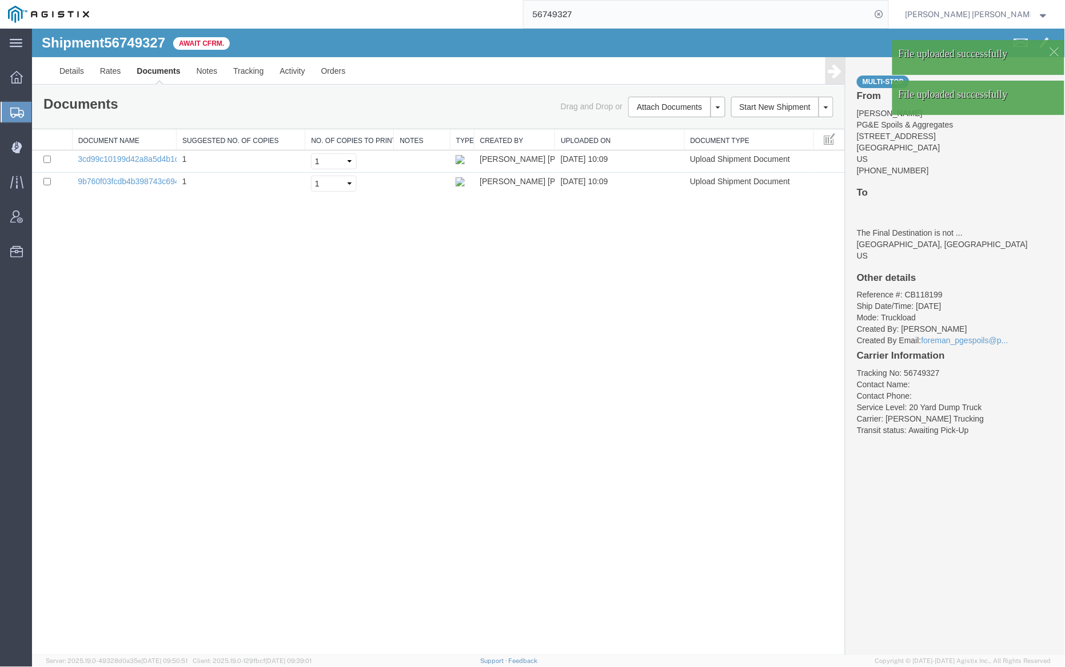
click at [159, 71] on link "Documents" at bounding box center [157, 70] width 59 height 27
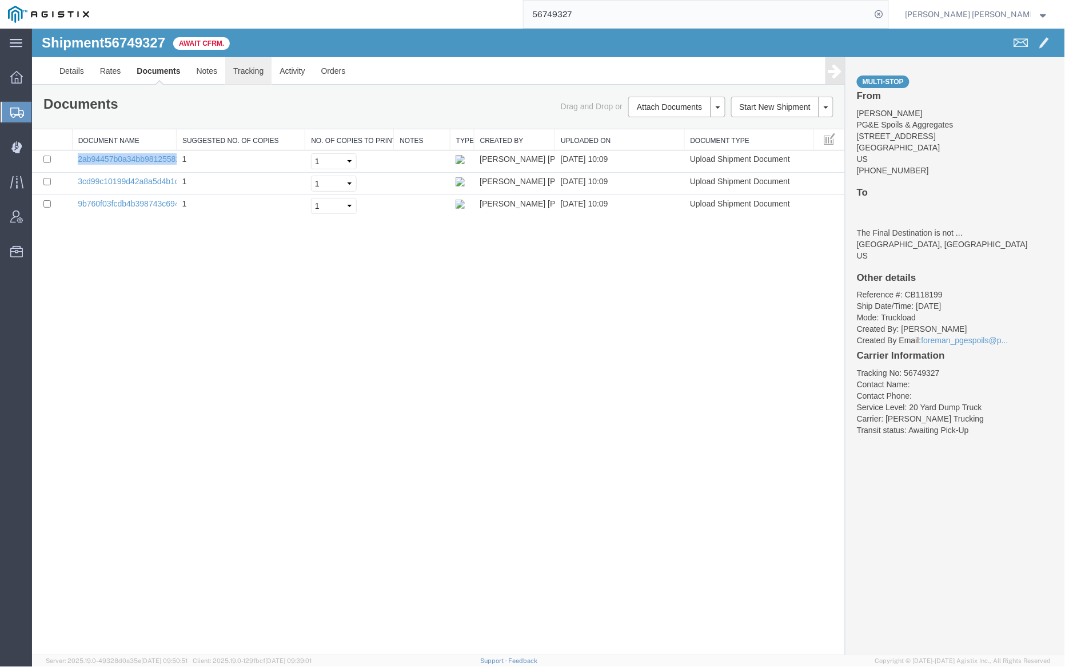
click at [253, 69] on link "Tracking" at bounding box center [248, 70] width 46 height 27
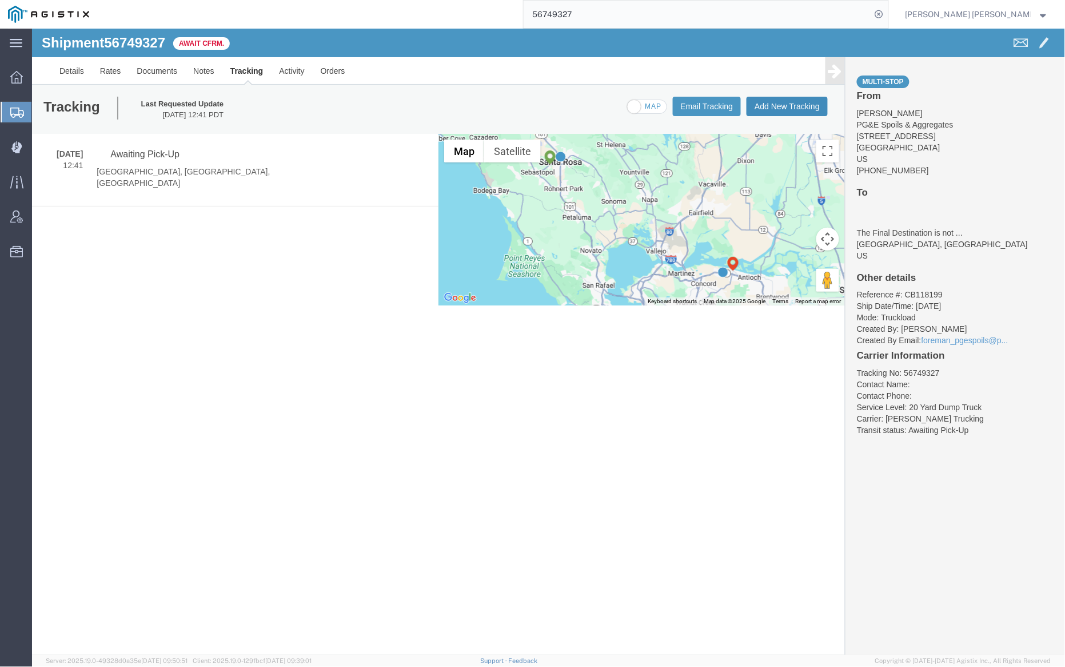
click at [805, 104] on button "Add New Tracking" at bounding box center [786, 105] width 81 height 19
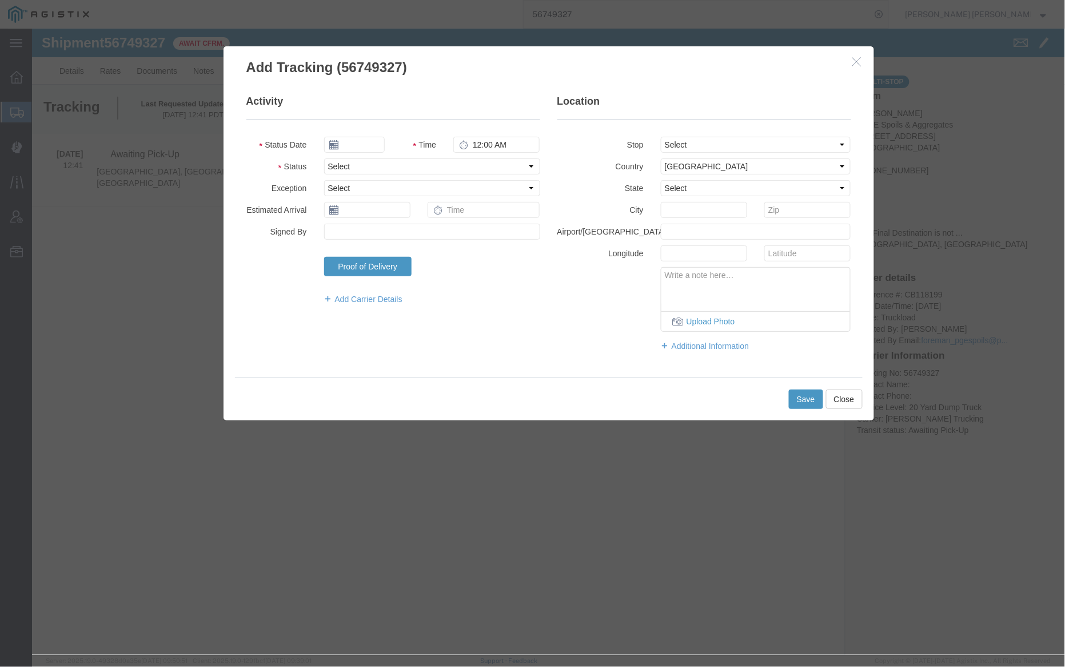
type input "09/17/2025"
type input "11:00 AM"
click at [355, 145] on input "09/17/2025" at bounding box center [354, 144] width 61 height 16
click at [367, 213] on td "9" at bounding box center [366, 215] width 17 height 17
type input "[DATE]"
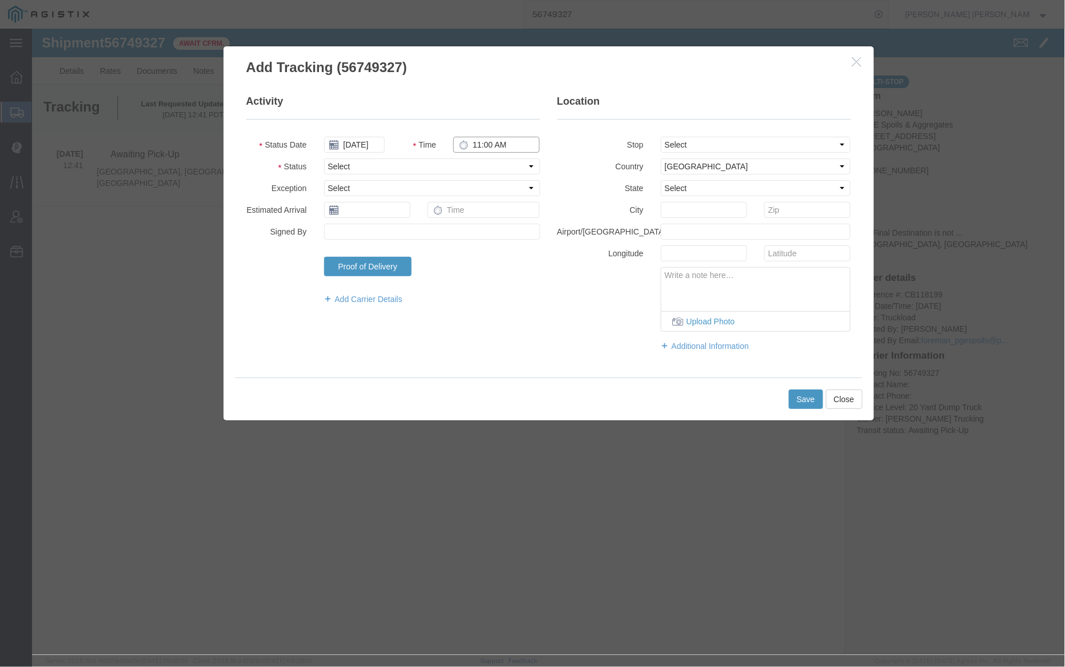
click at [476, 142] on input "11:00 AM" at bounding box center [496, 144] width 86 height 16
type input "6:30 AM"
click at [447, 165] on select "Select Arrival Notice Available Arrival Notice Imported Arrive at Delivery Loca…" at bounding box center [432, 166] width 216 height 16
select select "ARVPULOC"
click at [324, 158] on select "Select Arrival Notice Available Arrival Notice Imported Arrive at Delivery Loca…" at bounding box center [432, 166] width 216 height 16
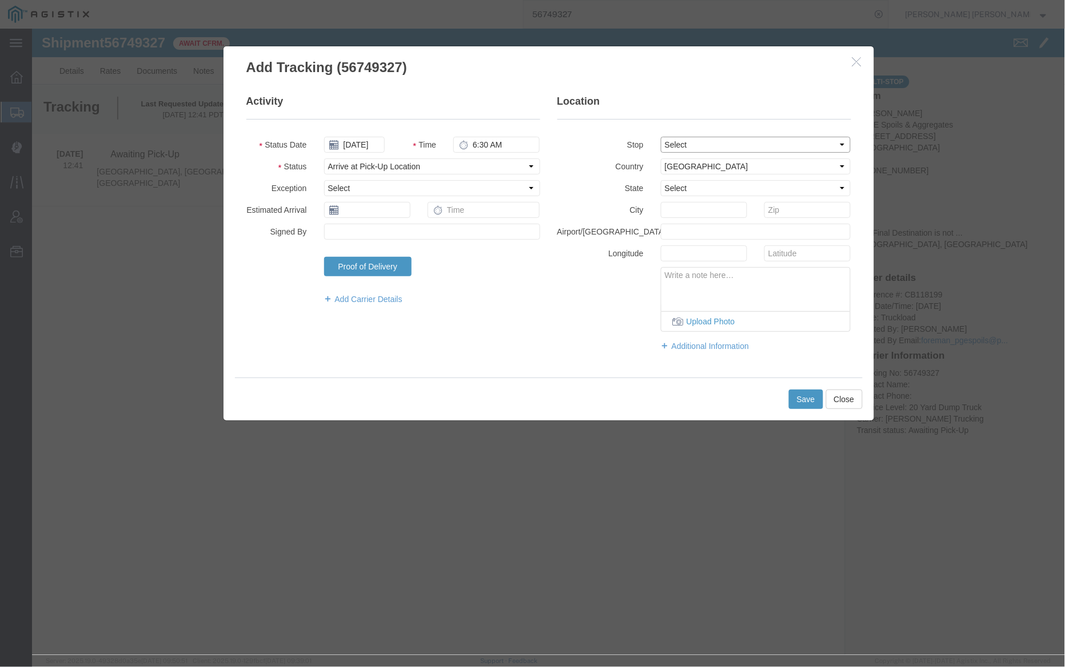
click at [711, 146] on select "Select From: [STREET_ADDRESS] Stop 2: [STREET_ADDRESS][PERSON_NAME] To: The Fin…" at bounding box center [756, 144] width 190 height 16
select select "{"pickupDeliveryInfoId": "122793903","pickupOrDelivery": "P","stopNum": "1","lo…"
click at [661, 136] on select "Select From: [STREET_ADDRESS] Stop 2: [STREET_ADDRESS][PERSON_NAME] To: The Fin…" at bounding box center [756, 144] width 190 height 16
select select "CA"
type input "Santa [PERSON_NAME]"
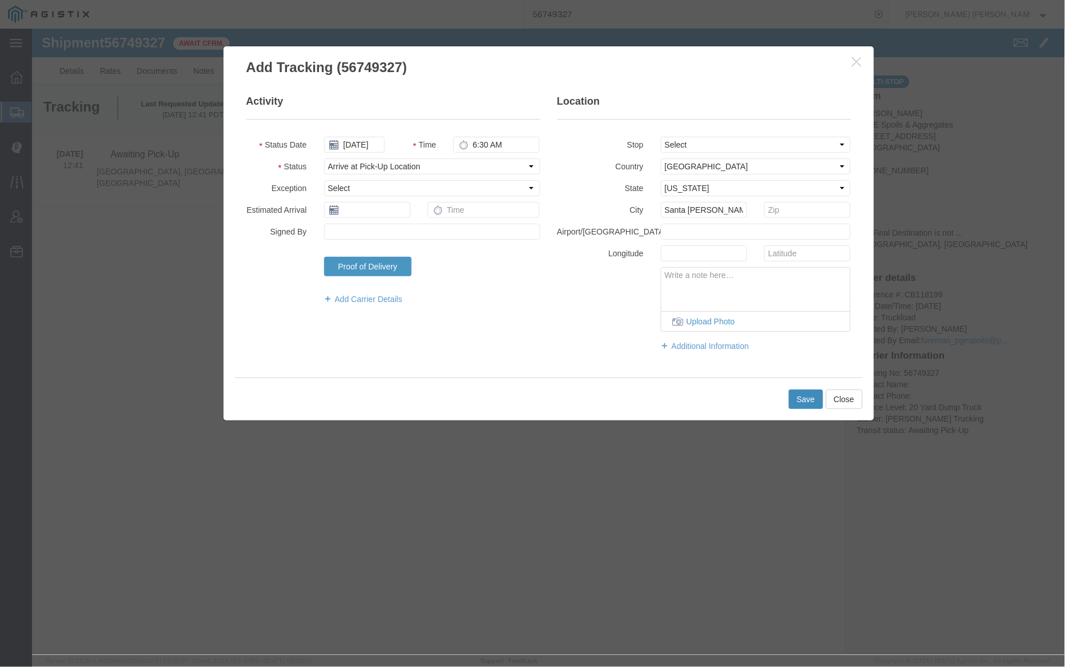
click at [805, 396] on button "Save" at bounding box center [806, 398] width 34 height 19
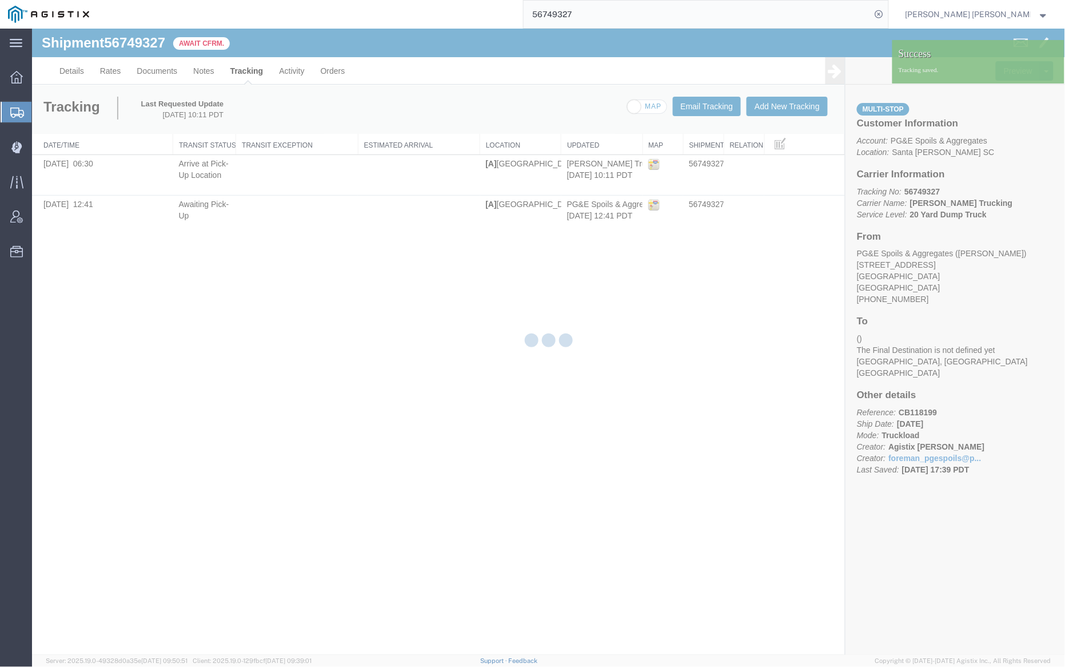
checkbox input "false"
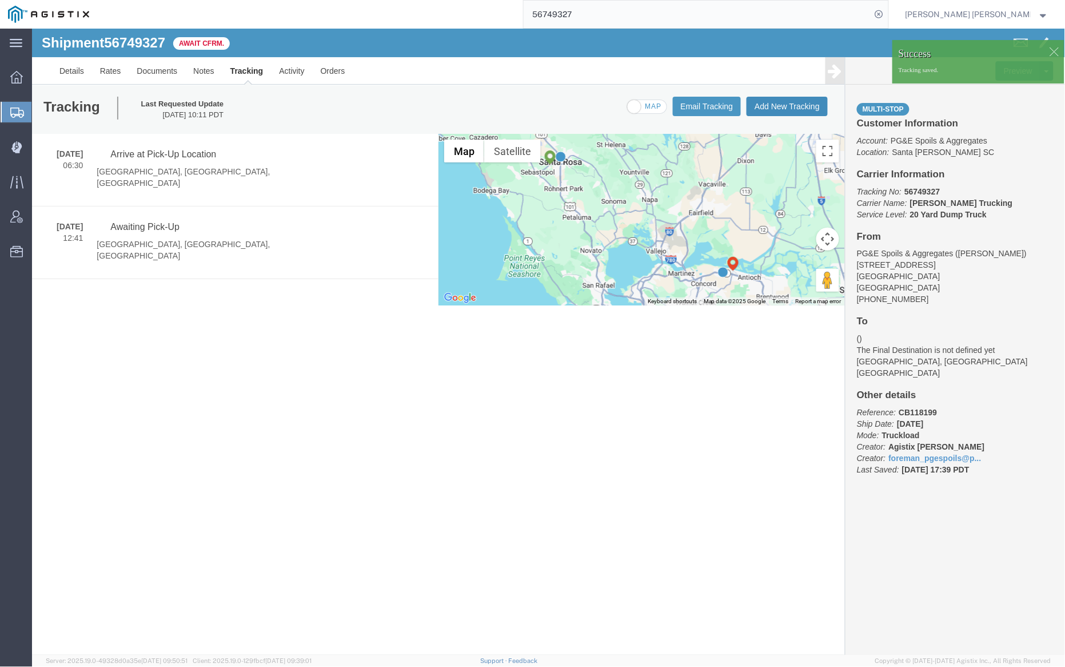
click at [789, 100] on button "Add New Tracking" at bounding box center [786, 105] width 81 height 19
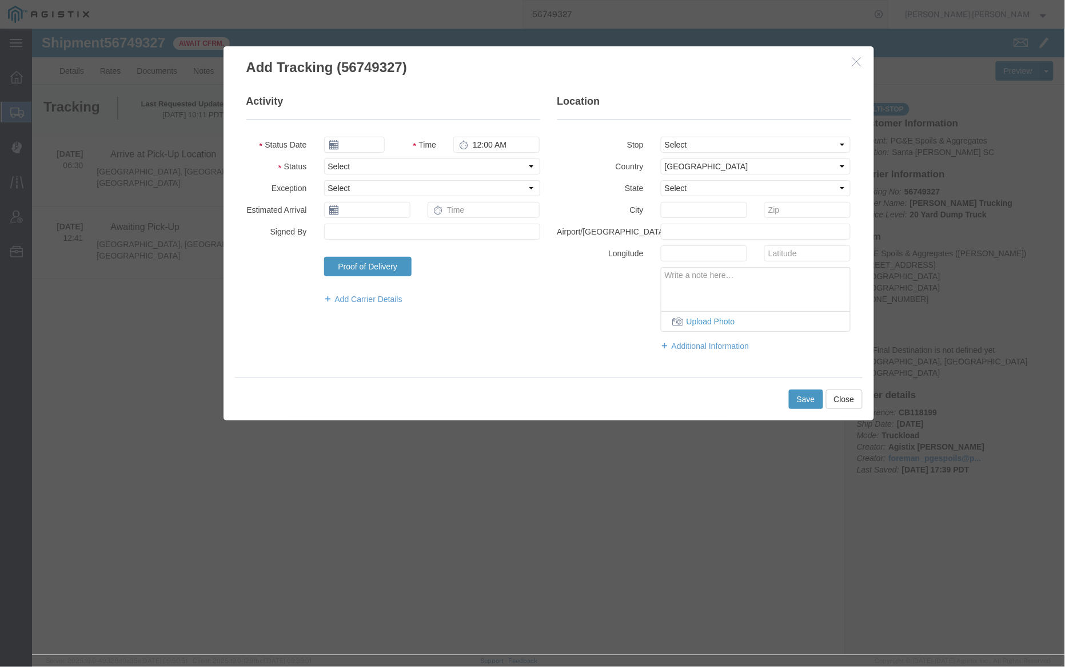
type input "09/17/2025"
type input "11:00 AM"
click at [353, 136] on div "09/17/2025" at bounding box center [354, 144] width 61 height 16
click at [359, 145] on input "09/17/2025" at bounding box center [354, 144] width 61 height 16
drag, startPoint x: 363, startPoint y: 217, endPoint x: 396, endPoint y: 193, distance: 40.5
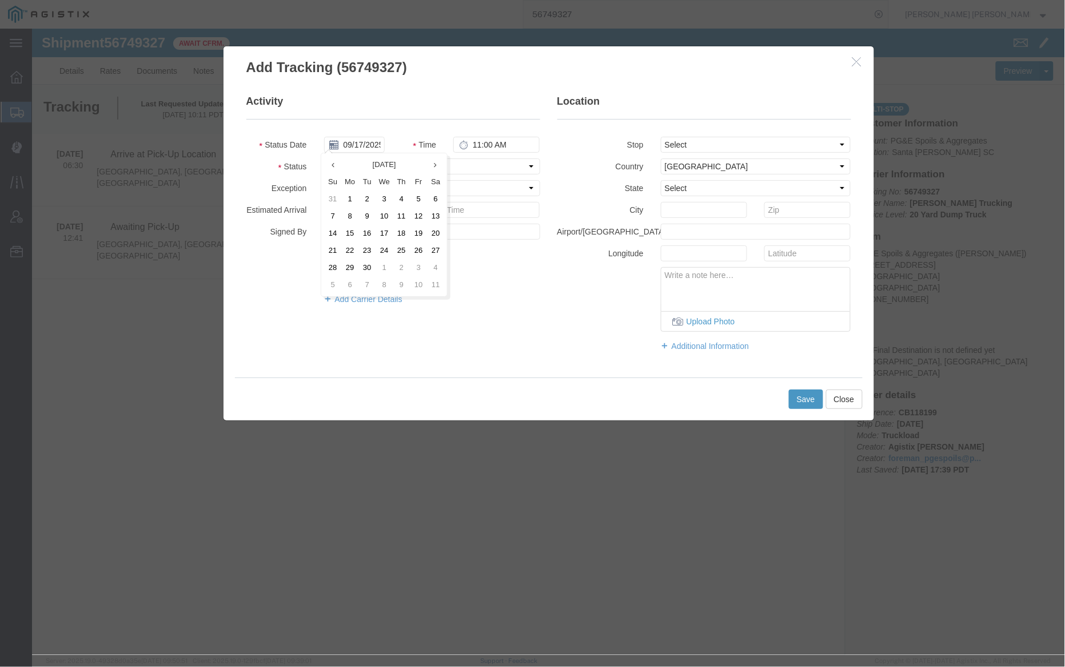
click at [363, 217] on td "9" at bounding box center [366, 215] width 17 height 17
type input "[DATE]"
click at [476, 145] on input "11:00 AM" at bounding box center [496, 144] width 86 height 16
type input "6:10 PM"
click at [404, 164] on select "Select Arrival Notice Available Arrival Notice Imported Arrive at Delivery Loca…" at bounding box center [432, 166] width 216 height 16
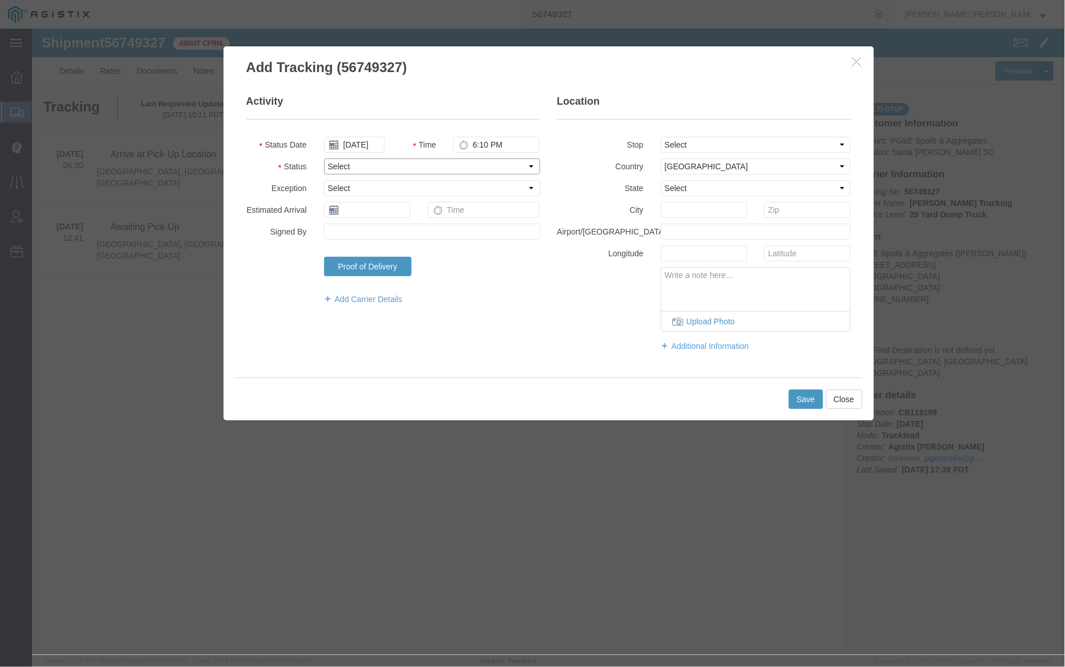
select select "DELIVRED"
click at [324, 158] on select "Select Arrival Notice Available Arrival Notice Imported Arrive at Delivery Loca…" at bounding box center [432, 166] width 216 height 16
click at [721, 141] on select "Select From: [STREET_ADDRESS] Stop 2: [STREET_ADDRESS][PERSON_NAME] To: The Fin…" at bounding box center [756, 144] width 190 height 16
select select "{"pickupDeliveryInfoId": "122793903","pickupOrDelivery": "P","stopNum": "1","lo…"
click at [661, 136] on select "Select From: [STREET_ADDRESS] Stop 2: [STREET_ADDRESS][PERSON_NAME] To: The Fin…" at bounding box center [756, 144] width 190 height 16
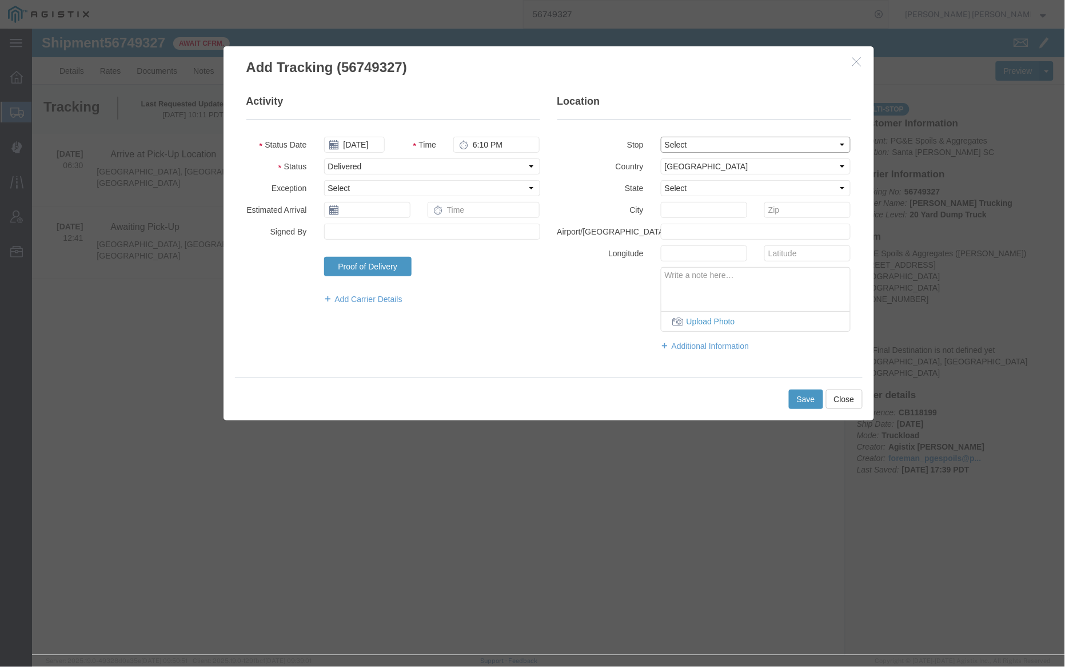
select select "CA"
type input "Santa [PERSON_NAME]"
click at [812, 400] on button "Save" at bounding box center [806, 398] width 34 height 19
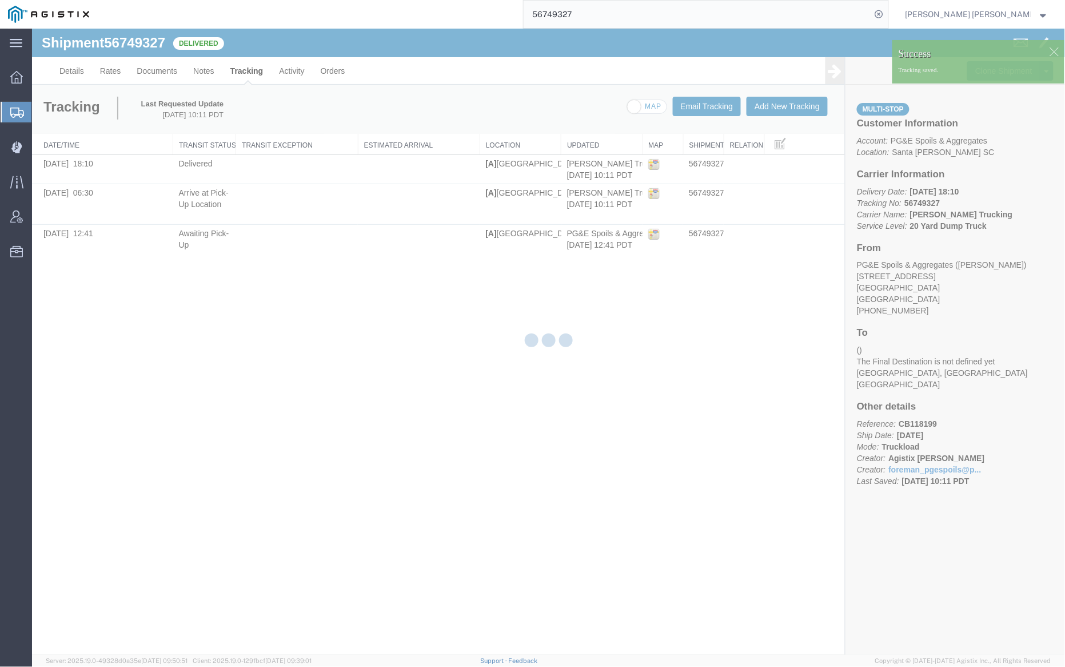
checkbox input "false"
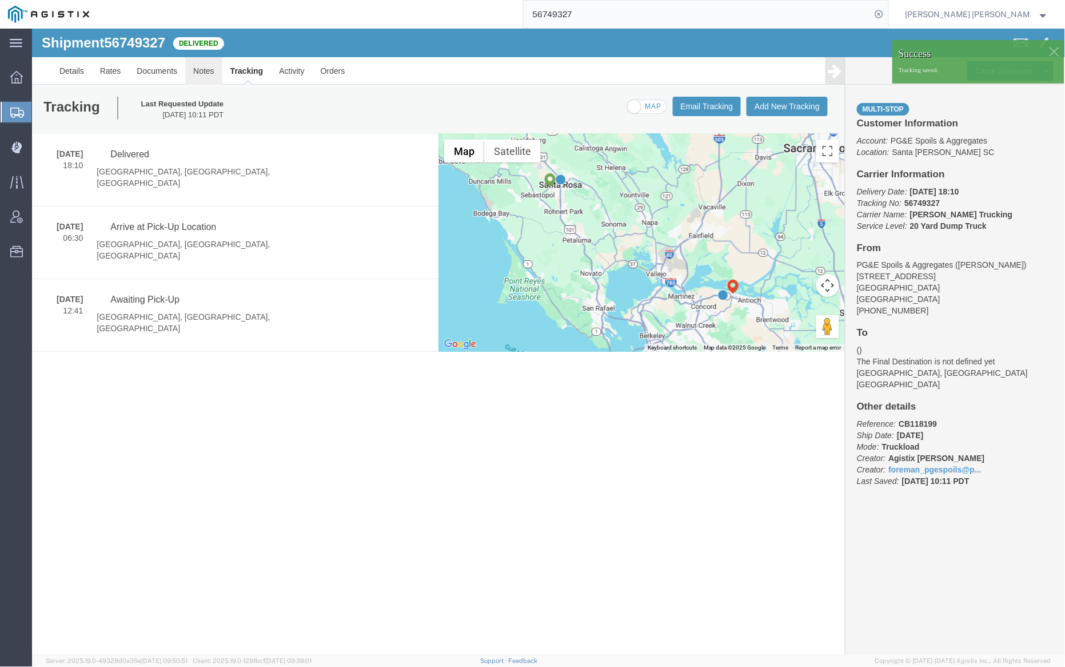
click at [199, 71] on link "Notes" at bounding box center [203, 70] width 37 height 27
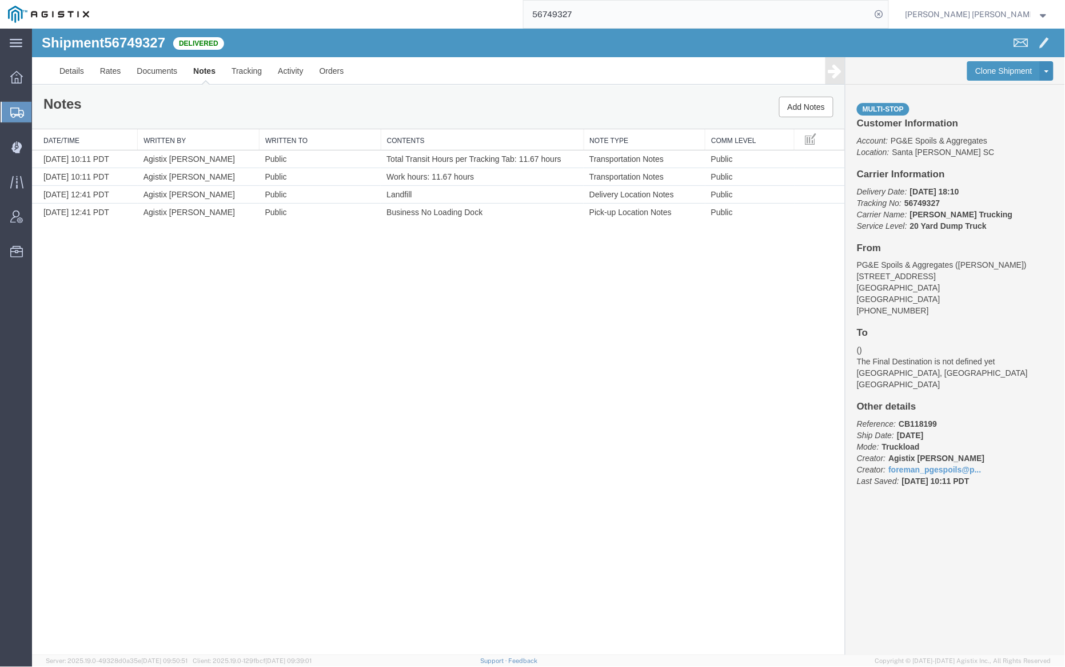
click at [600, 14] on input "56749327" at bounding box center [698, 14] width 348 height 27
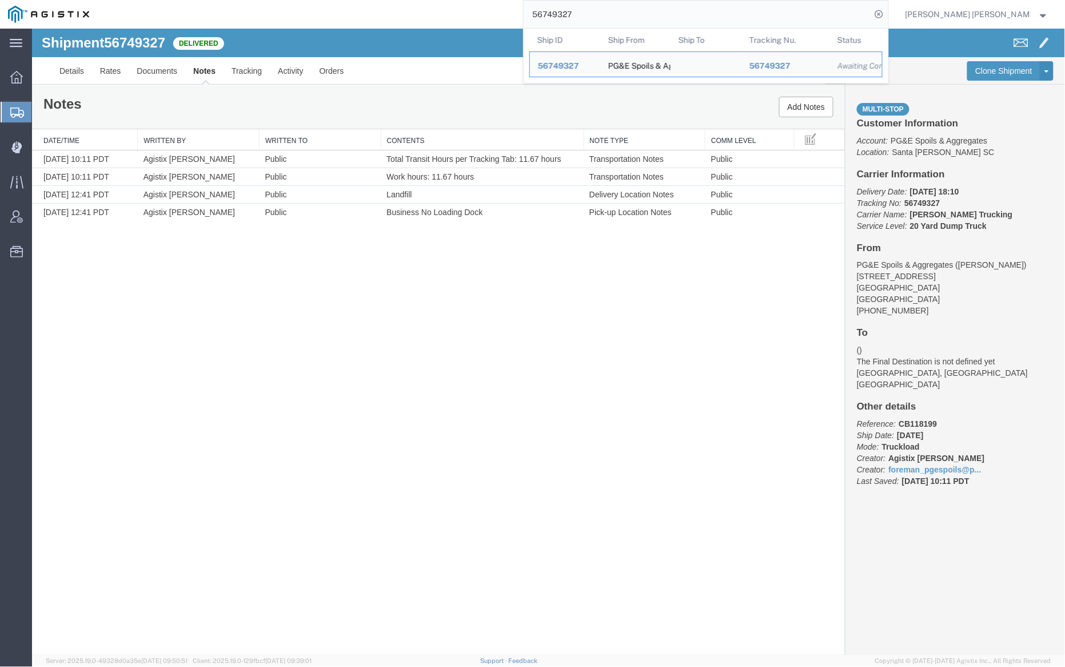
click at [601, 14] on input "56749327" at bounding box center [698, 14] width 348 height 27
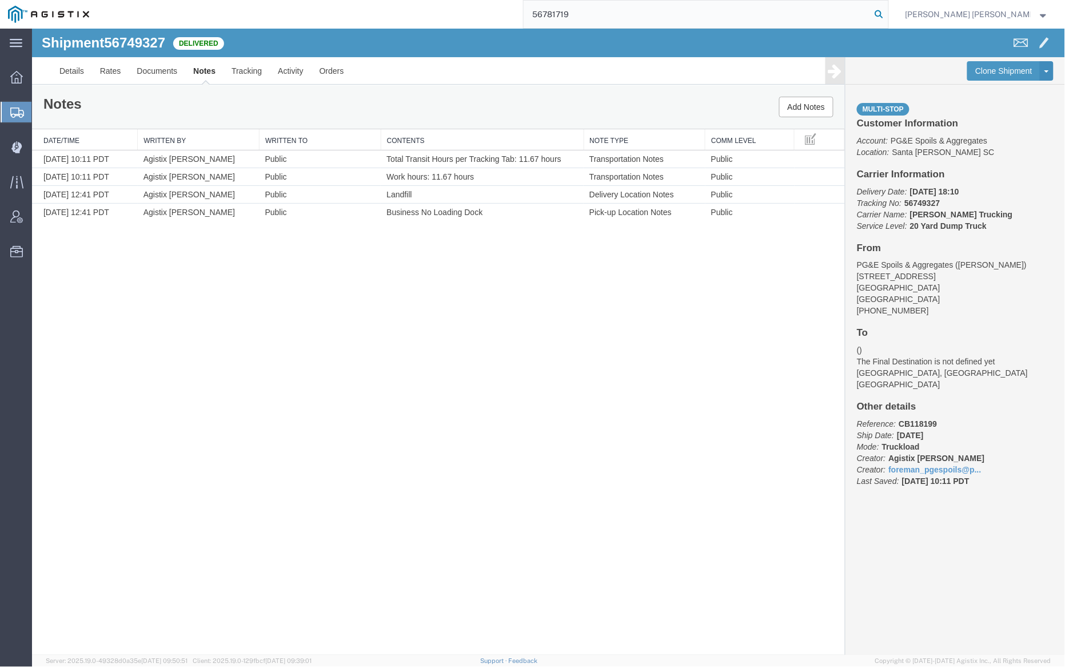
click at [888, 13] on icon at bounding box center [880, 14] width 16 height 16
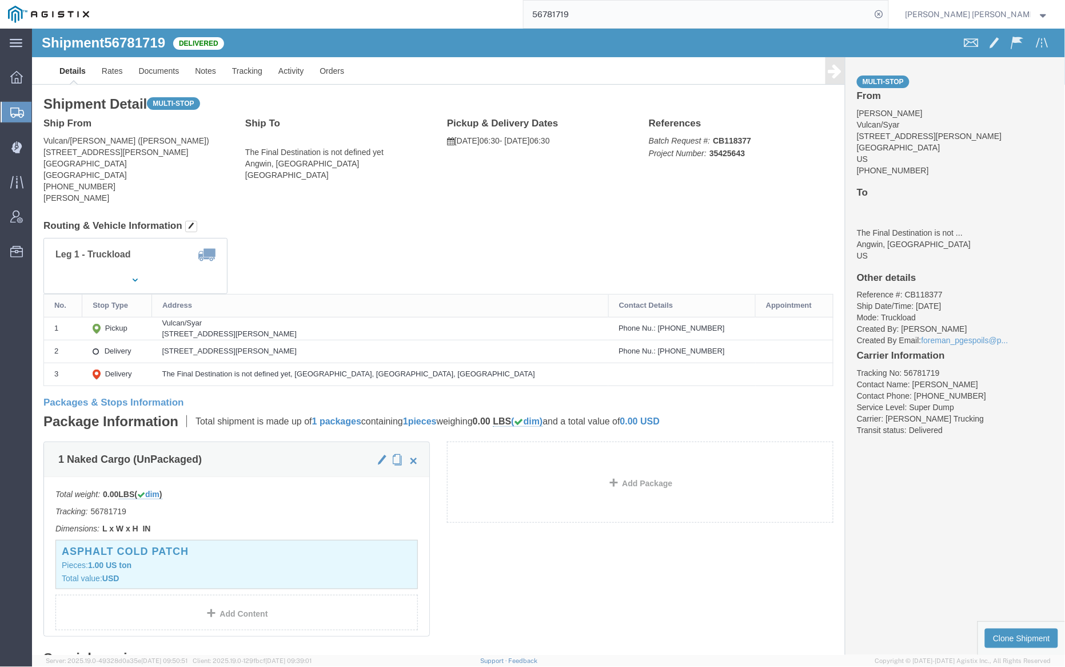
click link "Documents"
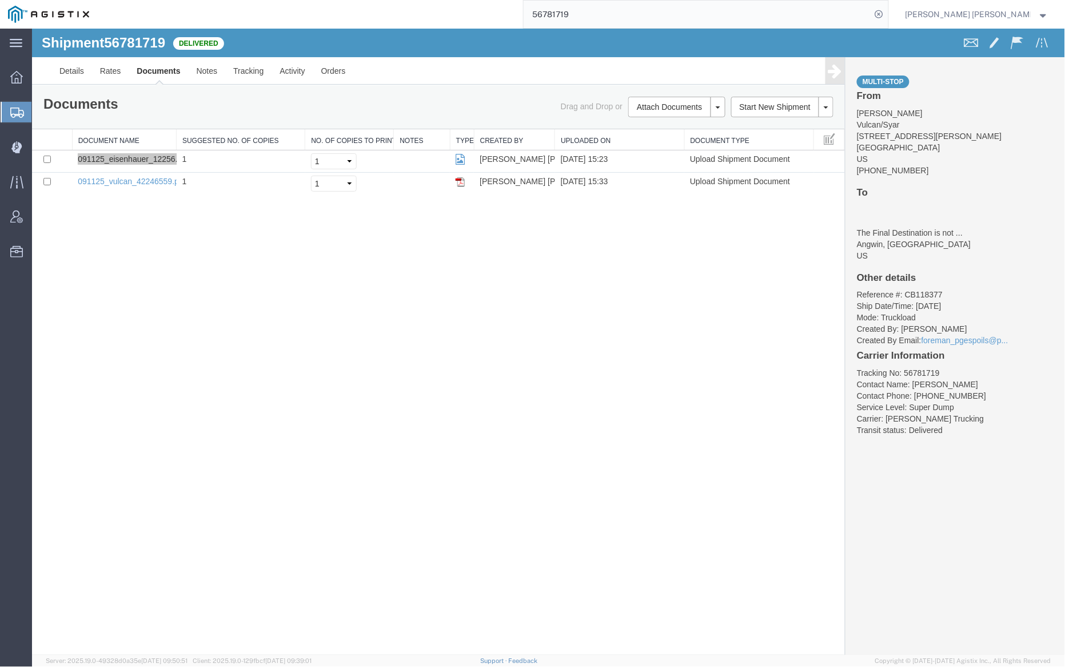
click at [602, 11] on input "56781719" at bounding box center [698, 14] width 348 height 27
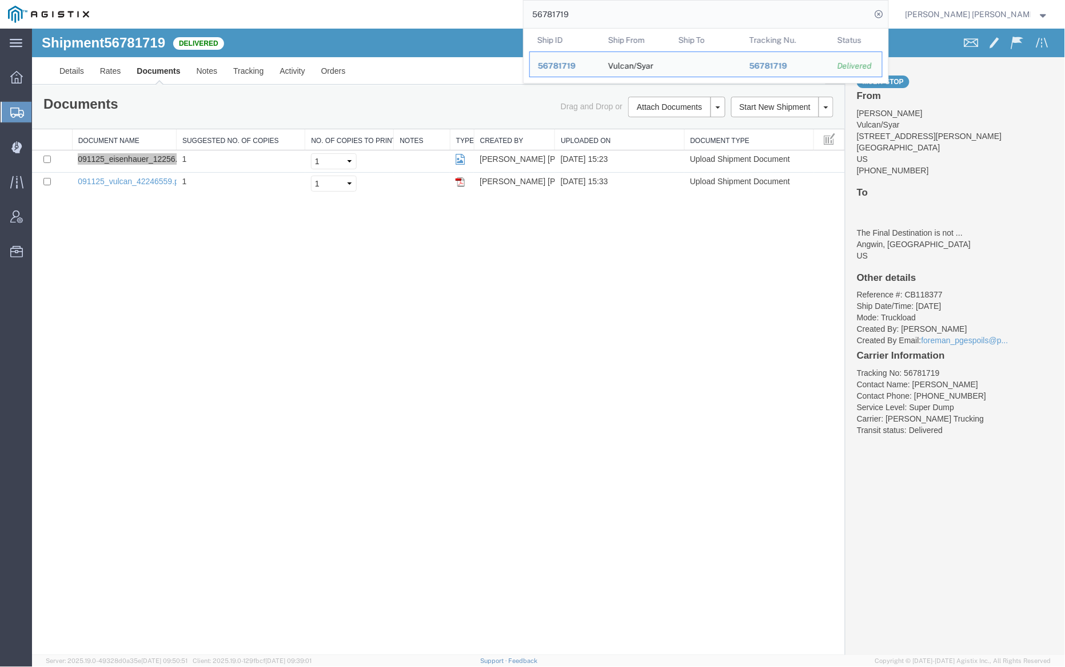
click at [602, 11] on input "56781719" at bounding box center [698, 14] width 348 height 27
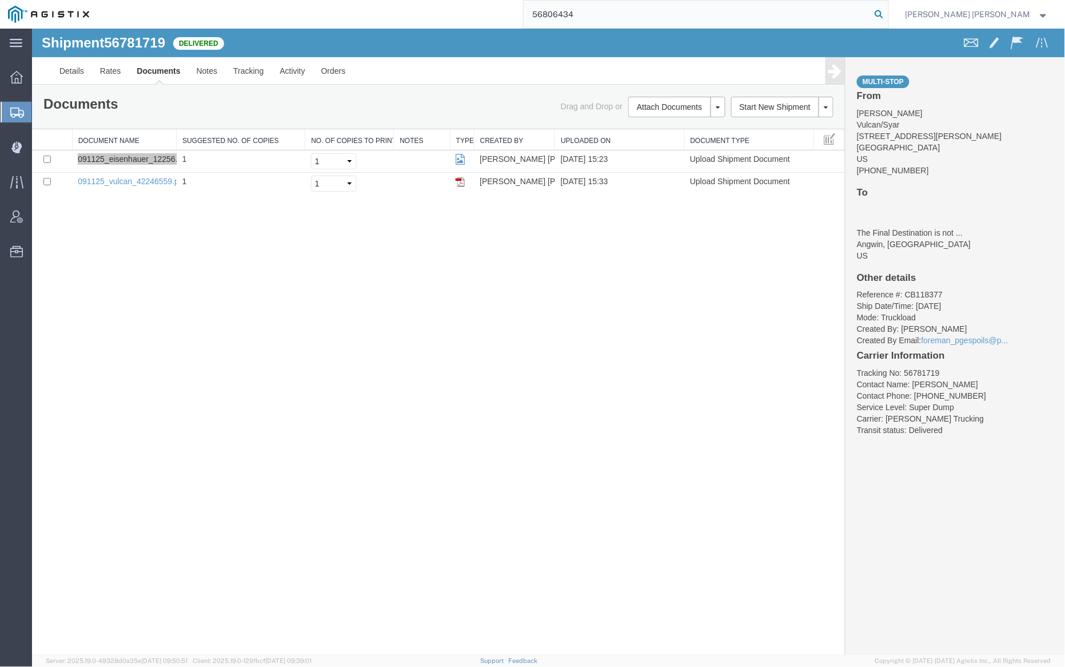
click at [872, 18] on input "56806434" at bounding box center [698, 14] width 348 height 27
click at [888, 15] on icon at bounding box center [880, 14] width 16 height 16
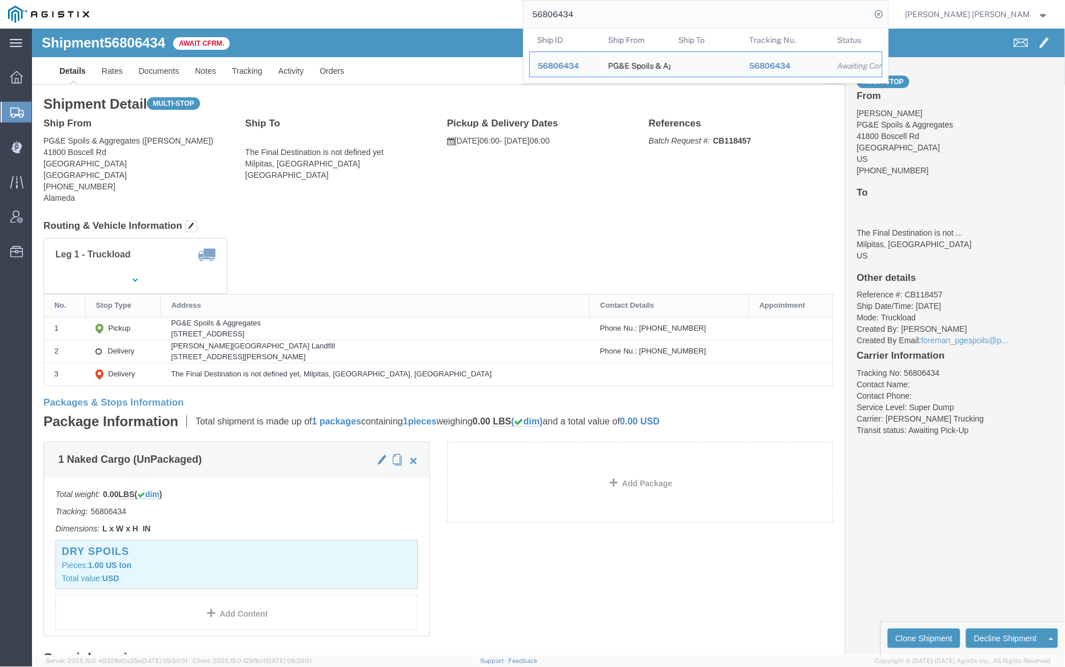
click at [618, 18] on input "56806434" at bounding box center [698, 14] width 348 height 27
paste input "47"
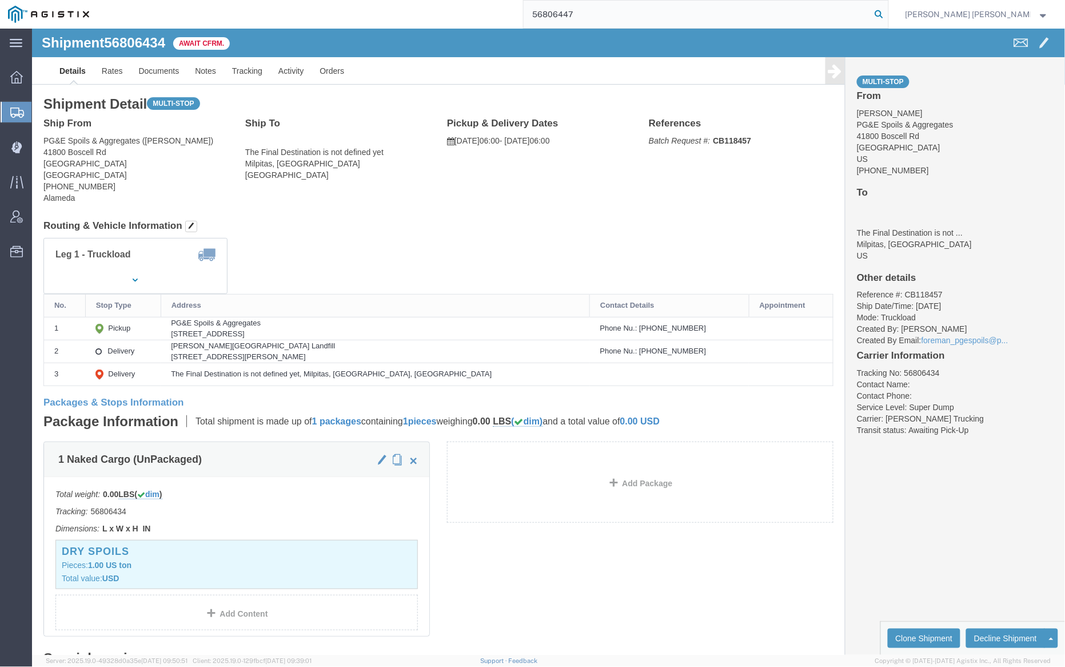
click at [888, 16] on icon at bounding box center [880, 14] width 16 height 16
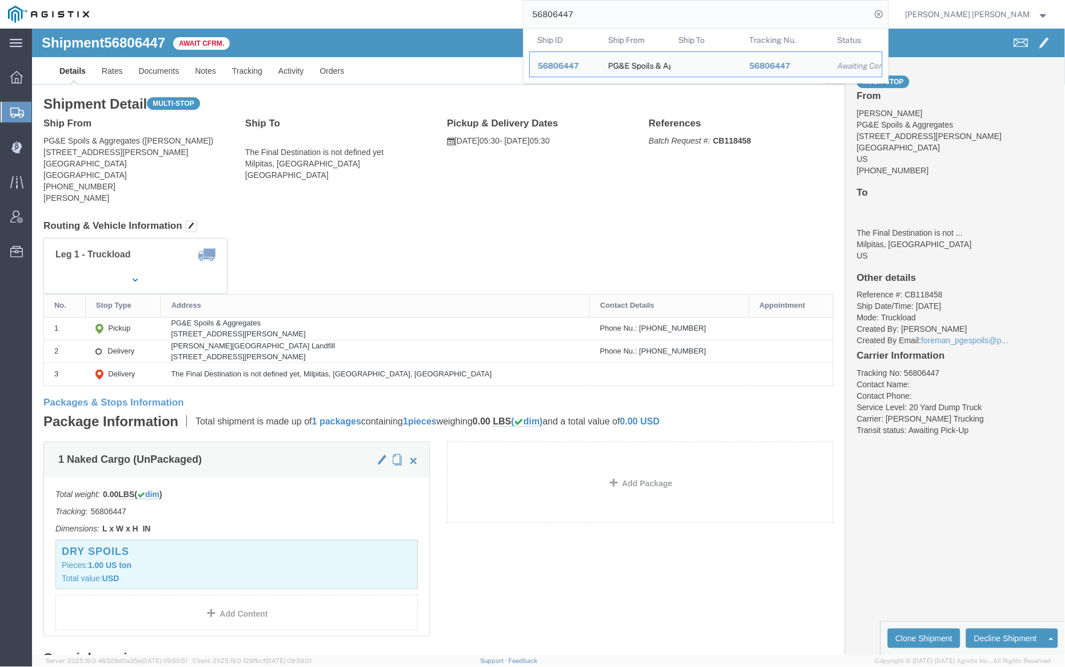
click at [607, 17] on input "56806447" at bounding box center [698, 14] width 348 height 27
paste input "11091"
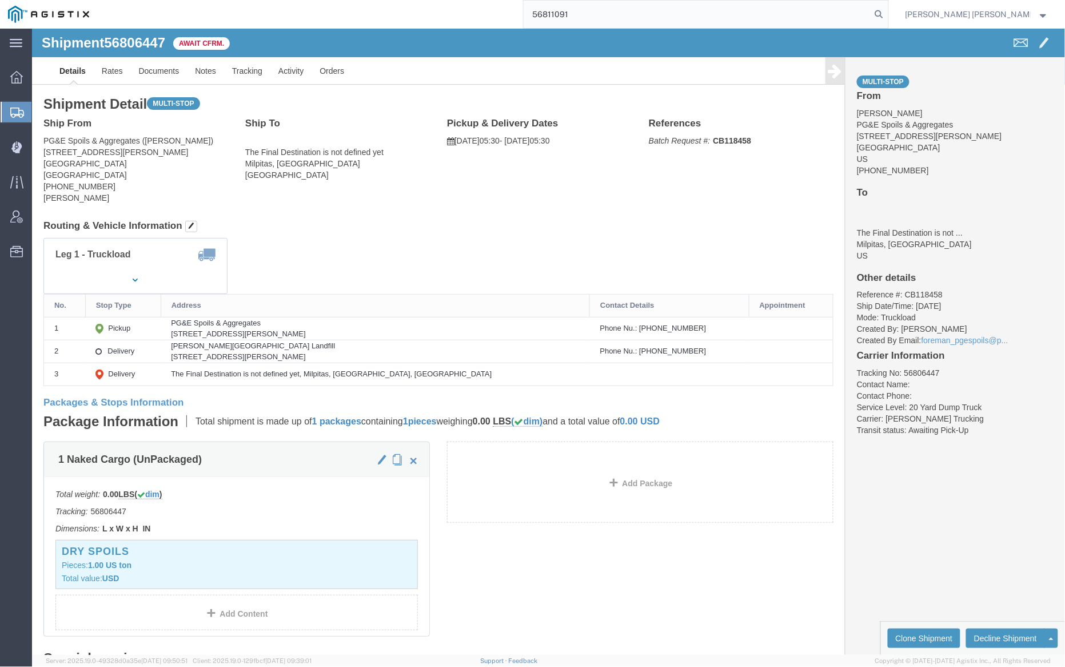
drag, startPoint x: 940, startPoint y: 15, endPoint x: 950, endPoint y: 21, distance: 12.0
click at [888, 15] on icon at bounding box center [880, 14] width 16 height 16
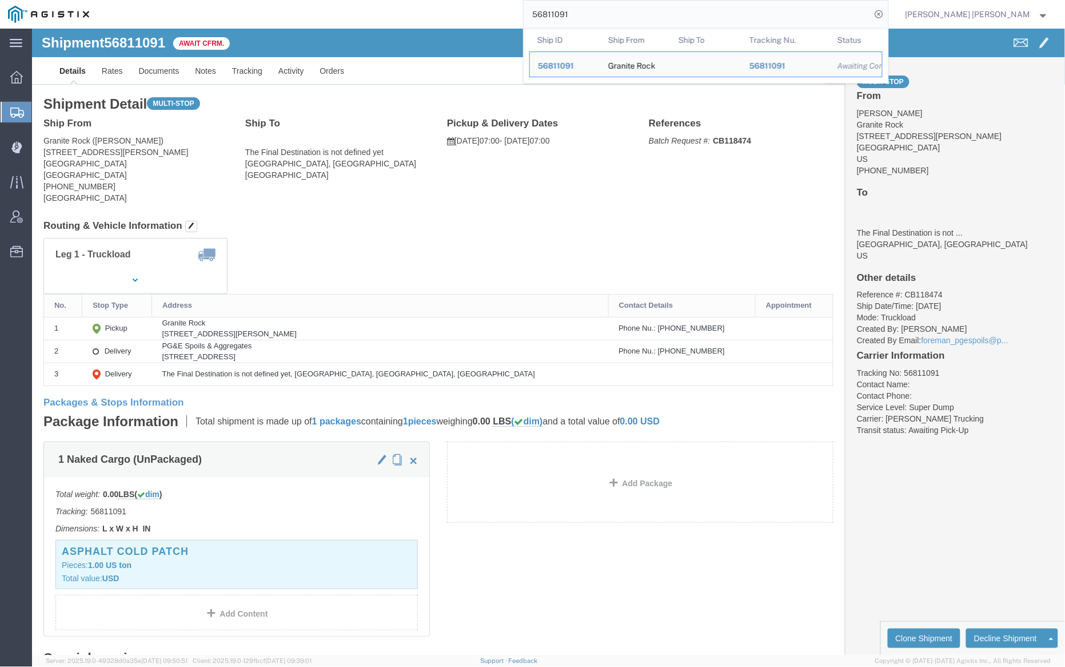
click at [596, 9] on input "56811091" at bounding box center [698, 14] width 348 height 27
paste input "610"
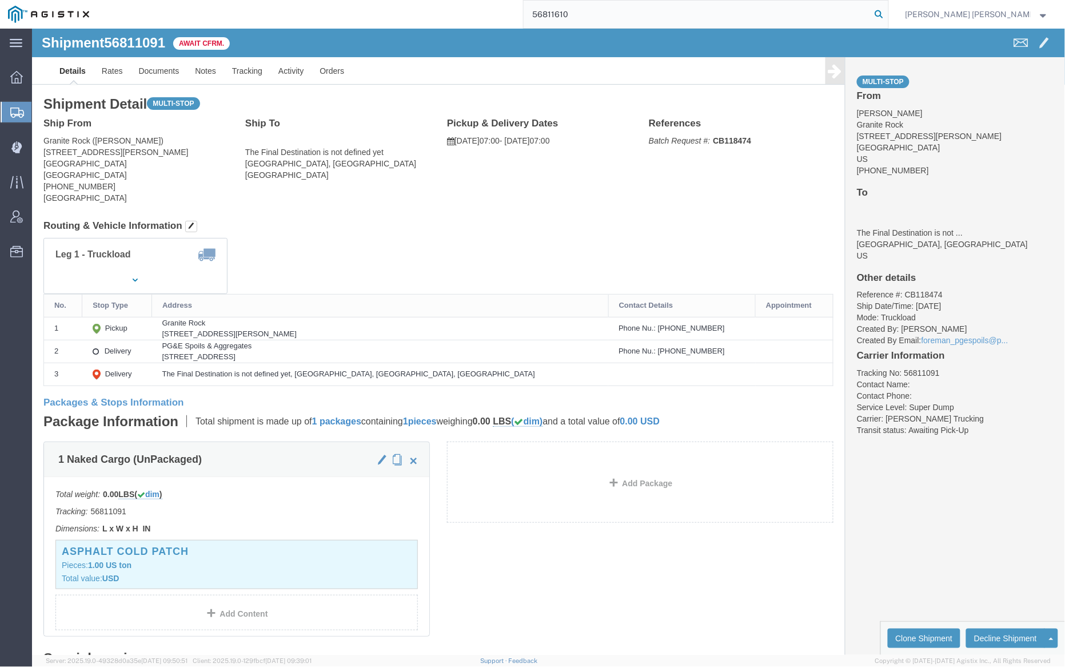
click at [888, 14] on icon at bounding box center [880, 14] width 16 height 16
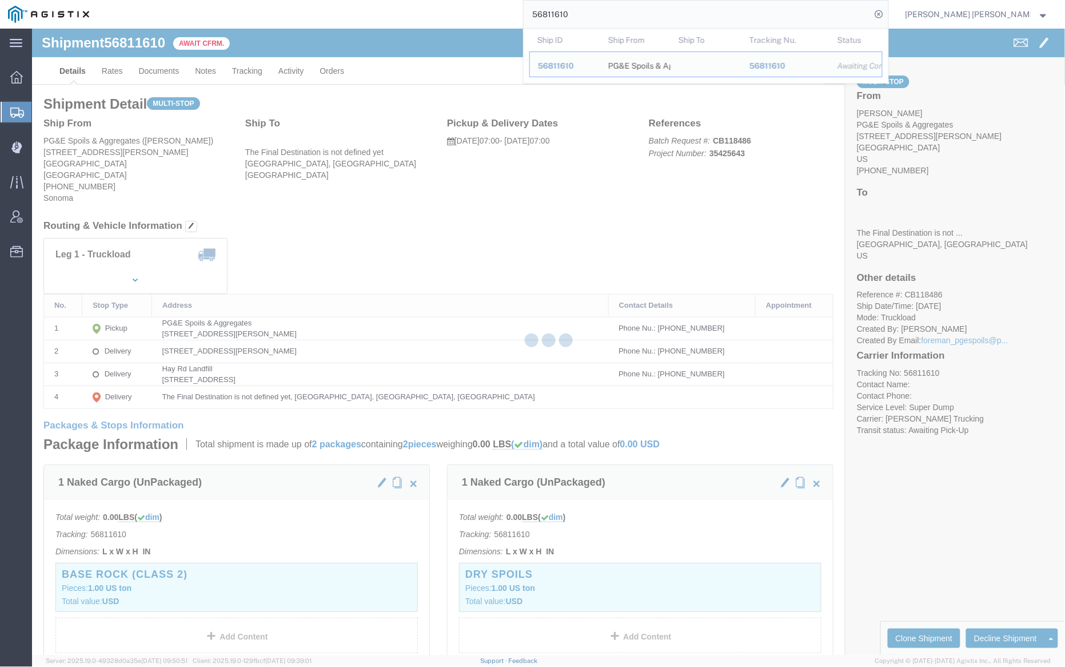
click at [618, 19] on input "56811610" at bounding box center [698, 14] width 348 height 27
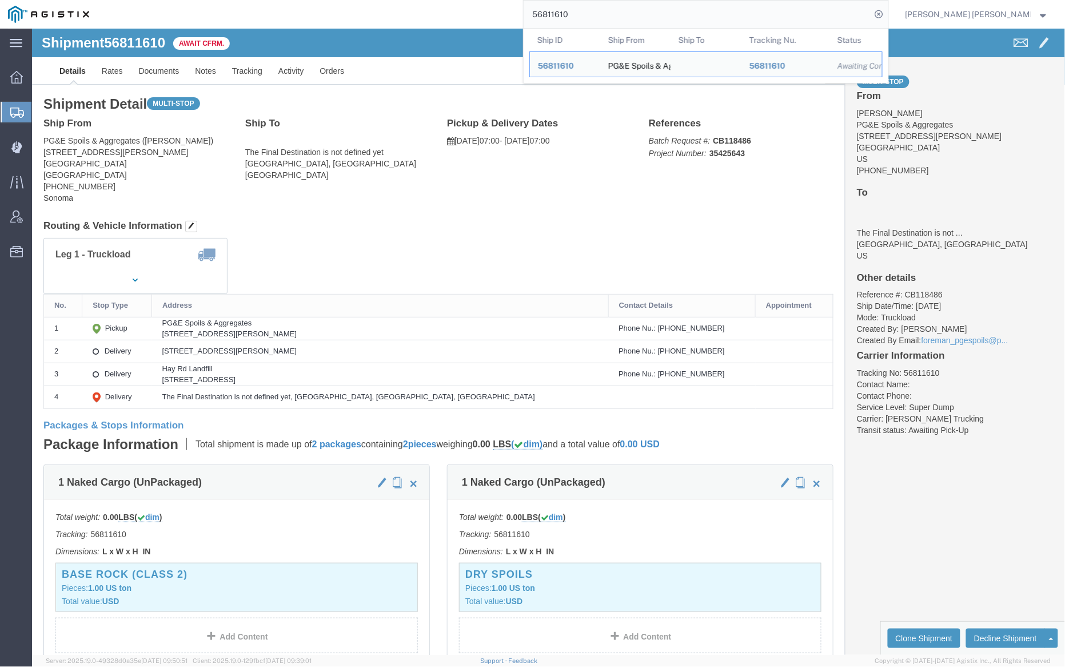
click at [618, 19] on input "56811610" at bounding box center [698, 14] width 348 height 27
paste input "2"
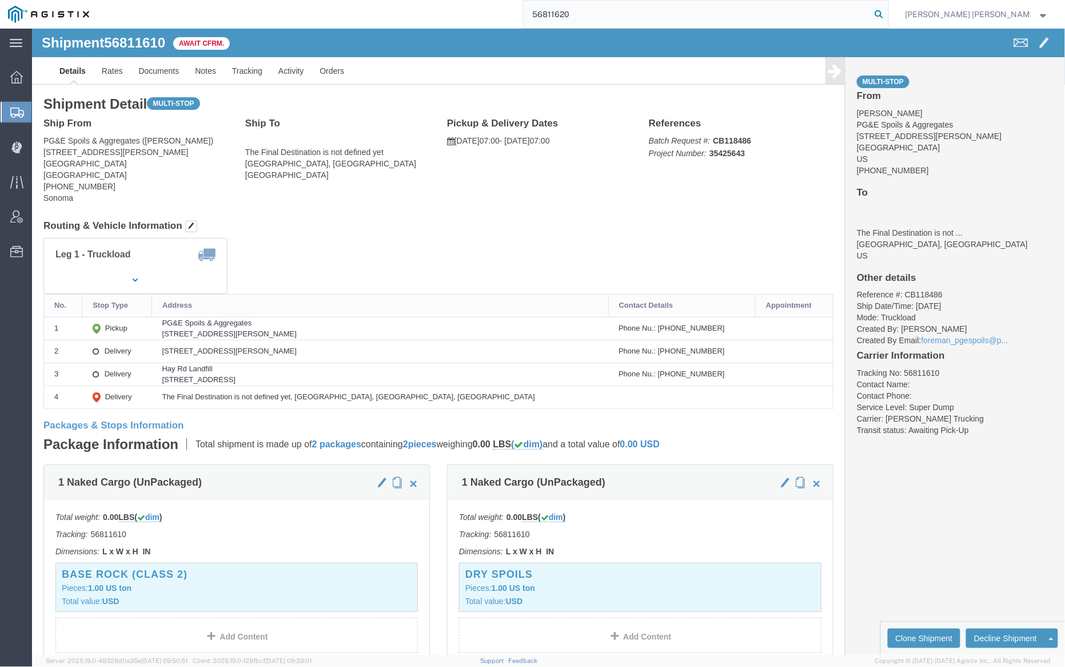
click at [888, 13] on icon at bounding box center [880, 14] width 16 height 16
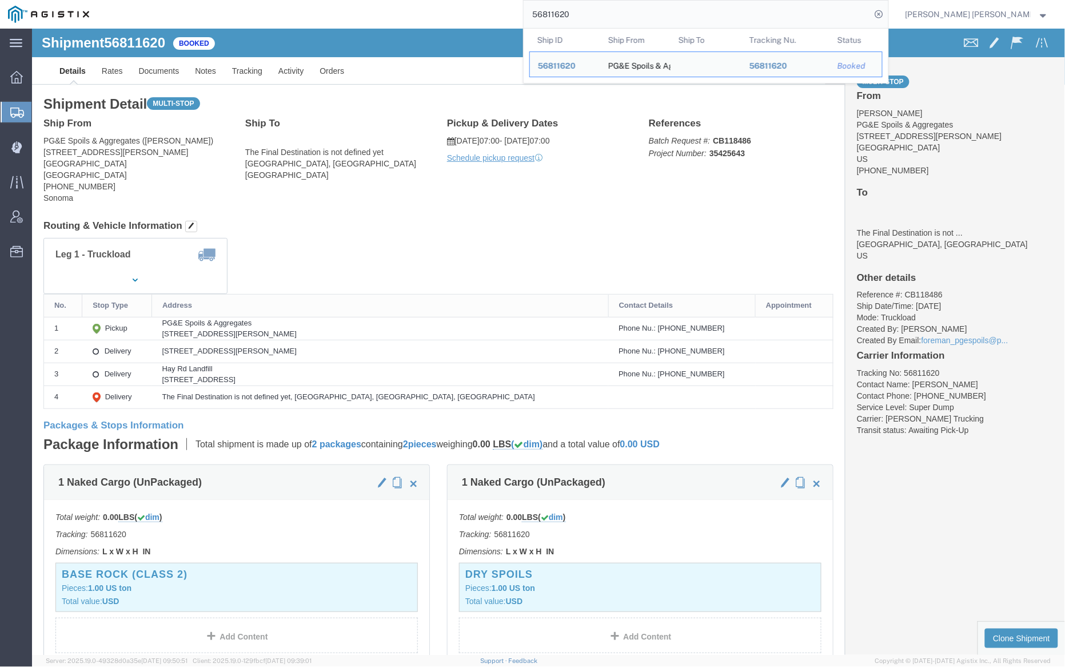
click at [618, 19] on input "56811620" at bounding box center [698, 14] width 348 height 27
paste input "116"
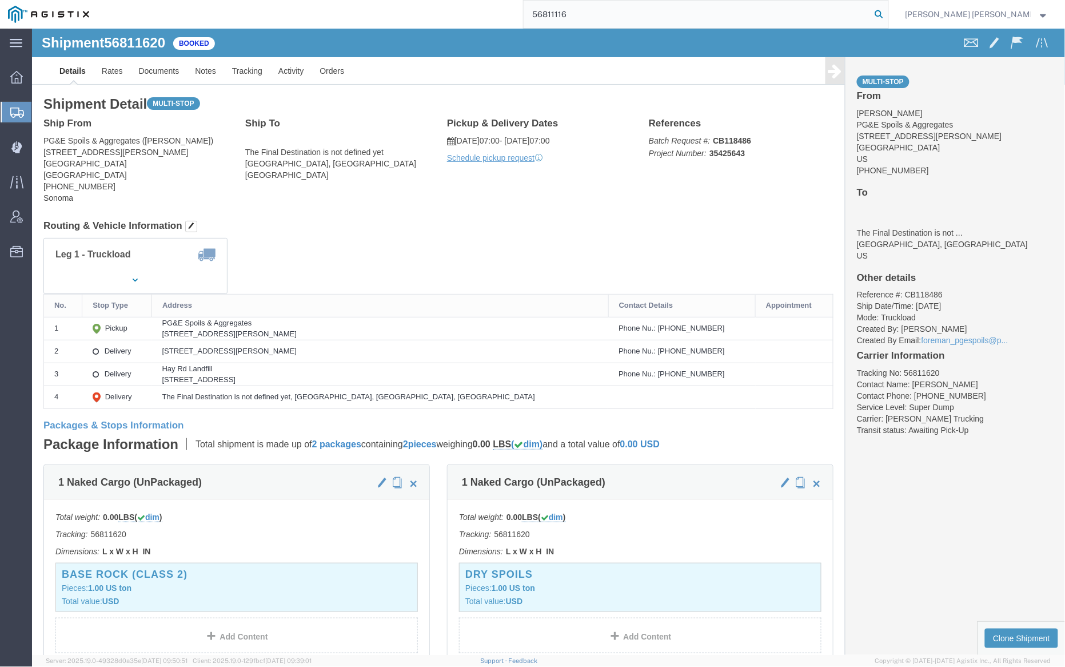
click at [888, 10] on icon at bounding box center [880, 14] width 16 height 16
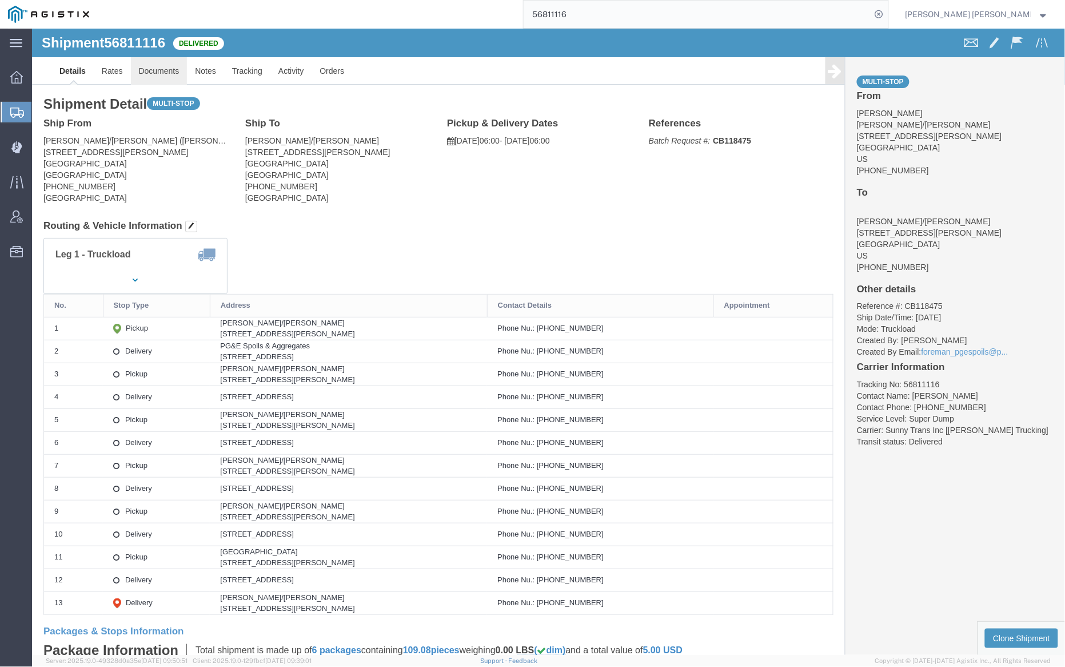
click link "Documents"
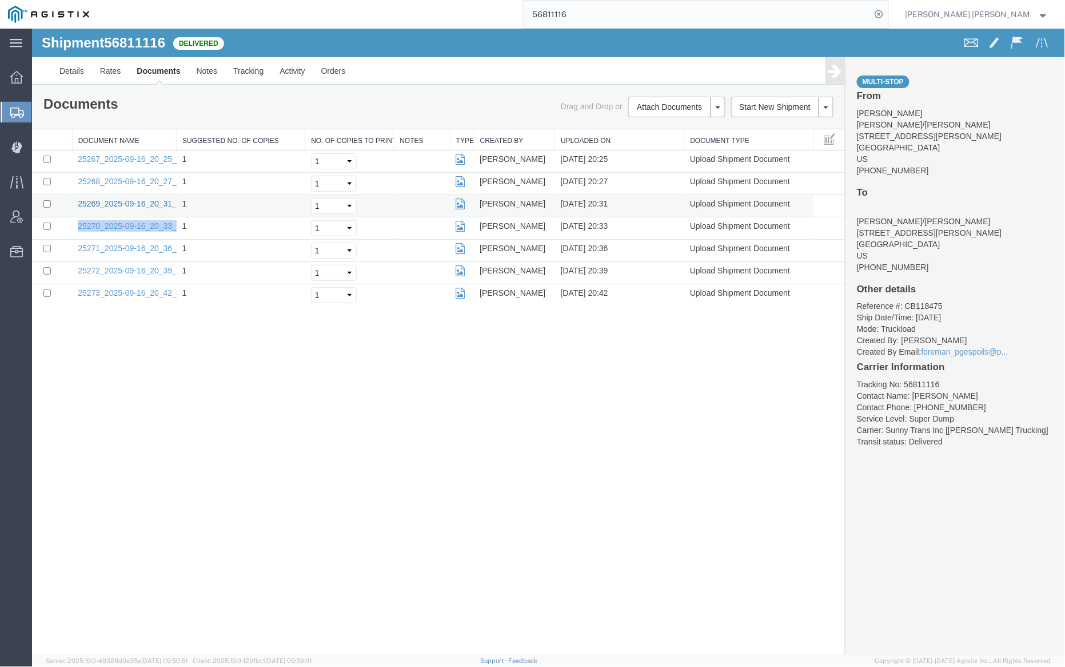
drag, startPoint x: 154, startPoint y: 202, endPoint x: 185, endPoint y: 208, distance: 31.4
click at [185, 208] on td "1" at bounding box center [240, 205] width 129 height 22
click at [606, 12] on input "56811116" at bounding box center [698, 14] width 348 height 27
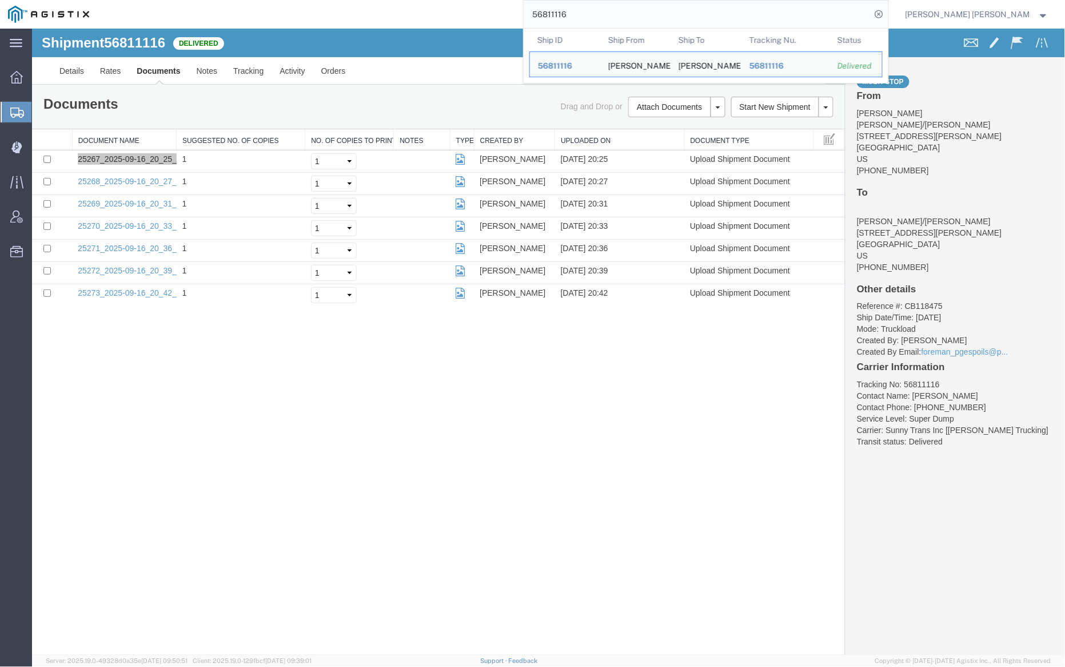
click at [606, 12] on input "56811116" at bounding box center [698, 14] width 348 height 27
paste input "06435"
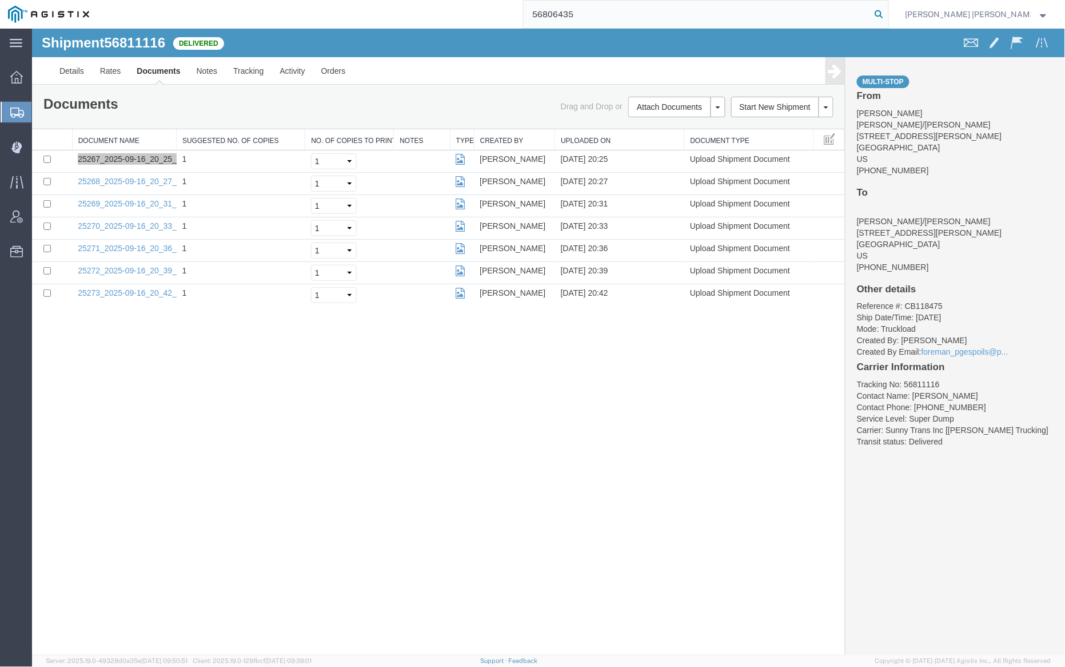
click at [888, 12] on icon at bounding box center [880, 14] width 16 height 16
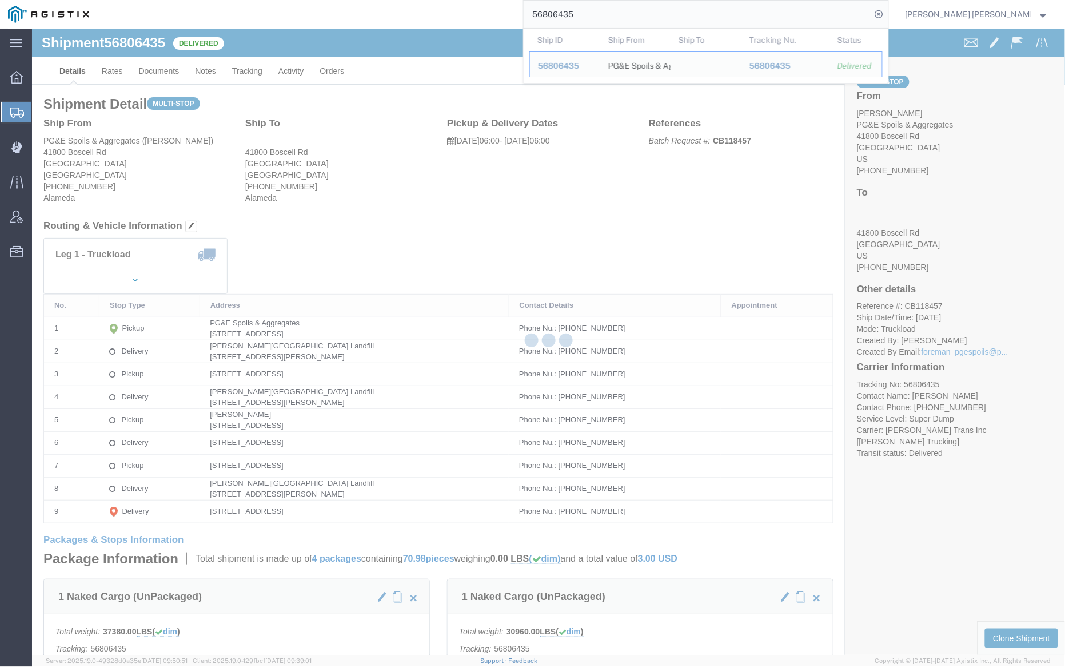
click at [168, 72] on div at bounding box center [548, 342] width 1033 height 626
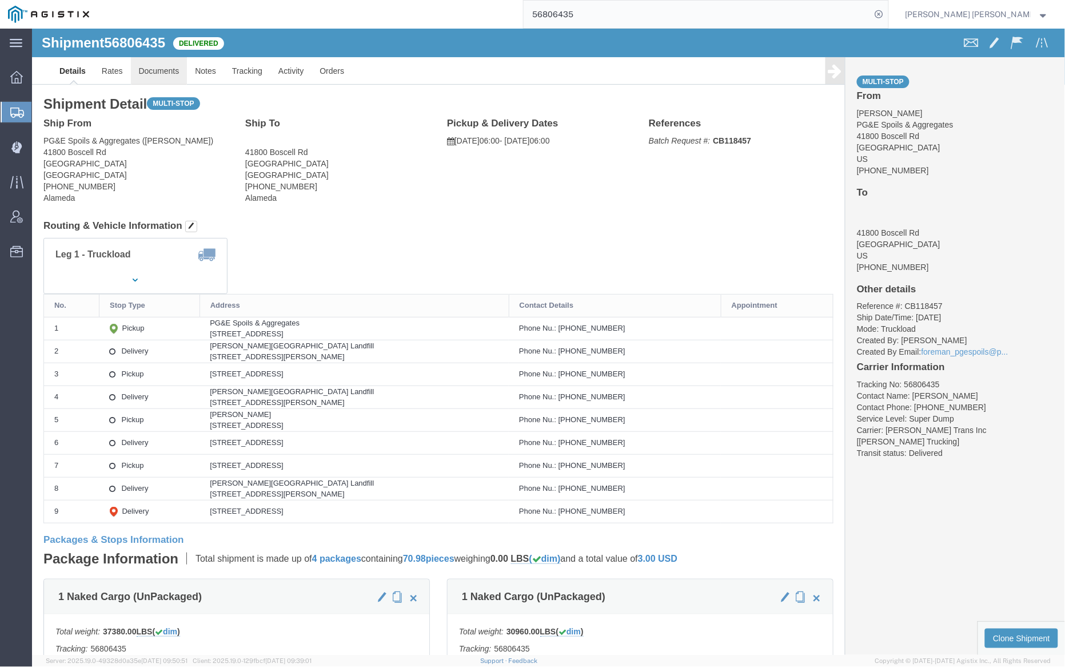
click link "Documents"
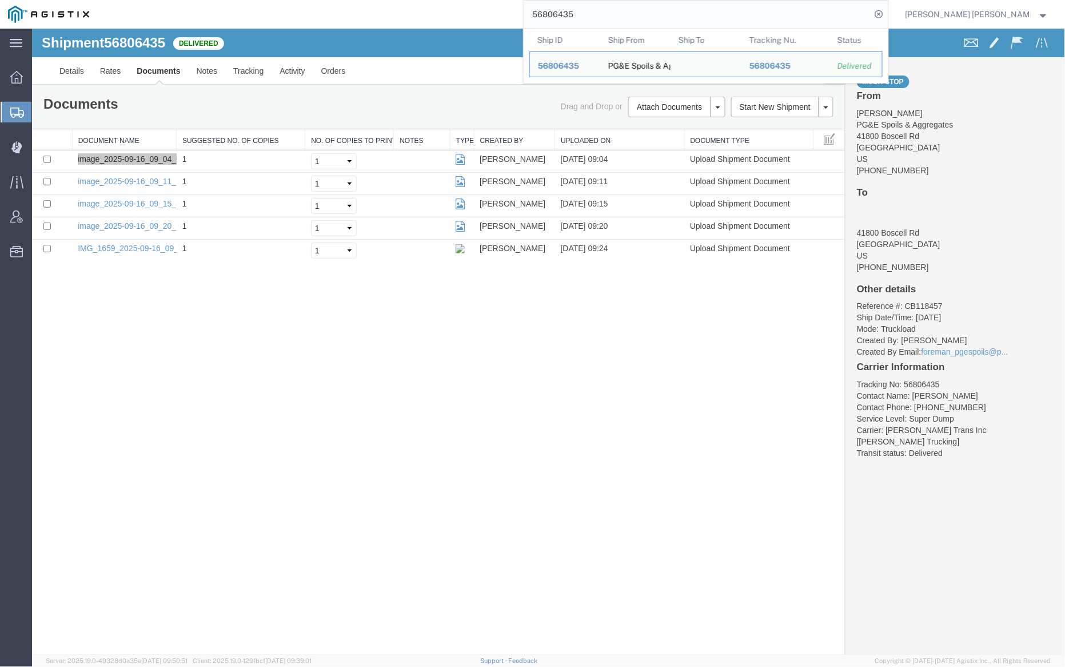
click at [615, 19] on input "56806435" at bounding box center [698, 14] width 348 height 27
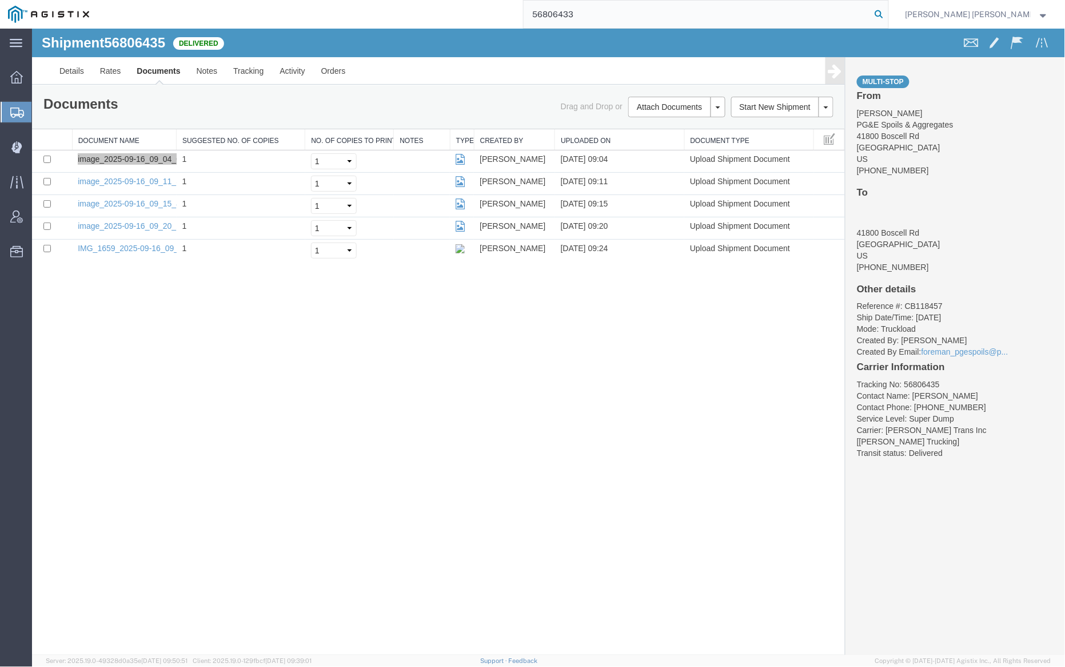
click at [888, 11] on icon at bounding box center [880, 14] width 16 height 16
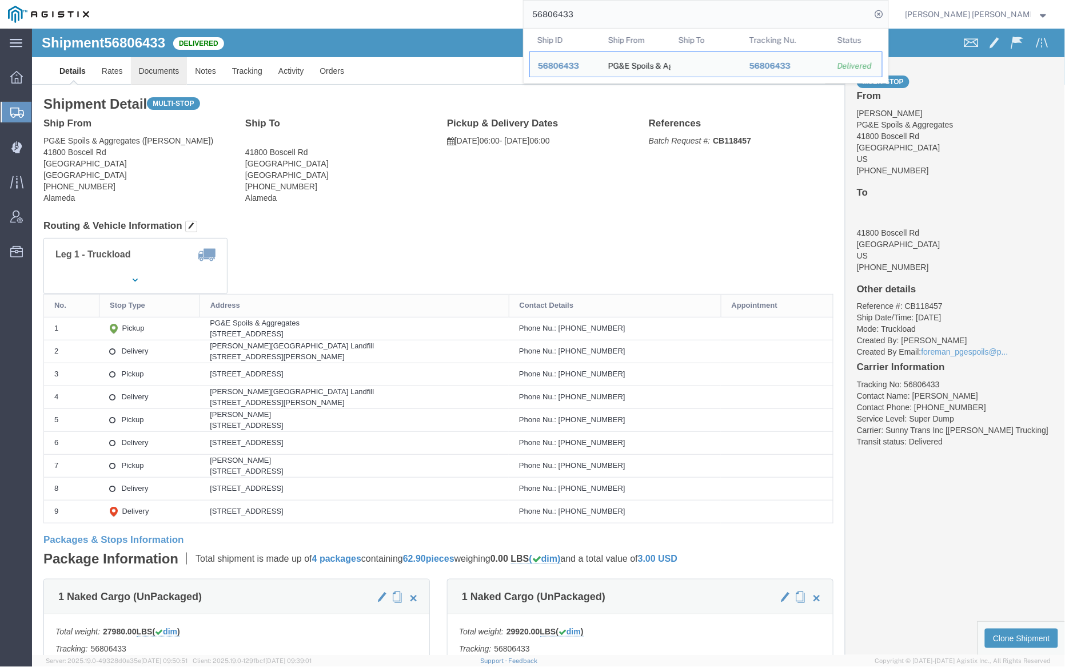
click link "Documents"
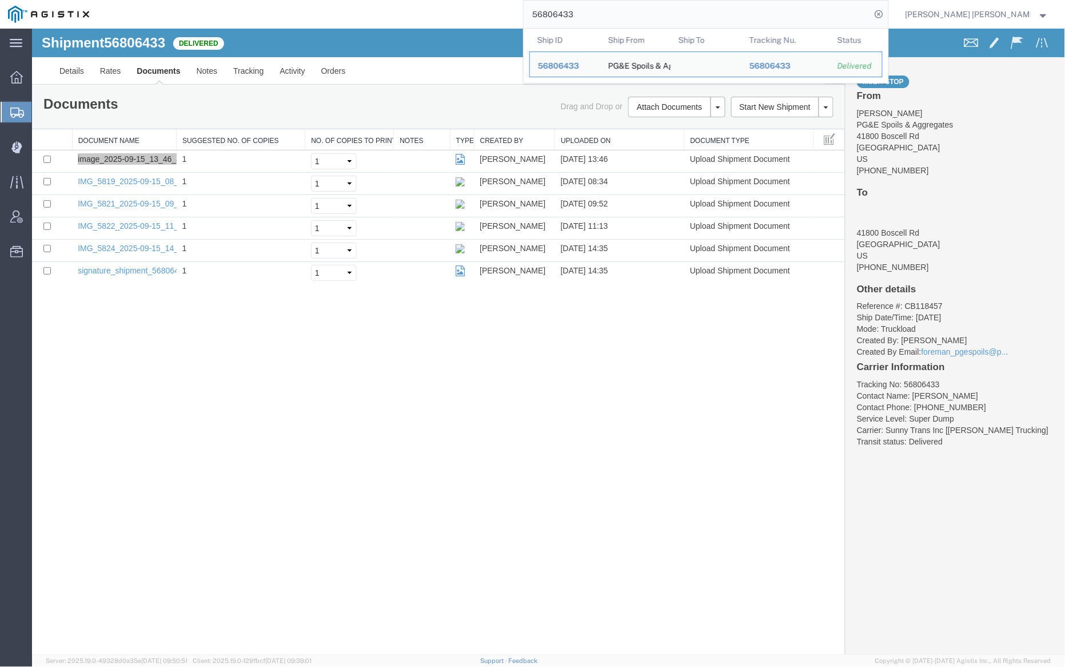
click at [618, 16] on input "56806433" at bounding box center [698, 14] width 348 height 27
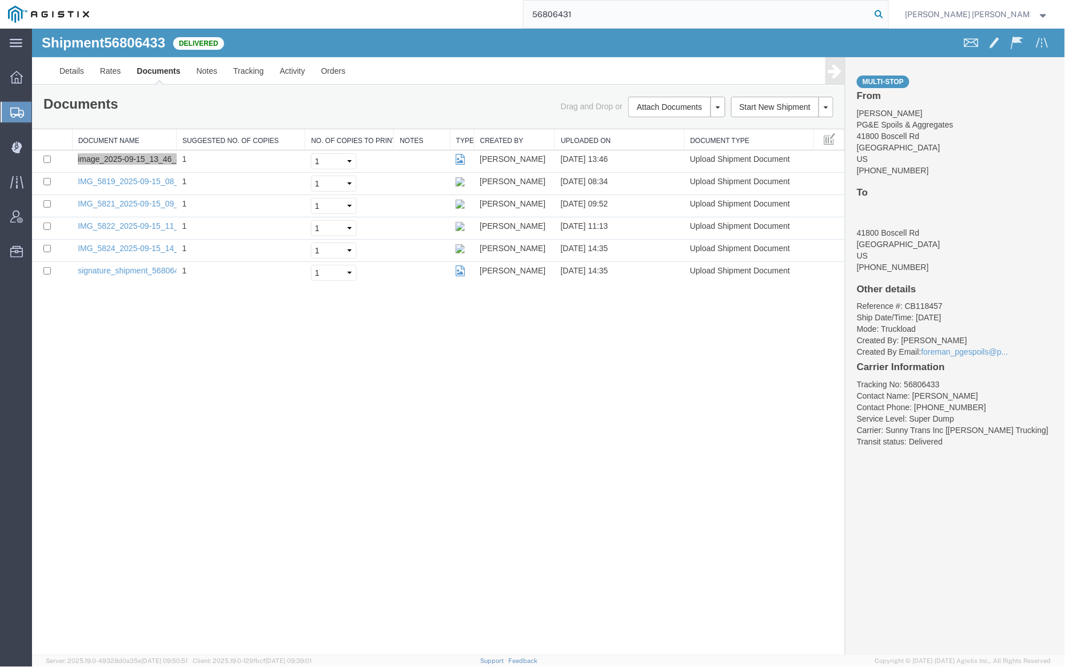
click at [888, 9] on icon at bounding box center [880, 14] width 16 height 16
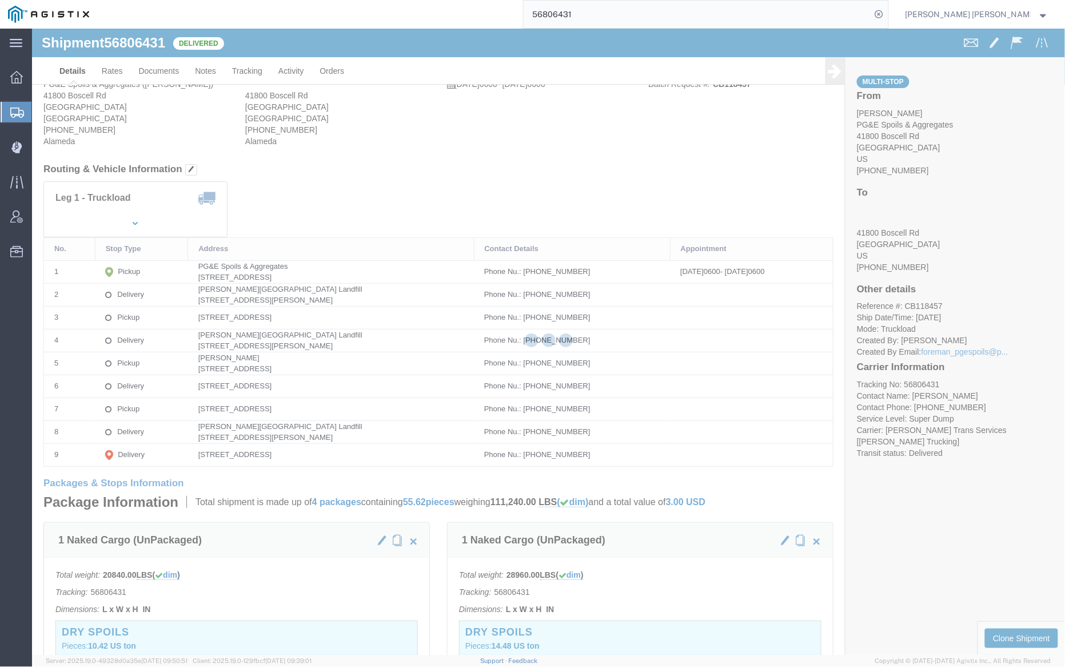
click div
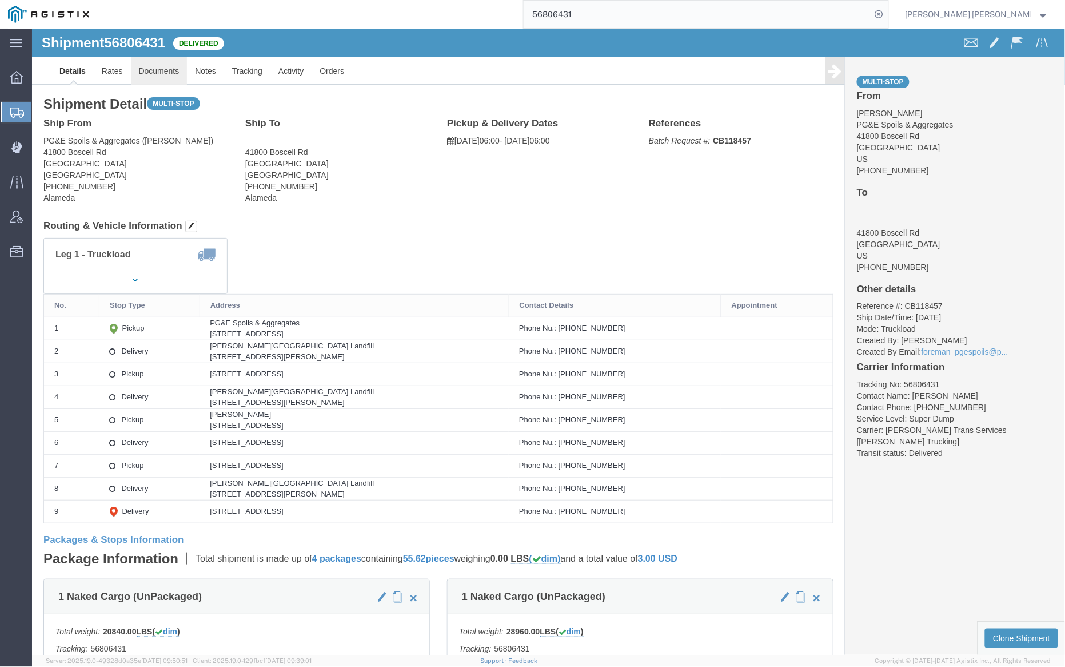
click link "Documents"
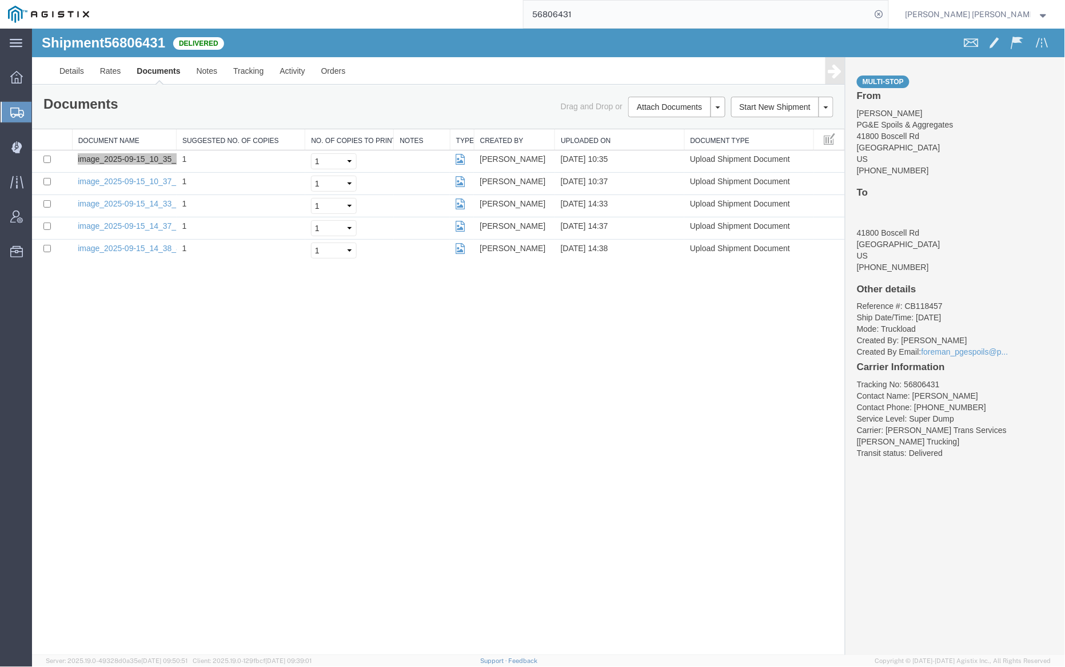
click at [614, 9] on input "56806431" at bounding box center [698, 14] width 348 height 27
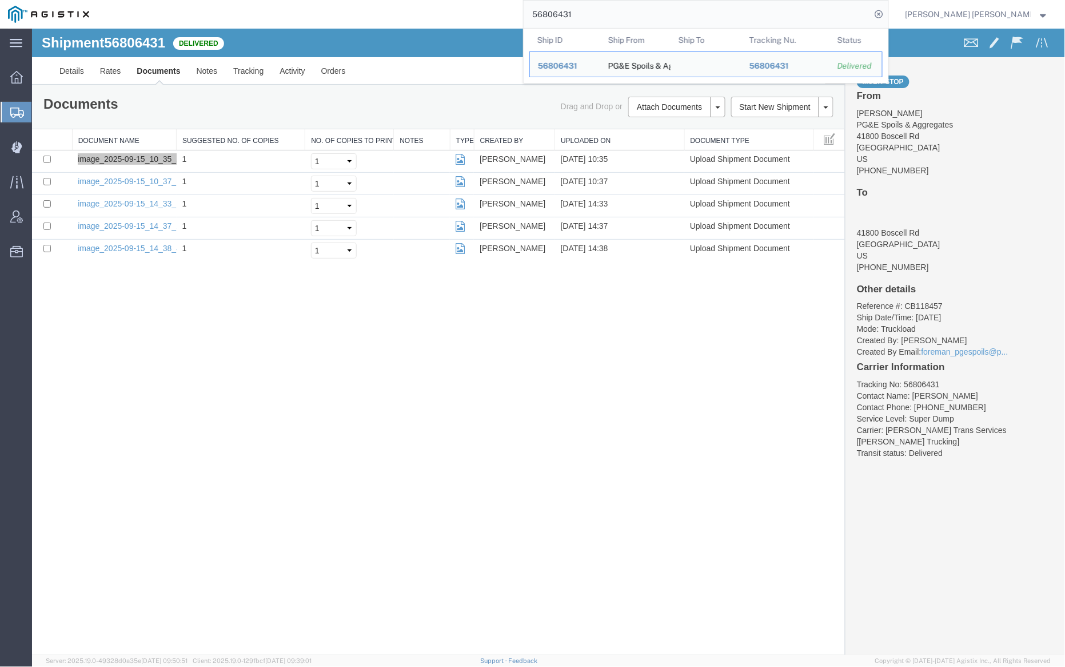
click at [614, 9] on input "56806431" at bounding box center [698, 14] width 348 height 27
paste input "2328"
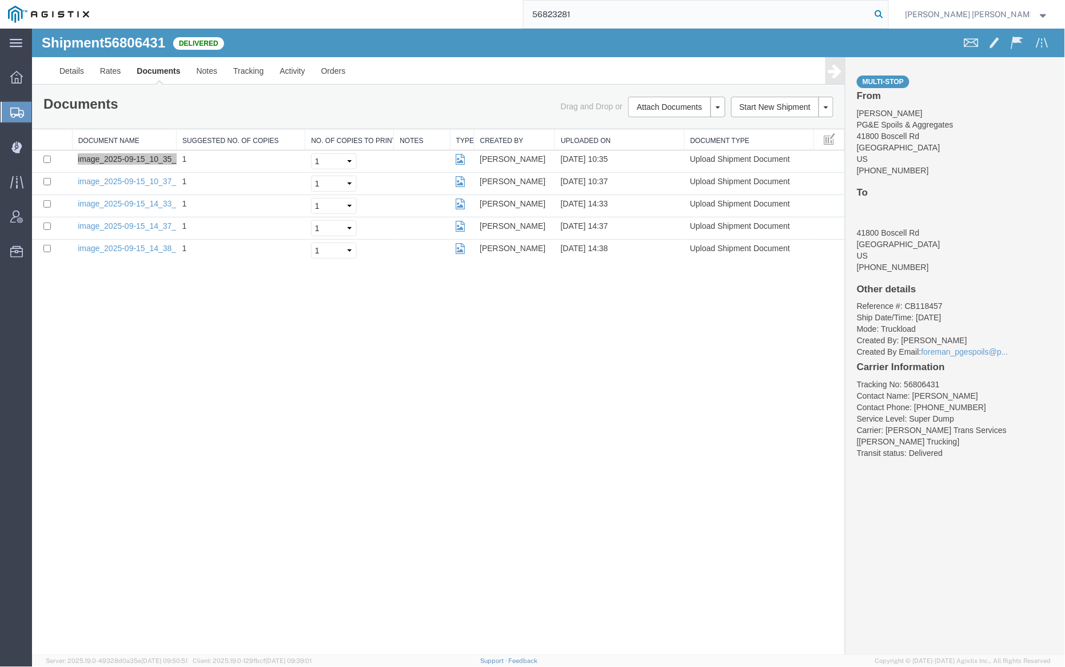
click at [888, 14] on icon at bounding box center [880, 14] width 16 height 16
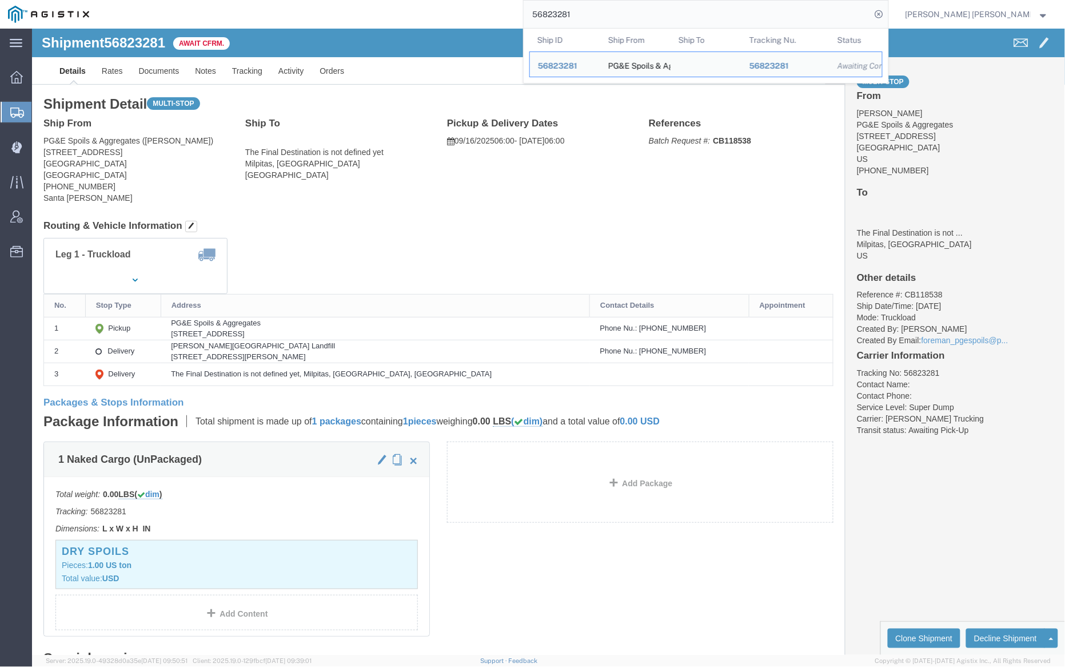
click at [616, 14] on input "56823281" at bounding box center [698, 14] width 348 height 27
paste input "93"
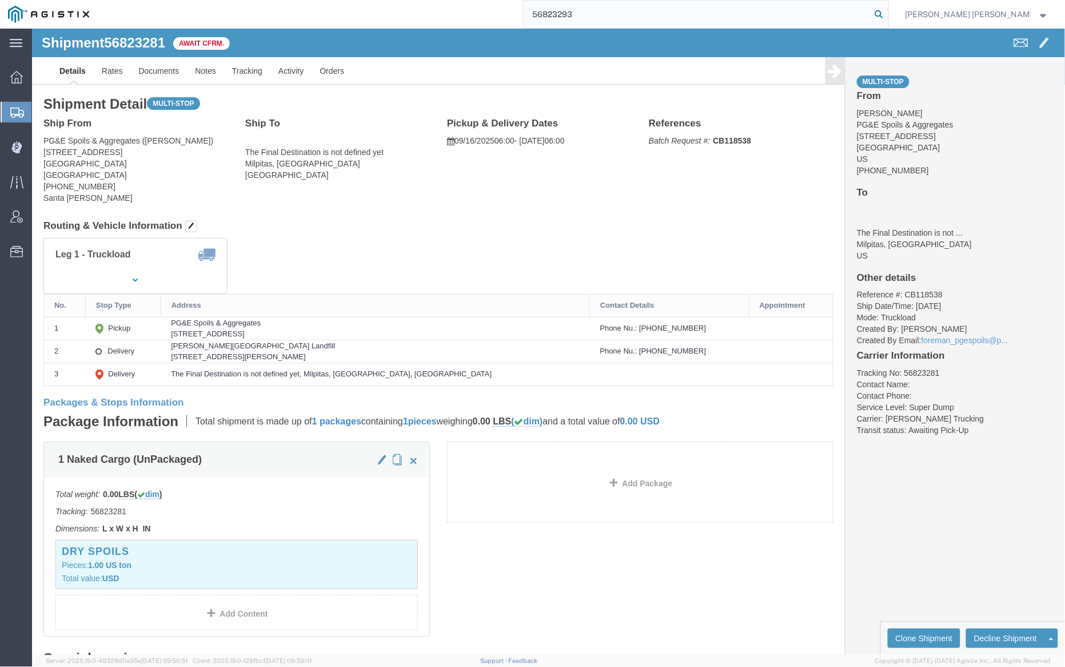
click at [888, 13] on icon at bounding box center [880, 14] width 16 height 16
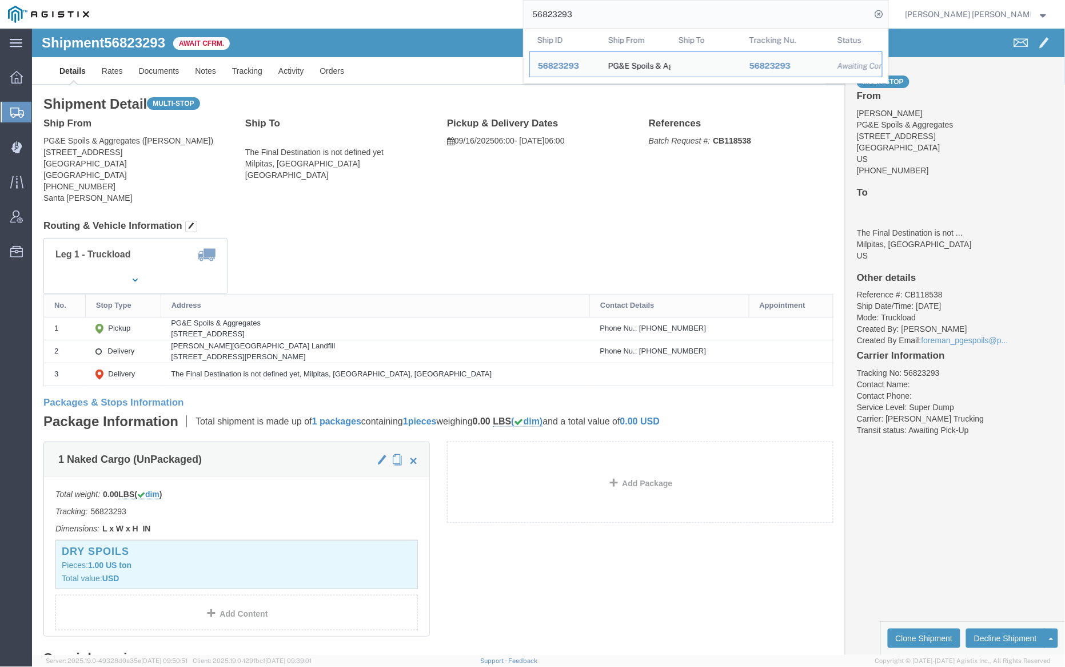
click at [608, 13] on input "56823293" at bounding box center [698, 14] width 348 height 27
paste input "7"
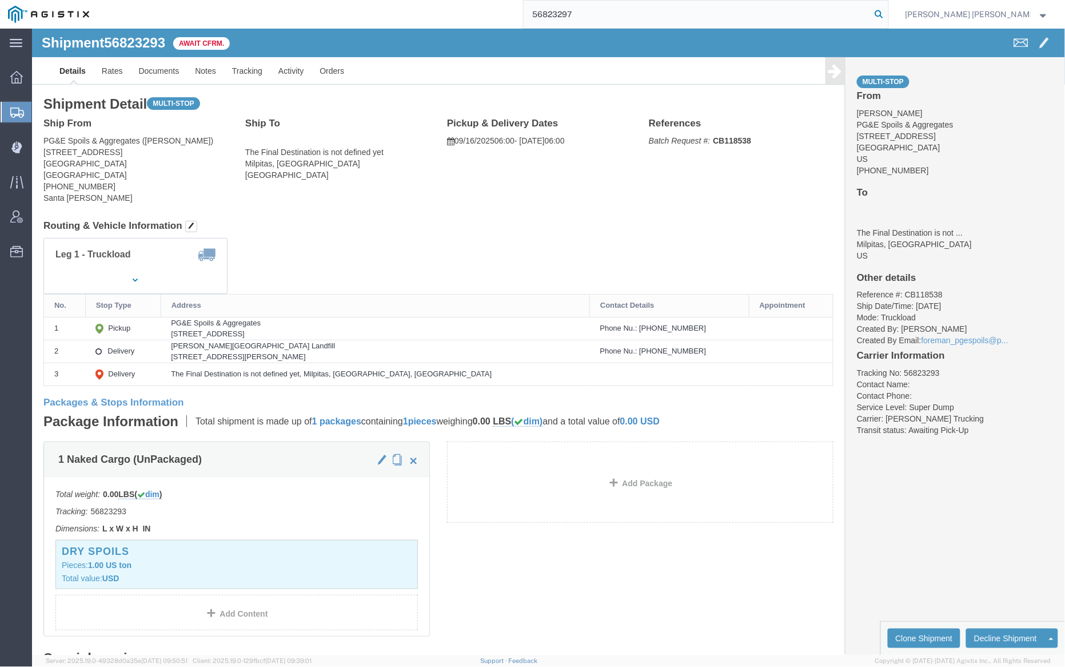
click at [888, 10] on icon at bounding box center [880, 14] width 16 height 16
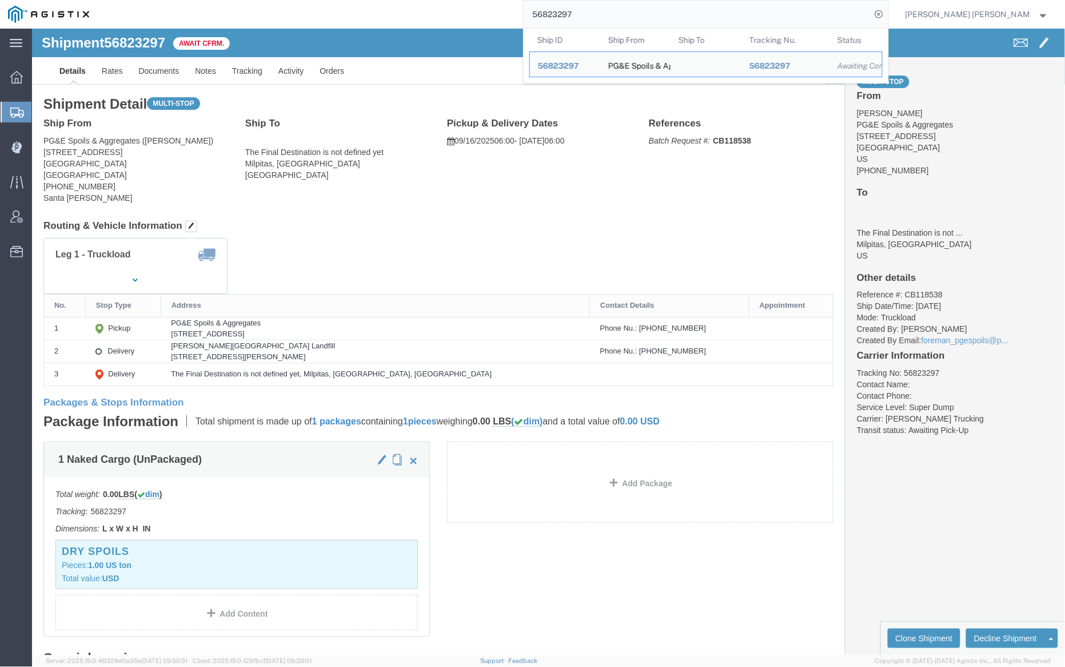
click at [619, 9] on input "56823297" at bounding box center [698, 14] width 348 height 27
paste input "463"
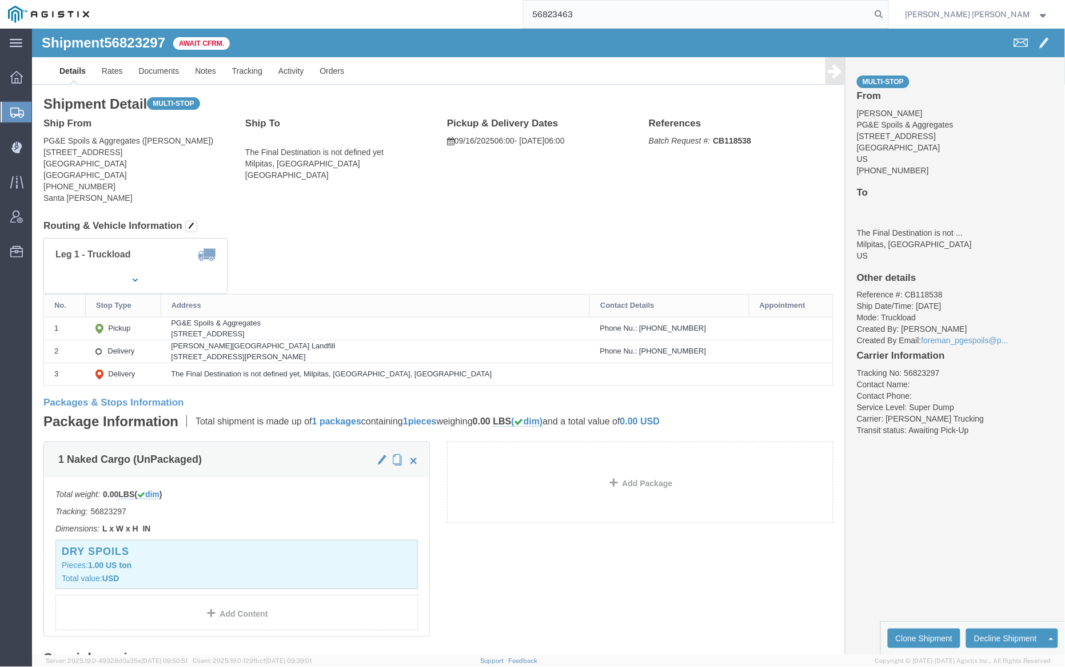
drag, startPoint x: 940, startPoint y: 12, endPoint x: 956, endPoint y: 27, distance: 21.9
click at [888, 12] on icon at bounding box center [880, 14] width 16 height 16
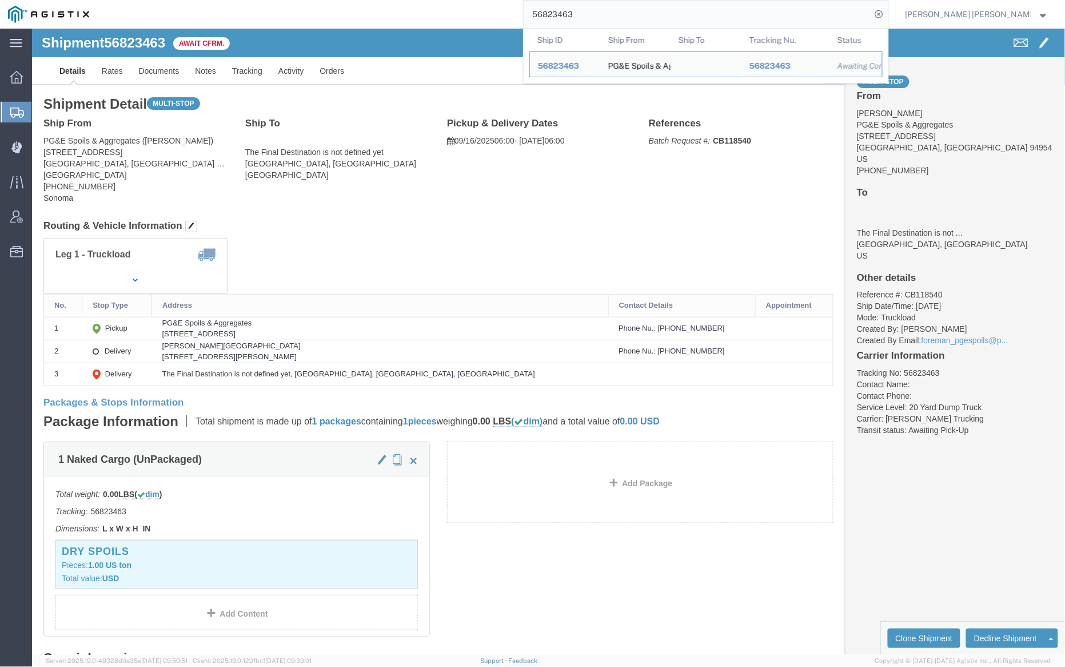
click at [625, 15] on input "56823463" at bounding box center [698, 14] width 348 height 27
paste input "72"
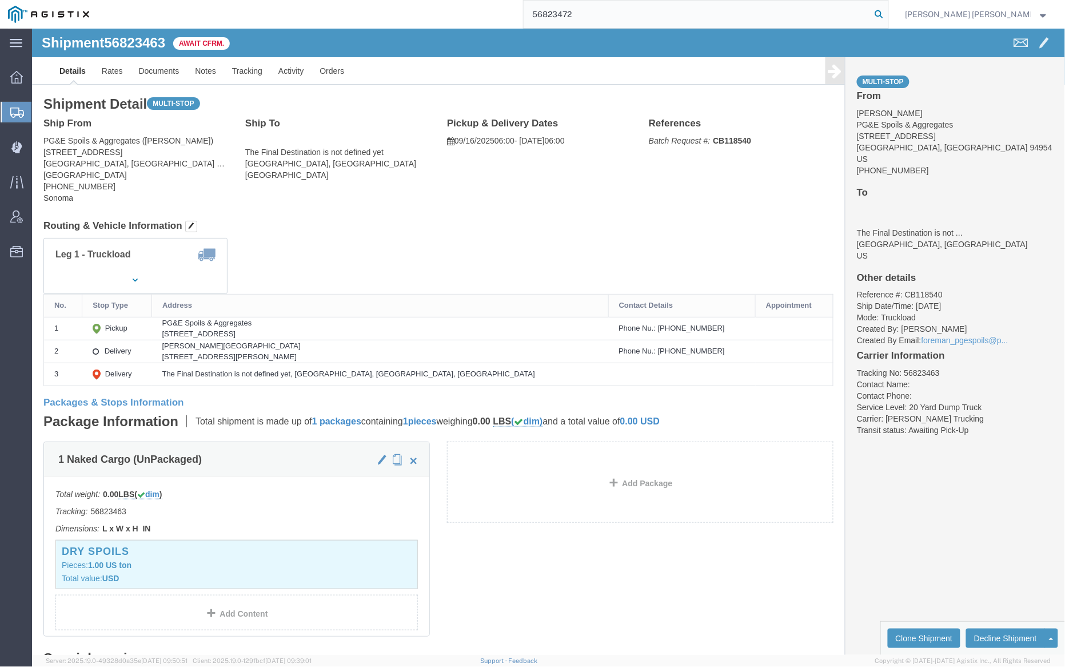
click at [888, 11] on icon at bounding box center [880, 14] width 16 height 16
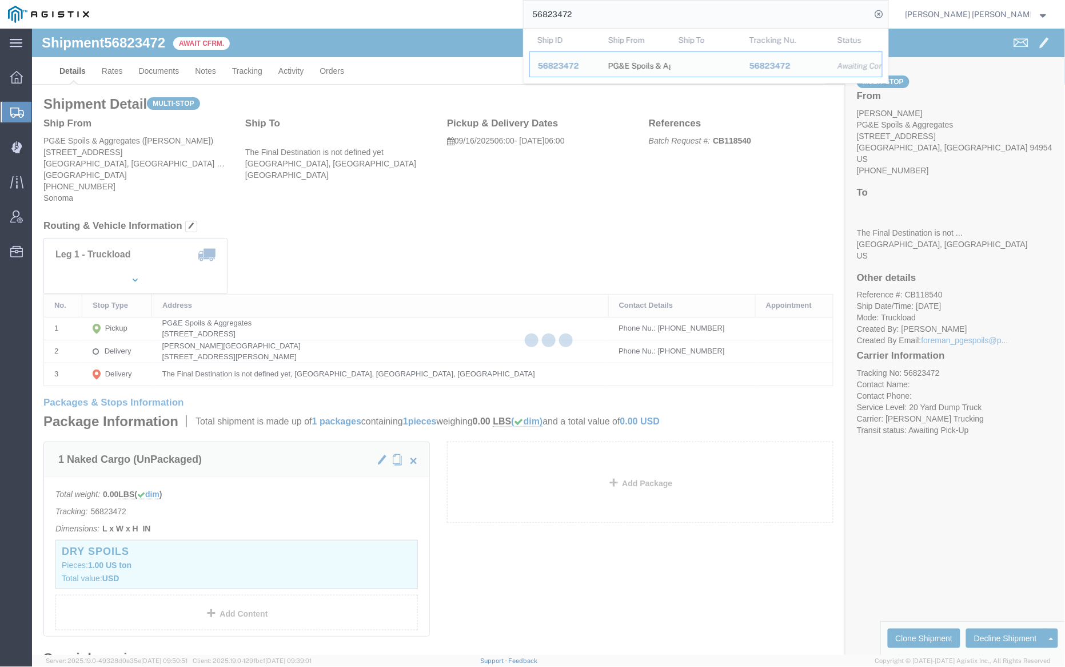
click at [615, 13] on input "56823472" at bounding box center [698, 14] width 348 height 27
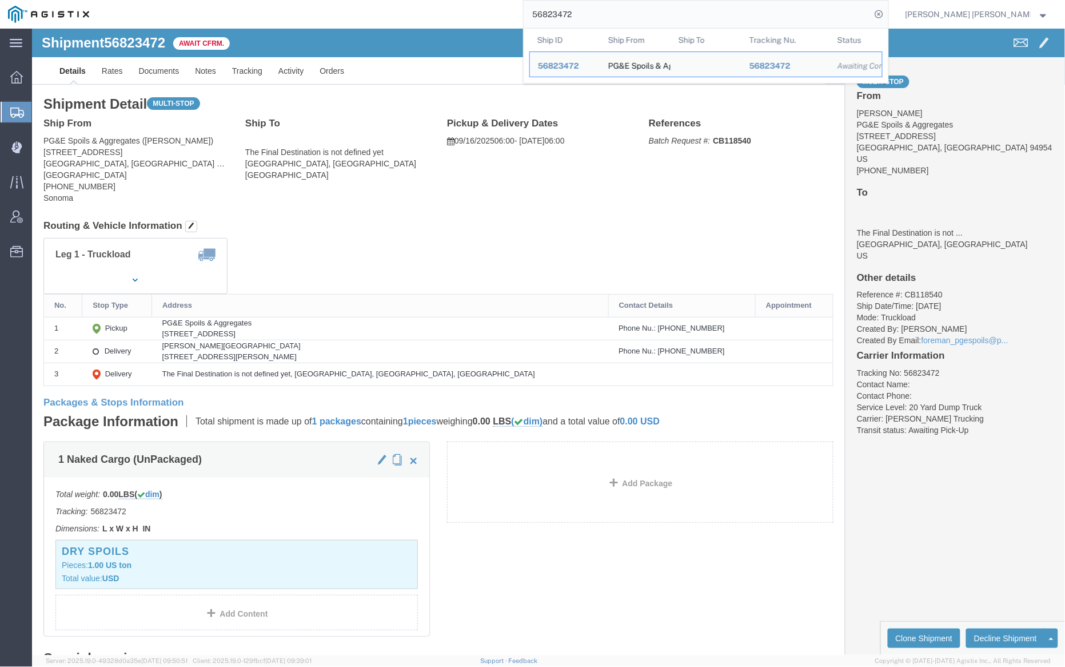
click at [615, 13] on input "56823472" at bounding box center [698, 14] width 348 height 27
paste input "81"
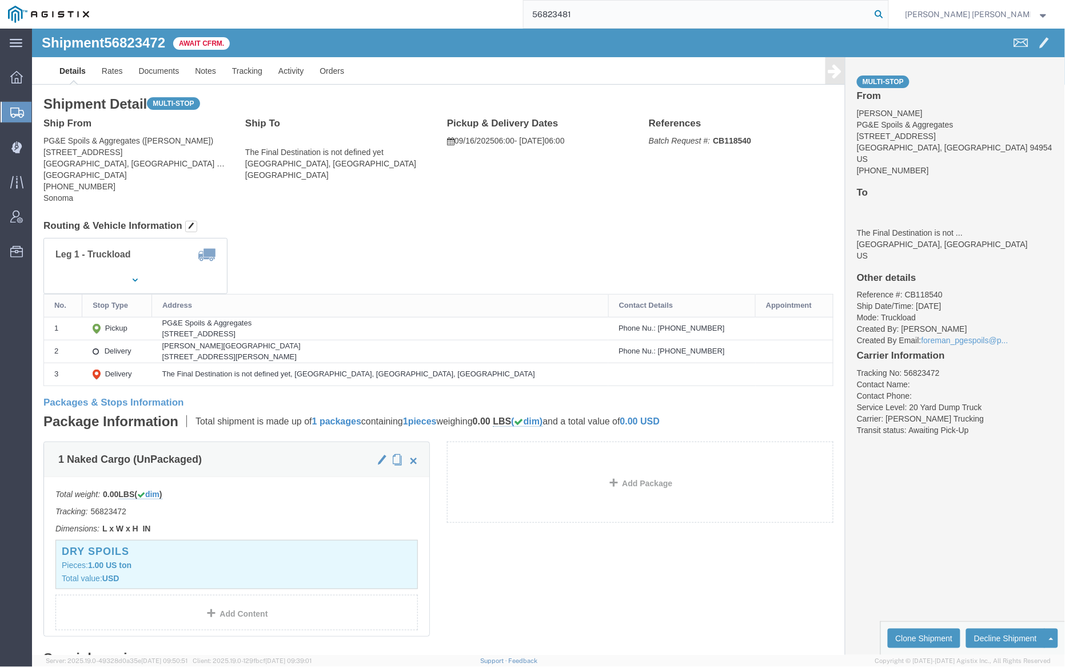
click at [888, 11] on icon at bounding box center [880, 14] width 16 height 16
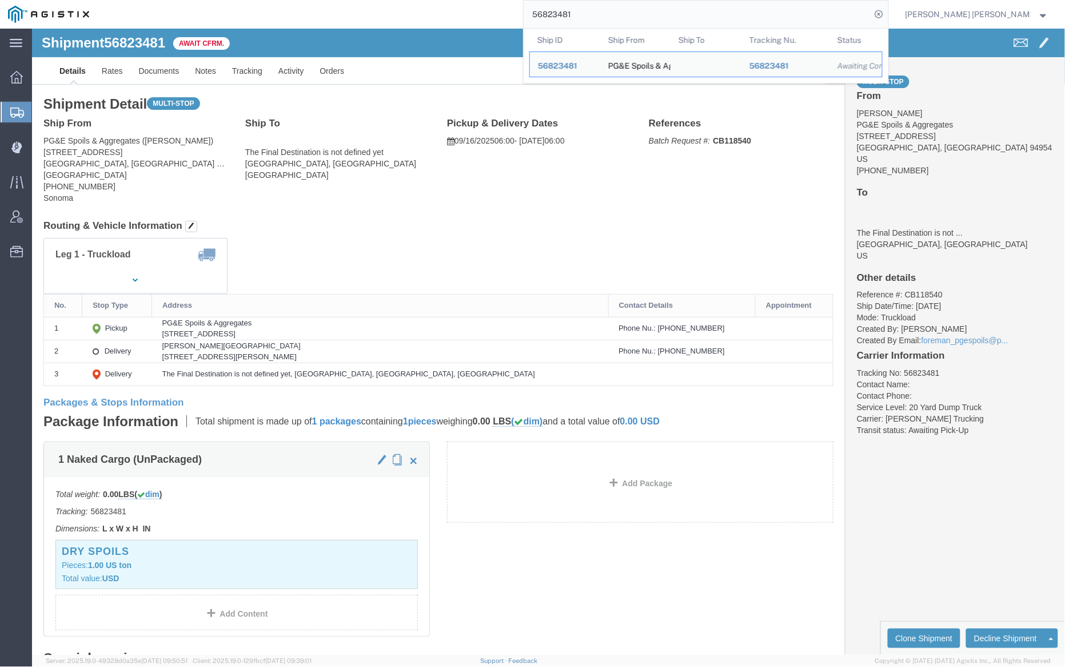
click at [616, 13] on input "56823481" at bounding box center [698, 14] width 348 height 27
paste input "279"
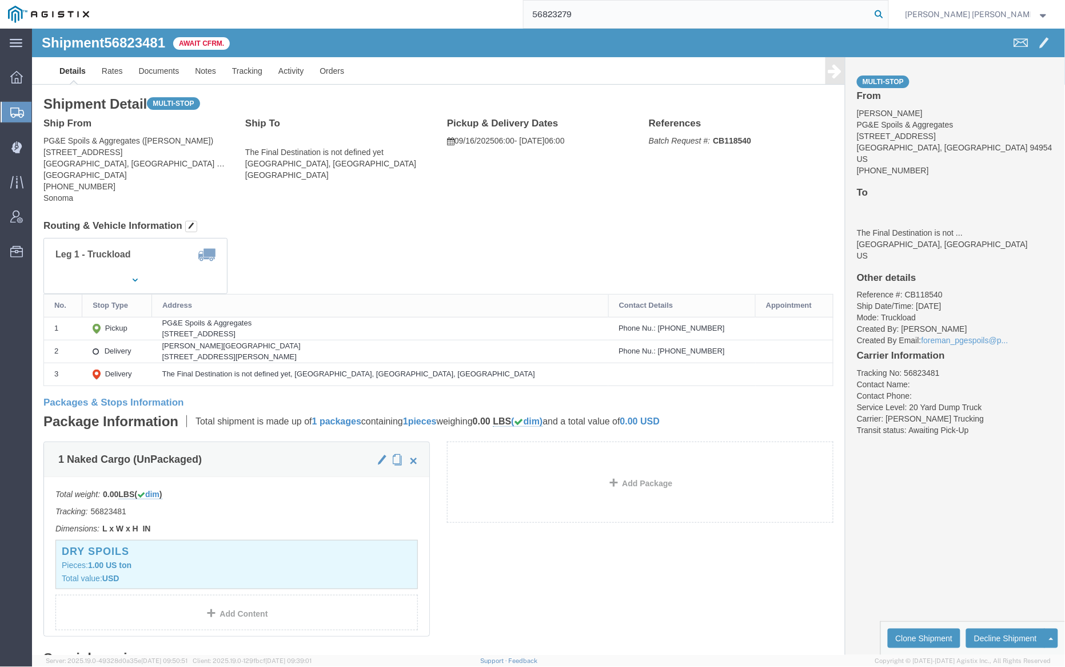
click at [888, 13] on icon at bounding box center [880, 14] width 16 height 16
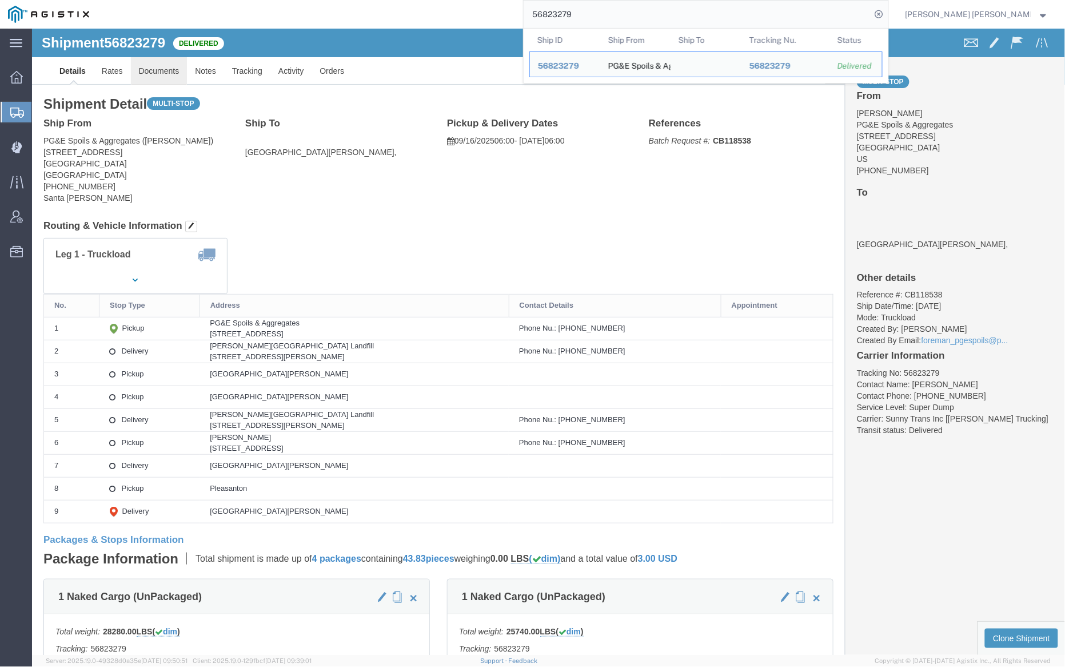
click link "Documents"
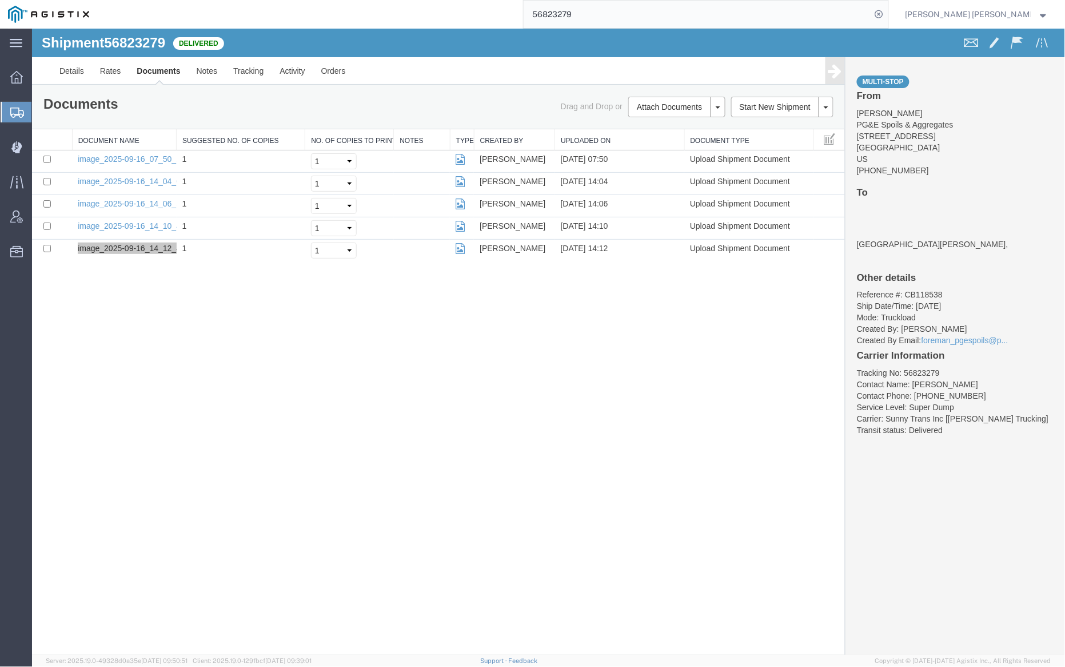
click at [612, 18] on input "56823279" at bounding box center [698, 14] width 348 height 27
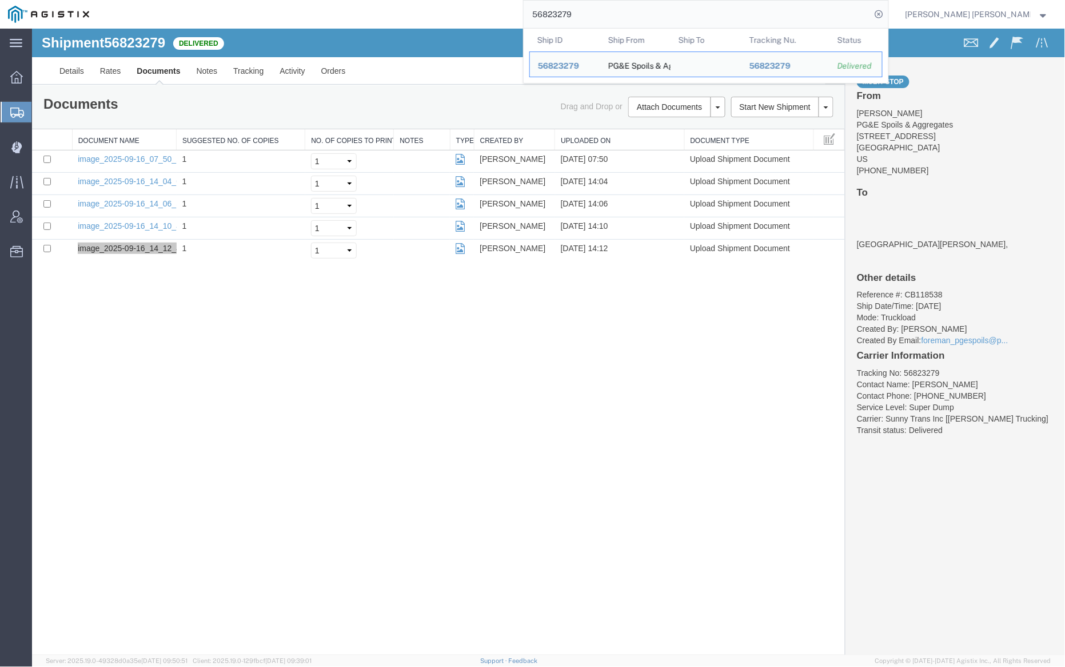
click at [612, 18] on input "56823279" at bounding box center [698, 14] width 348 height 27
paste input "85"
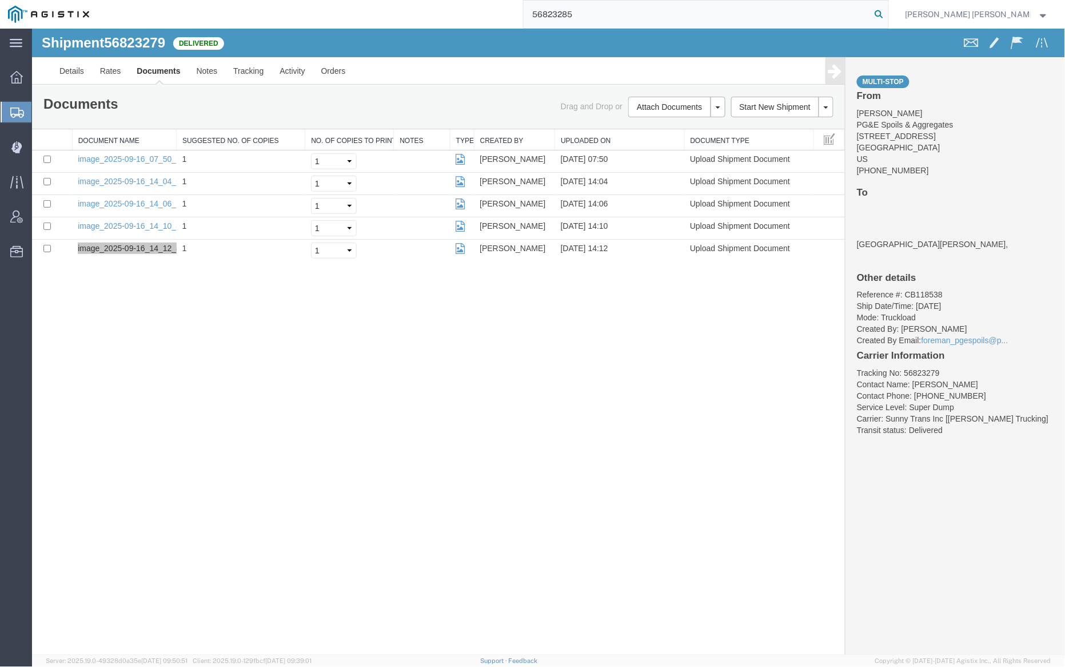
click at [888, 14] on icon at bounding box center [880, 14] width 16 height 16
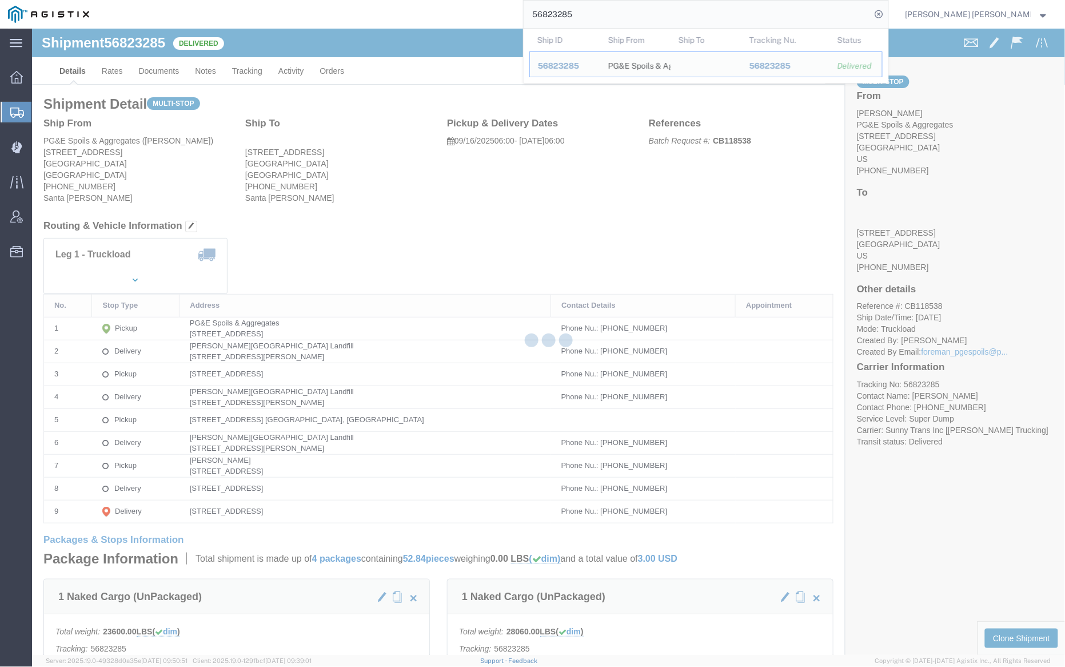
click at [170, 71] on div at bounding box center [548, 342] width 1033 height 626
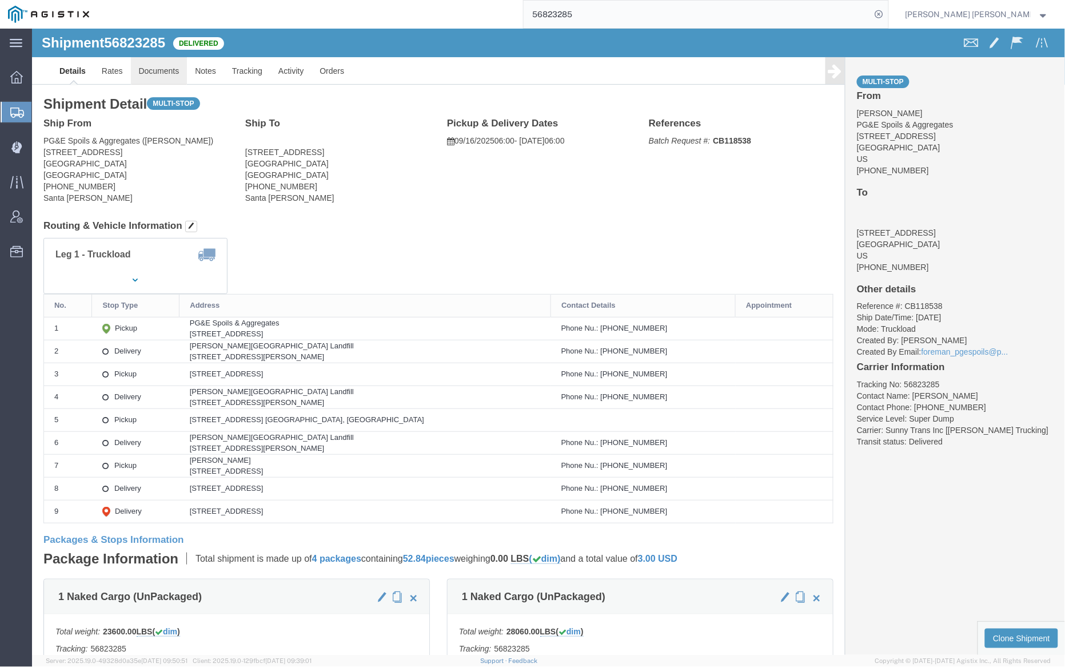
click link "Documents"
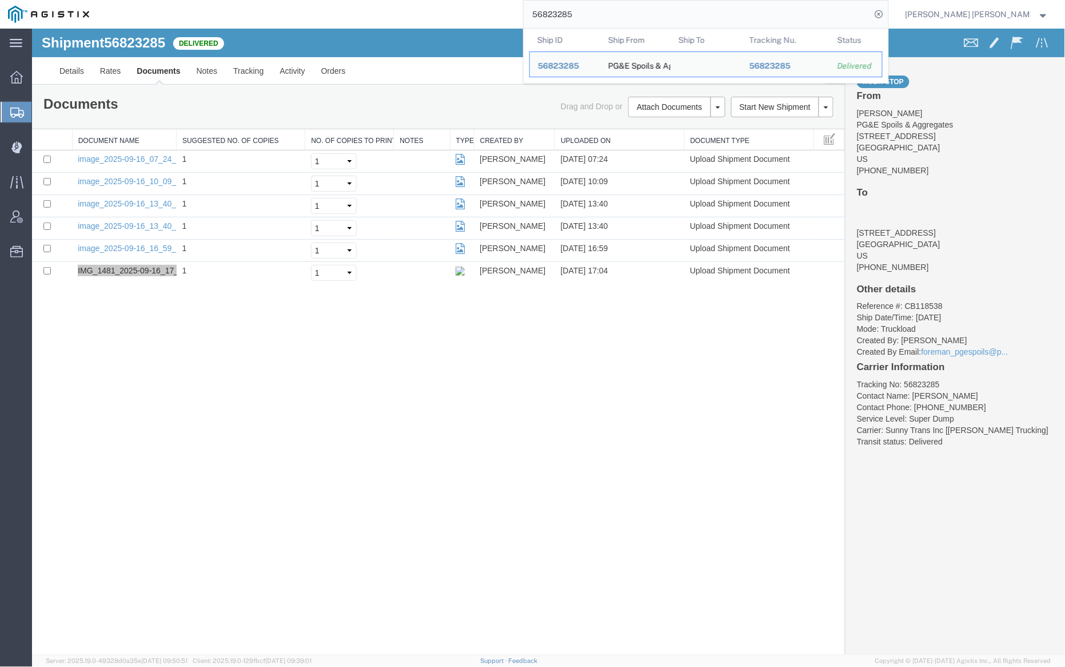
click at [616, 17] on input "56823285" at bounding box center [698, 14] width 348 height 27
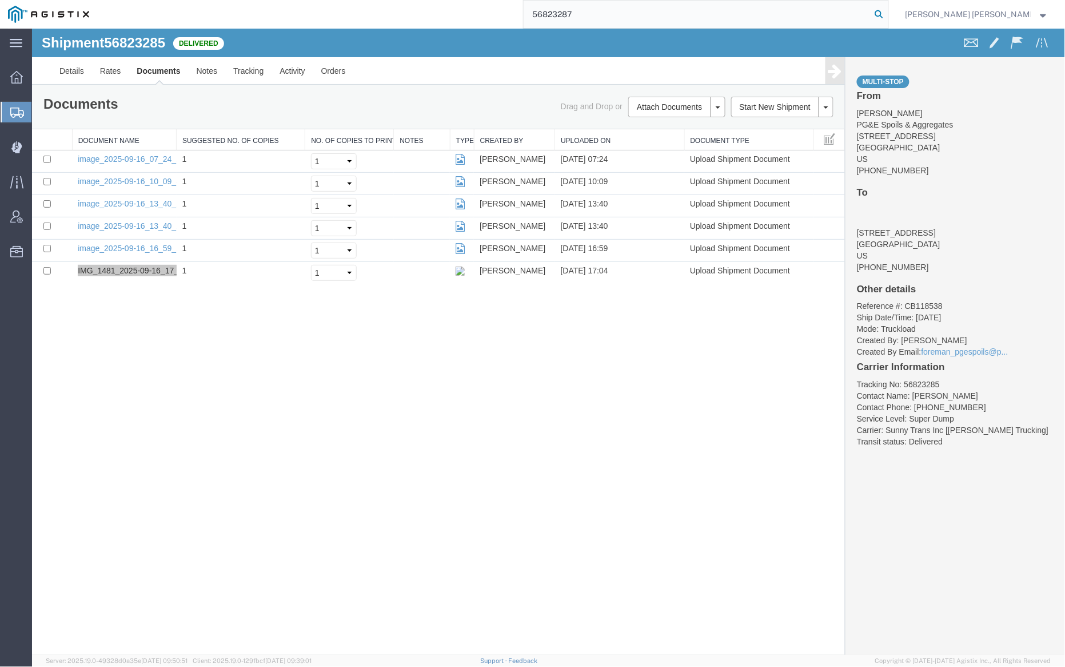
click at [888, 12] on icon at bounding box center [880, 14] width 16 height 16
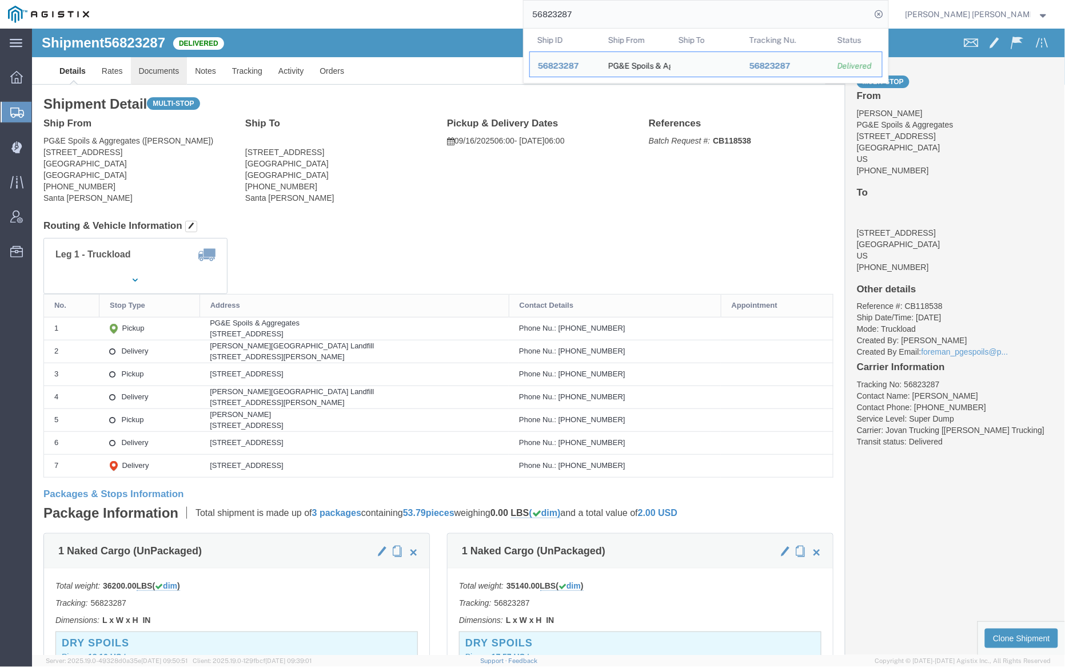
click link "Documents"
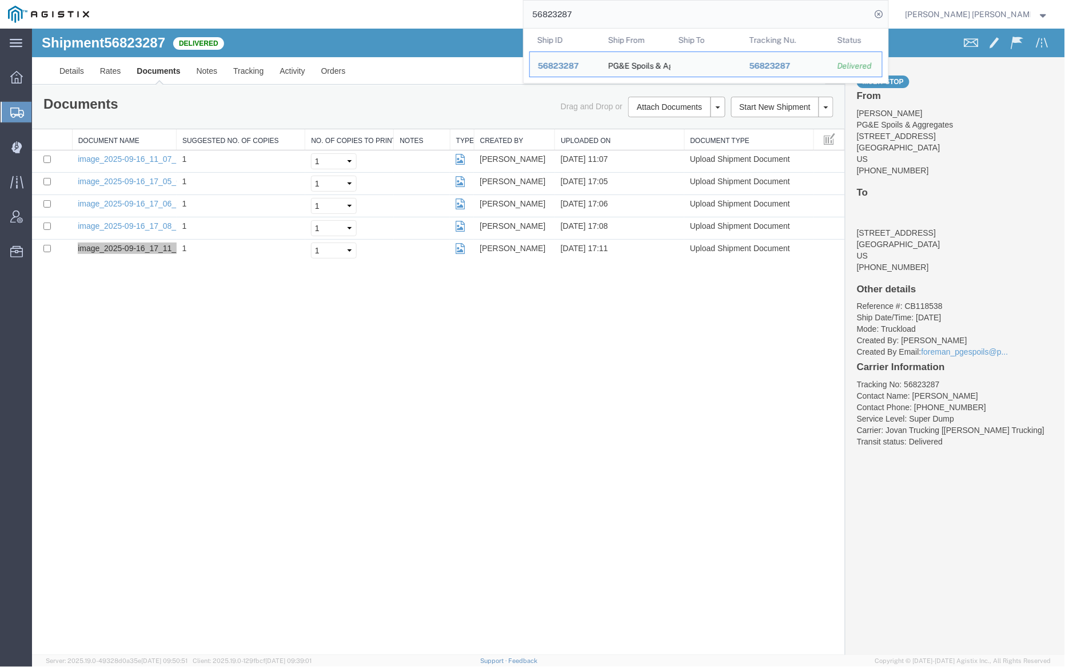
click at [606, 15] on input "56823287" at bounding box center [698, 14] width 348 height 27
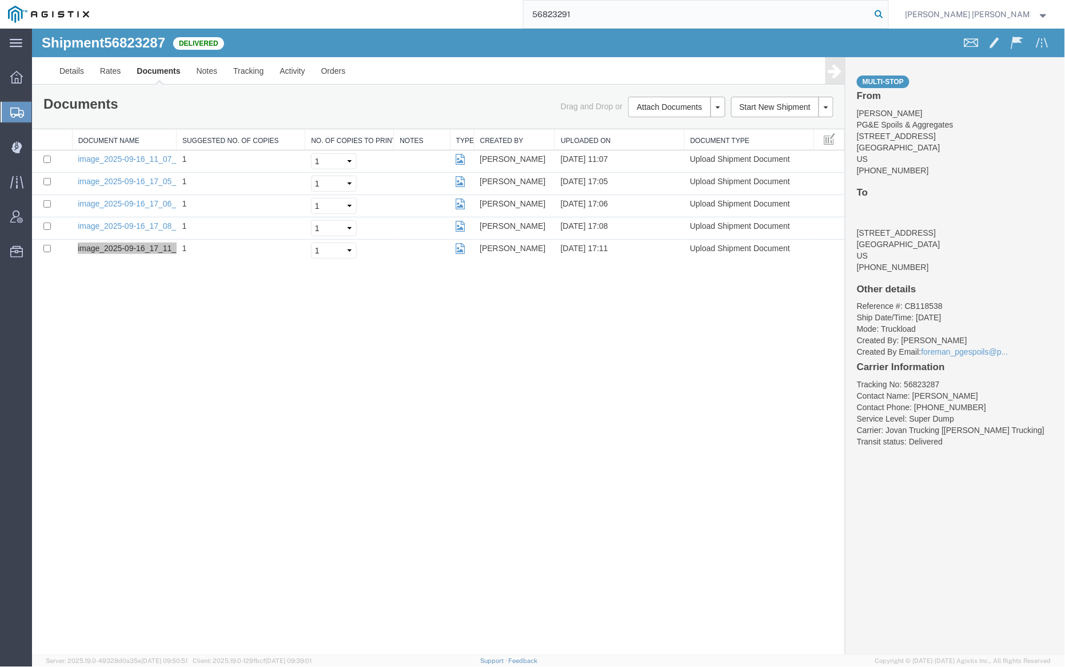
click at [888, 13] on icon at bounding box center [880, 14] width 16 height 16
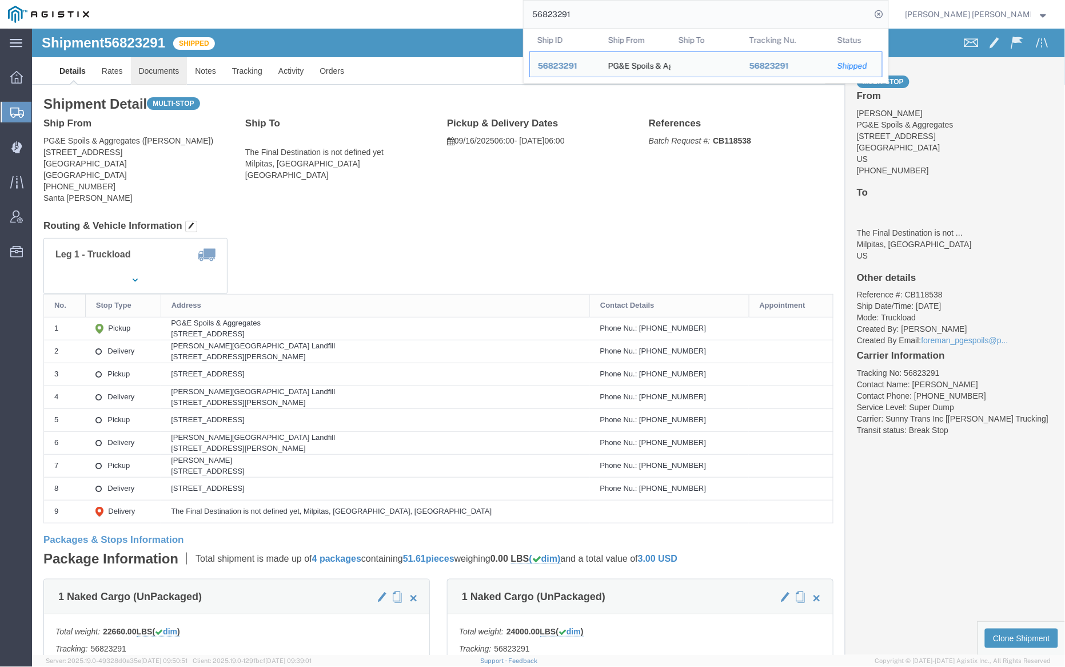
click link "Documents"
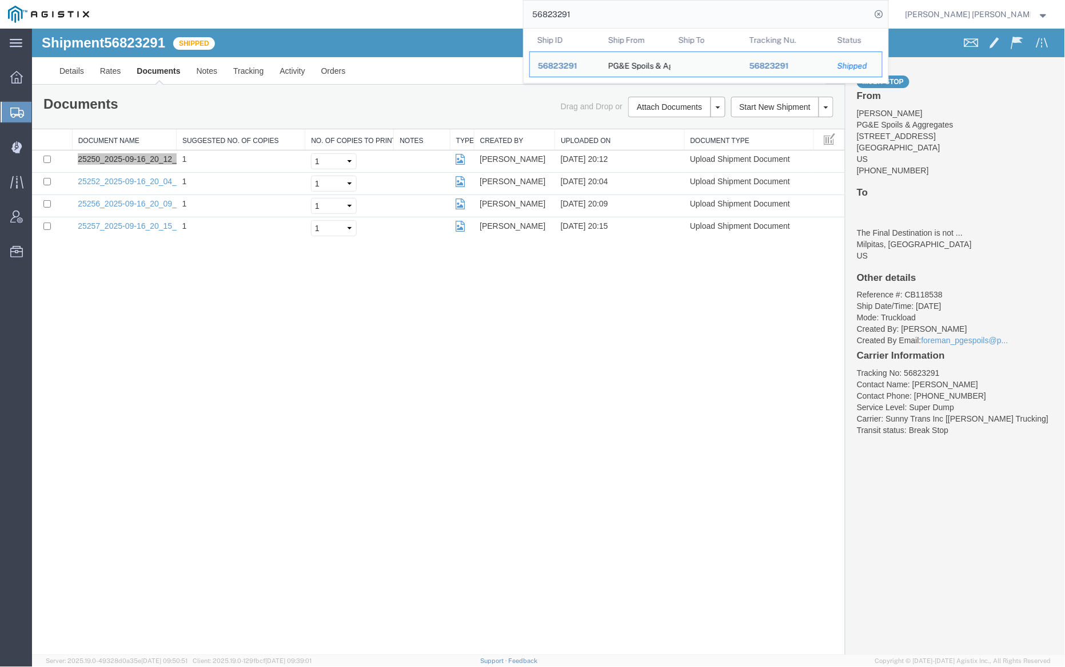
click at [612, 11] on input "56823291" at bounding box center [698, 14] width 348 height 27
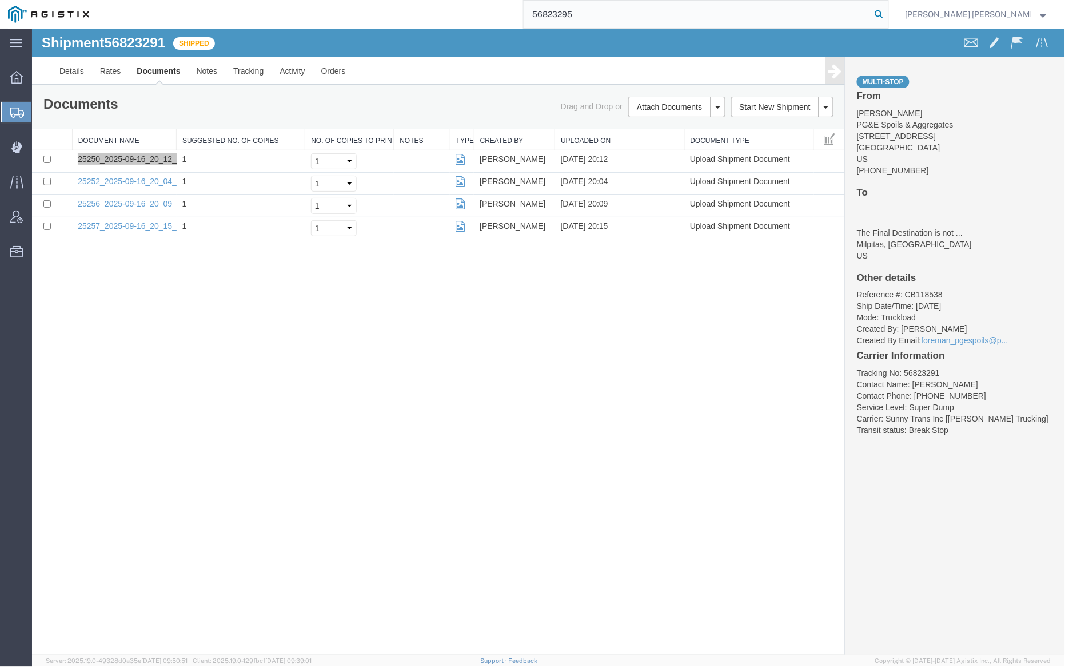
click at [888, 14] on icon at bounding box center [880, 14] width 16 height 16
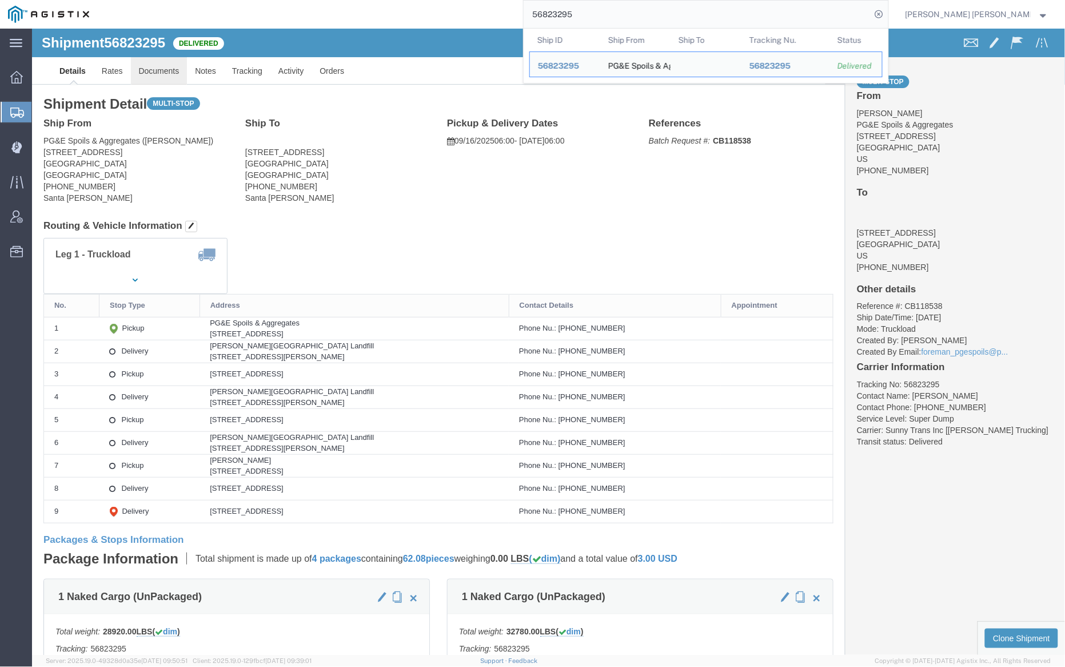
click link "Documents"
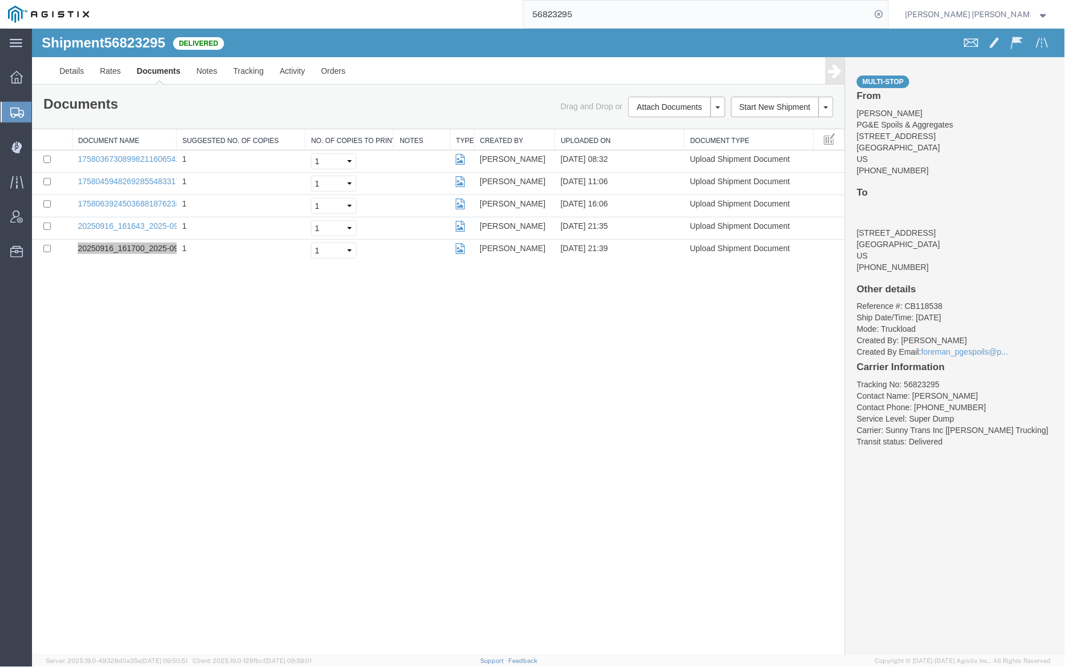
click at [618, 10] on input "56823295" at bounding box center [698, 14] width 348 height 27
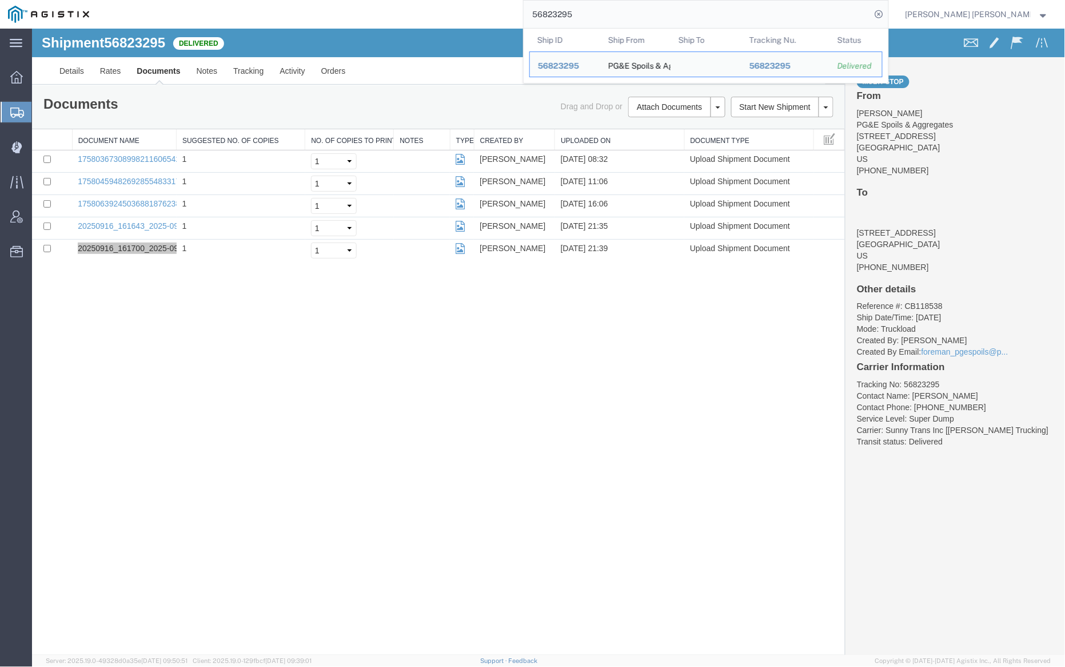
click at [618, 10] on input "56823295" at bounding box center [698, 14] width 348 height 27
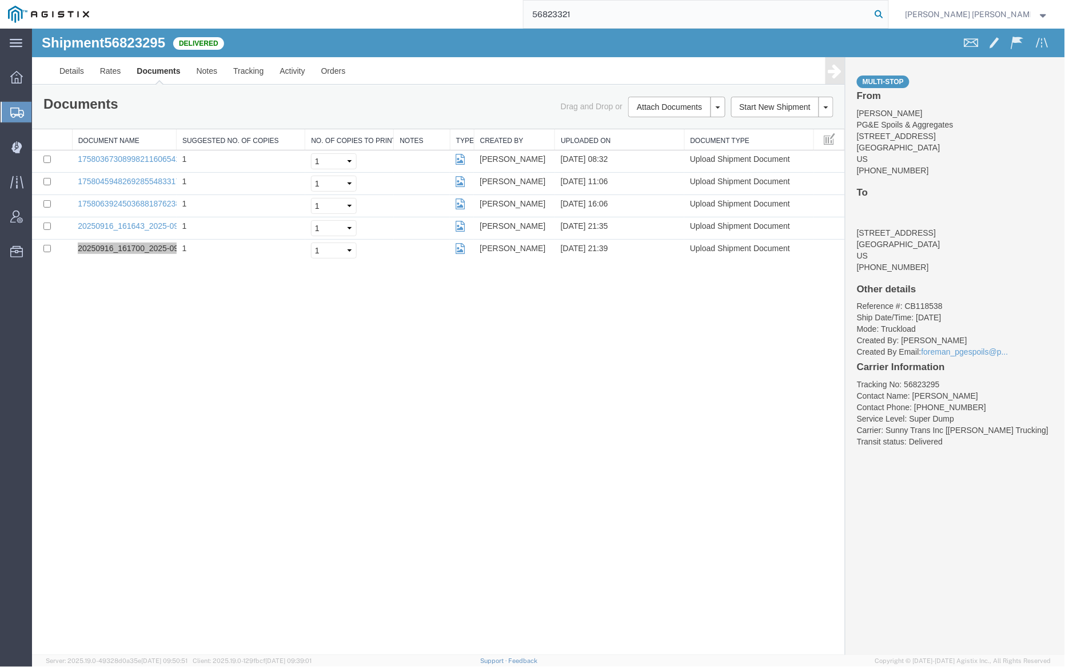
click at [888, 14] on icon at bounding box center [880, 14] width 16 height 16
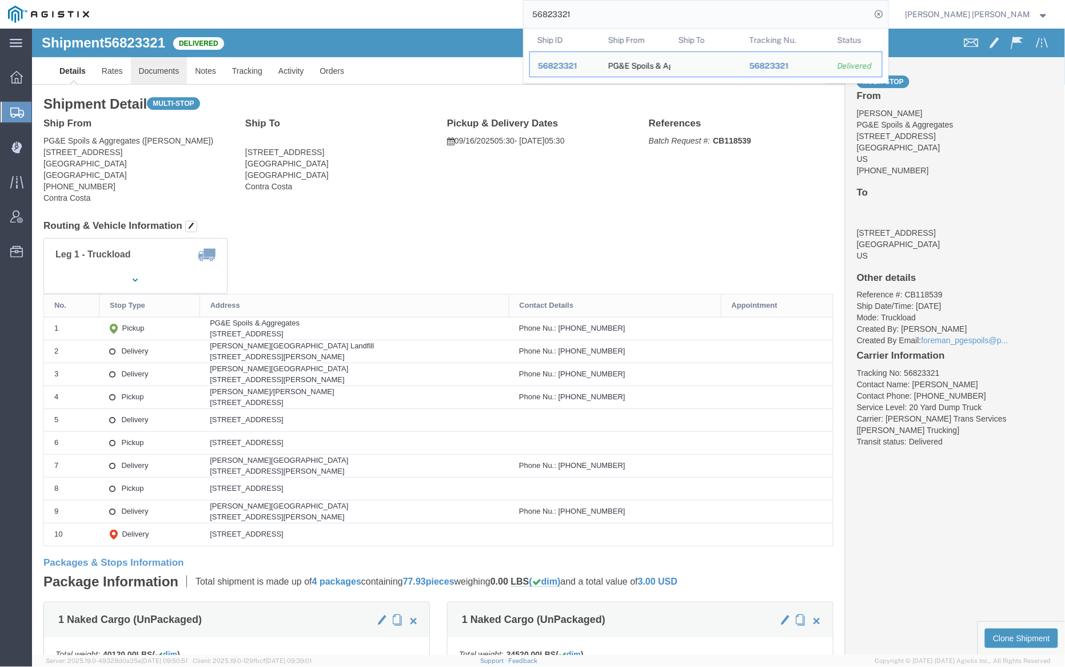
click link "Documents"
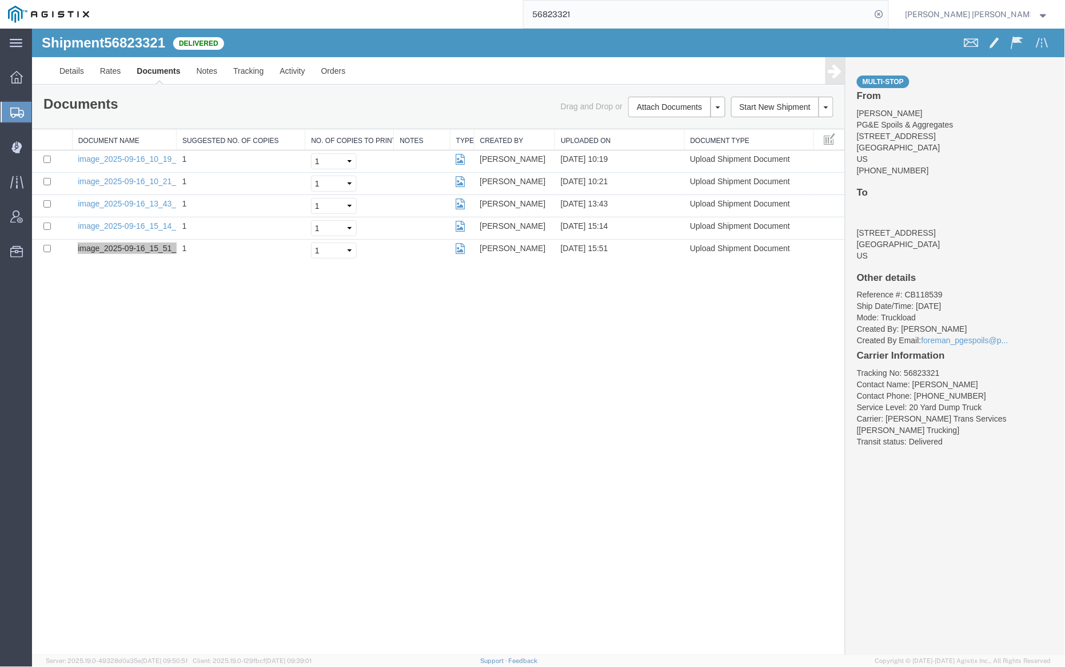
click at [581, 7] on div "56823321" at bounding box center [493, 14] width 792 height 29
click at [591, 8] on input "56823321" at bounding box center [698, 14] width 348 height 27
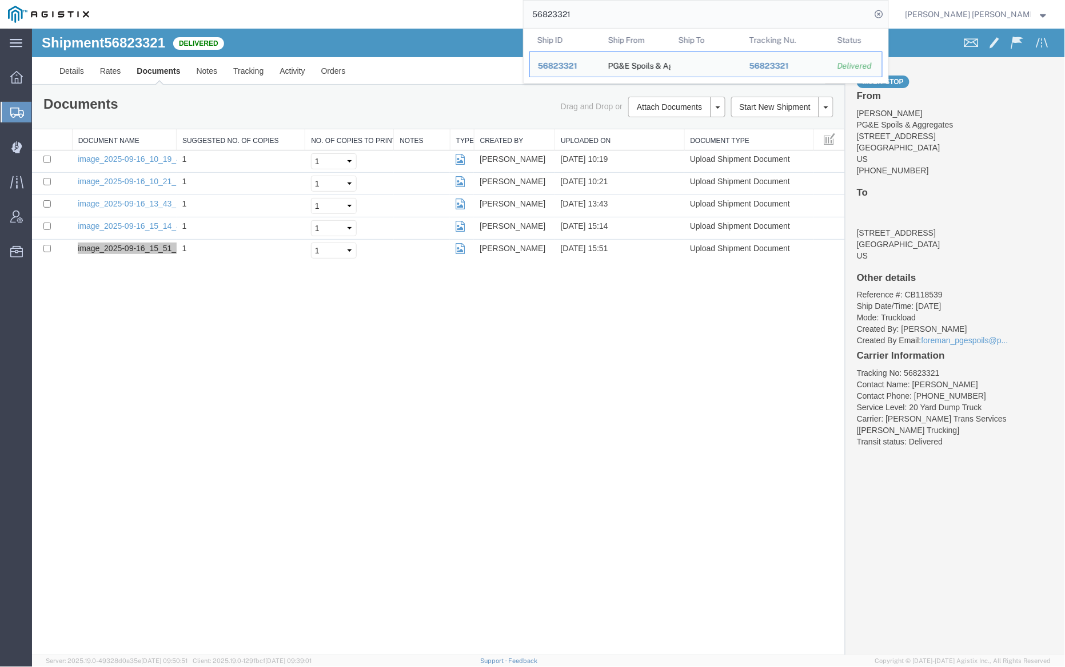
click at [591, 8] on input "56823321" at bounding box center [698, 14] width 348 height 27
paste input "30"
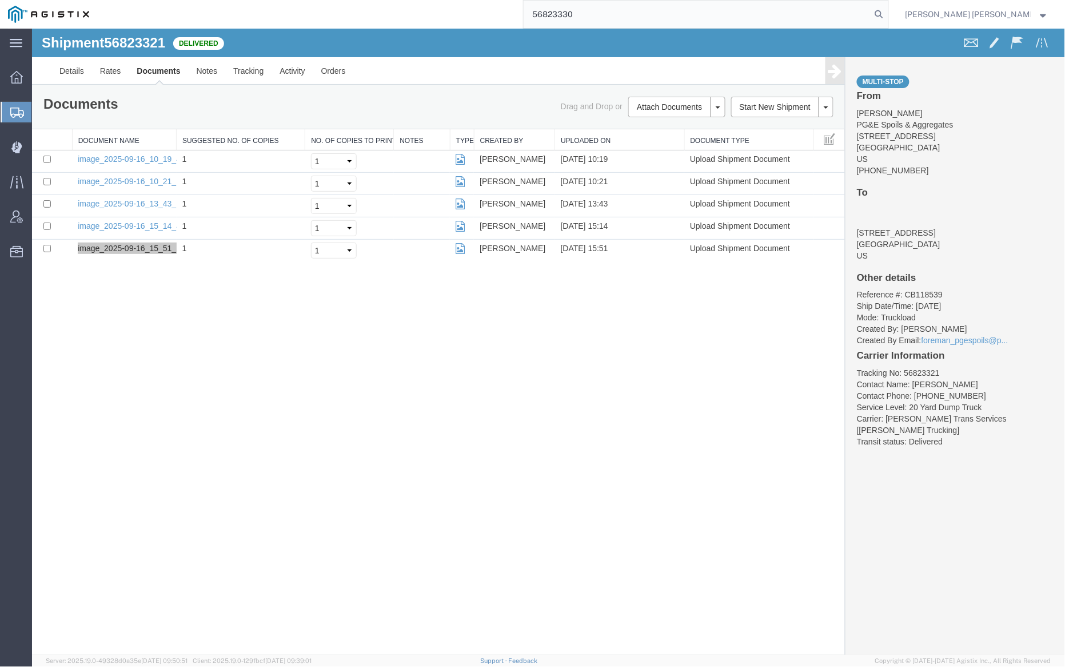
drag, startPoint x: 939, startPoint y: 14, endPoint x: 906, endPoint y: 15, distance: 33.2
click at [888, 14] on icon at bounding box center [880, 14] width 16 height 16
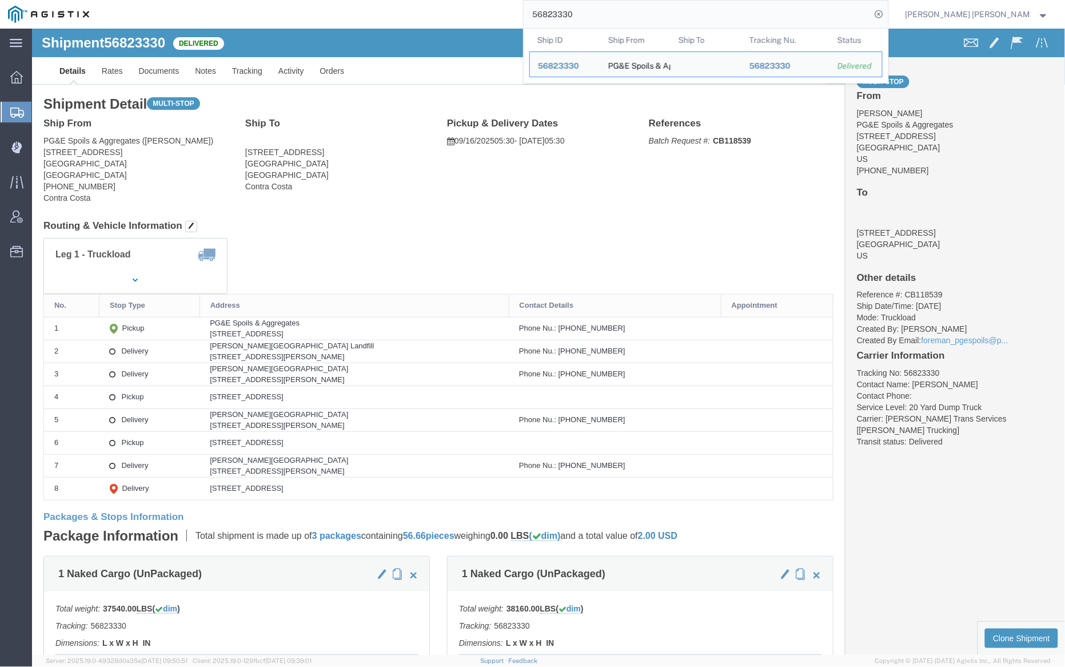
click div "Shipment 56823330 Delivered"
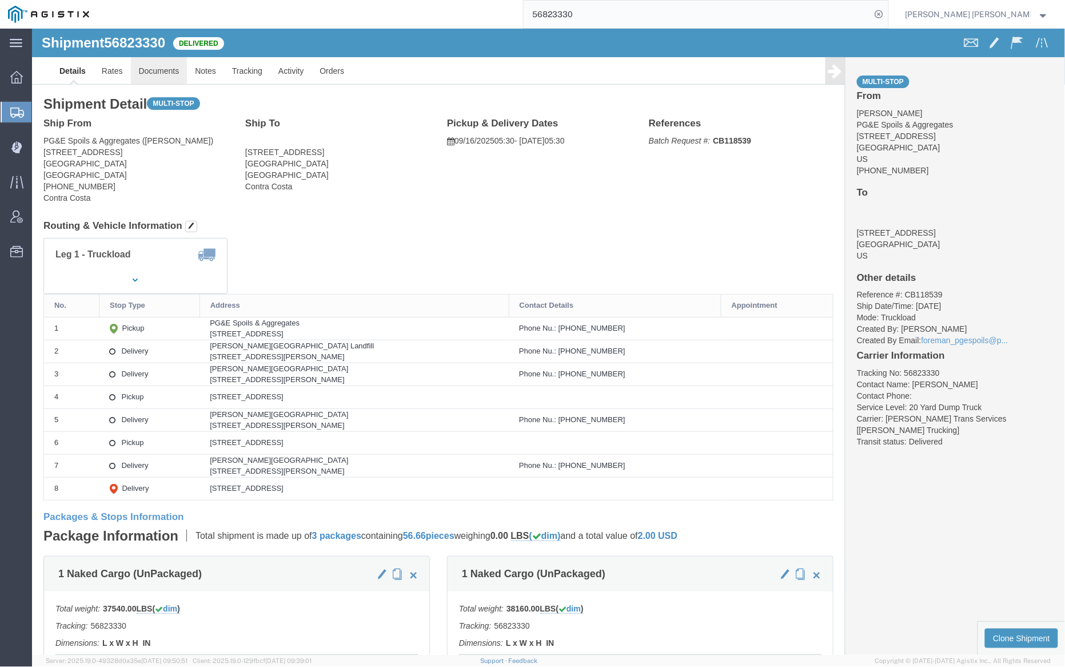
click link "Documents"
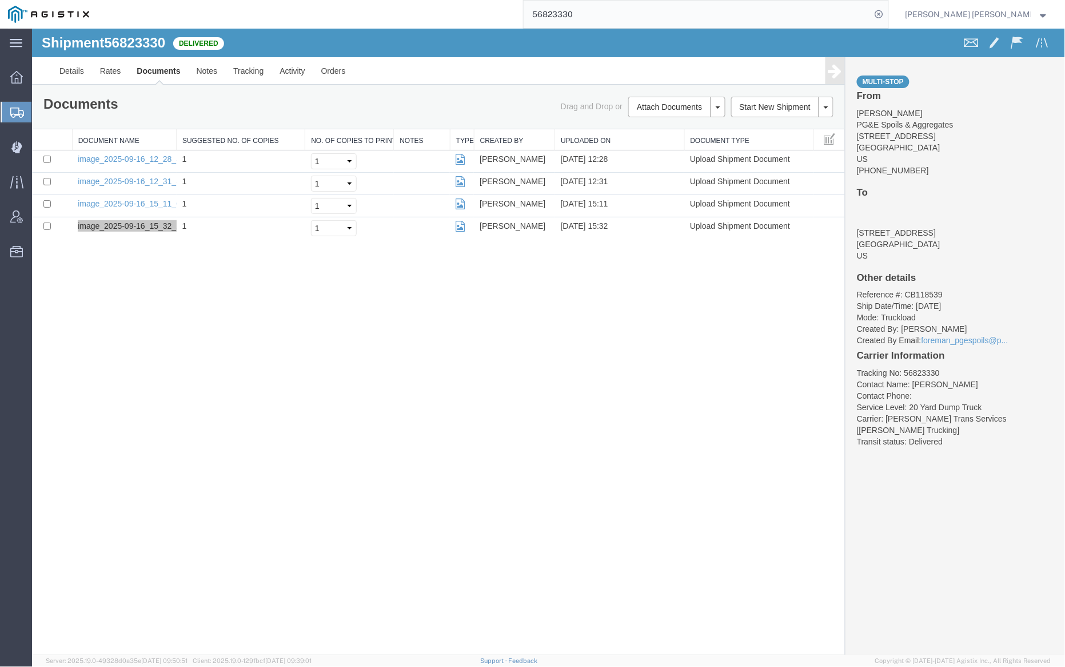
click at [630, 11] on input "56823330" at bounding box center [698, 14] width 348 height 27
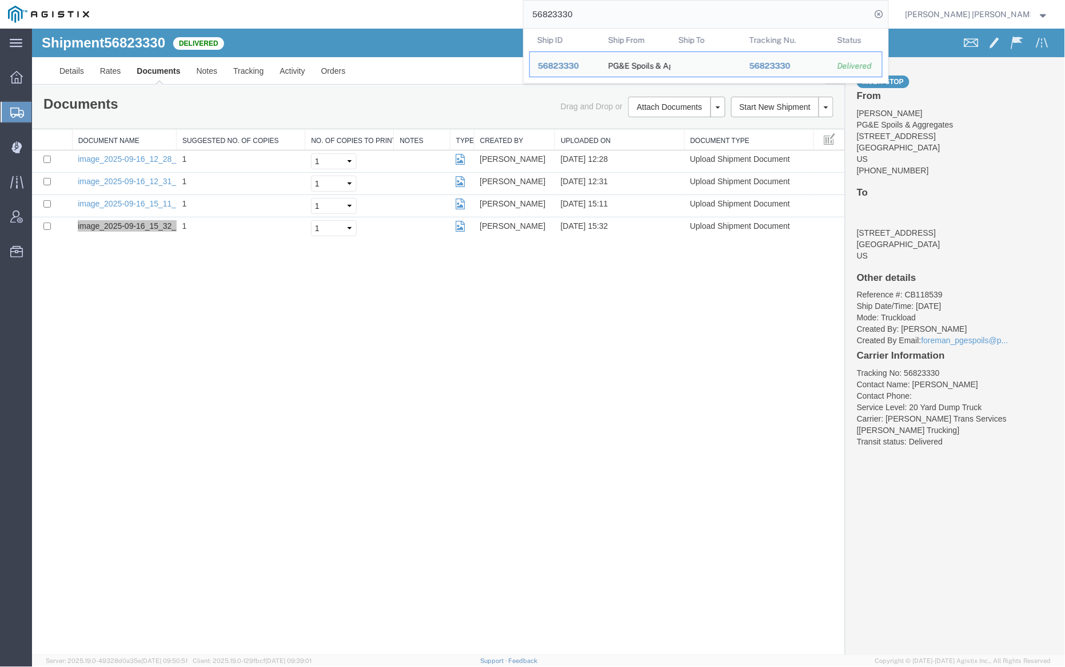
click at [630, 11] on input "56823330" at bounding box center [698, 14] width 348 height 27
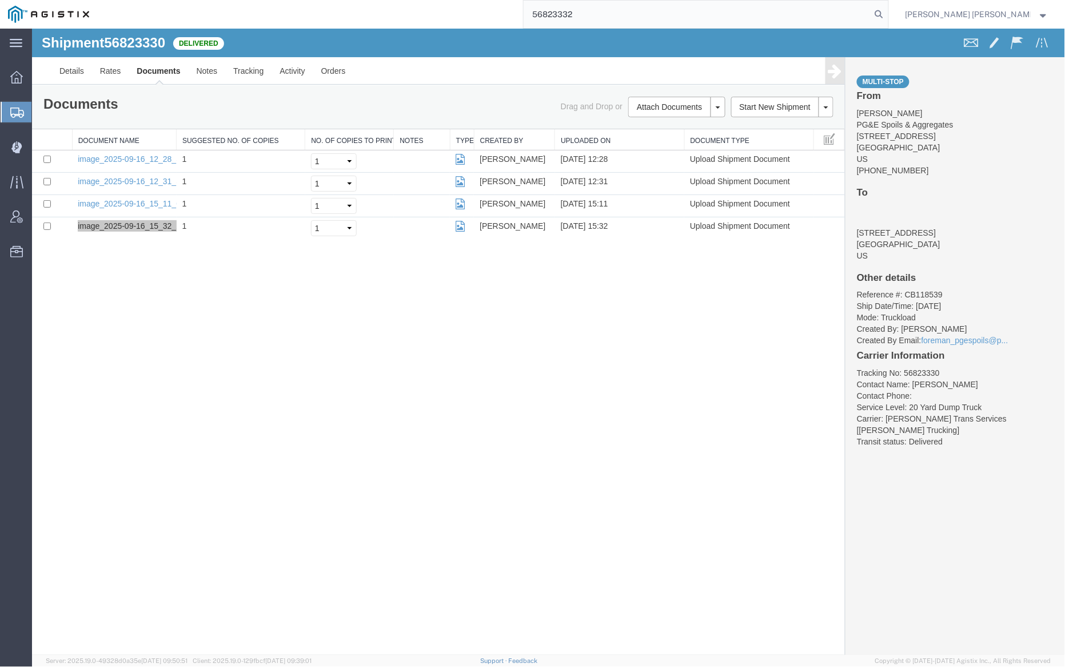
drag, startPoint x: 941, startPoint y: 12, endPoint x: 920, endPoint y: 11, distance: 21.2
click at [888, 12] on icon at bounding box center [880, 14] width 16 height 16
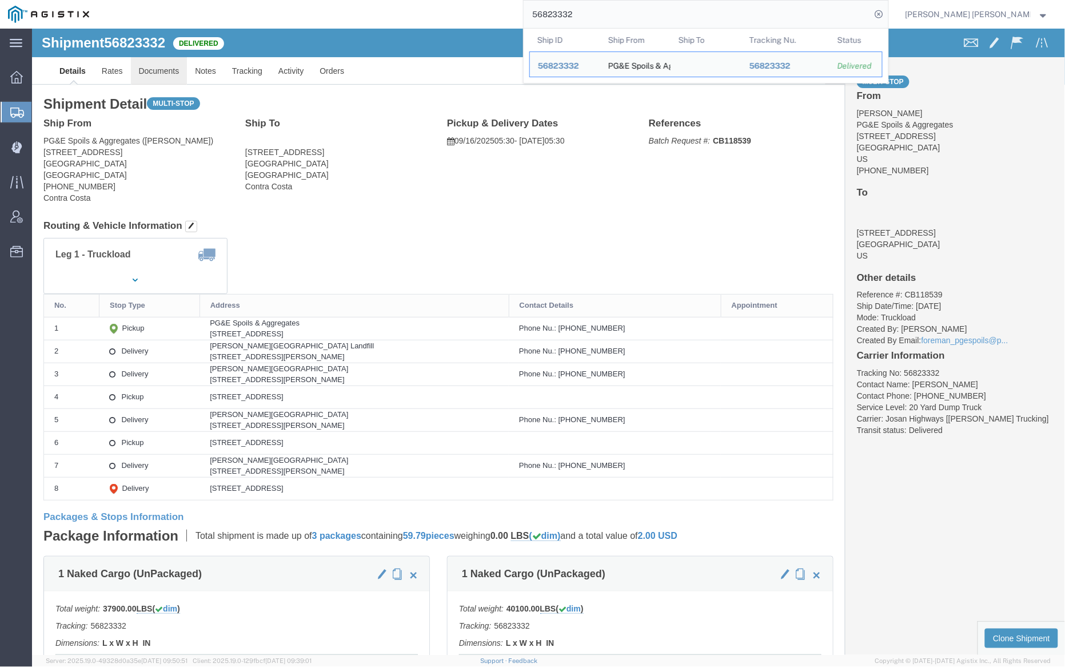
click link "Documents"
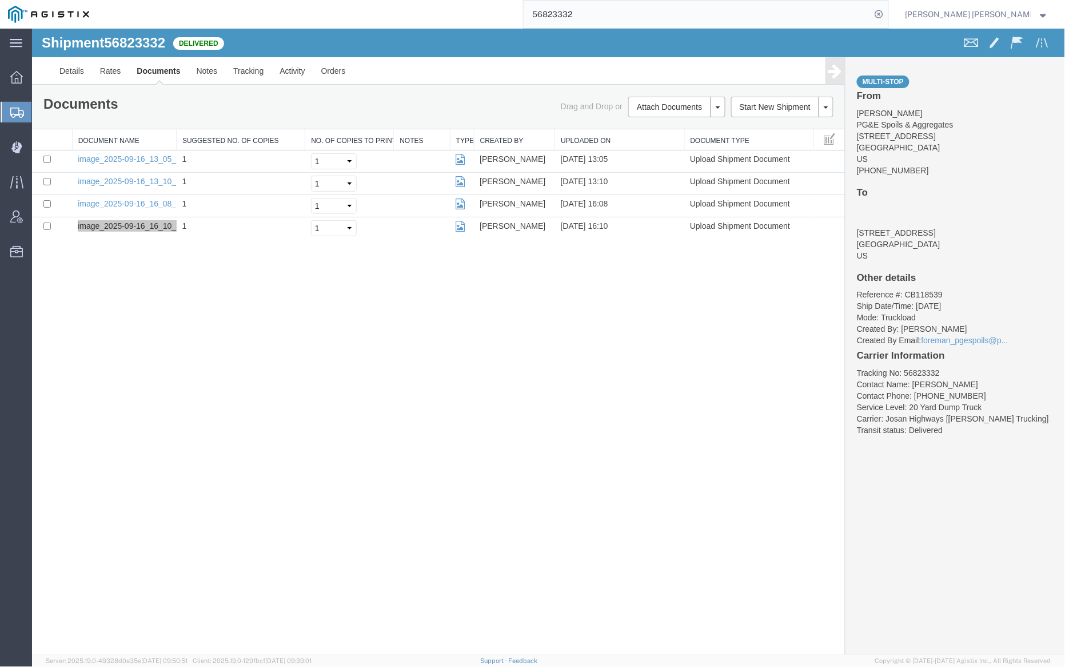
click at [605, 11] on input "56823332" at bounding box center [698, 14] width 348 height 27
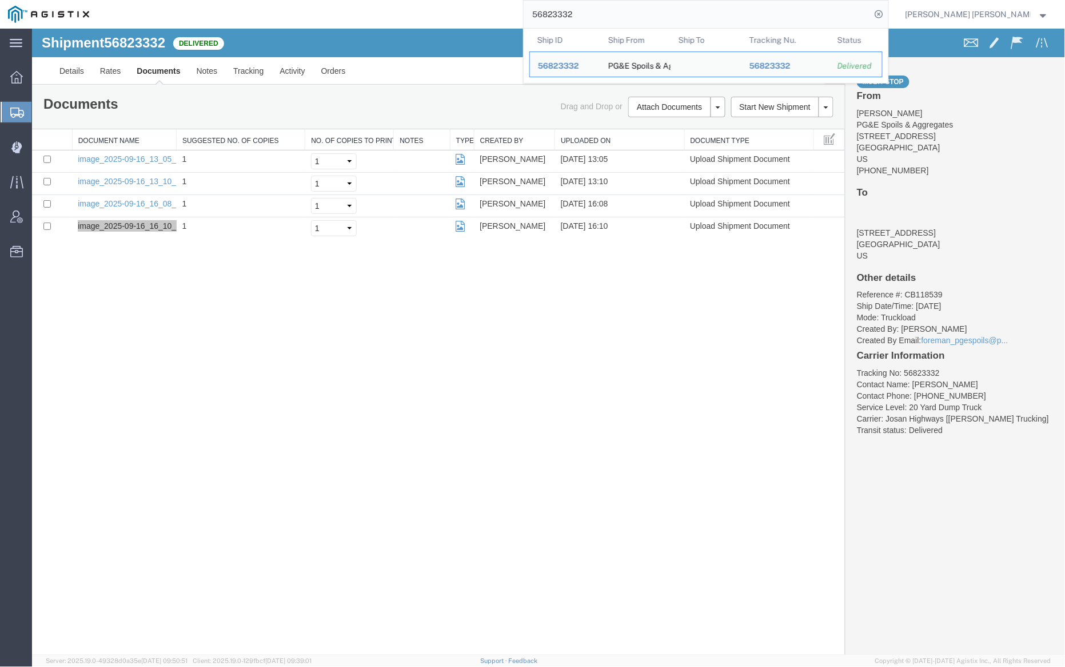
click at [605, 11] on input "56823332" at bounding box center [698, 14] width 348 height 27
paste input "473"
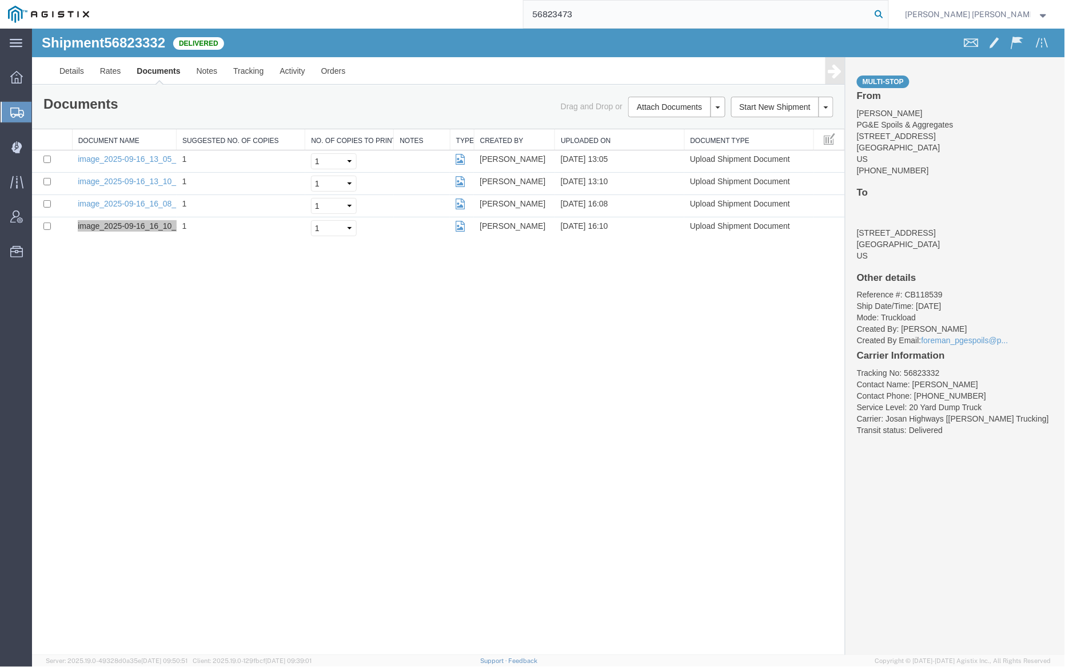
click at [888, 10] on icon at bounding box center [880, 14] width 16 height 16
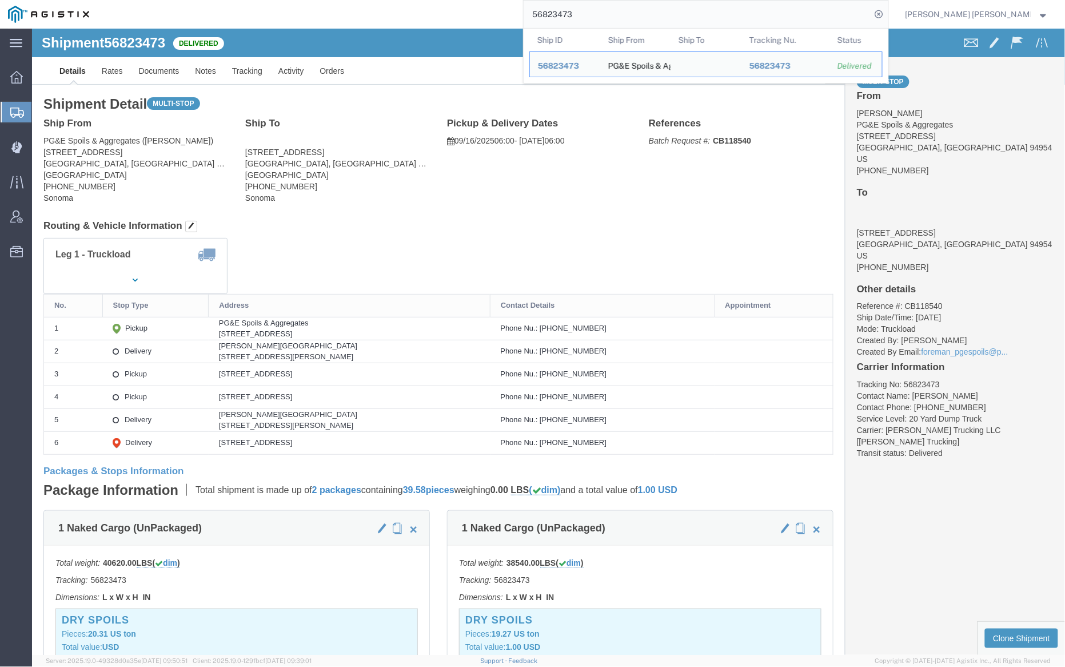
click at [620, 18] on input "56823473" at bounding box center [698, 14] width 348 height 27
click link "Documents"
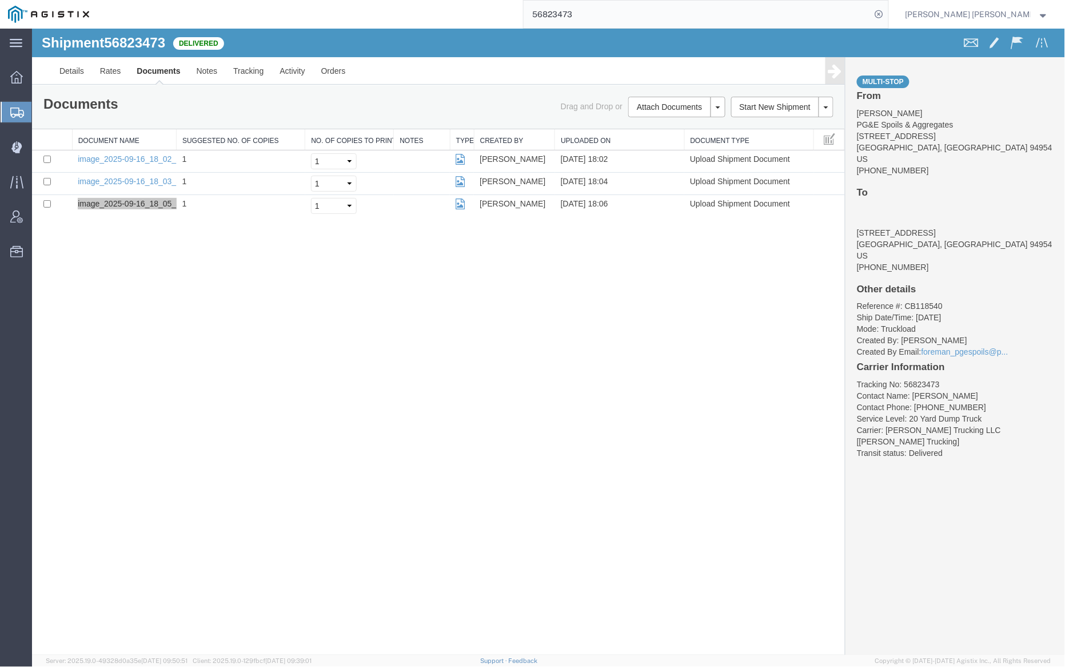
click at [608, 17] on input "56823473" at bounding box center [698, 14] width 348 height 27
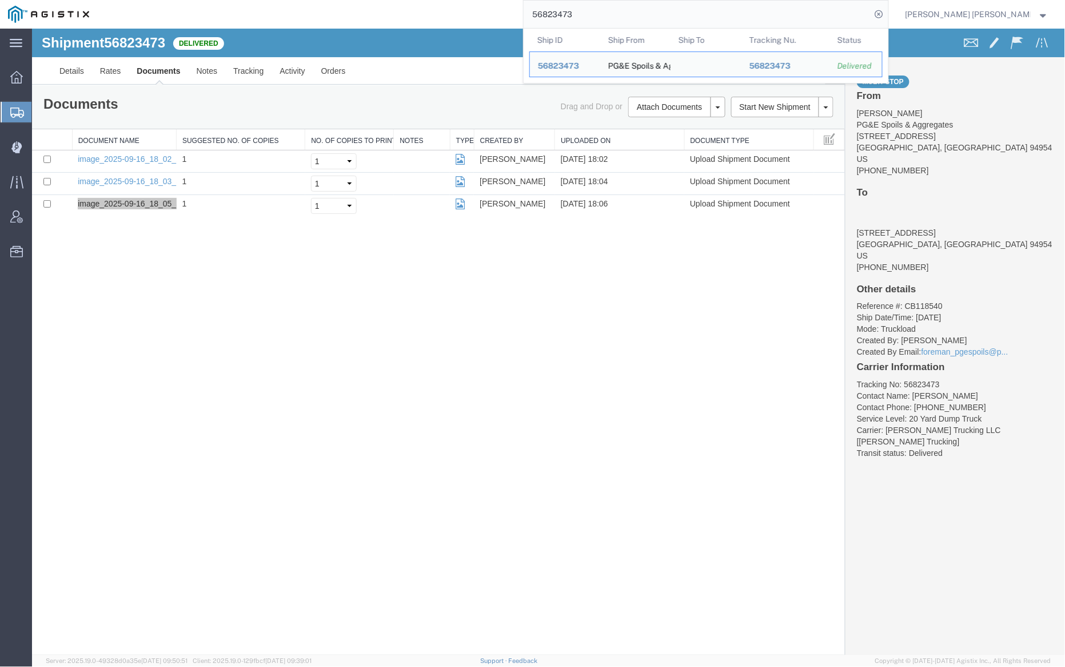
click at [608, 17] on input "56823473" at bounding box center [698, 14] width 348 height 27
click at [622, 17] on input "56823473" at bounding box center [698, 14] width 348 height 27
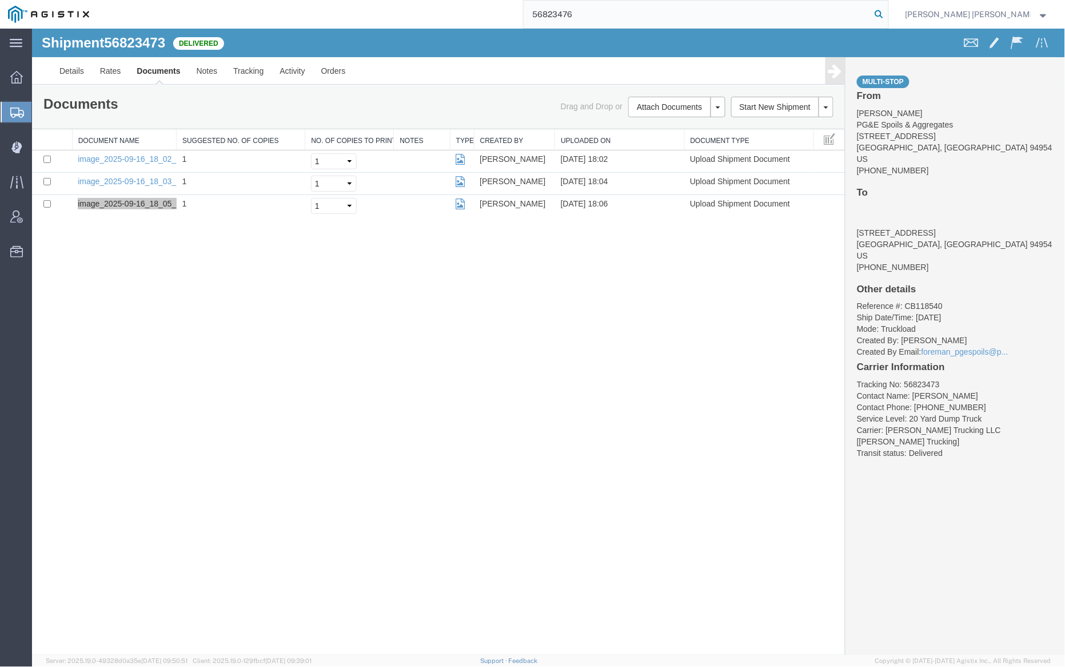
click at [888, 15] on icon at bounding box center [880, 14] width 16 height 16
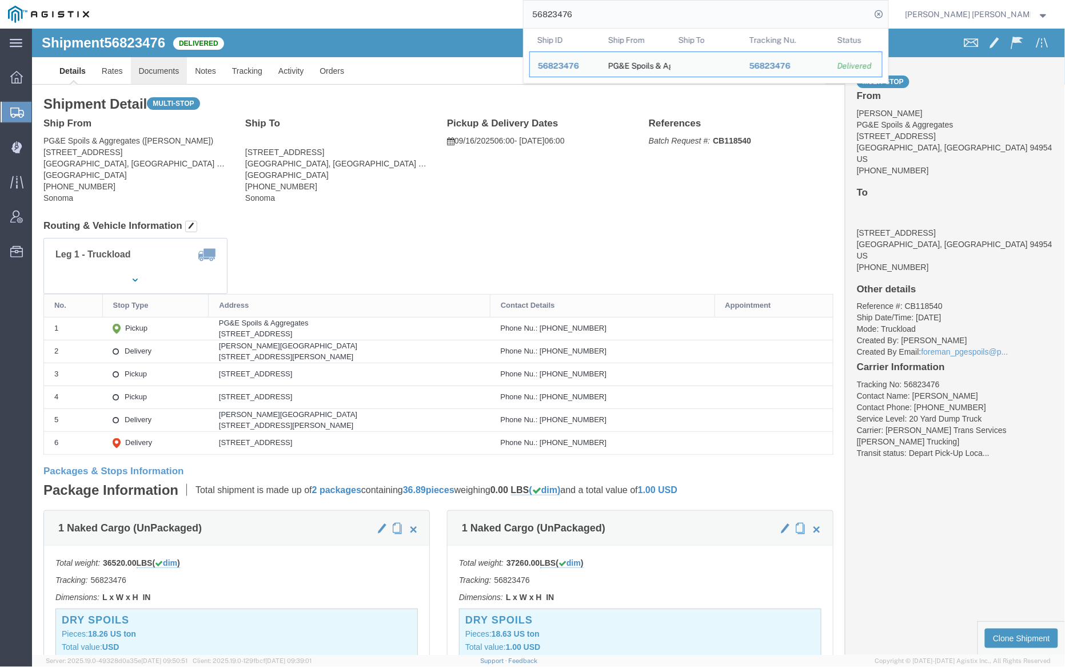
click link "Documents"
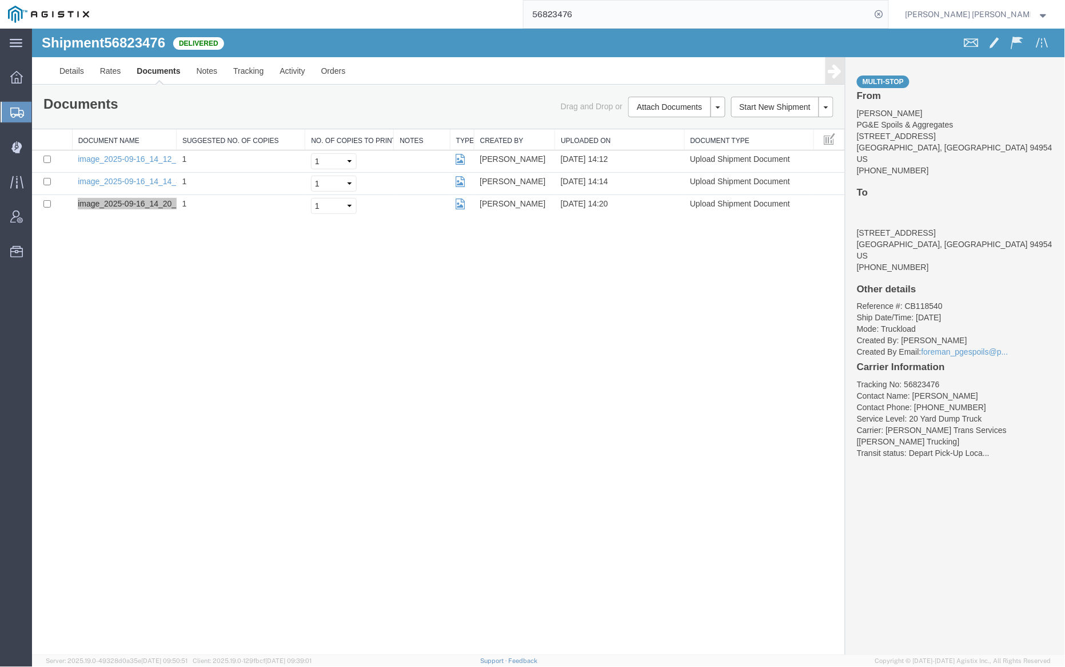
click at [607, 7] on input "56823476" at bounding box center [698, 14] width 348 height 27
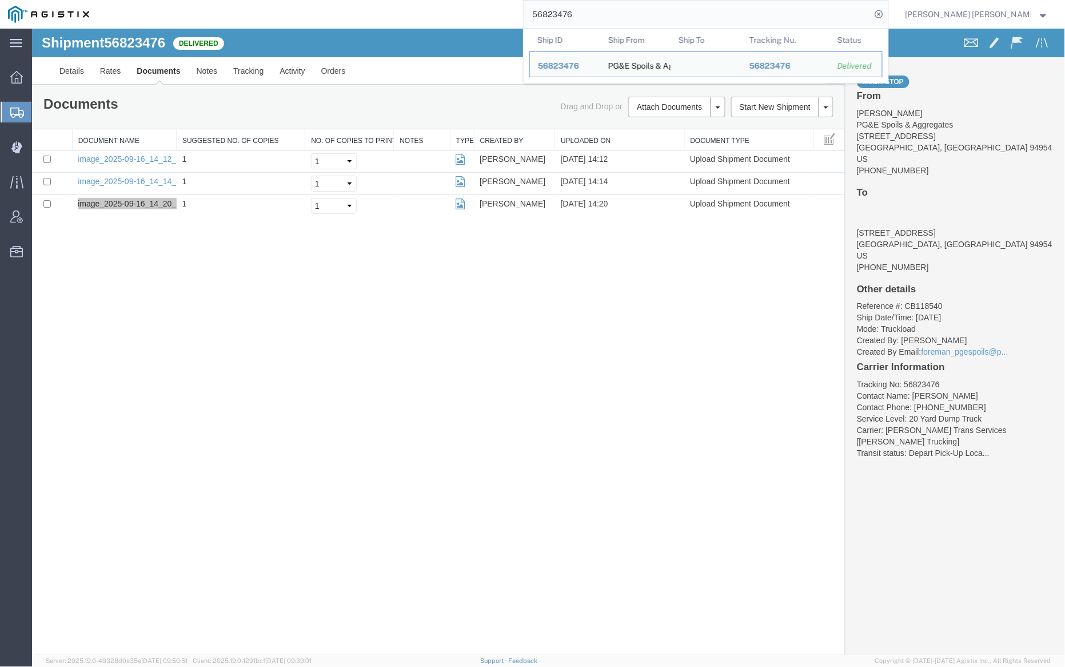
click at [607, 7] on input "56823476" at bounding box center [698, 14] width 348 height 27
paste input "5333"
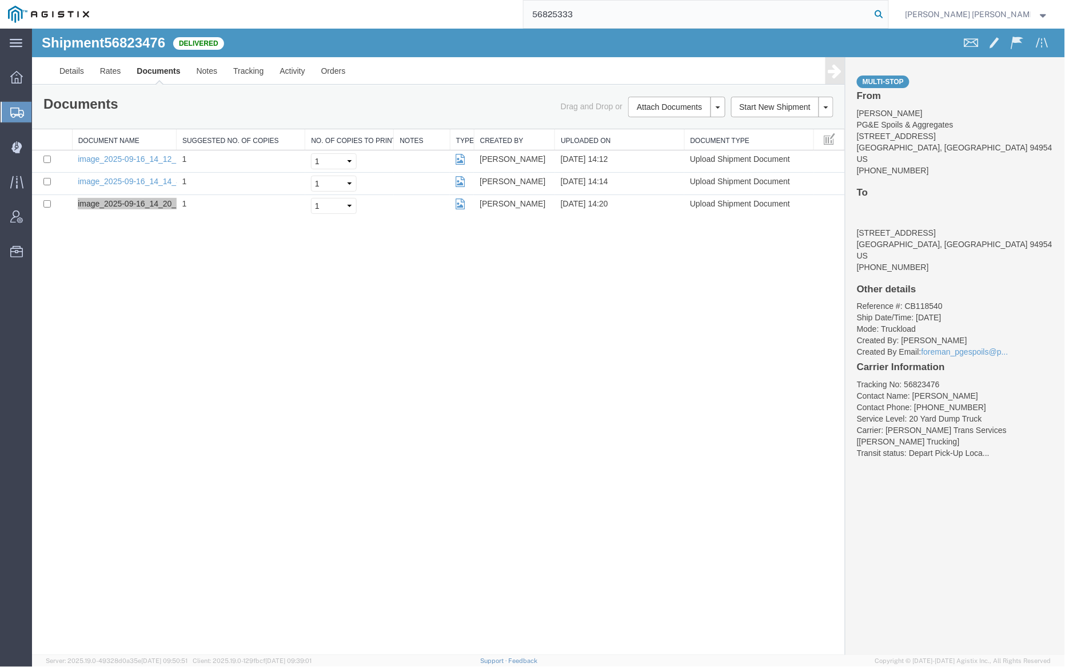
type input "56825333"
click at [888, 11] on icon at bounding box center [880, 14] width 16 height 16
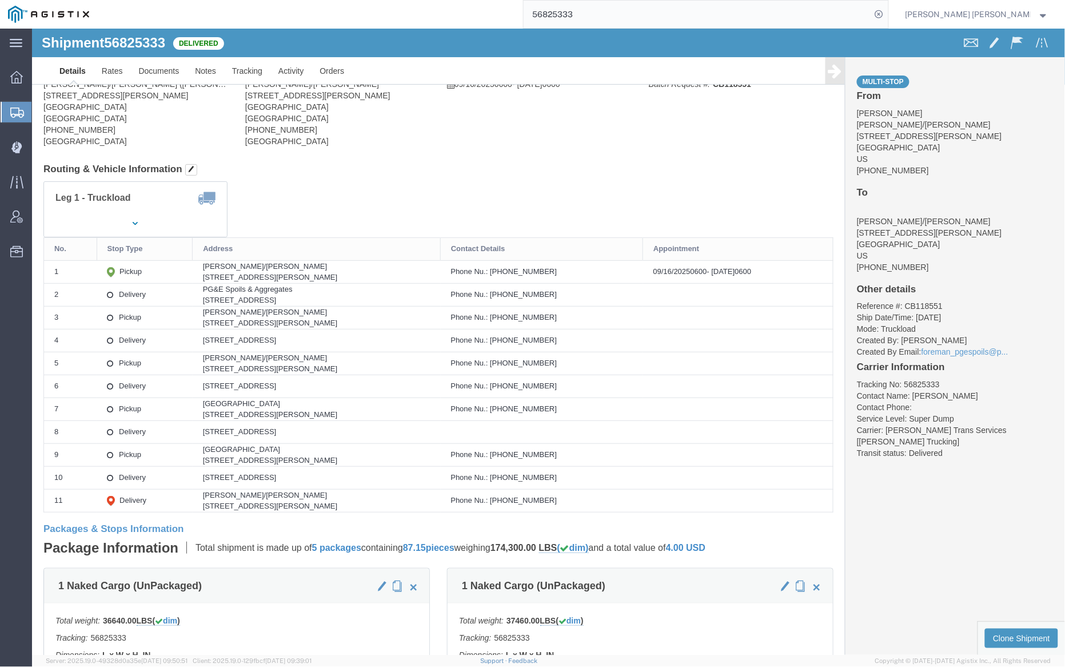
click div
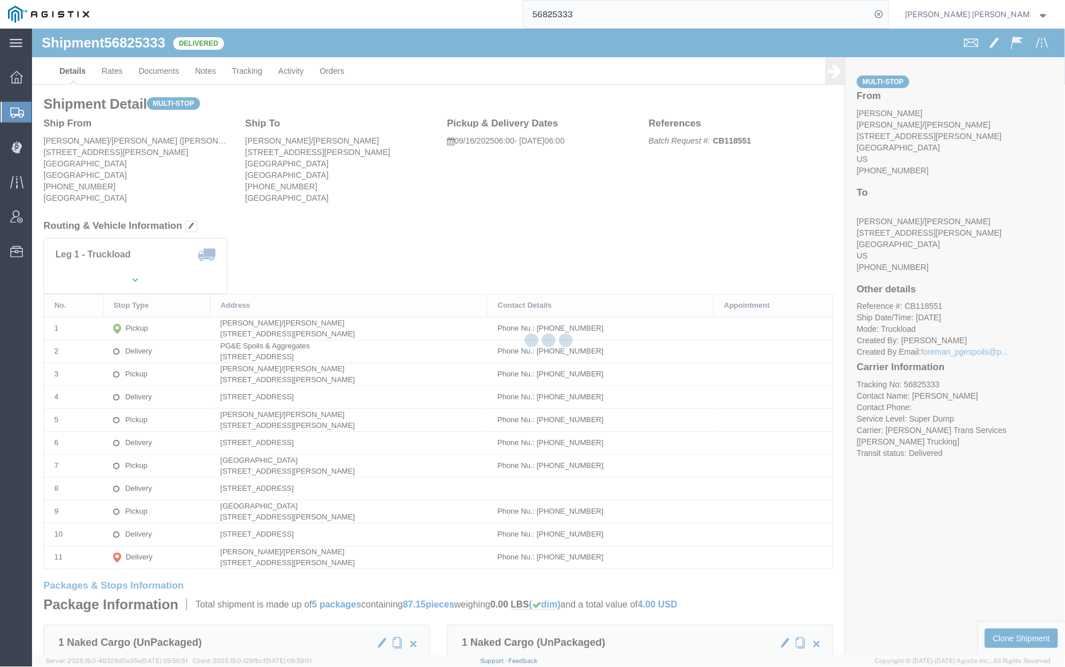
click at [161, 68] on div at bounding box center [548, 342] width 1033 height 626
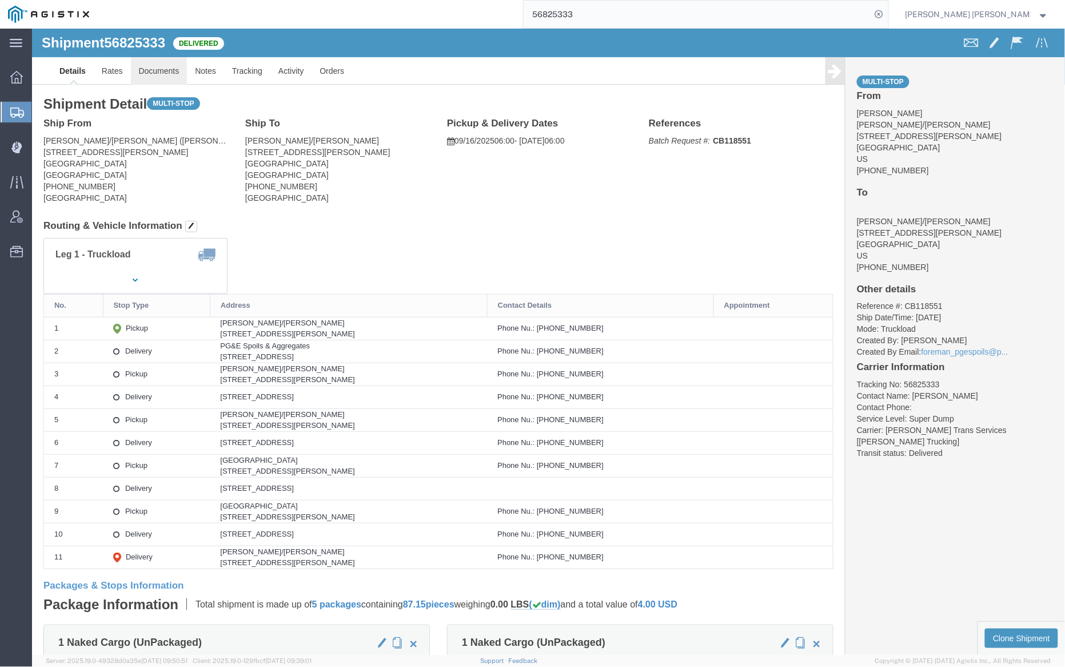
click link "Documents"
